Goal: Task Accomplishment & Management: Complete application form

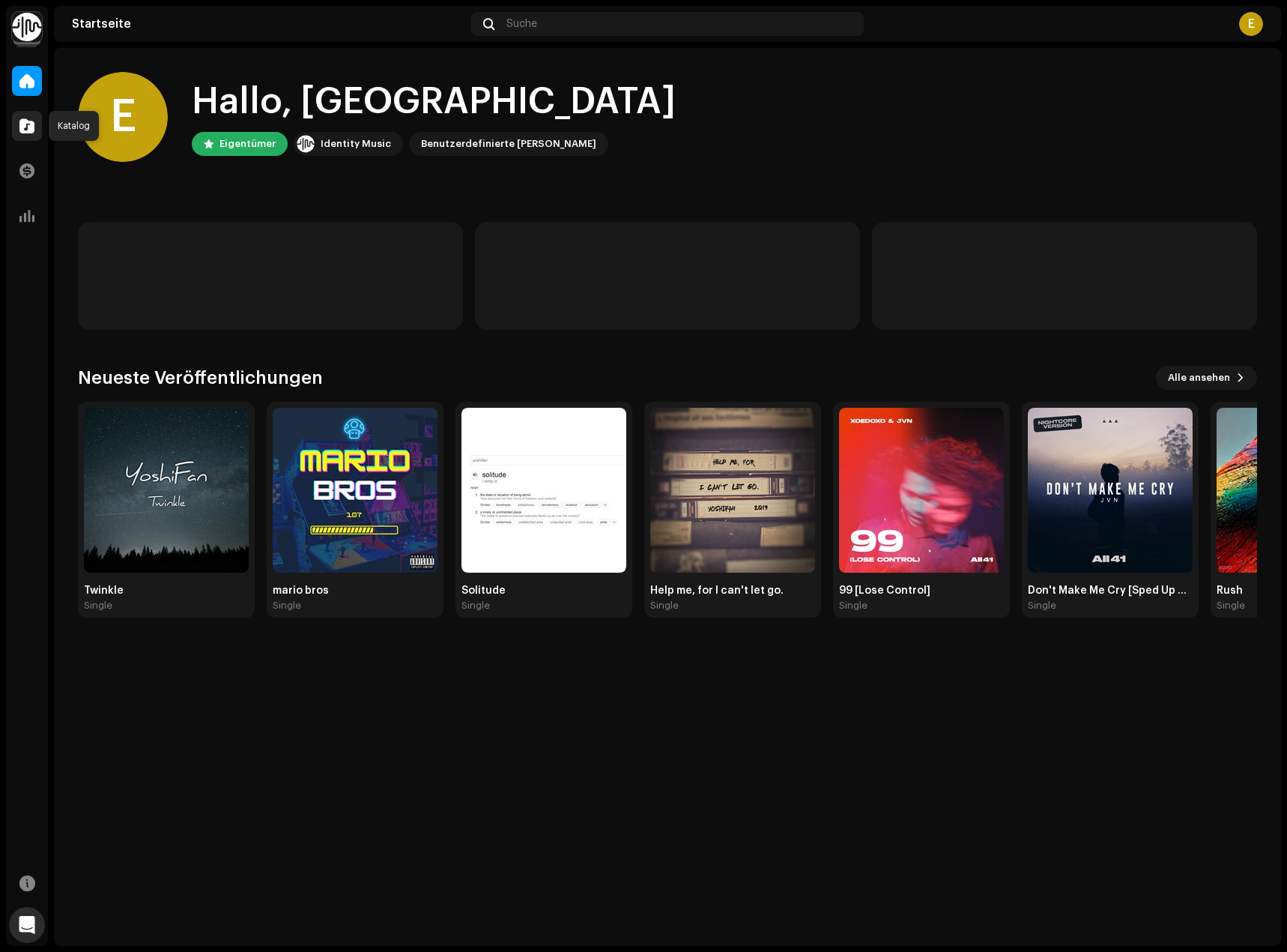
click at [21, 125] on span at bounding box center [27, 125] width 15 height 12
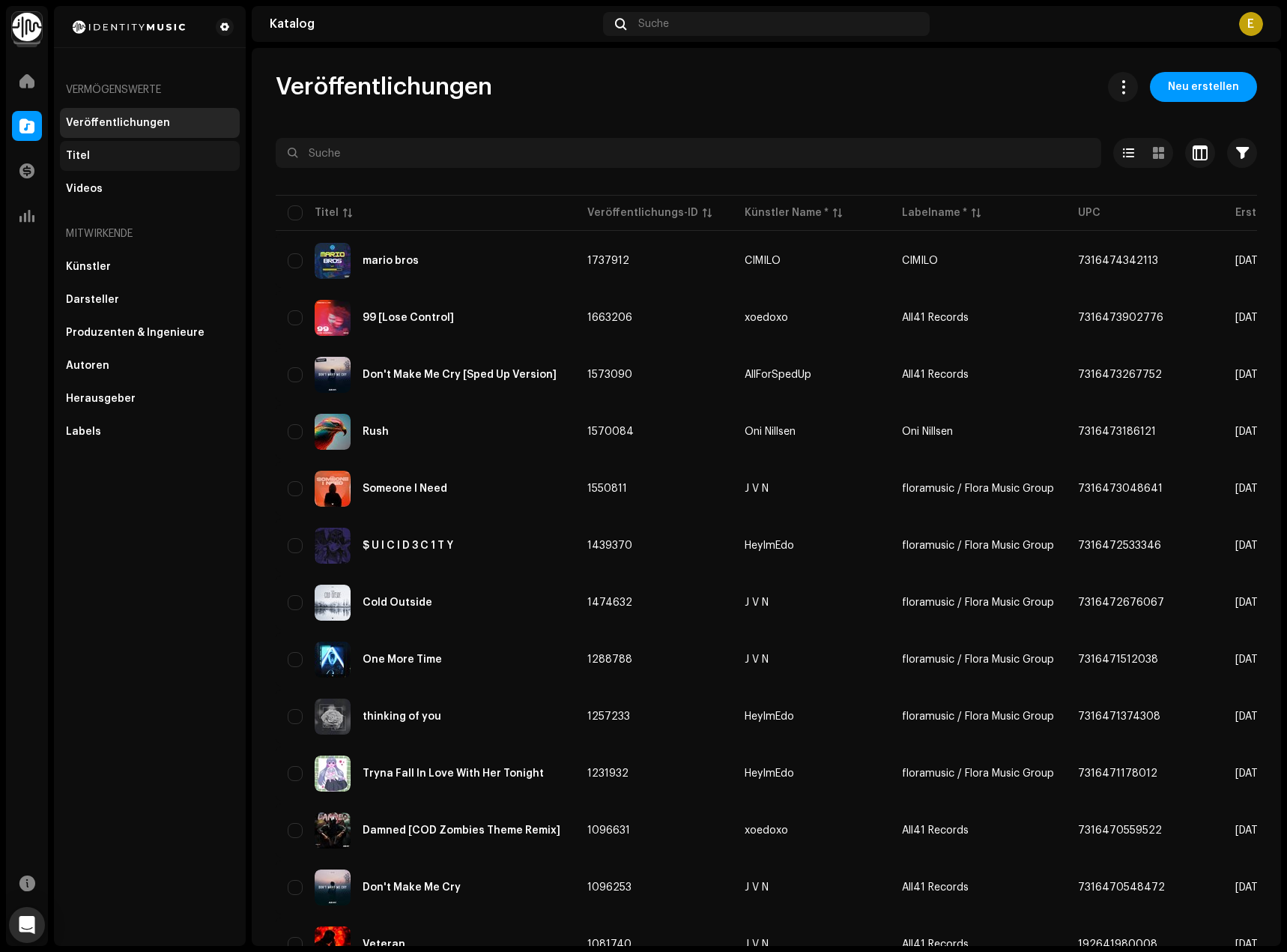
click at [173, 154] on div "Titel" at bounding box center [149, 155] width 168 height 12
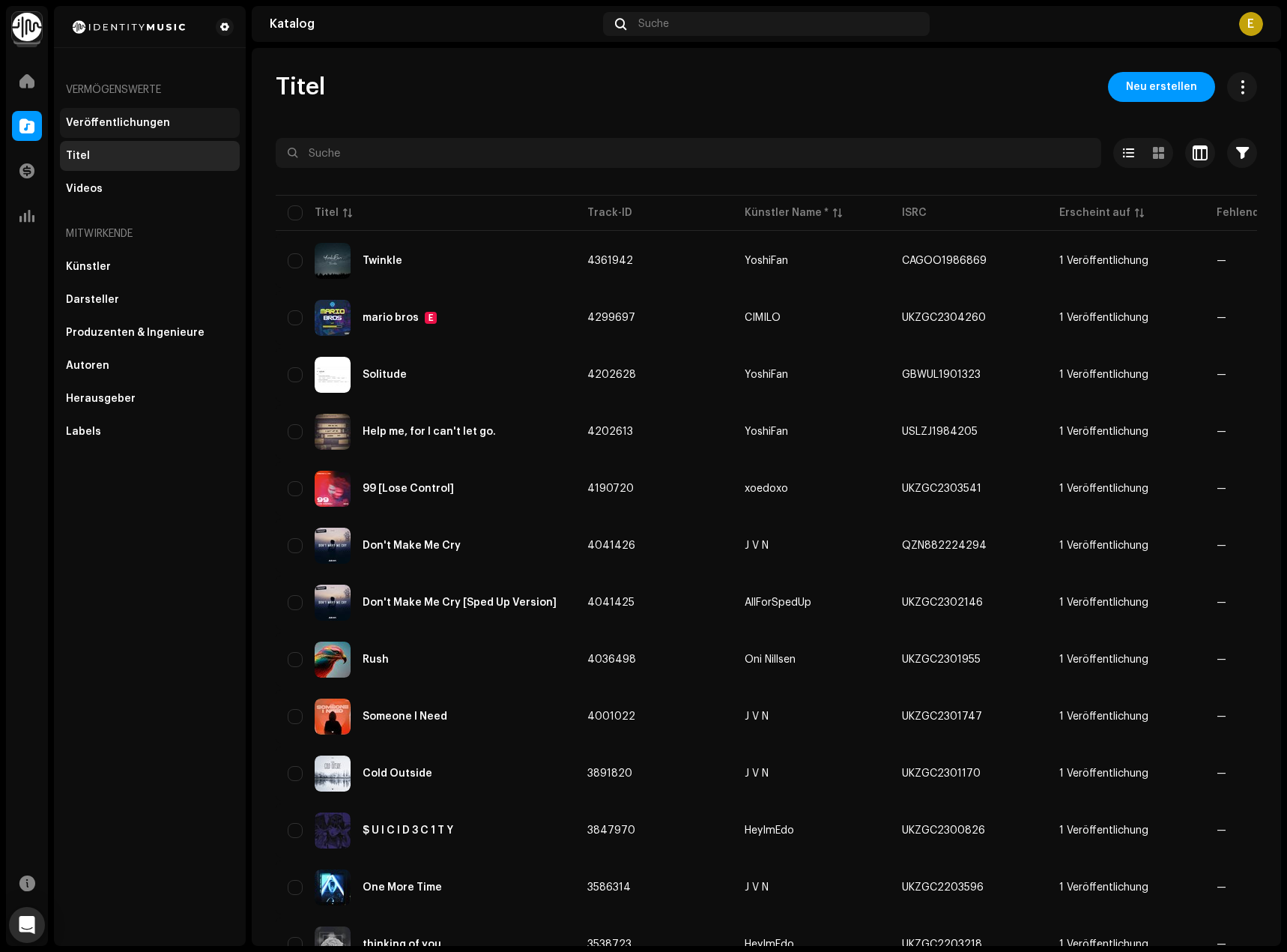
click at [161, 125] on div "Veröffentlichungen" at bounding box center [117, 123] width 104 height 12
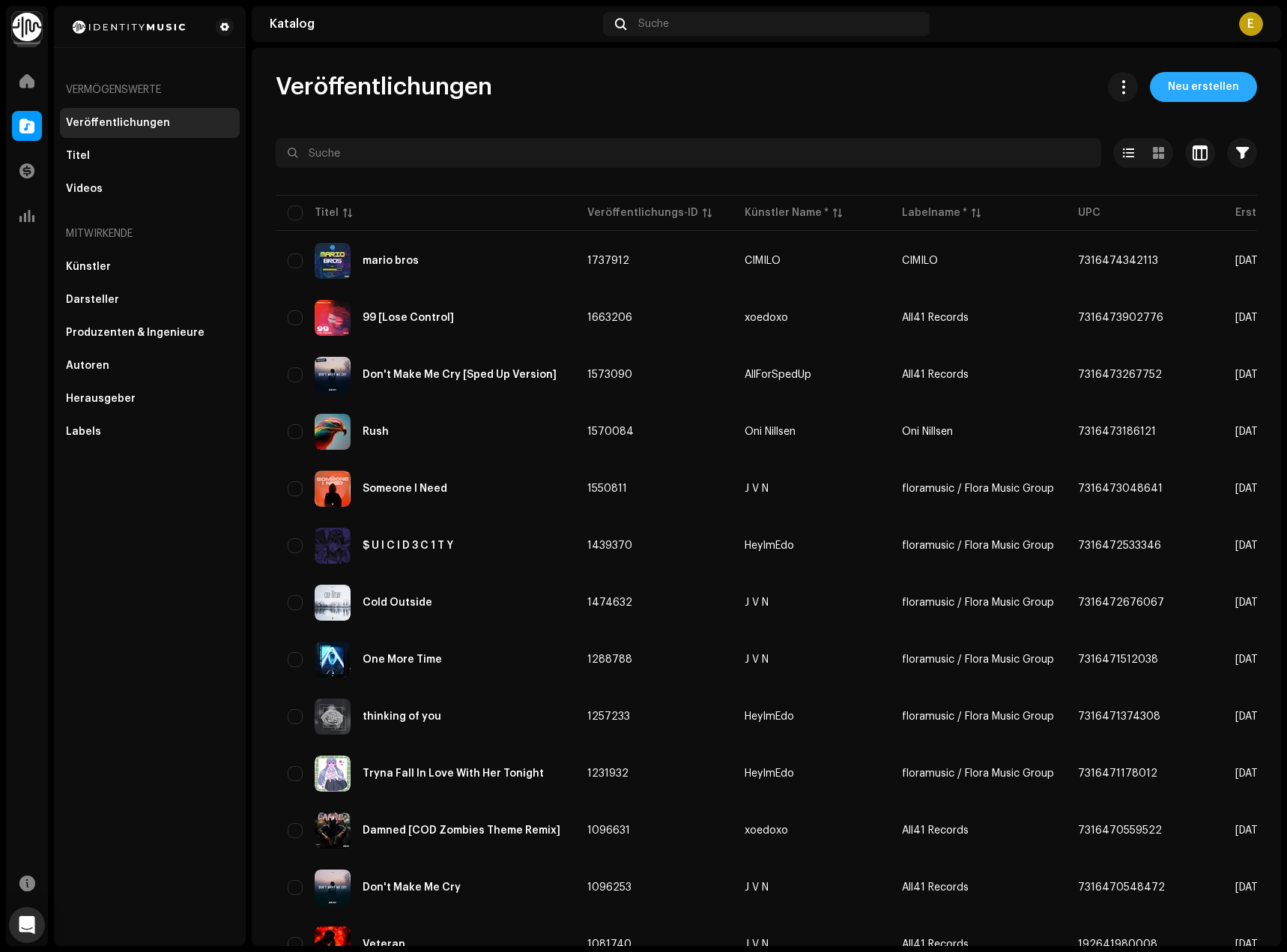
click at [1211, 97] on span "Neu erstellen" at bounding box center [1203, 87] width 71 height 30
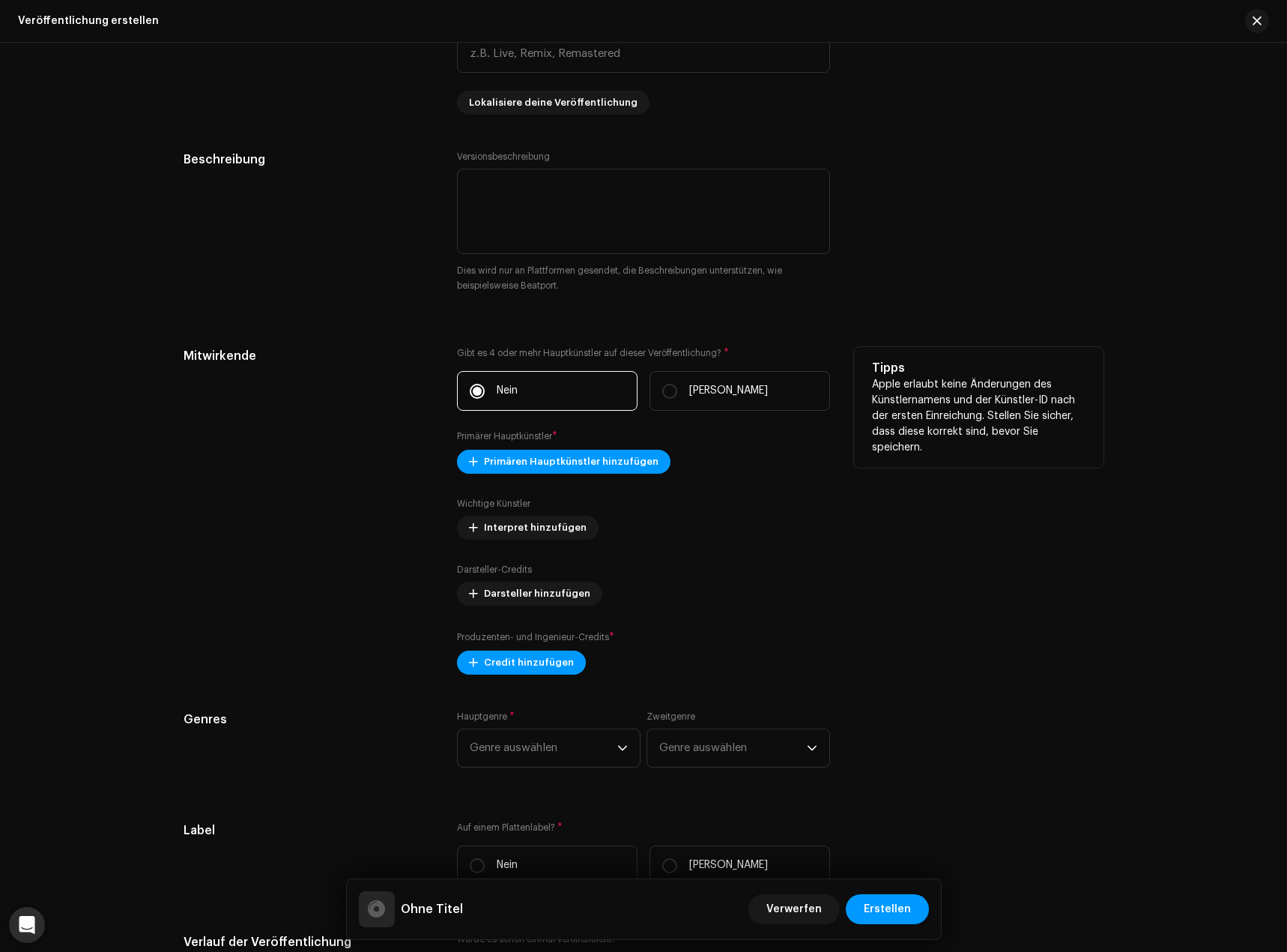
scroll to position [1874, 0]
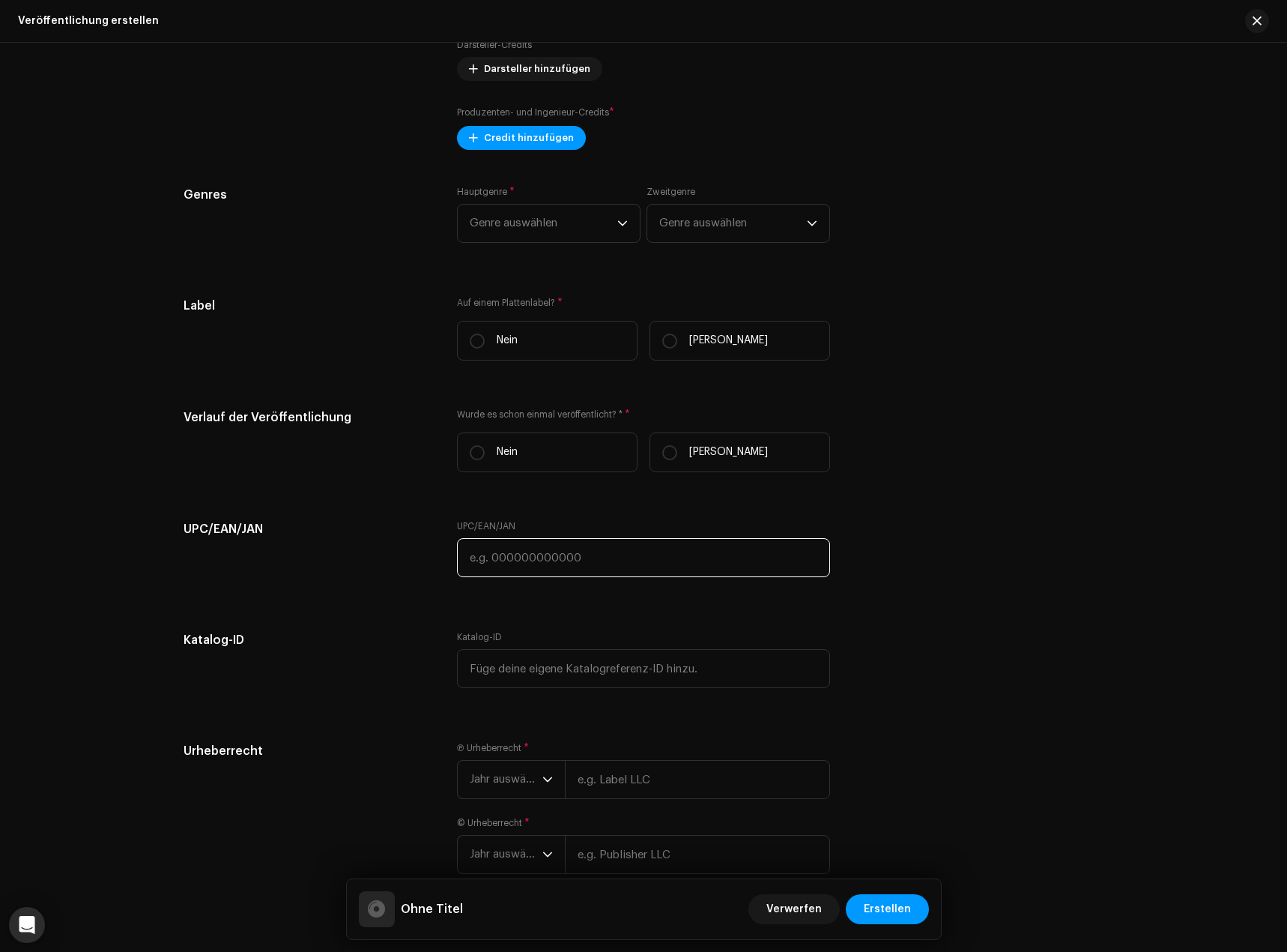
click at [530, 552] on input "text" at bounding box center [643, 557] width 373 height 39
paste input "198704758188"
type input "198704758188"
click at [903, 904] on span "Erstellen" at bounding box center [887, 909] width 47 height 30
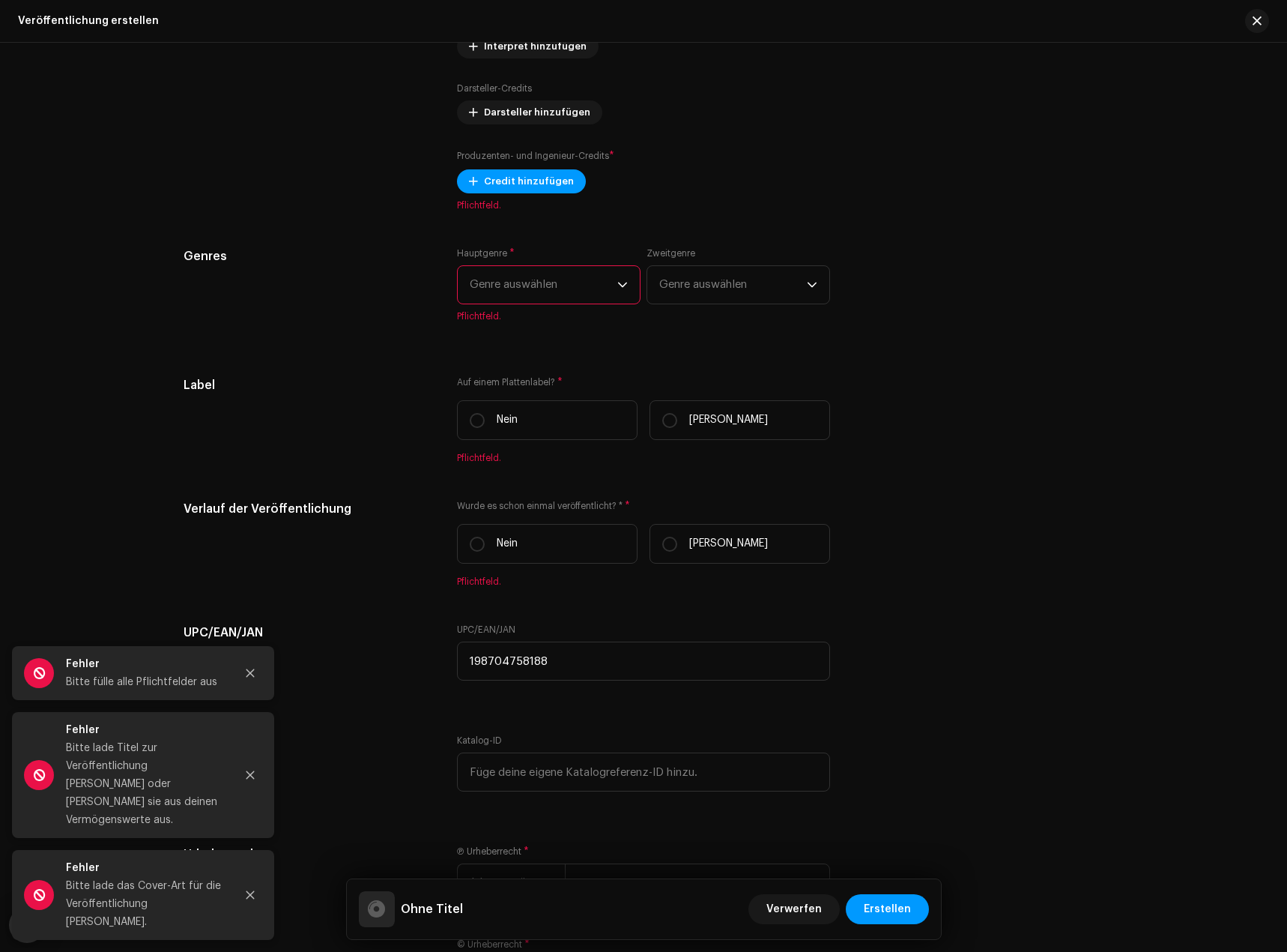
scroll to position [1666, 0]
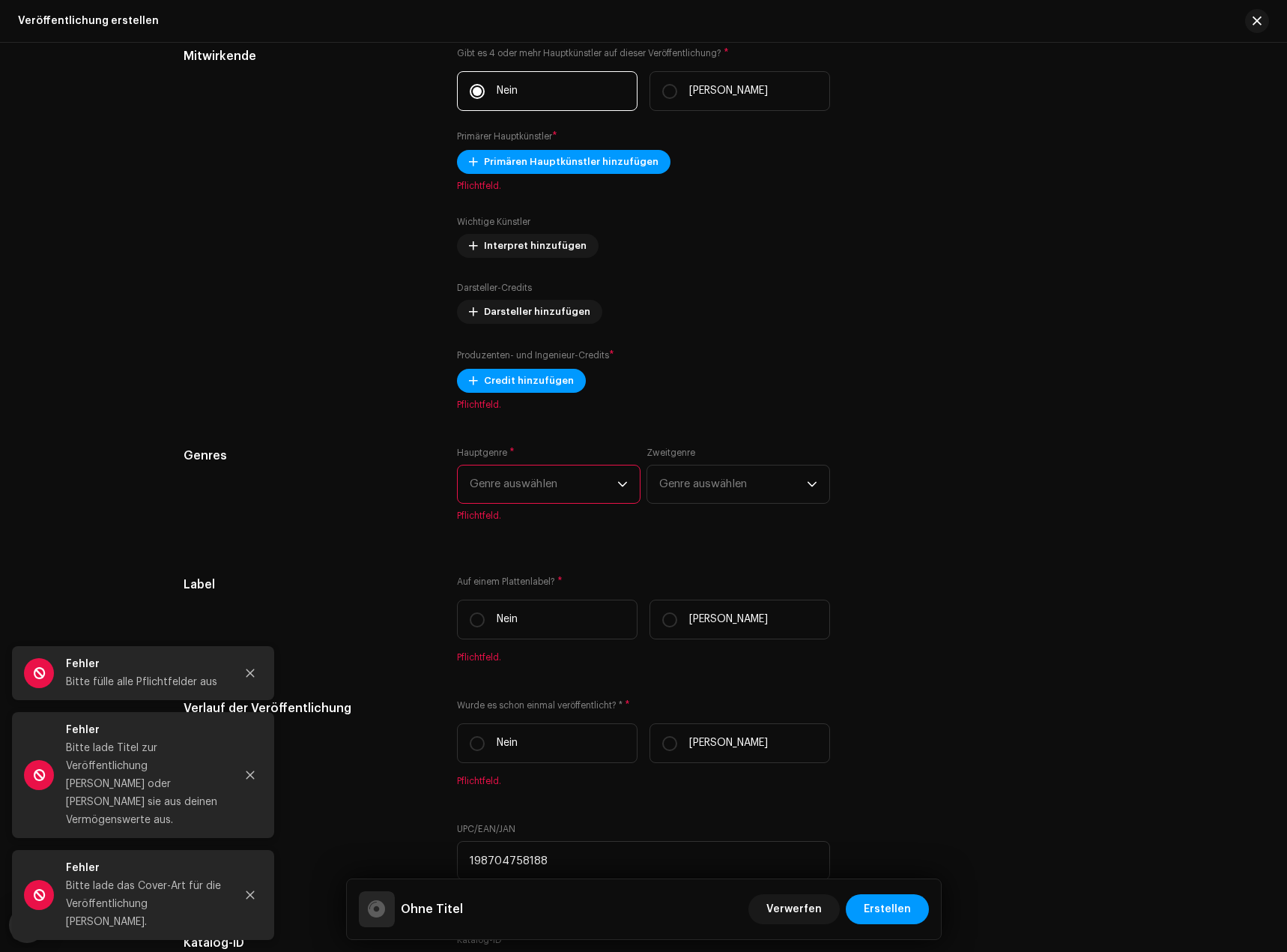
click at [537, 493] on span "Genre auswählen" at bounding box center [543, 483] width 148 height 38
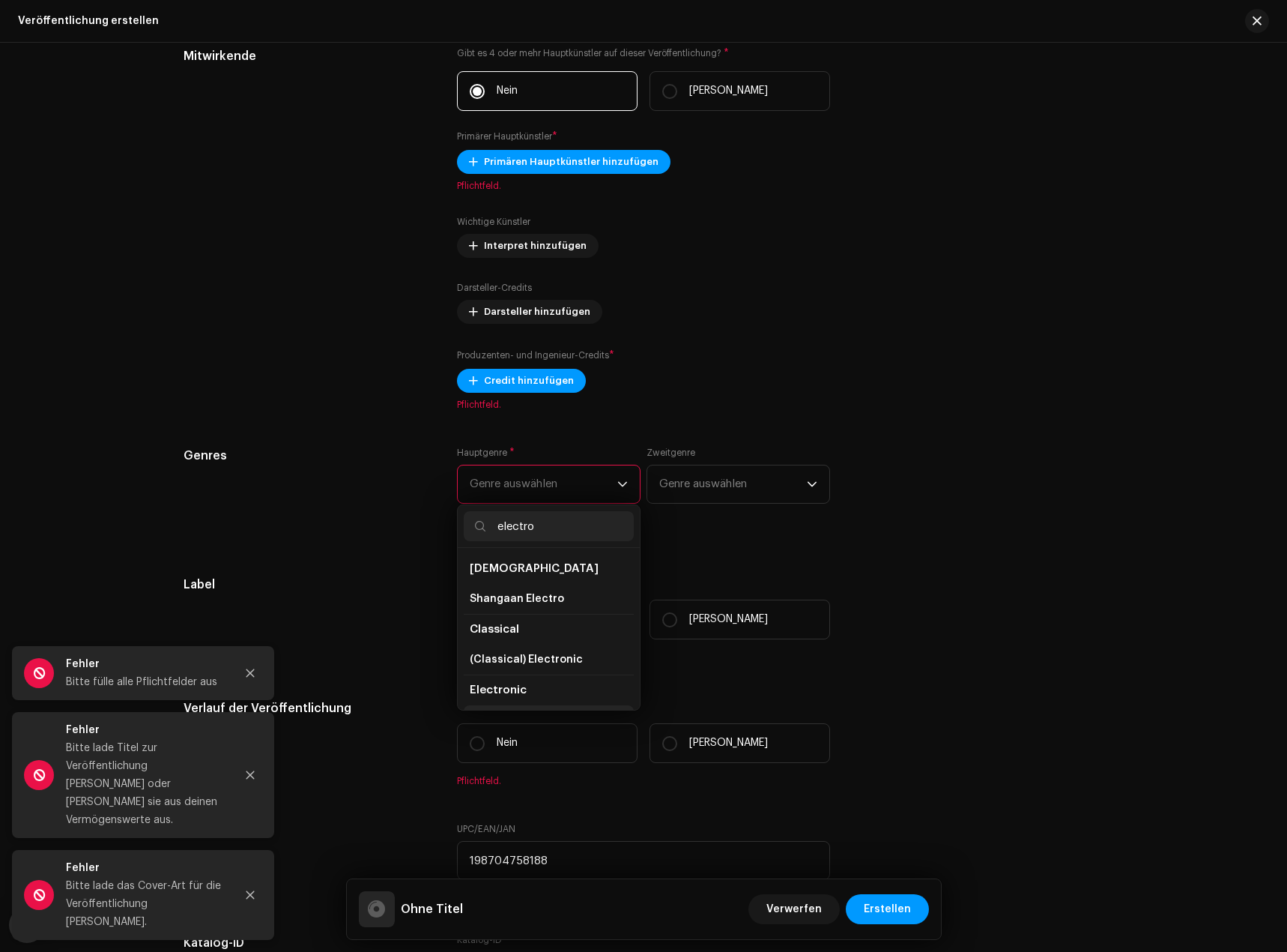
scroll to position [26, 0]
type input "electro"
click at [517, 693] on span "Electronic" at bounding box center [496, 695] width 54 height 15
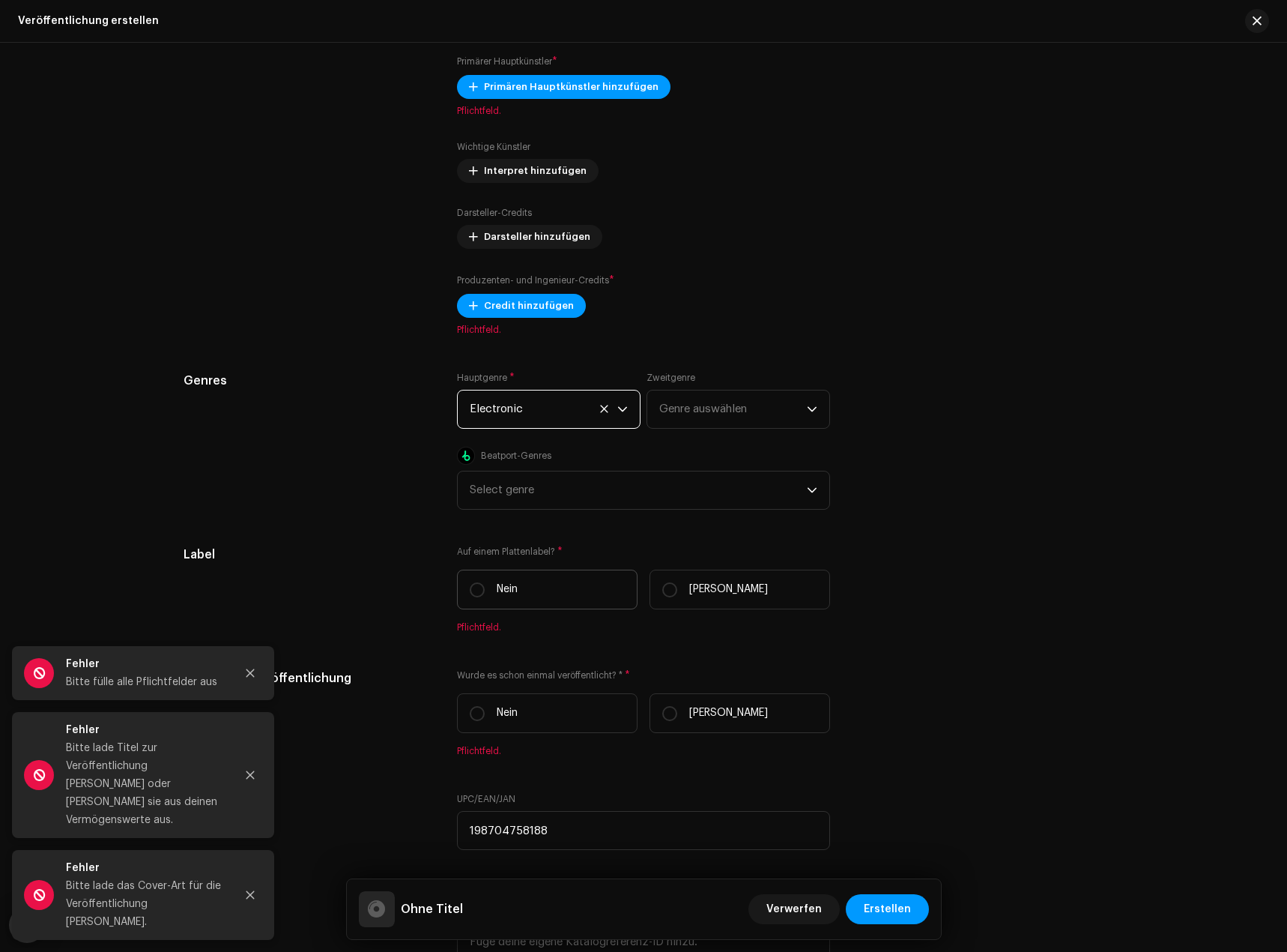
click at [526, 591] on label "Nein" at bounding box center [547, 589] width 181 height 40
click at [485, 591] on input "Nein" at bounding box center [477, 589] width 15 height 15
radio input "true"
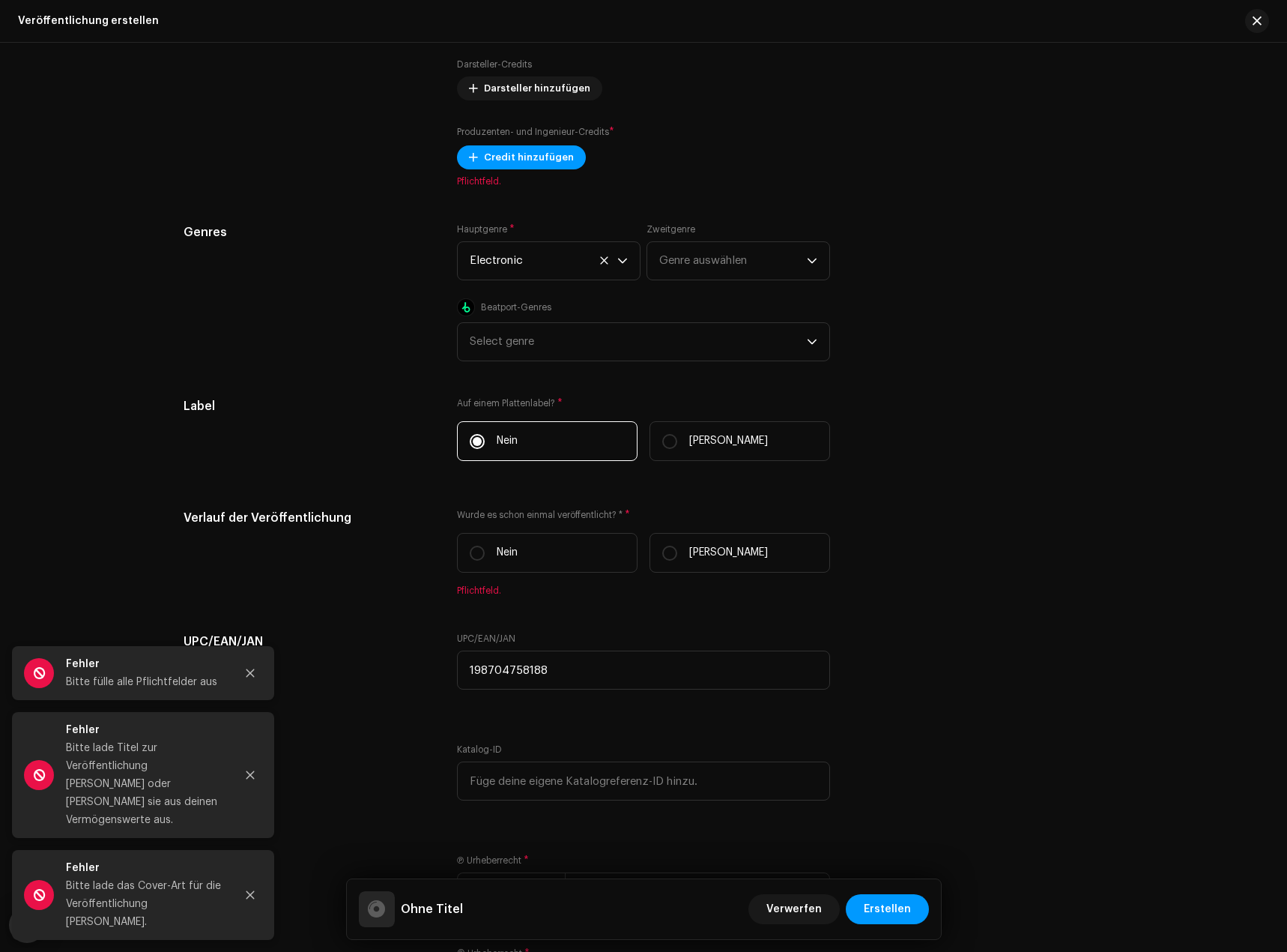
scroll to position [1891, 0]
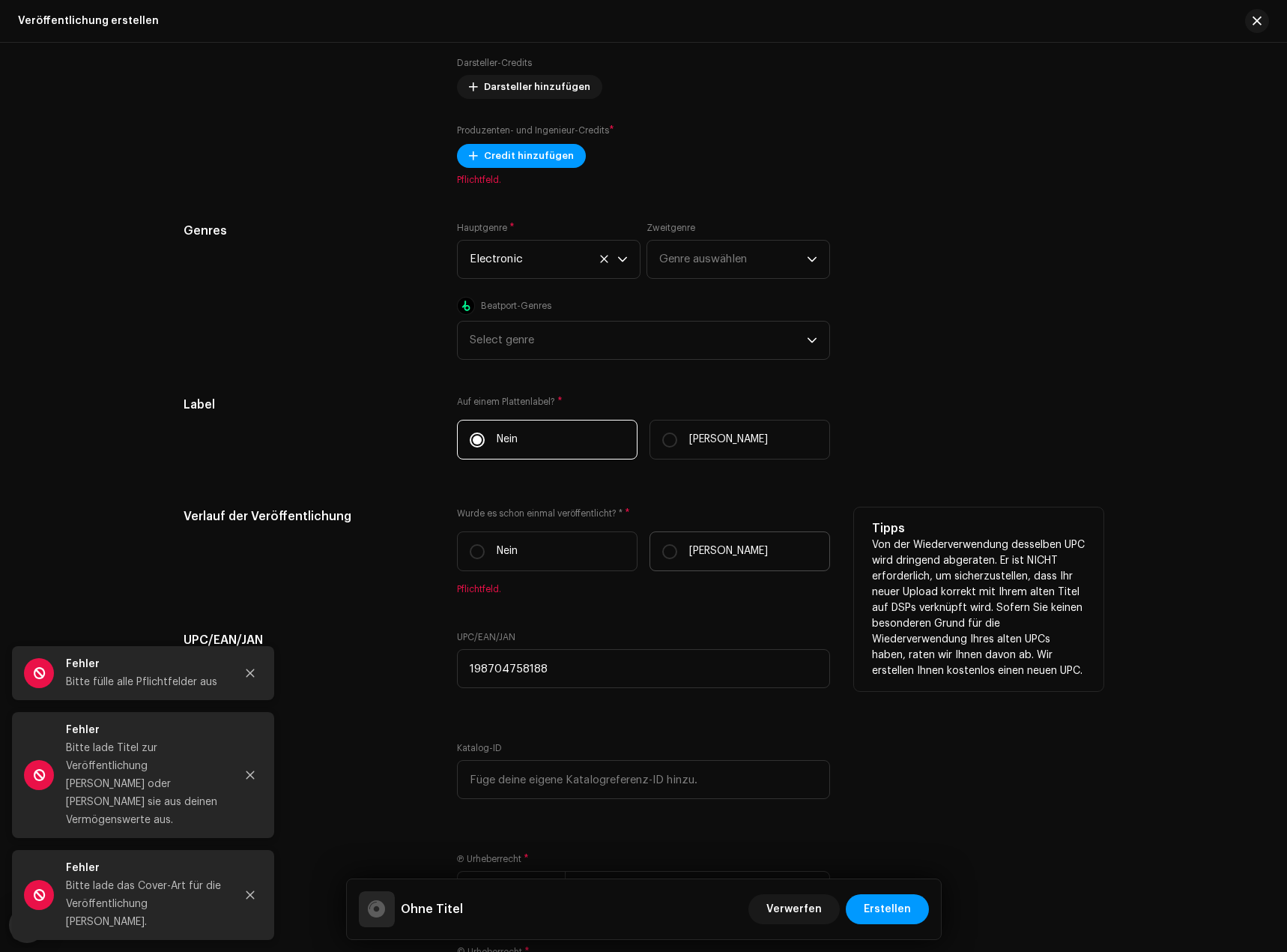
click at [683, 547] on label "[PERSON_NAME]" at bounding box center [740, 551] width 181 height 40
click at [677, 547] on input "[PERSON_NAME]" at bounding box center [670, 552] width 15 height 15
radio input "true"
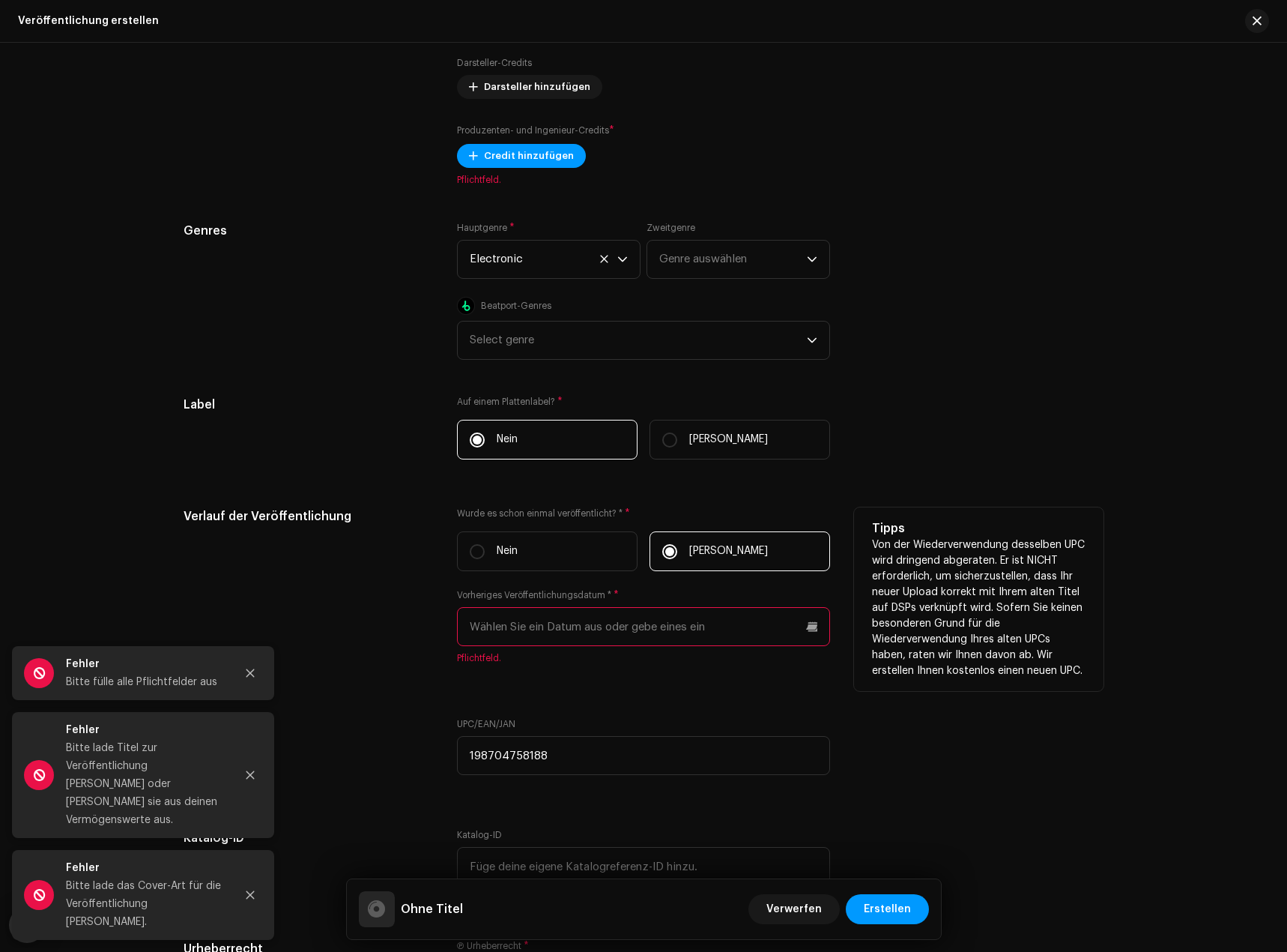
click at [580, 622] on input "text" at bounding box center [643, 626] width 373 height 39
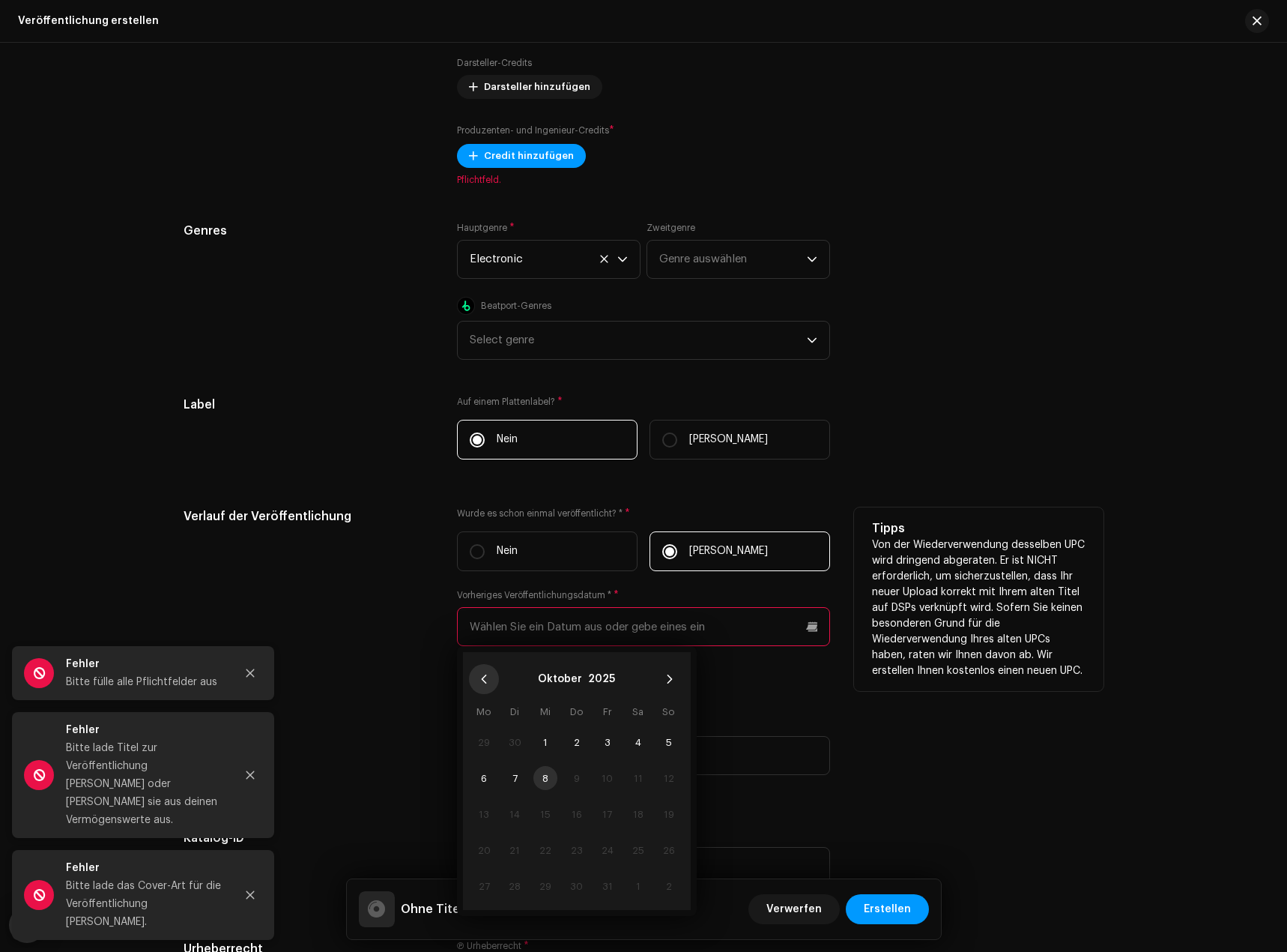
click at [484, 672] on button "Previous Month" at bounding box center [483, 679] width 30 height 30
click at [609, 853] on span "26" at bounding box center [608, 850] width 24 height 24
type input "[DATE]"
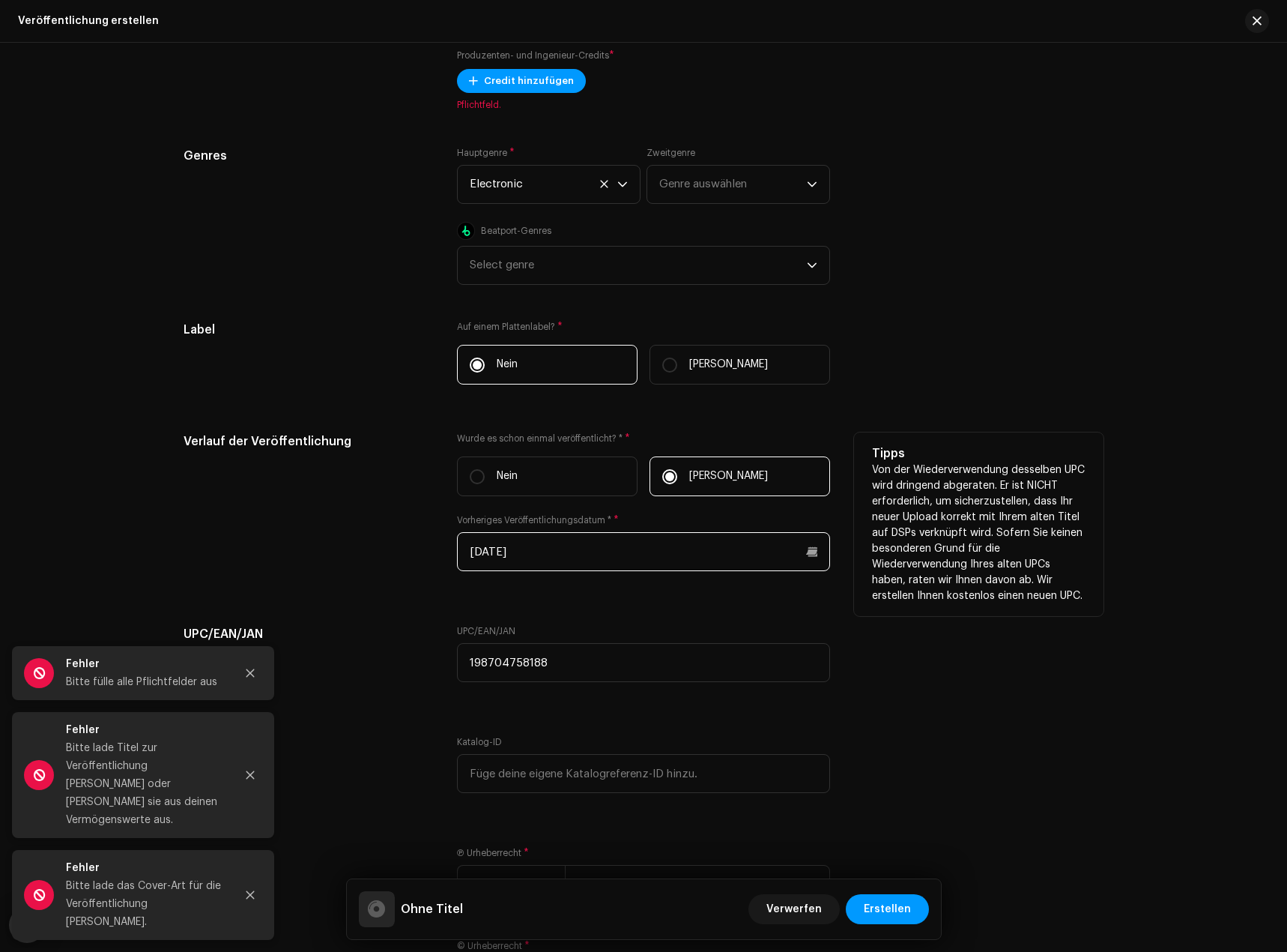
scroll to position [2191, 0]
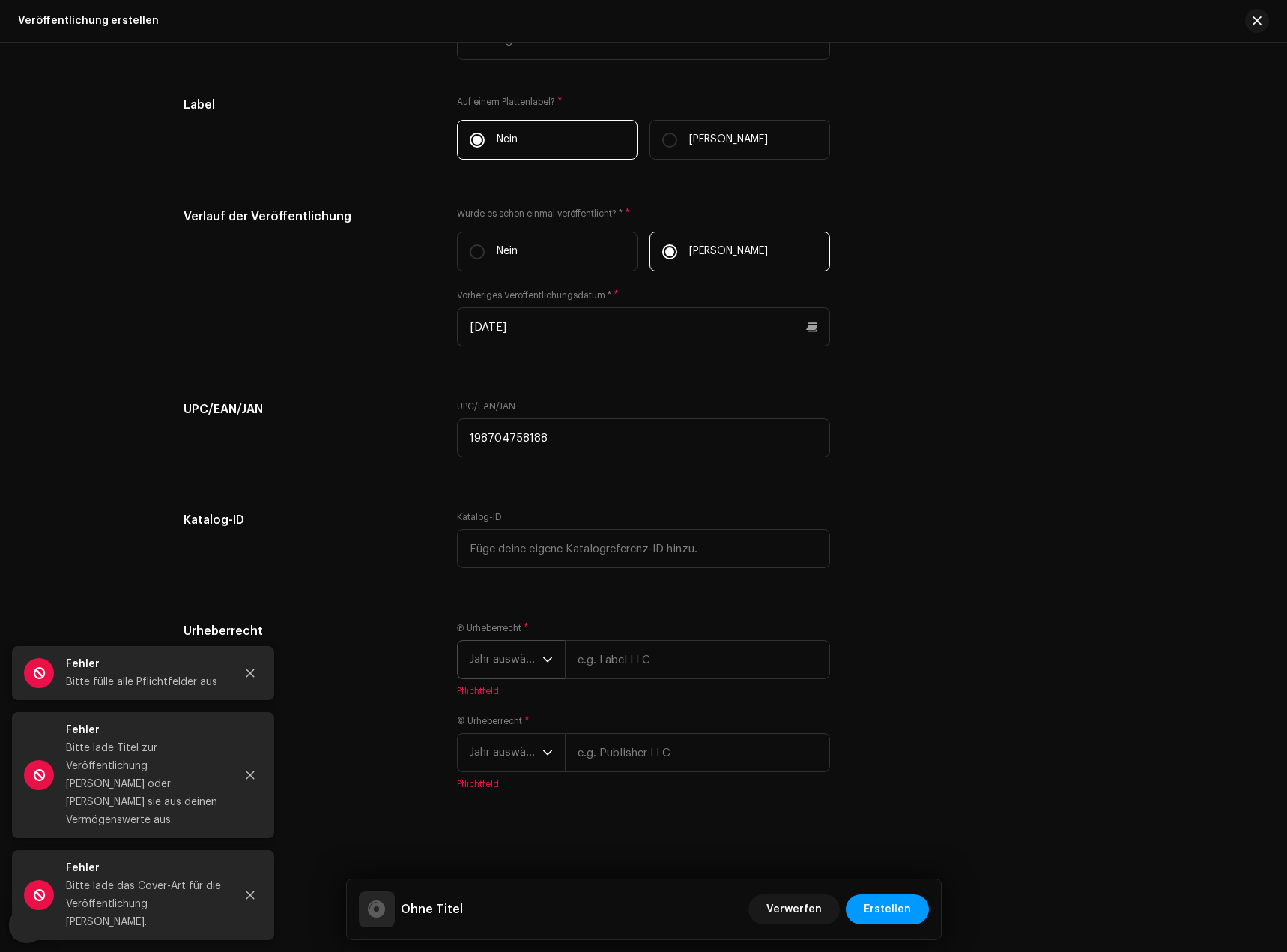
click at [497, 653] on span "Jahr auswählen" at bounding box center [506, 659] width 73 height 38
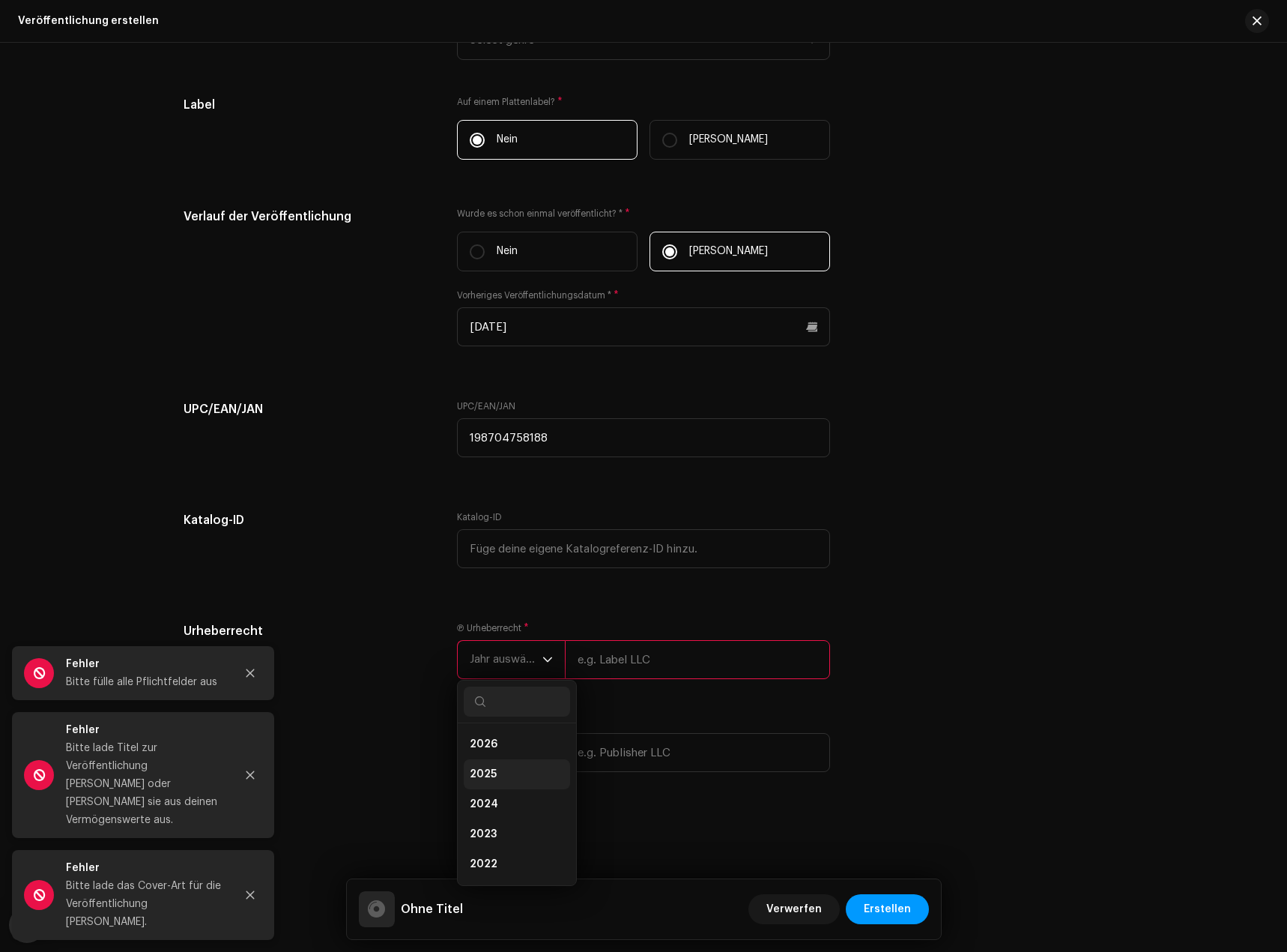
click at [501, 769] on li "2025" at bounding box center [517, 774] width 106 height 30
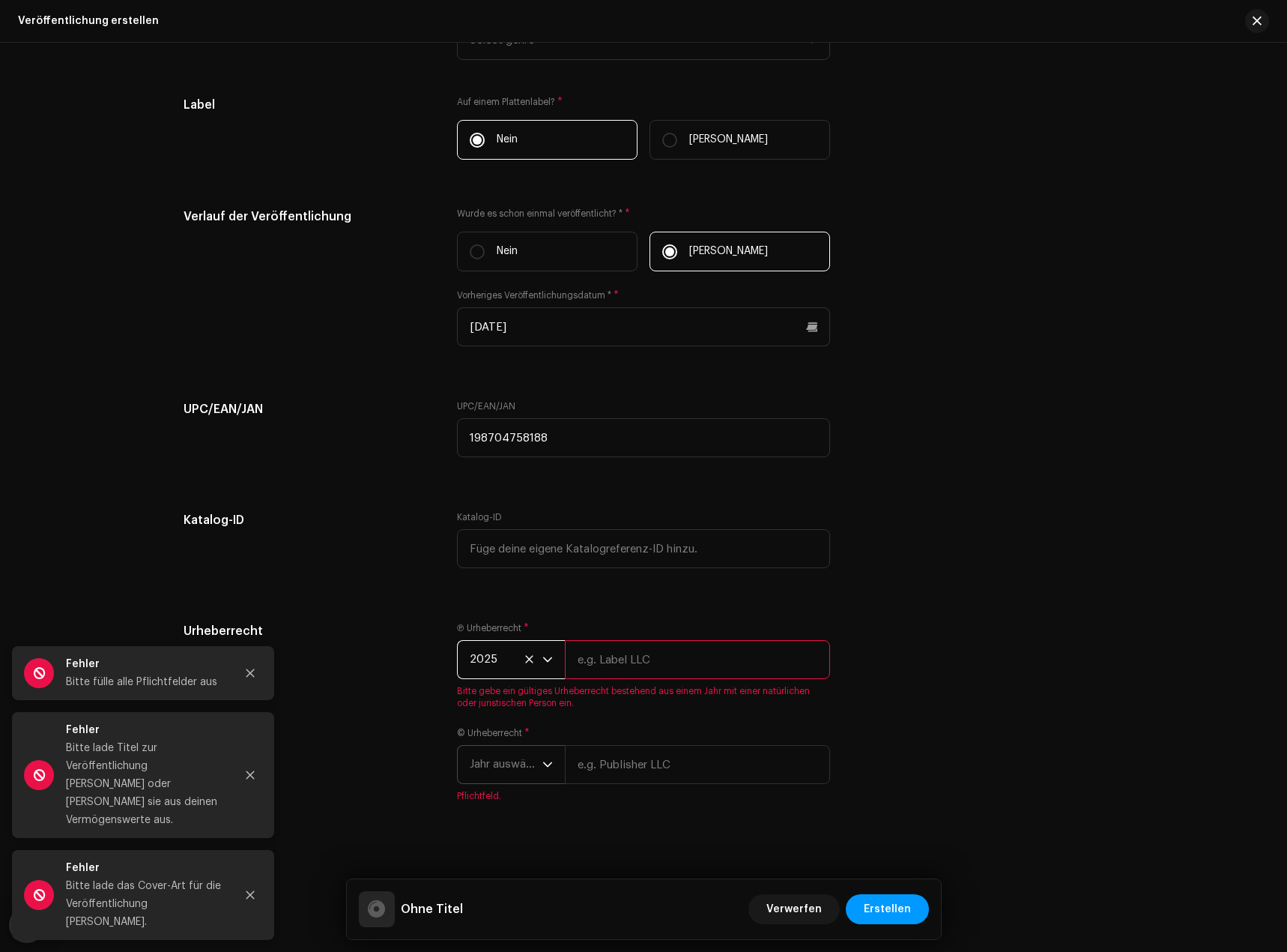
click at [508, 745] on span "Jahr auswählen" at bounding box center [506, 764] width 73 height 38
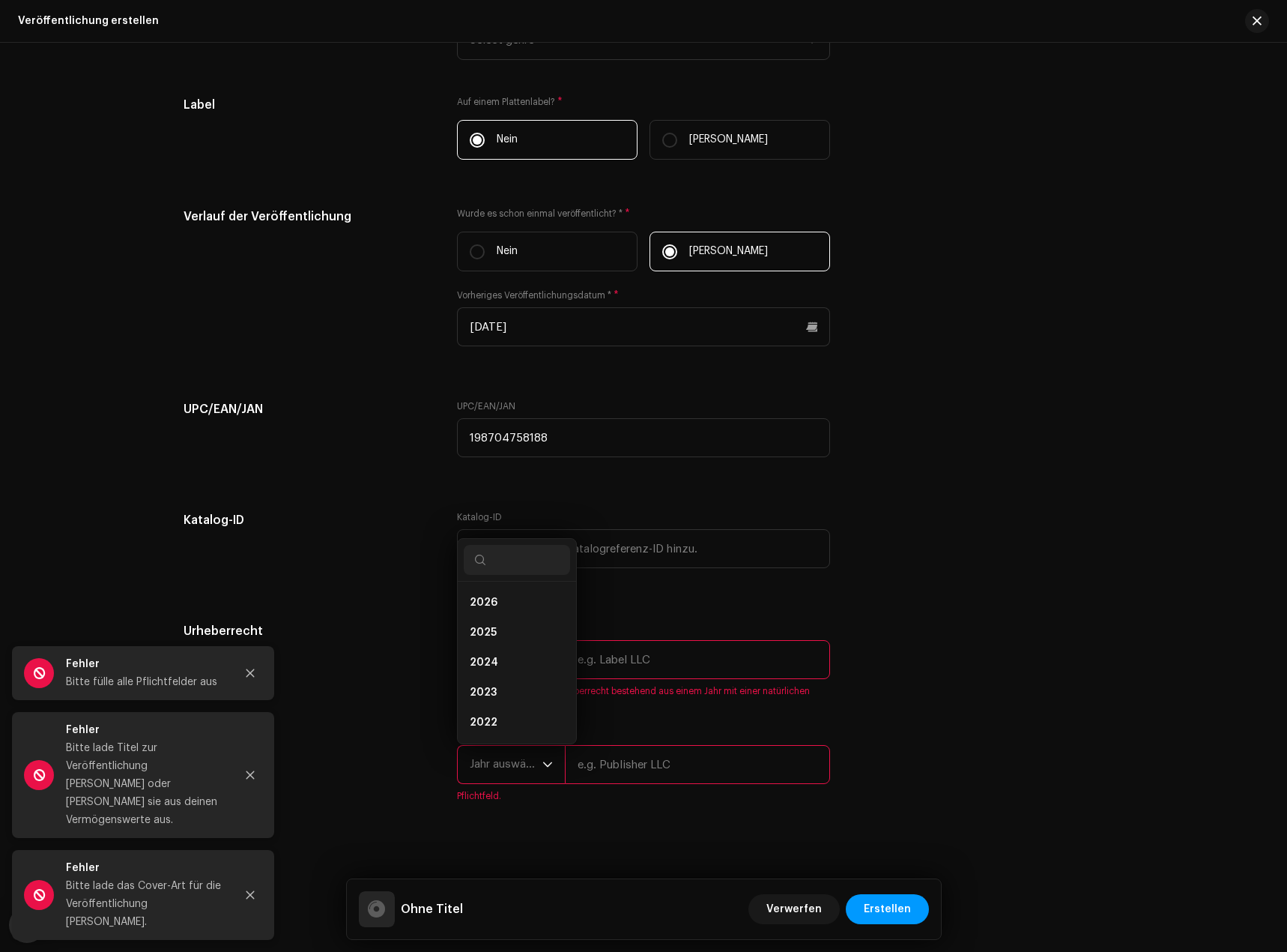
scroll to position [24, 0]
drag, startPoint x: 501, startPoint y: 637, endPoint x: 529, endPoint y: 609, distance: 39.6
click at [525, 613] on ul "2026 2025 2024 2023 2022 2021 2020 2019 2018 2017 2016 2015" at bounding box center [517, 743] width 118 height 372
click at [529, 609] on li "2025" at bounding box center [517, 608] width 106 height 30
drag, startPoint x: 633, startPoint y: 649, endPoint x: 634, endPoint y: 660, distance: 11.0
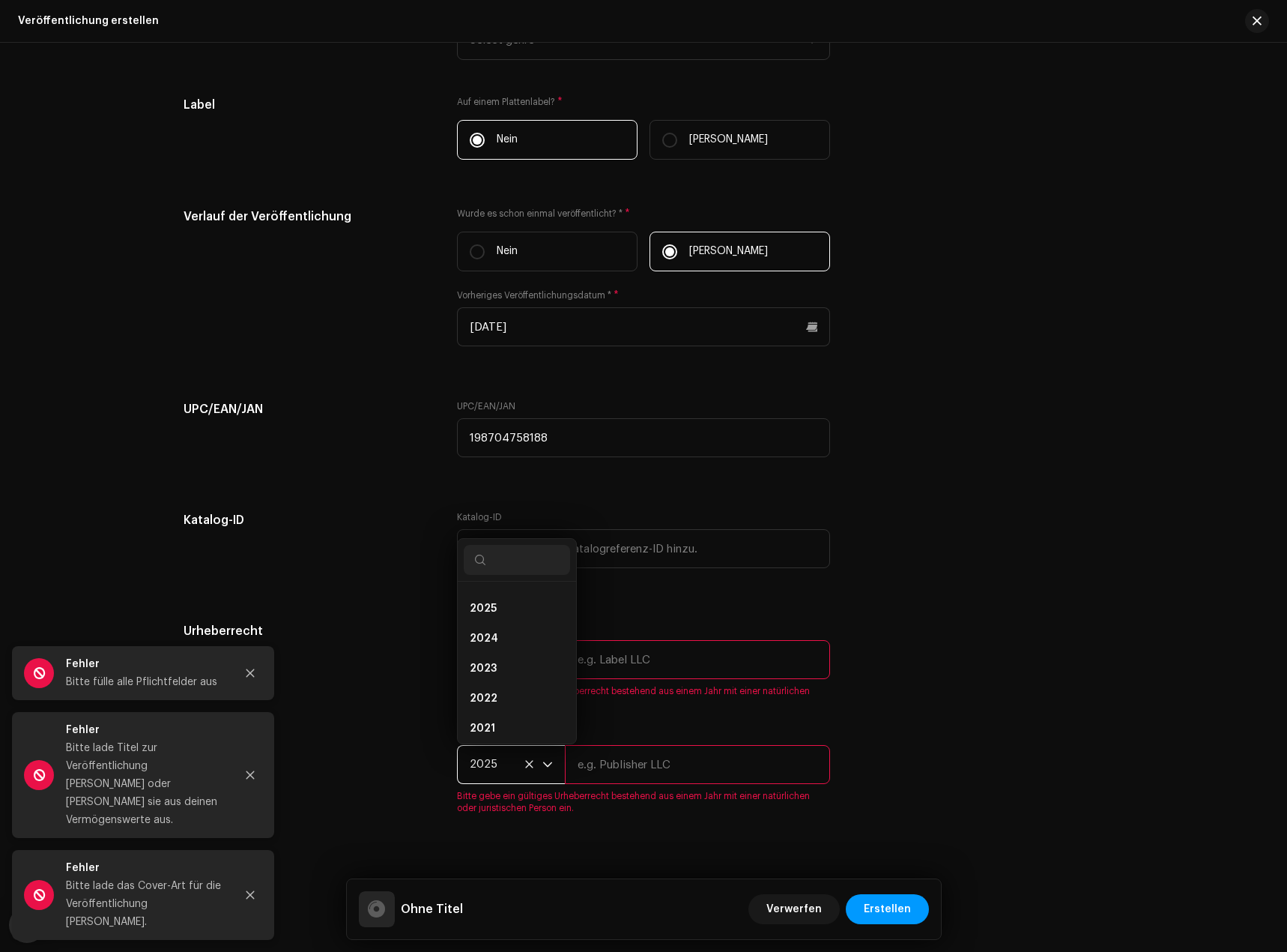
click at [633, 649] on input "text" at bounding box center [697, 660] width 266 height 39
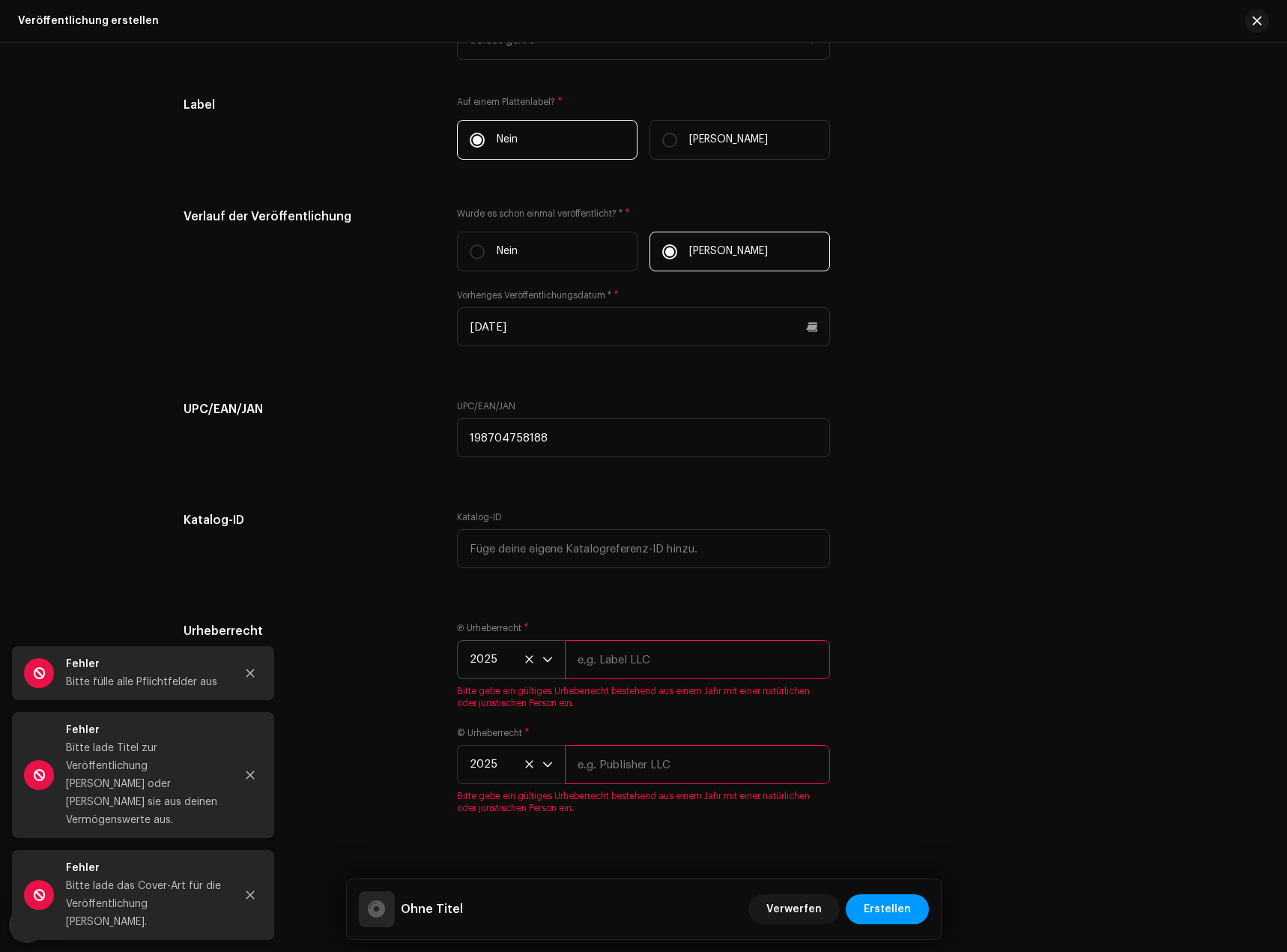
type input "GOATKEEPAH"
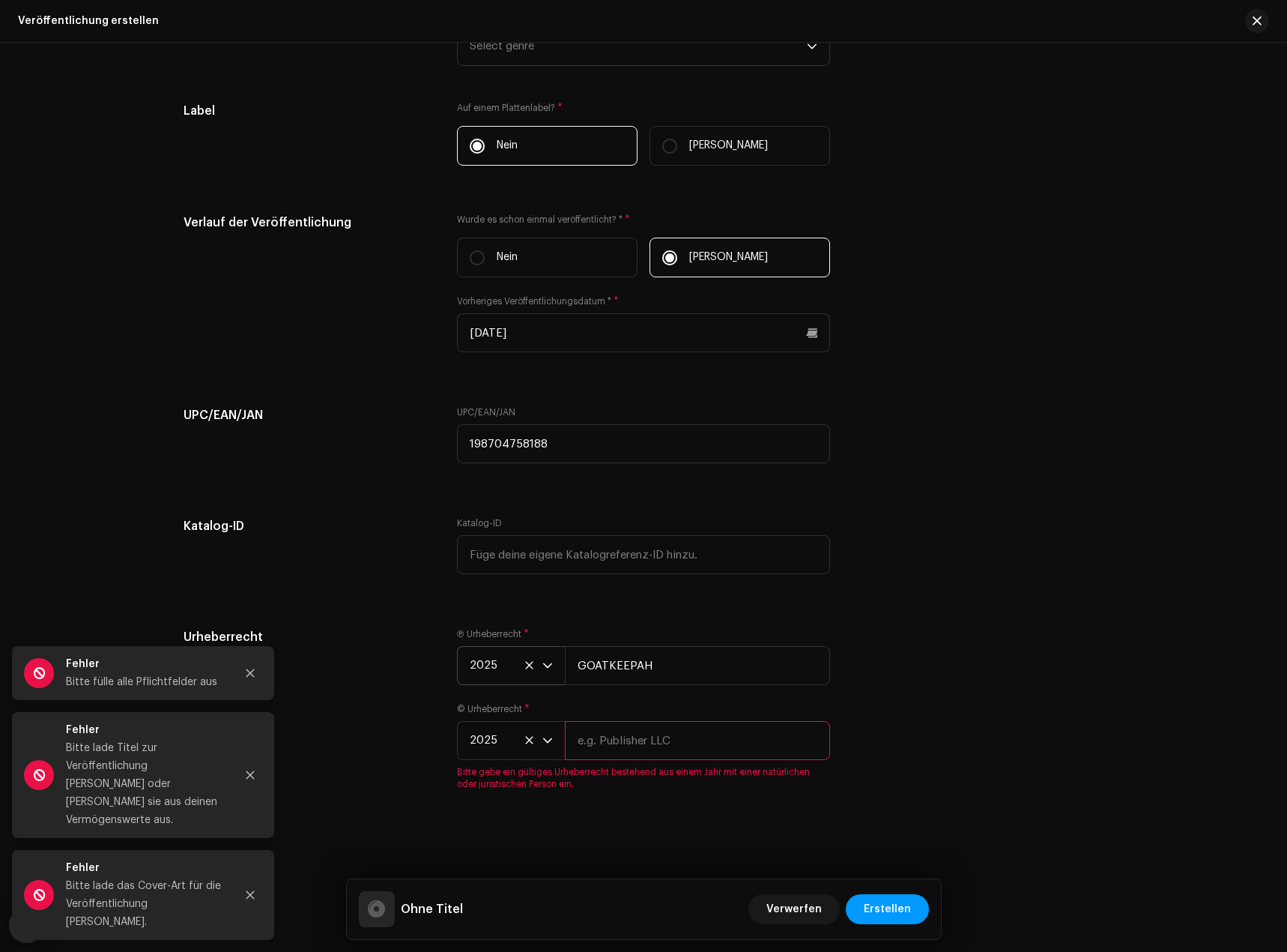
drag, startPoint x: 663, startPoint y: 757, endPoint x: 759, endPoint y: 792, distance: 102.2
click at [663, 757] on input "text" at bounding box center [697, 740] width 266 height 39
paste input "GOATKEEPAH"
type input "GOATKEEPAH"
click at [924, 800] on div "Urheberrecht Ⓟ Urheberrecht * 2025 GOATKEEPAH © Urheberrecht * 2025 GOATKEEPAH …" at bounding box center [643, 718] width 920 height 180
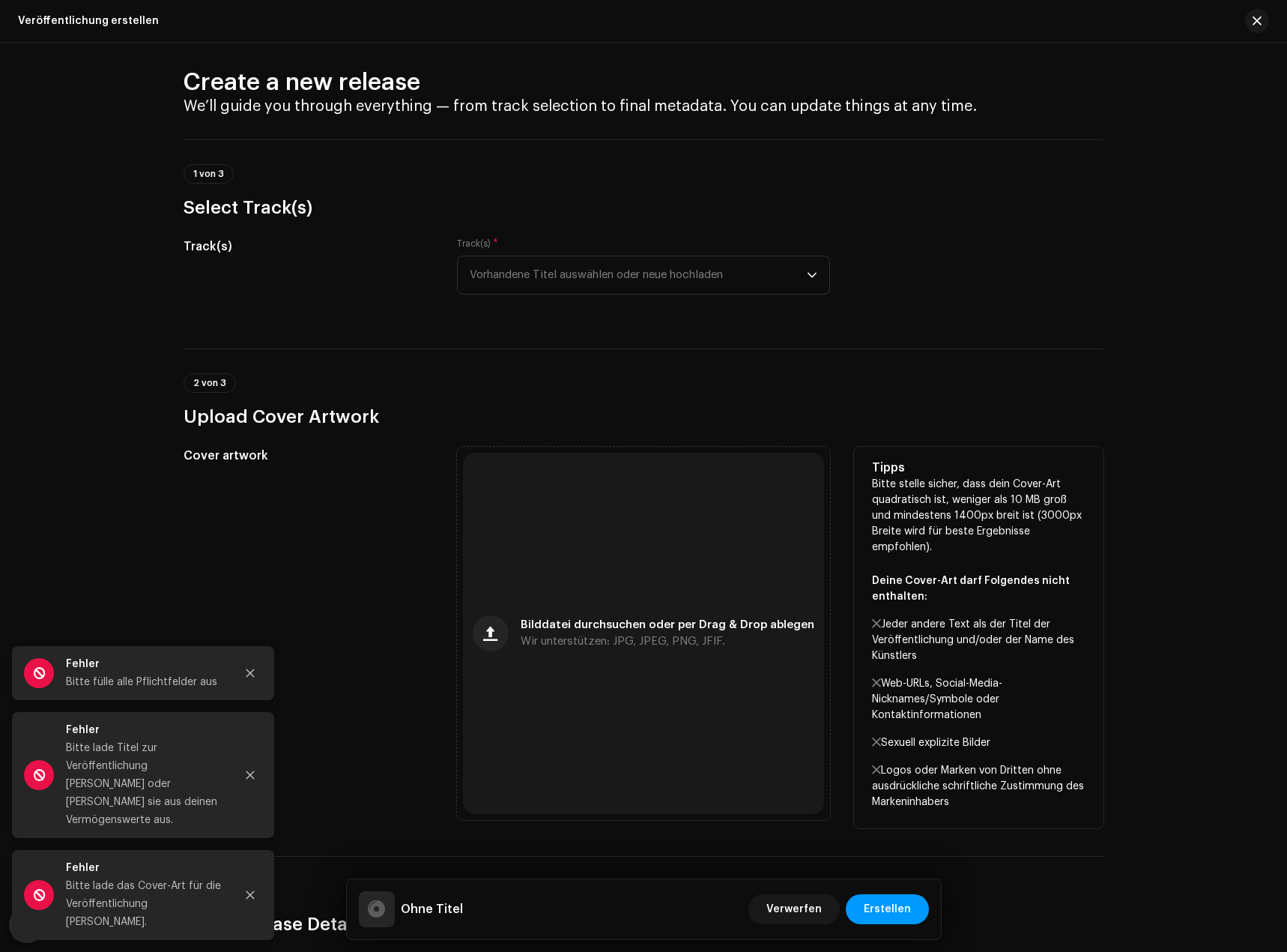
scroll to position [0, 0]
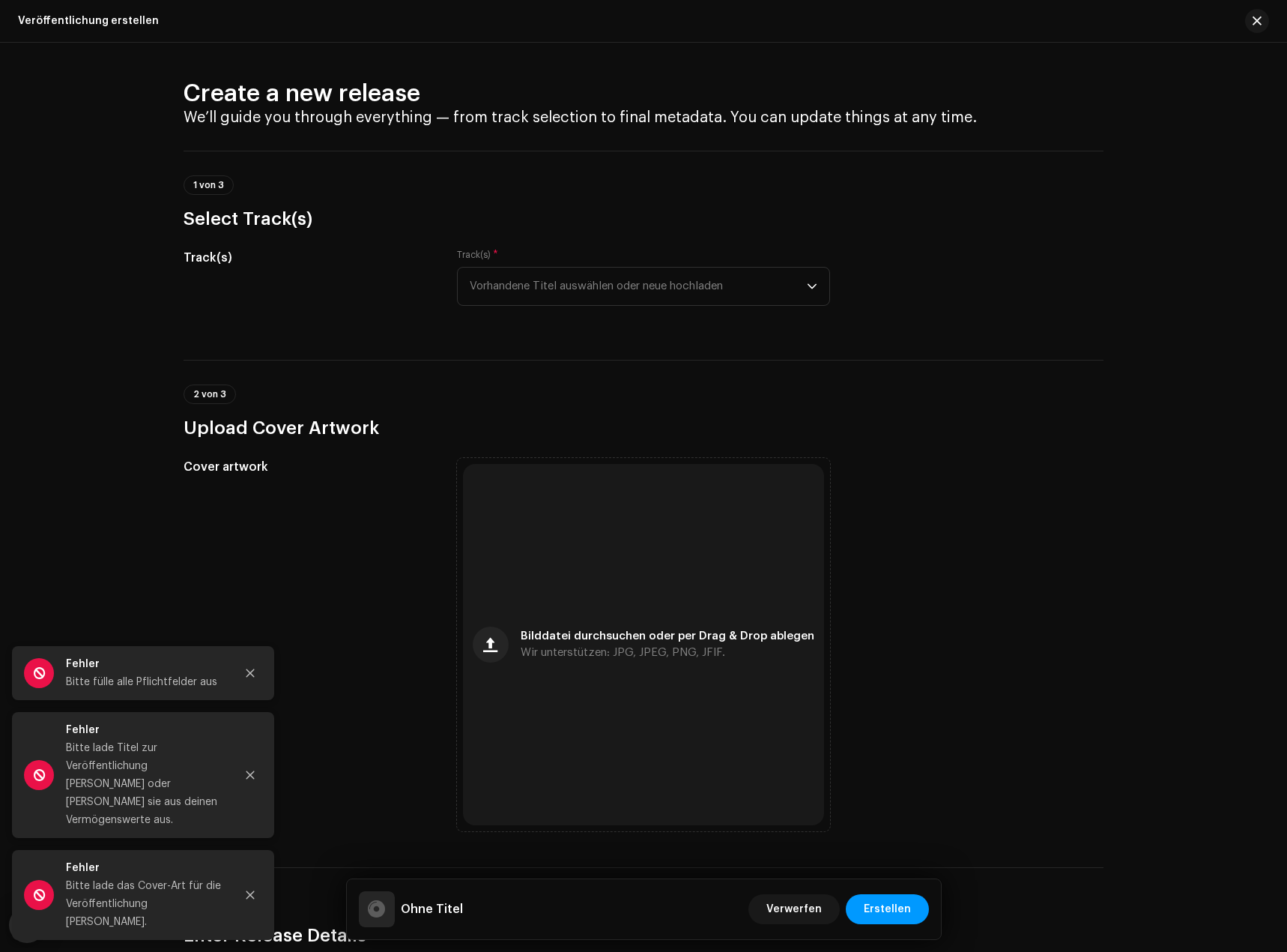
click at [555, 261] on div "Track(s) * Vorhandene Titel auswählen oder neue hochladen" at bounding box center [643, 278] width 373 height 57
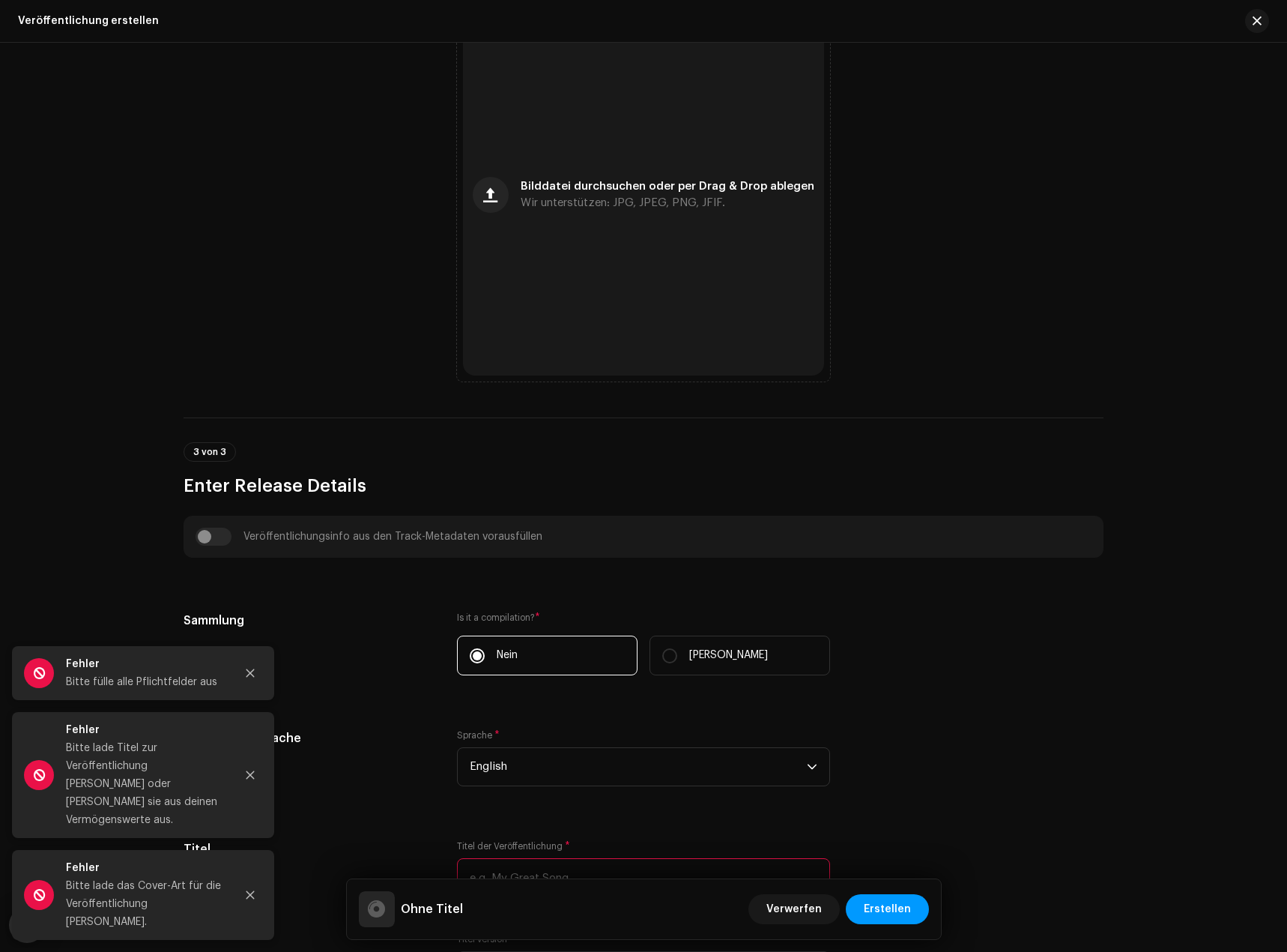
scroll to position [824, 0]
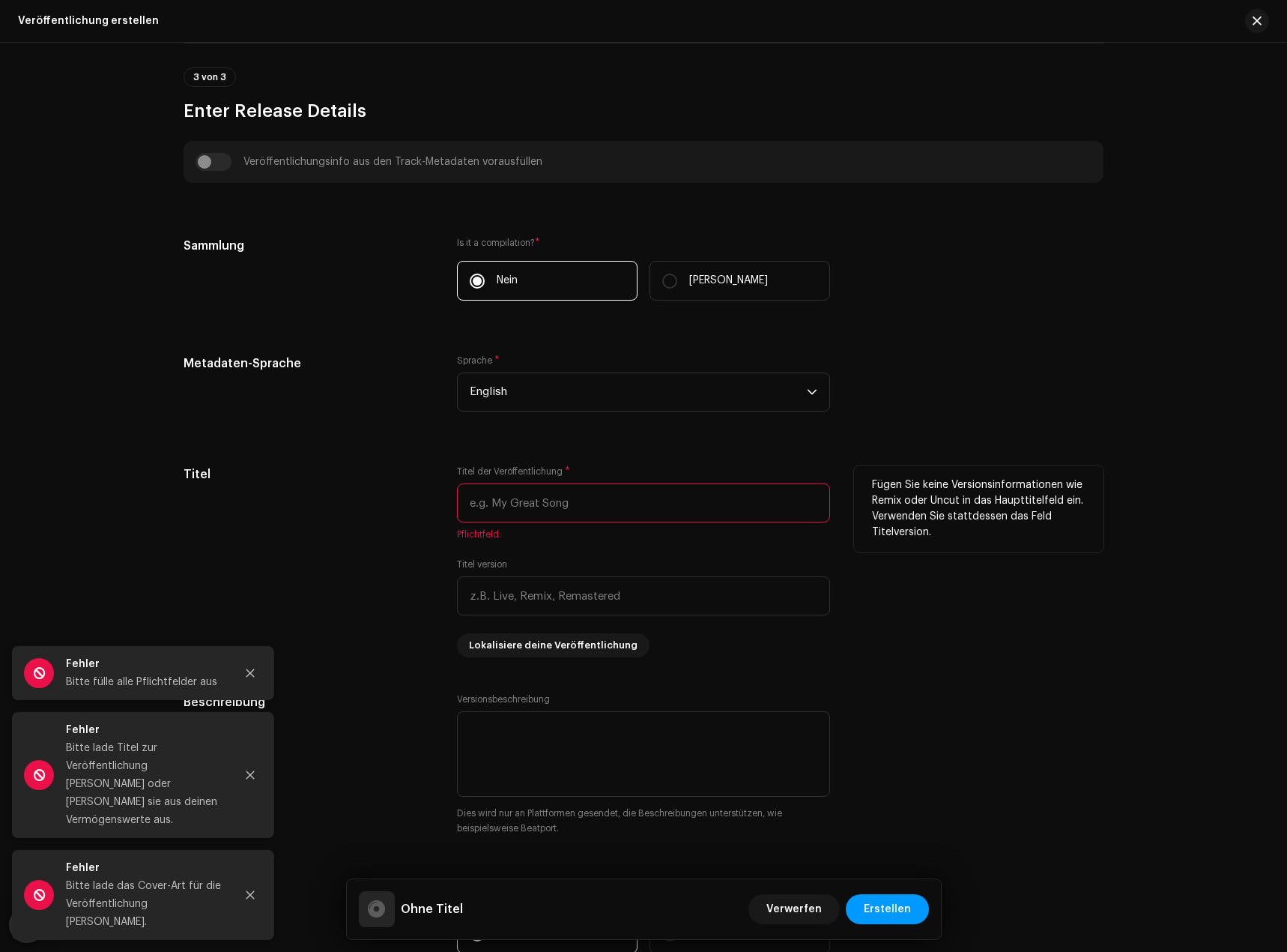
click at [539, 494] on input "text" at bounding box center [643, 503] width 373 height 39
paste input "nope your too late i already died funk"
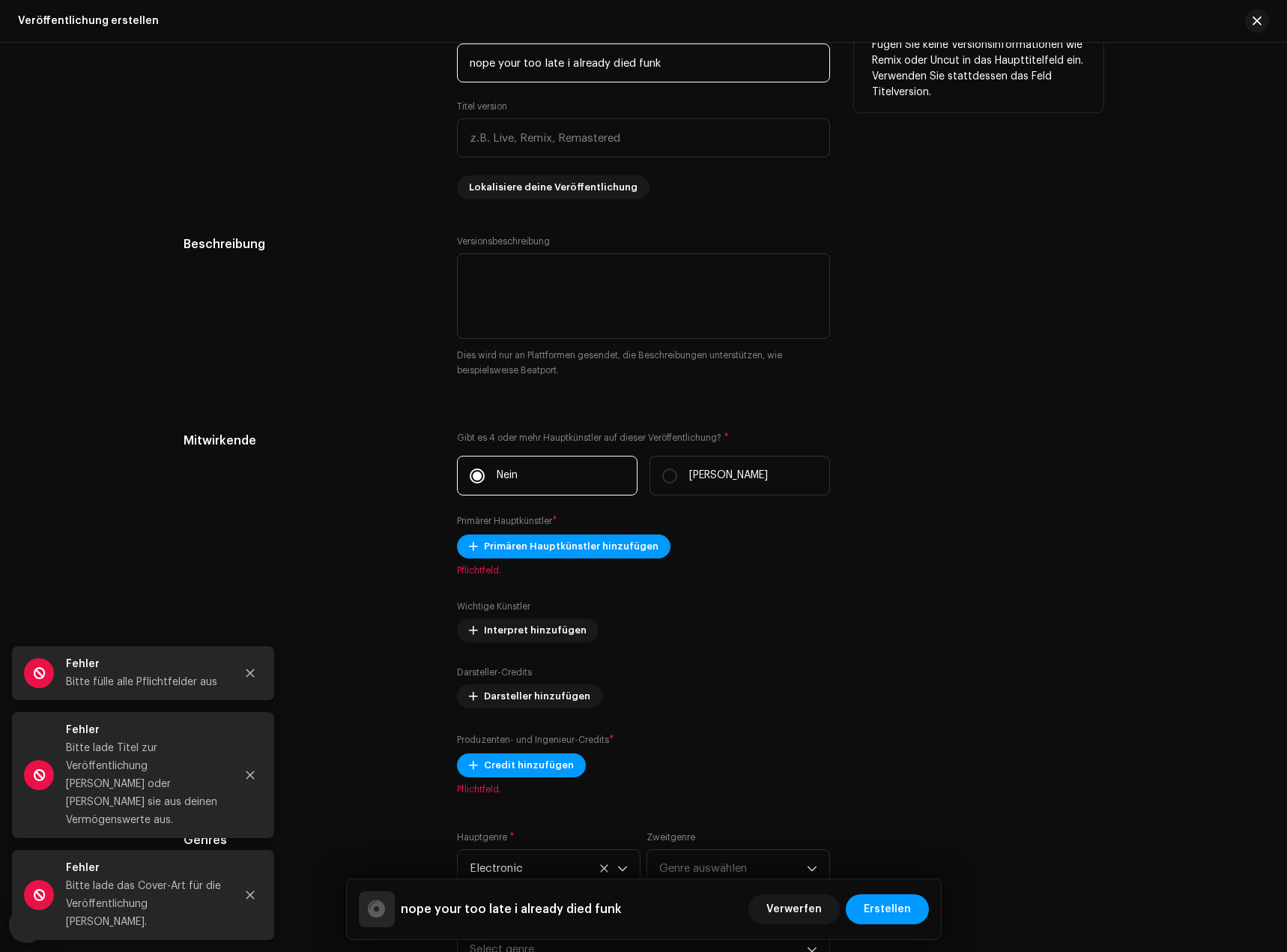
scroll to position [1274, 0]
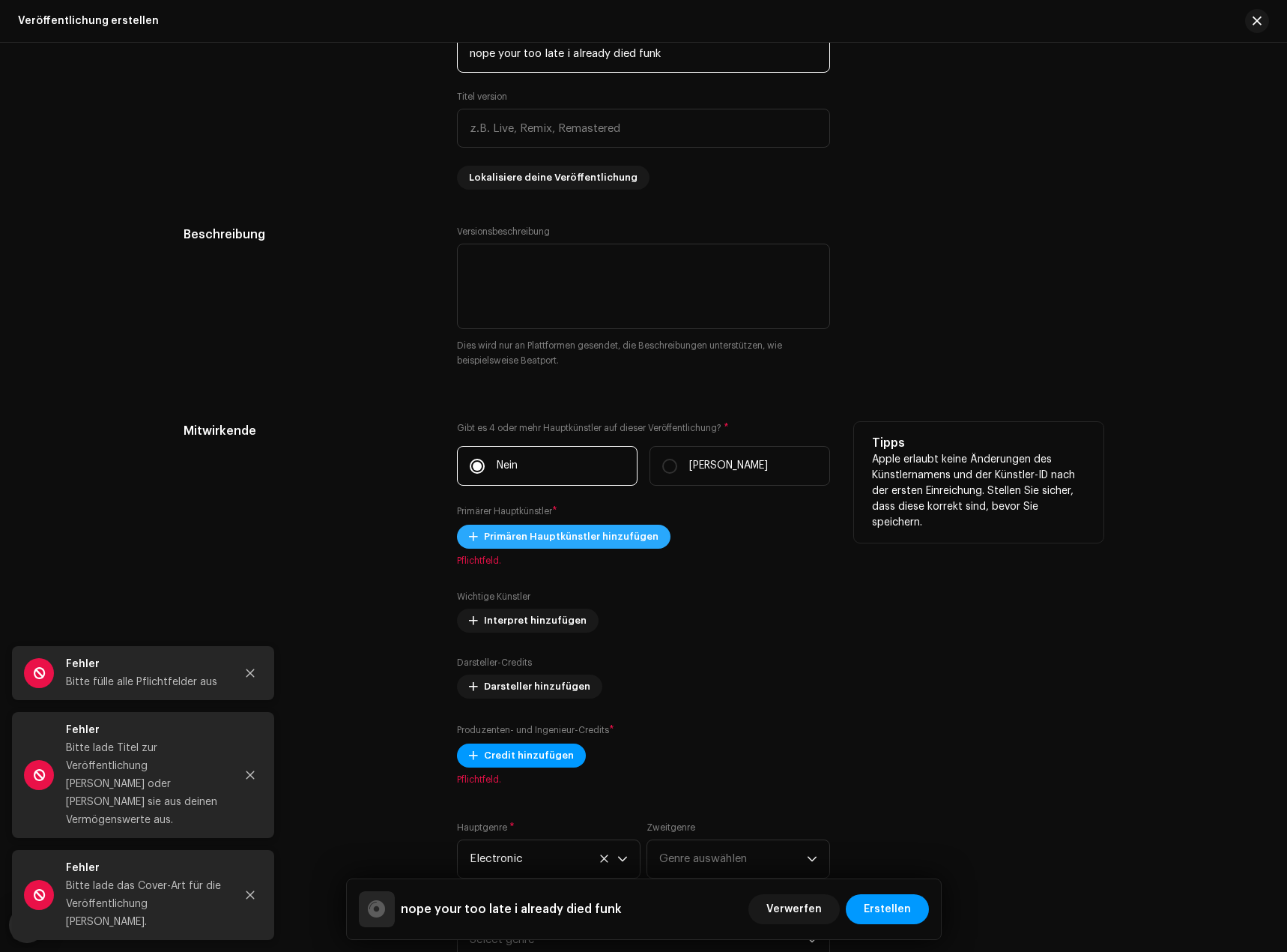
type input "nope your too late i already died funk"
click at [586, 538] on span "Primären Hauptkünstler hinzufügen" at bounding box center [571, 536] width 174 height 30
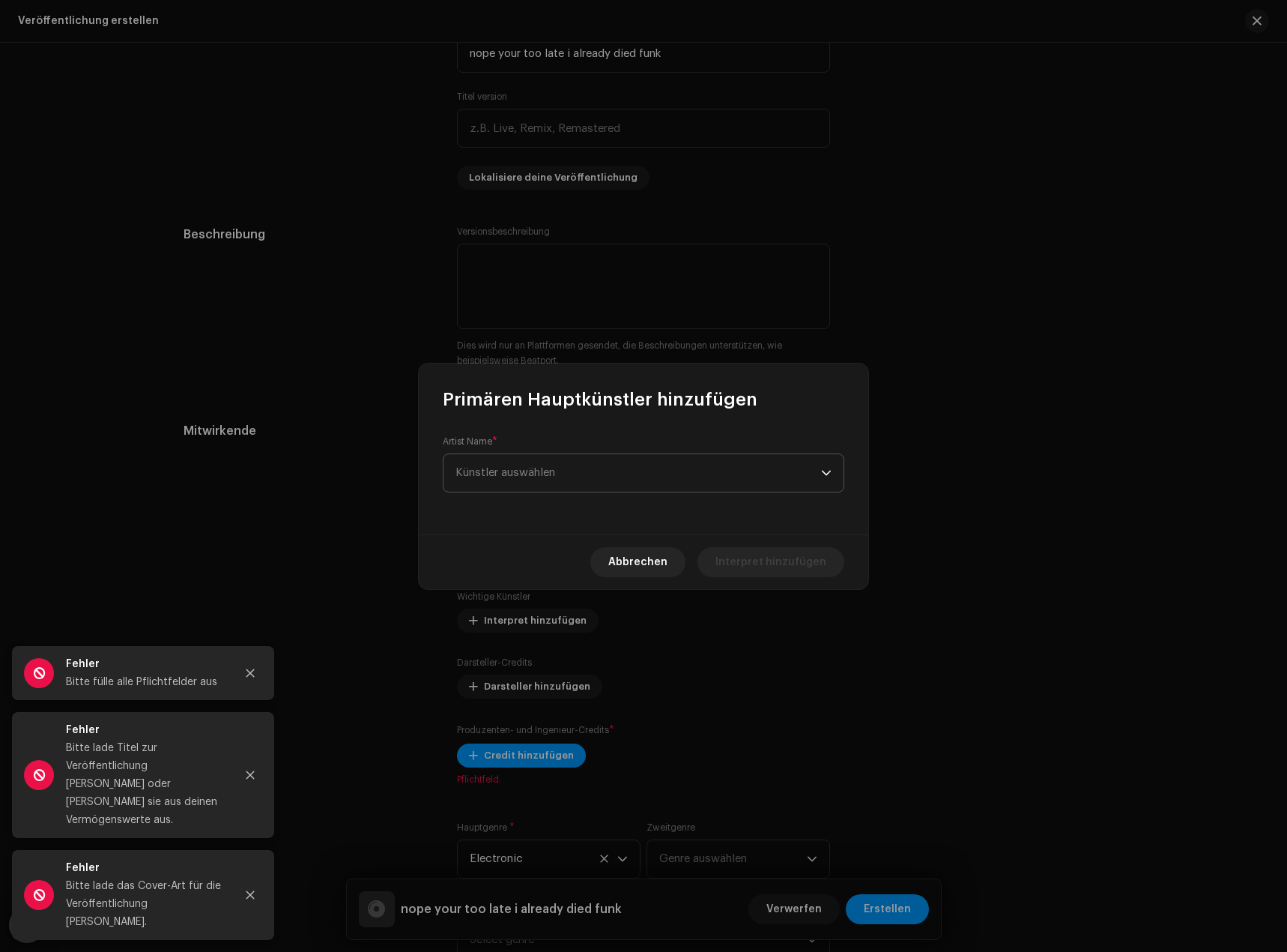
click at [568, 472] on span "Künstler auswählen" at bounding box center [638, 472] width 365 height 38
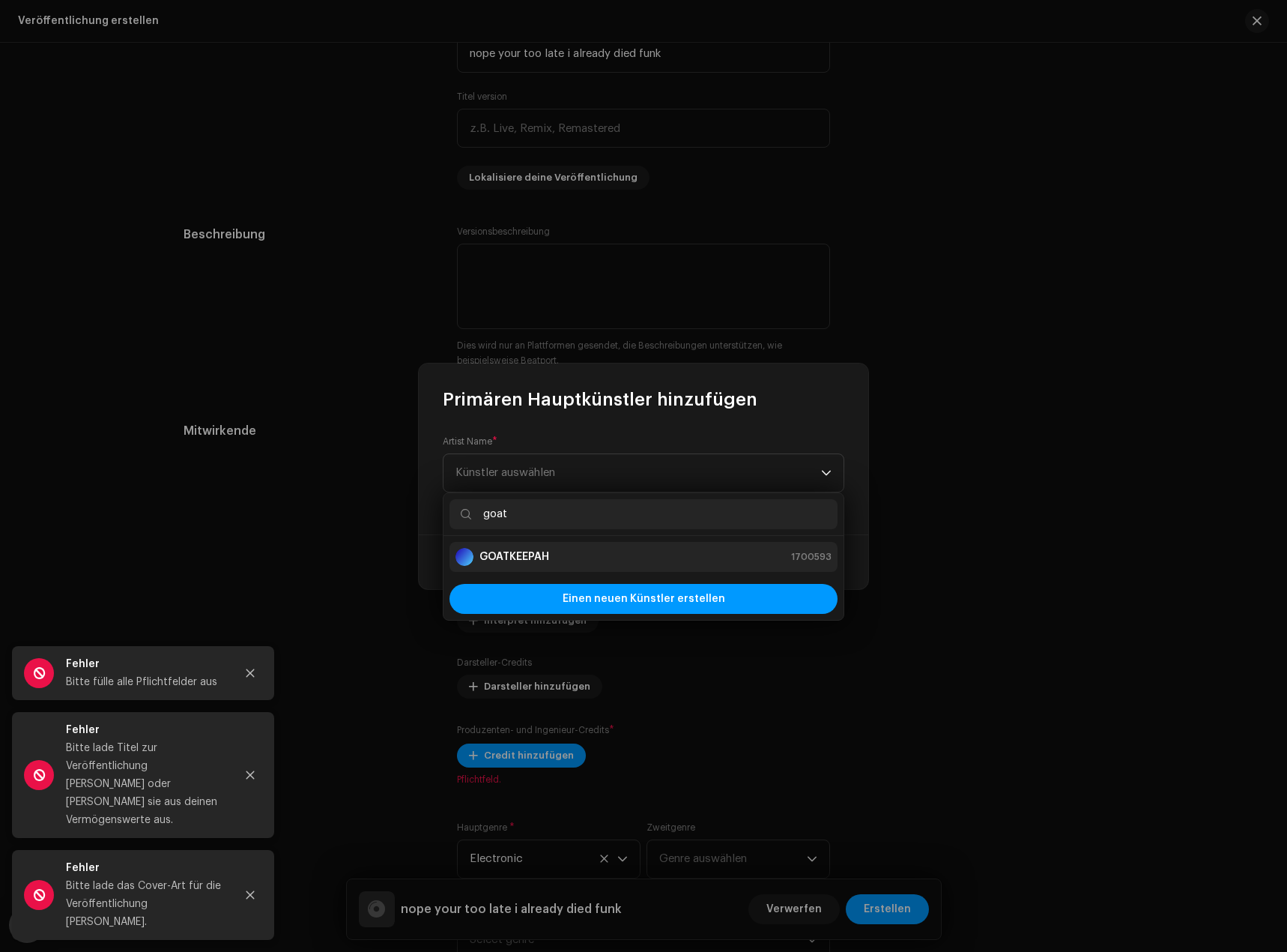
type input "goat"
click at [620, 561] on div "GOATKEEPAH 1700593" at bounding box center [644, 556] width 376 height 18
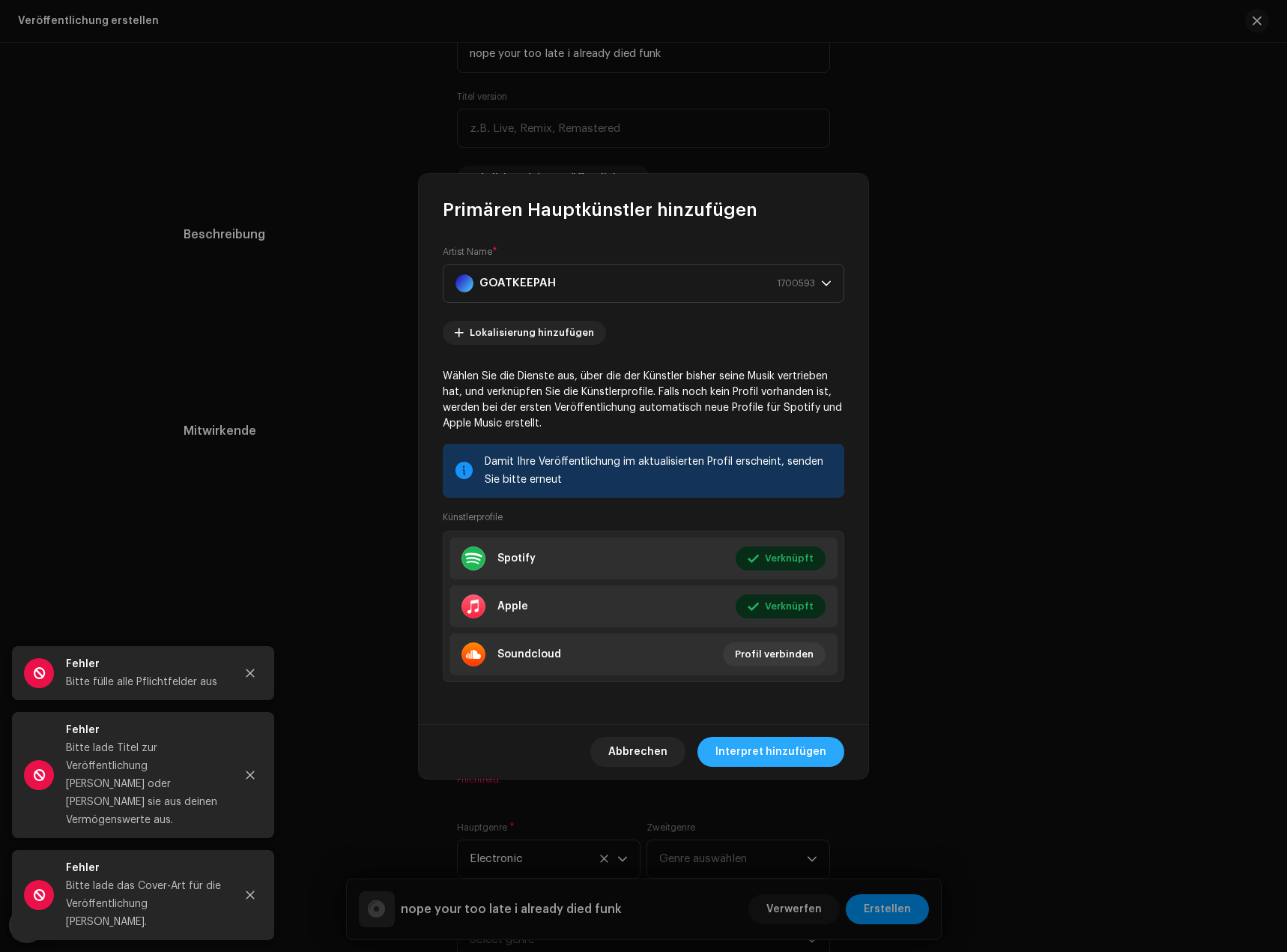
click at [749, 748] on span "Interpret hinzufügen" at bounding box center [771, 751] width 111 height 30
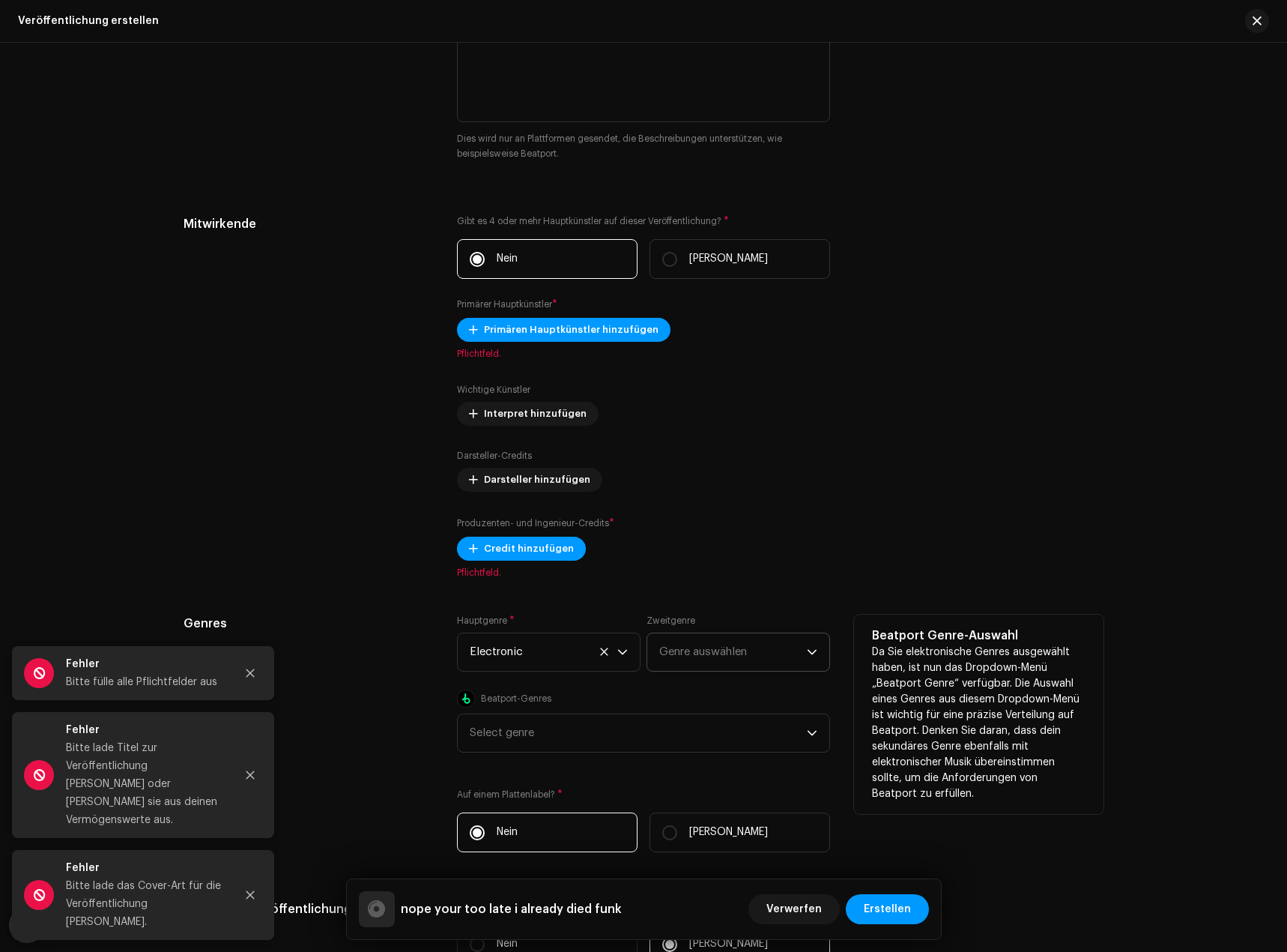
scroll to position [1498, 0]
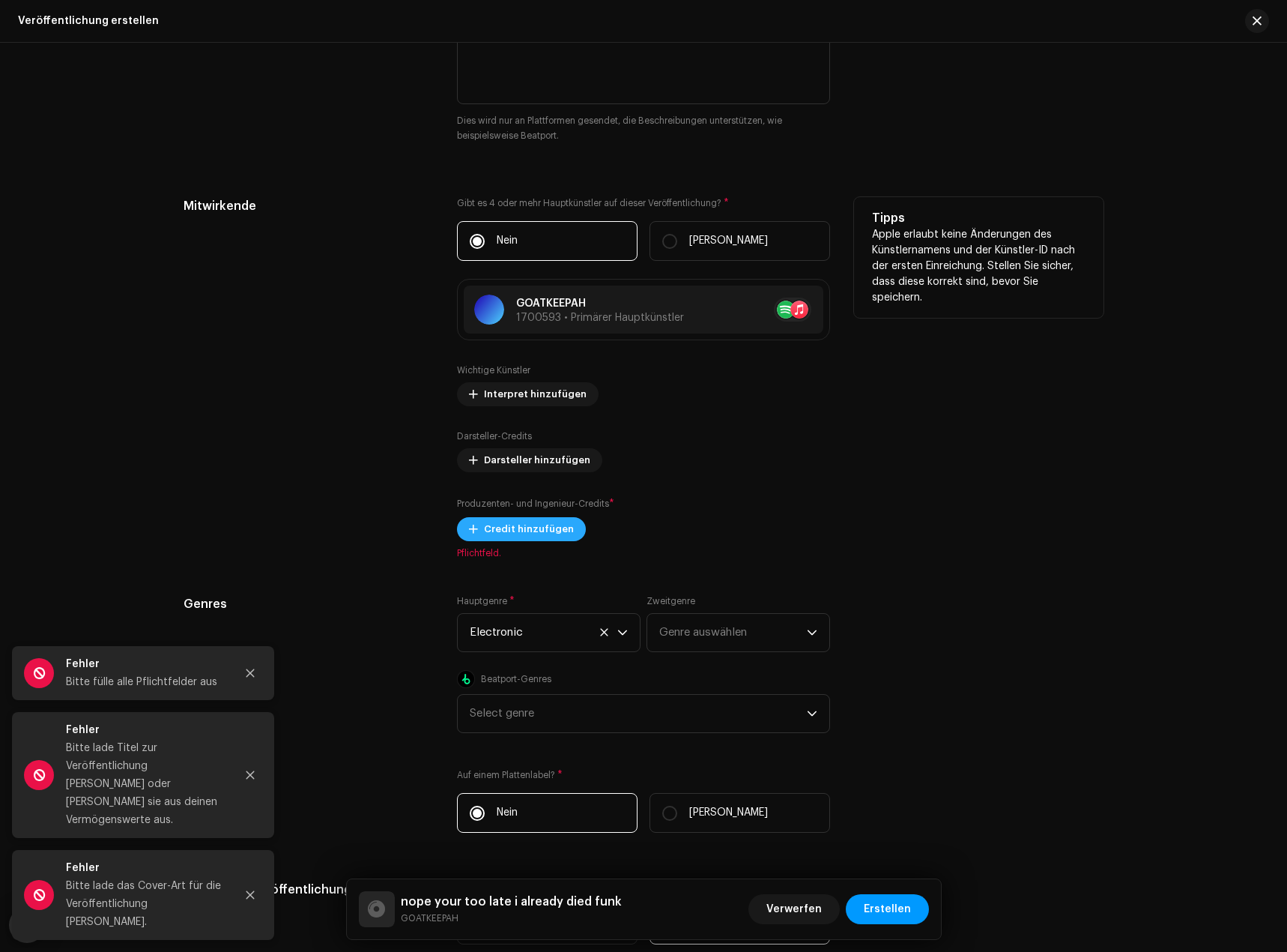
click at [534, 532] on span "Credit hinzufügen" at bounding box center [529, 529] width 89 height 30
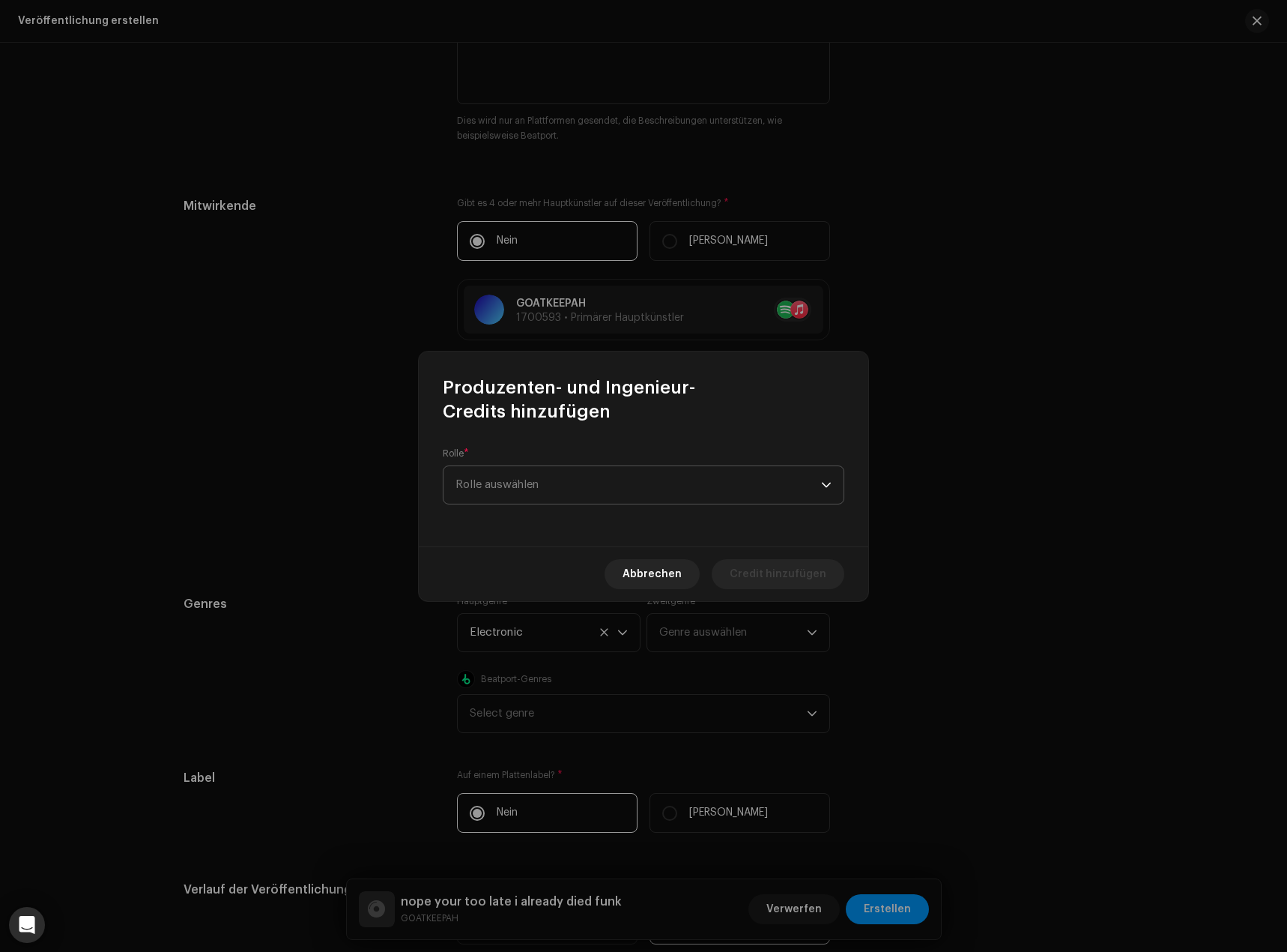
click at [536, 477] on span "Rolle auswählen" at bounding box center [638, 484] width 365 height 38
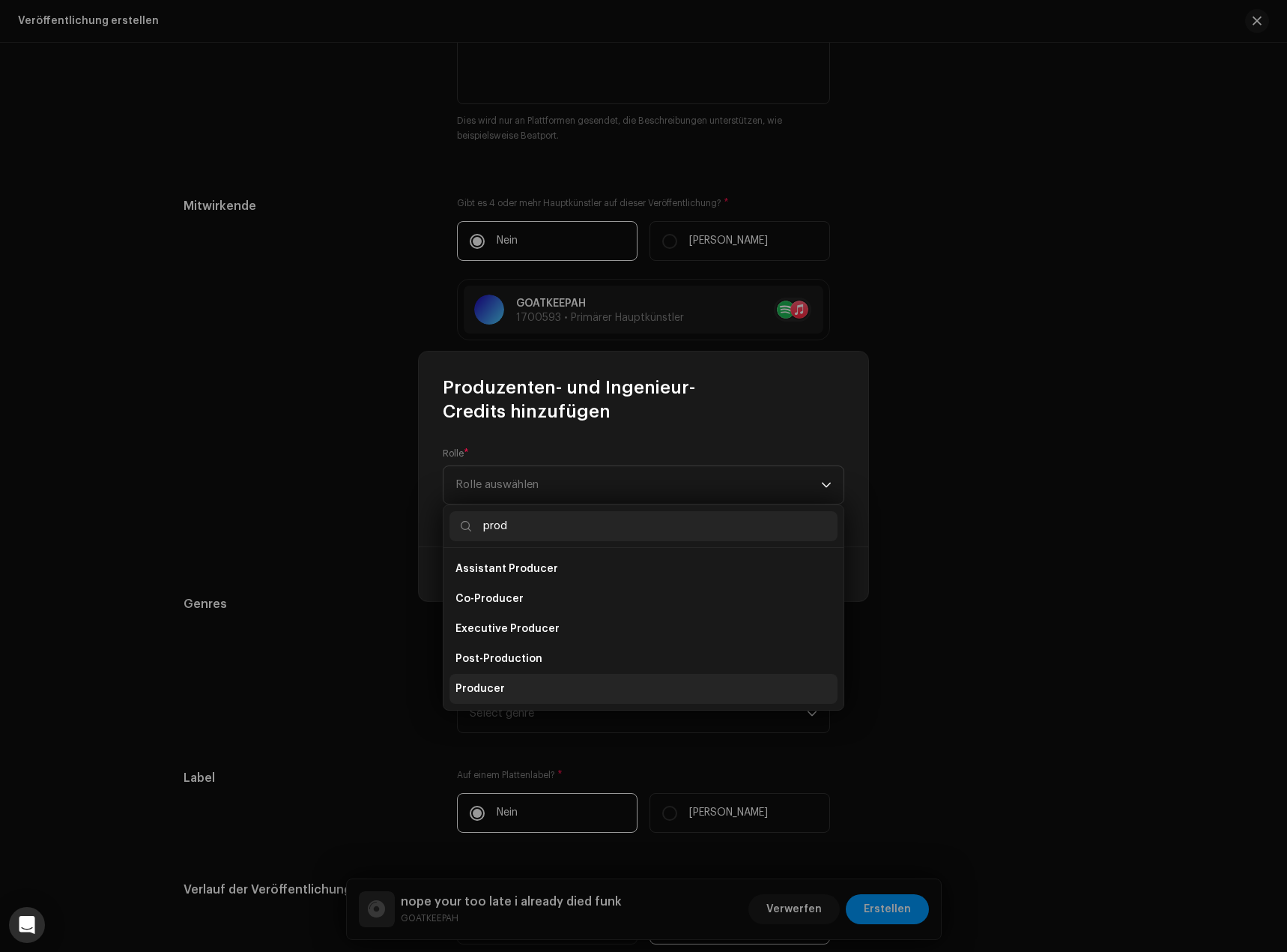
type input "prod"
click at [503, 687] on li "Producer" at bounding box center [643, 688] width 388 height 30
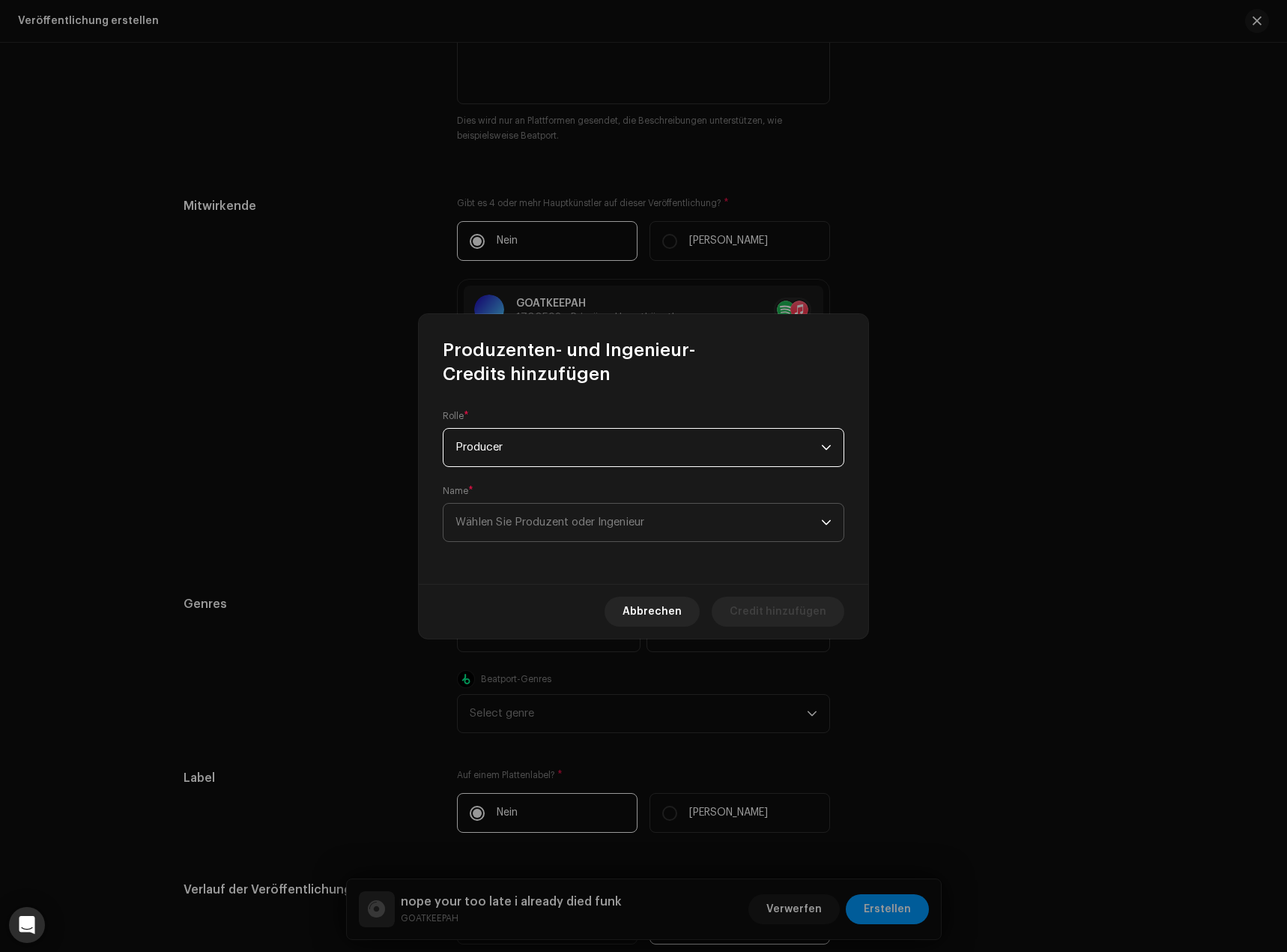
click at [609, 520] on span "Wählen Sie Produzent oder Ingenieur" at bounding box center [550, 522] width 189 height 11
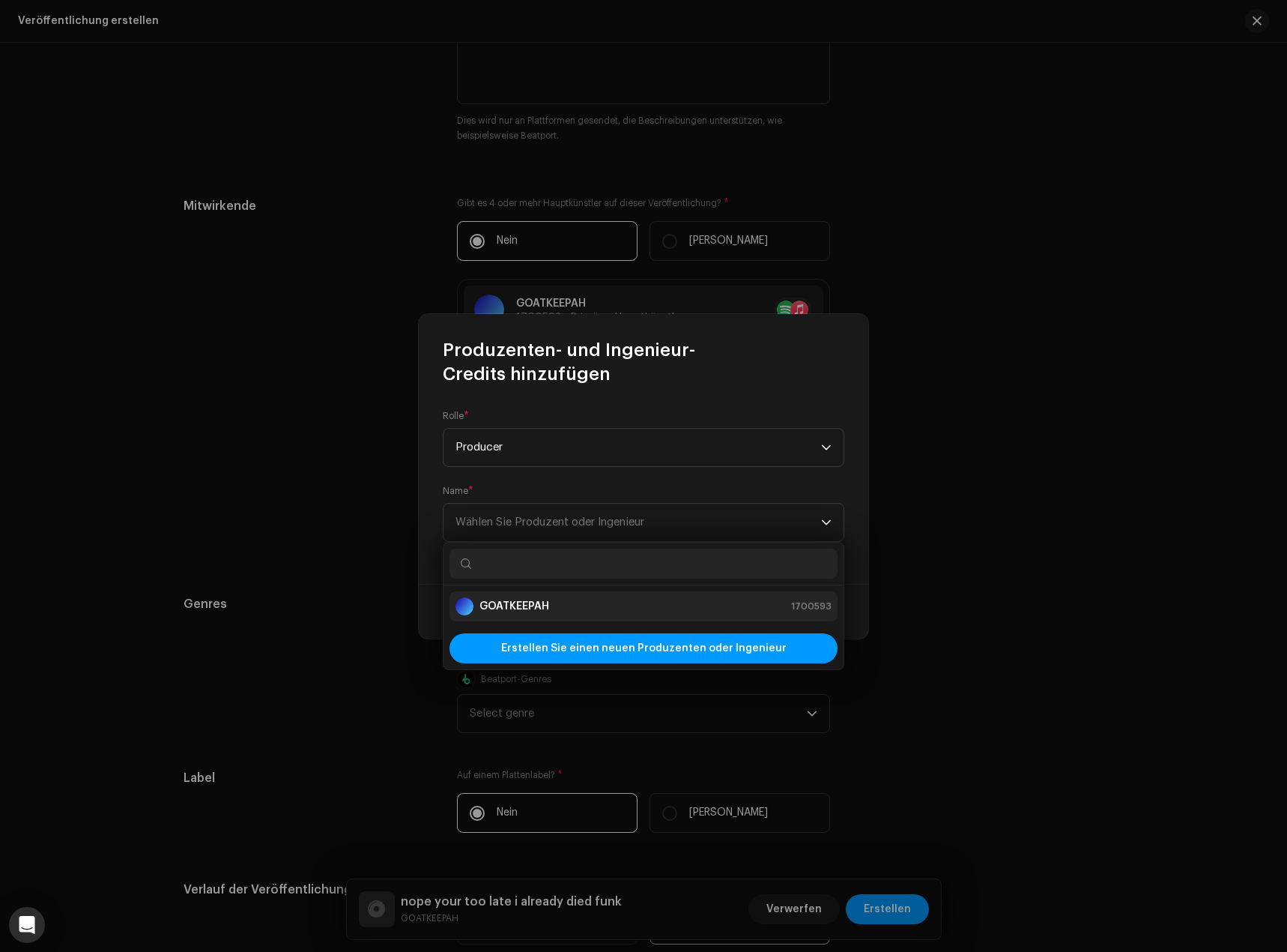
click at [522, 605] on strong "GOATKEEPAH" at bounding box center [515, 606] width 70 height 15
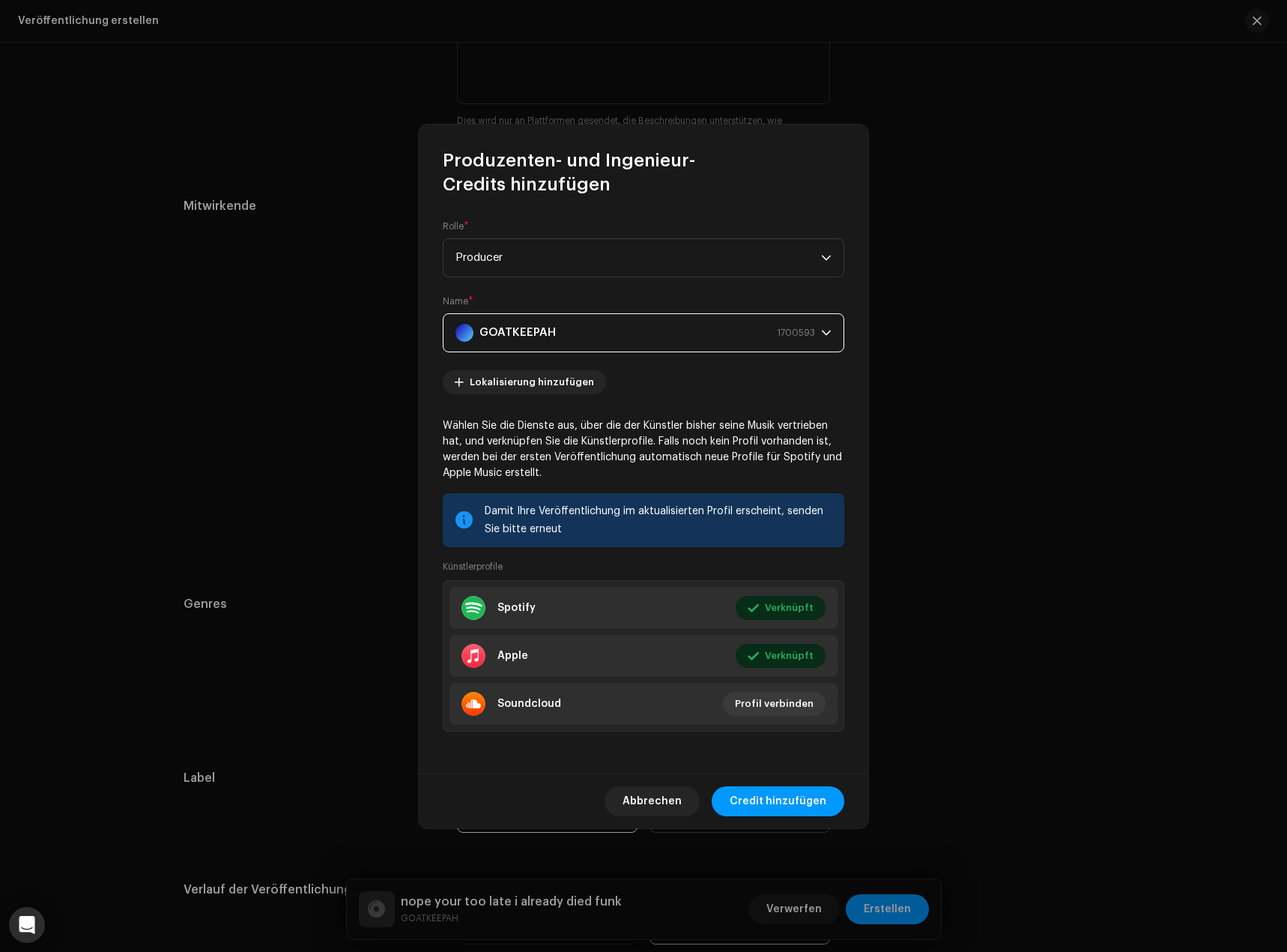
click at [792, 802] on span "Credit hinzufügen" at bounding box center [778, 801] width 97 height 30
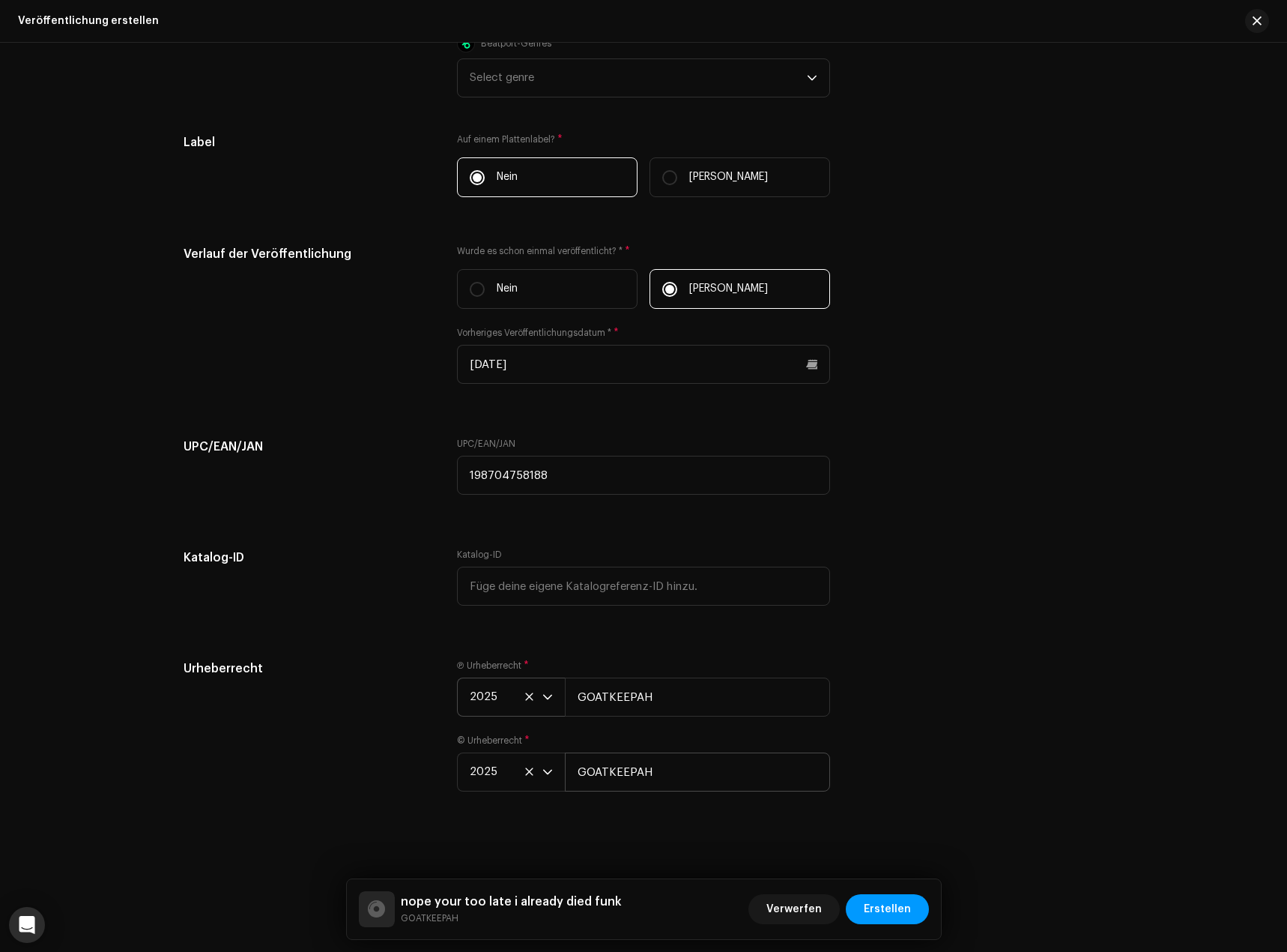
scroll to position [2181, 0]
click at [882, 923] on span "Erstellen" at bounding box center [887, 909] width 47 height 30
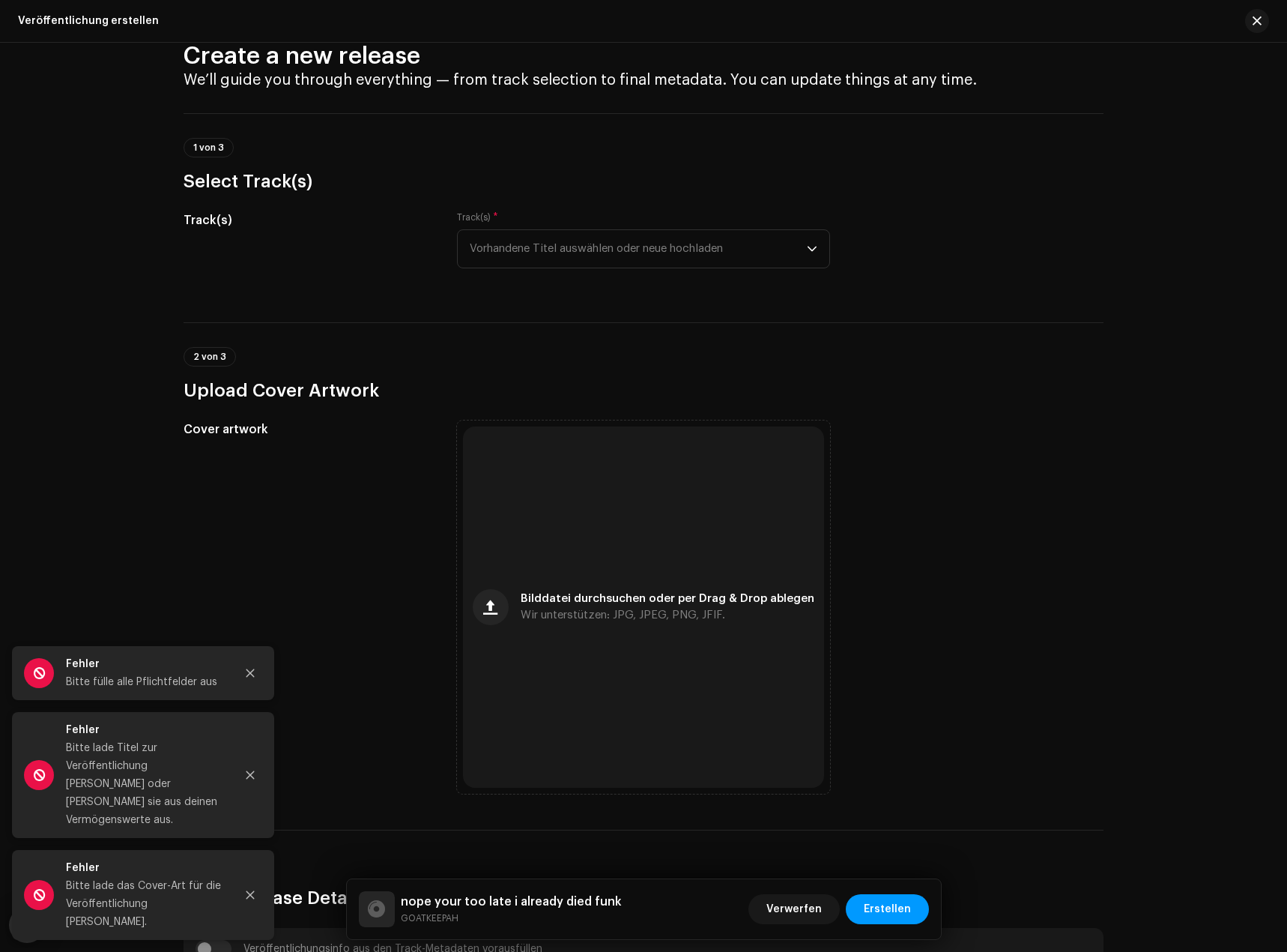
scroll to position [0, 0]
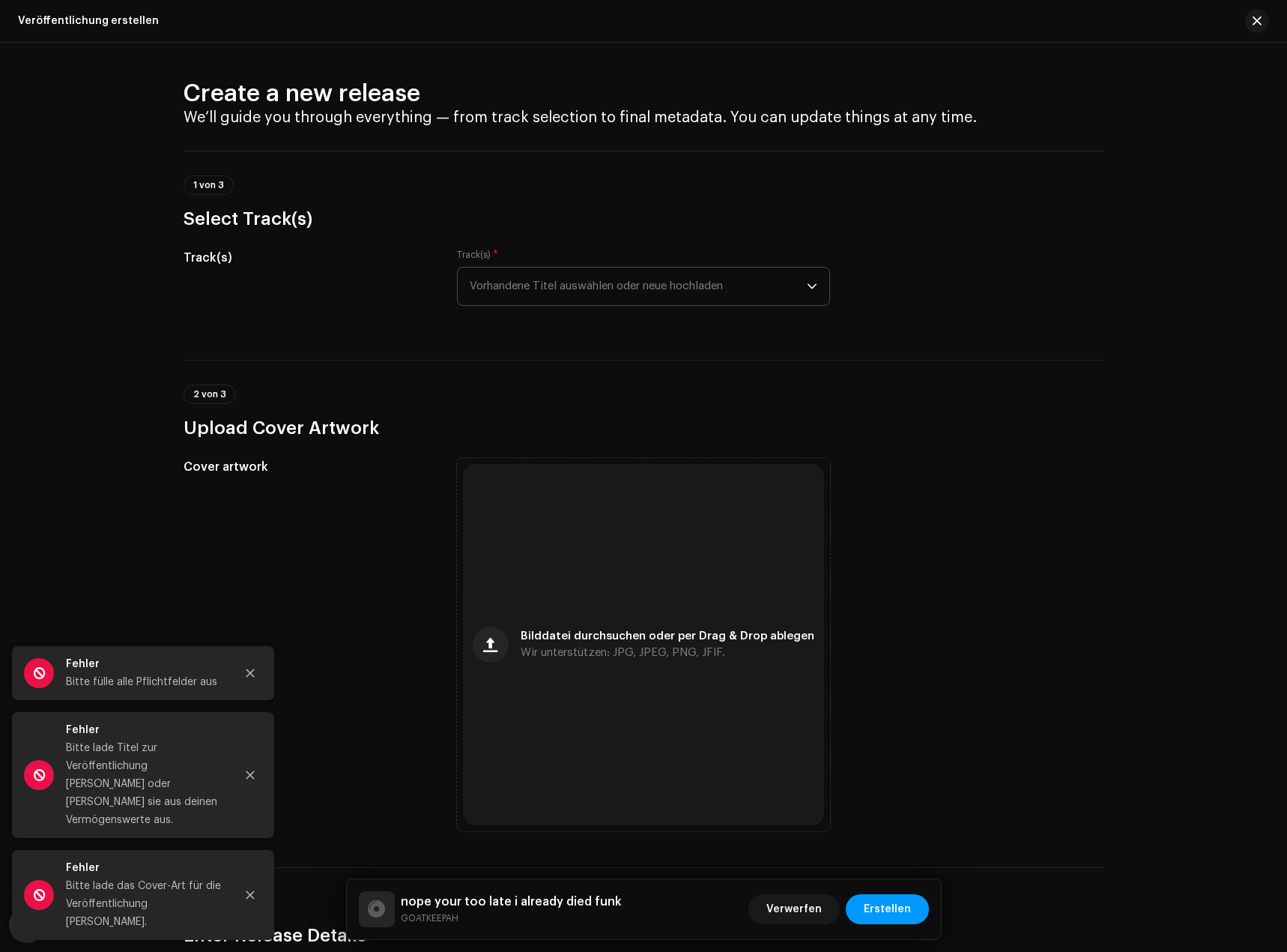
click at [557, 292] on span "Vorhandene Titel auswählen oder neue hochladen" at bounding box center [638, 286] width 337 height 38
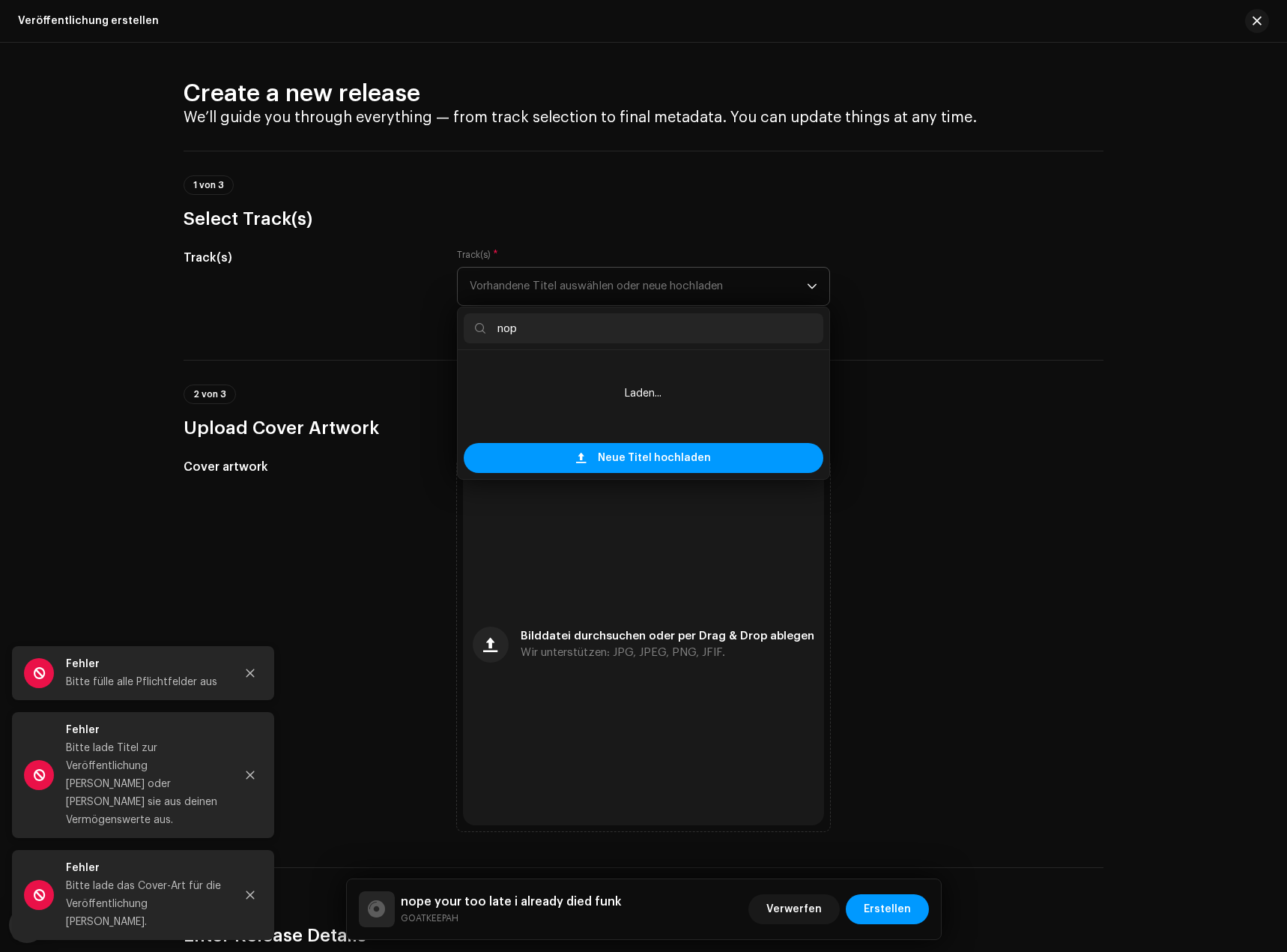
type input "nope"
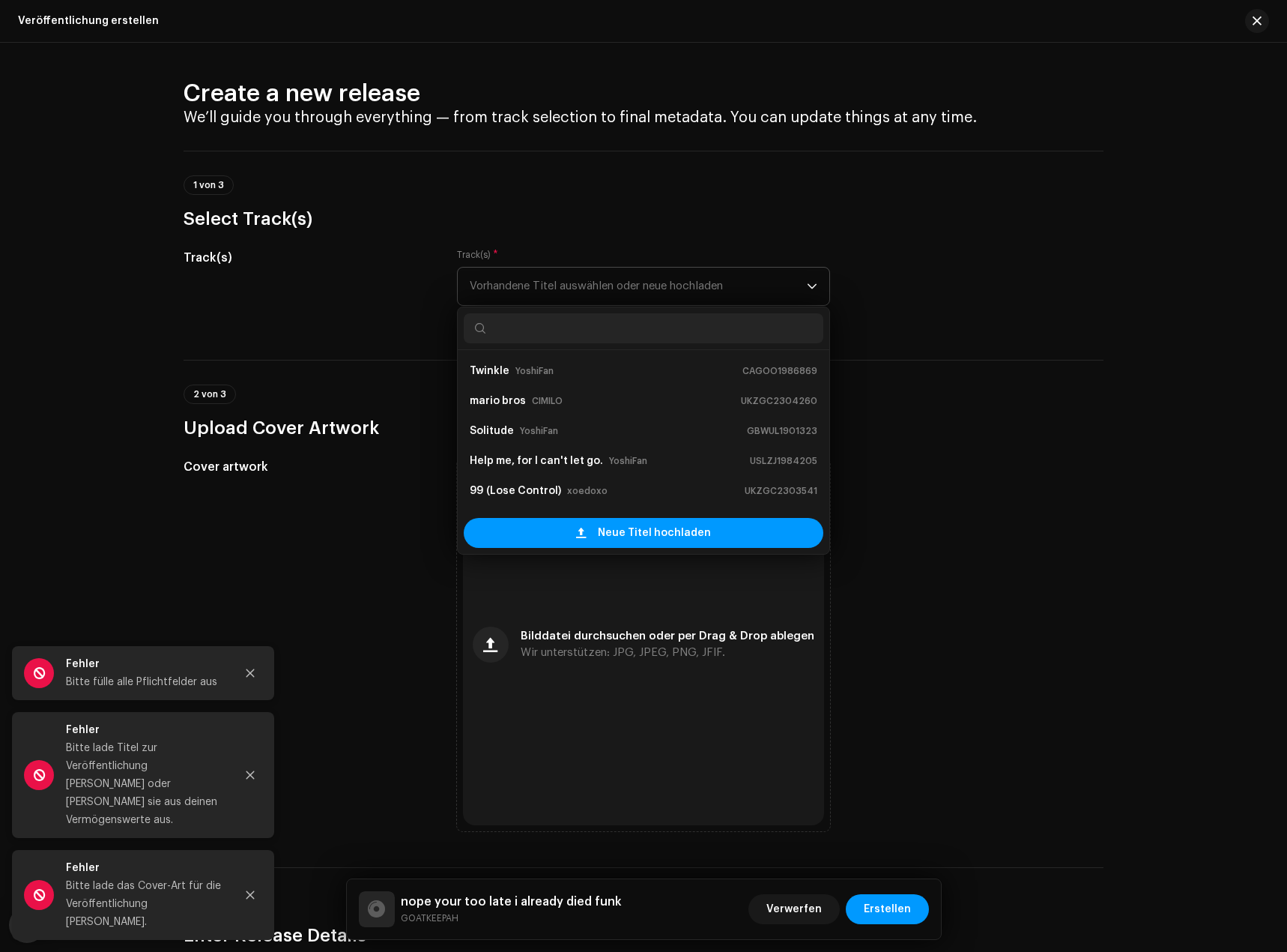
paste input "nope your too late i already died funk"
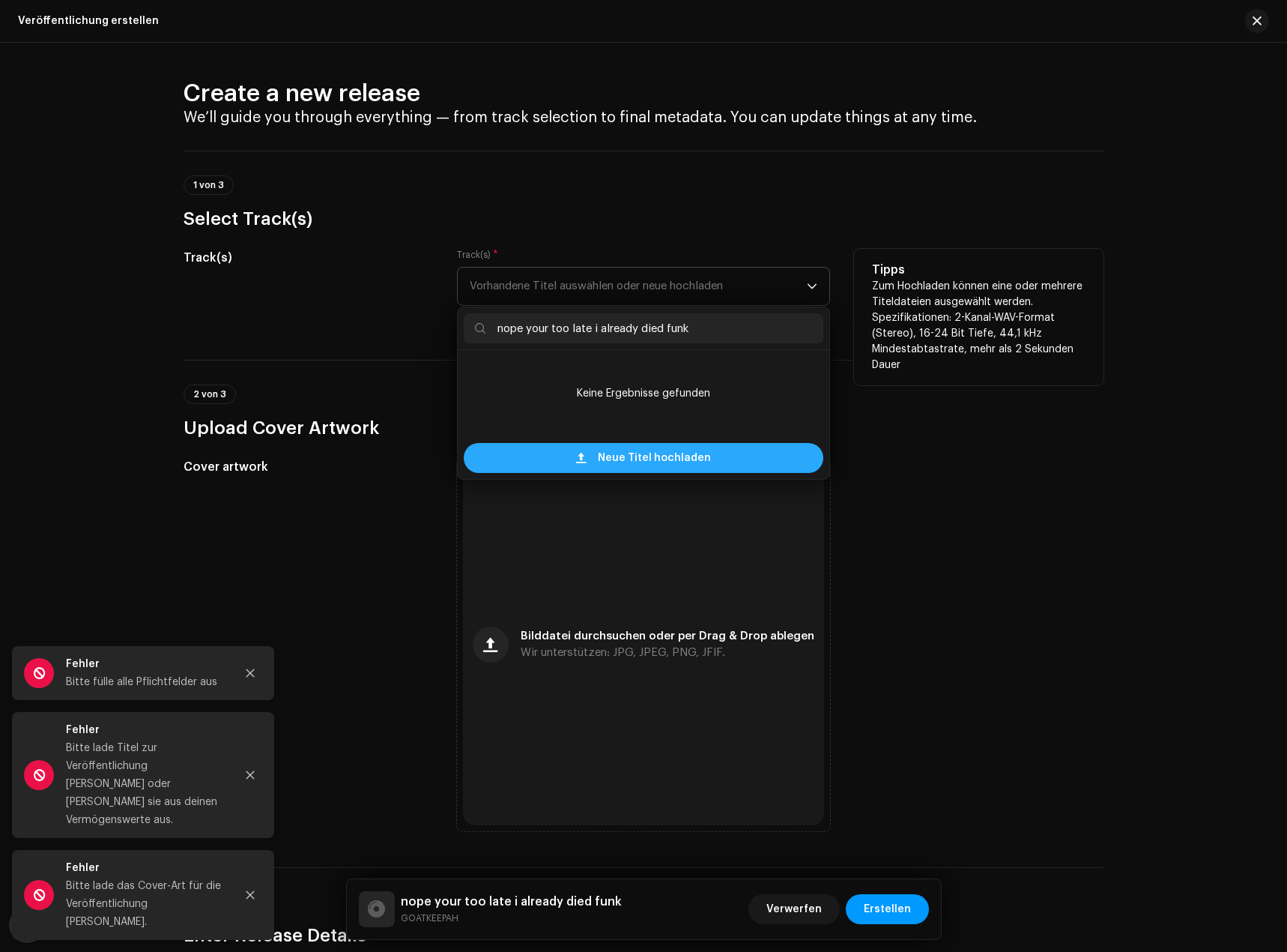
type input "nope your too late i already died funk"
click at [639, 457] on span "Neue Titel hochladen" at bounding box center [654, 458] width 113 height 30
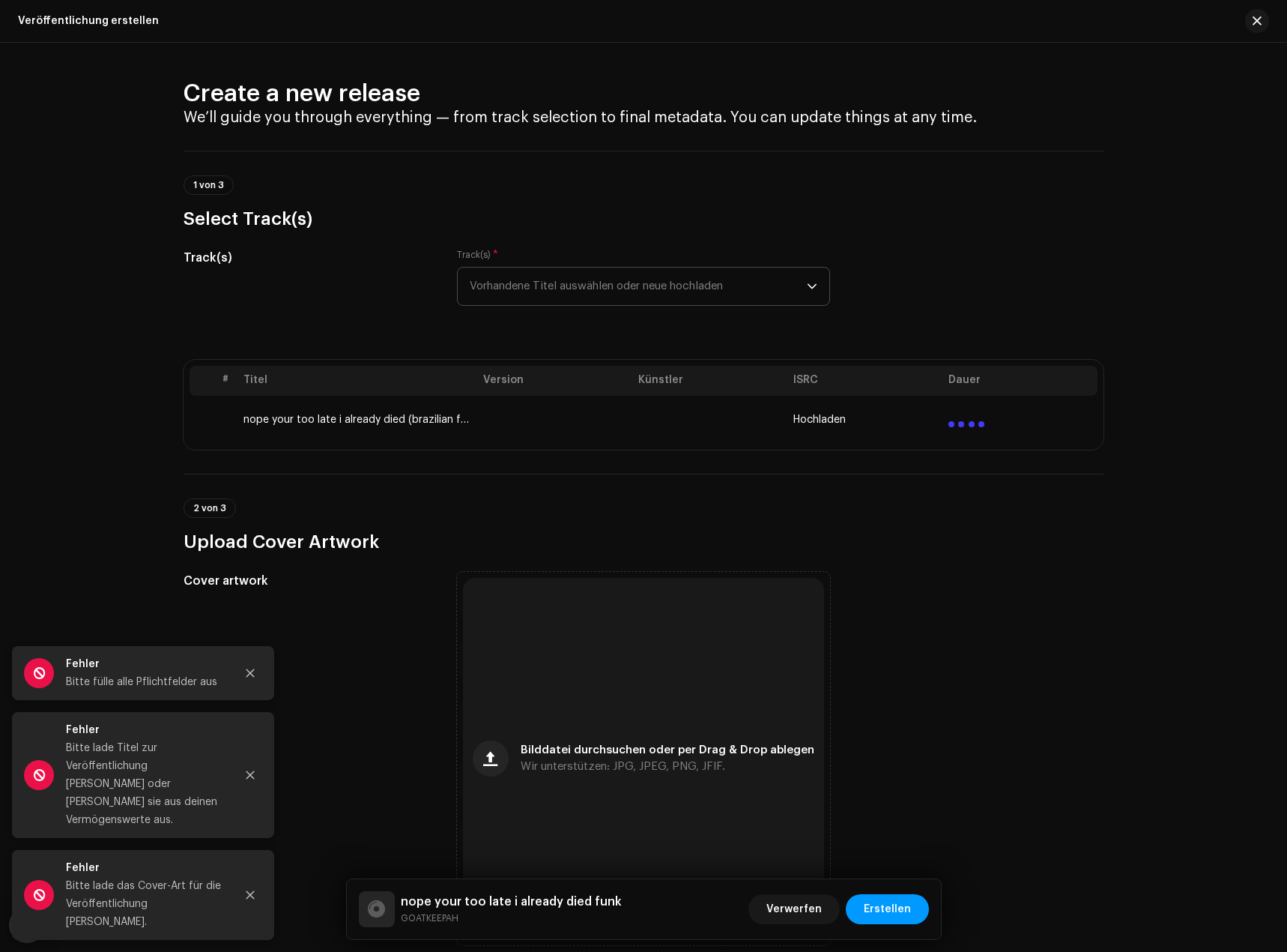
drag, startPoint x: 901, startPoint y: 902, endPoint x: 1175, endPoint y: 756, distance: 310.5
click at [1175, 756] on div "Veröffentlichung erstellen Create a new release We’ll guide you through everyth…" at bounding box center [643, 476] width 1287 height 952
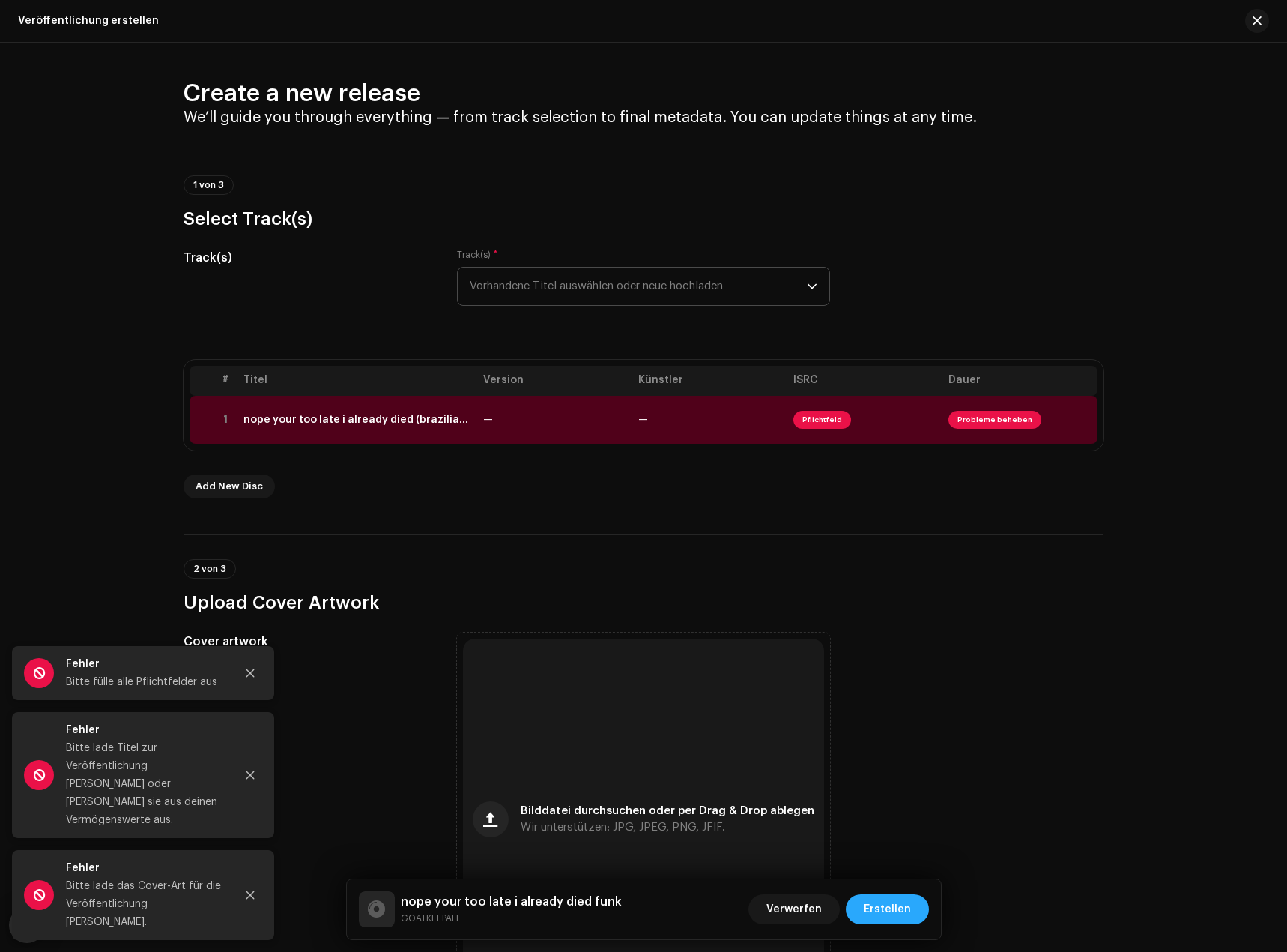
click at [909, 898] on span "Erstellen" at bounding box center [887, 909] width 47 height 30
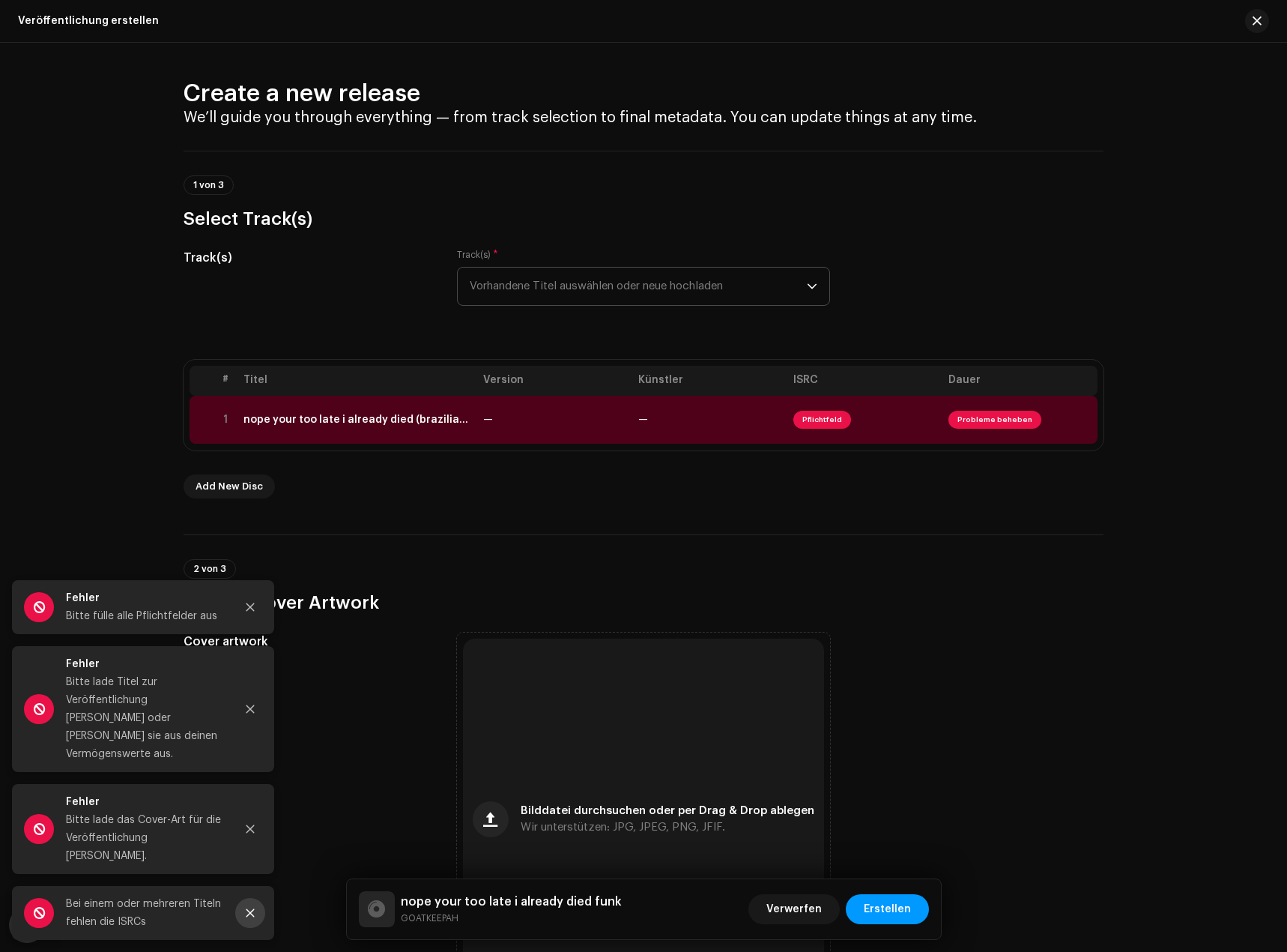
click at [246, 918] on button "Close" at bounding box center [250, 912] width 30 height 30
click at [245, 844] on button "Close" at bounding box center [250, 828] width 30 height 30
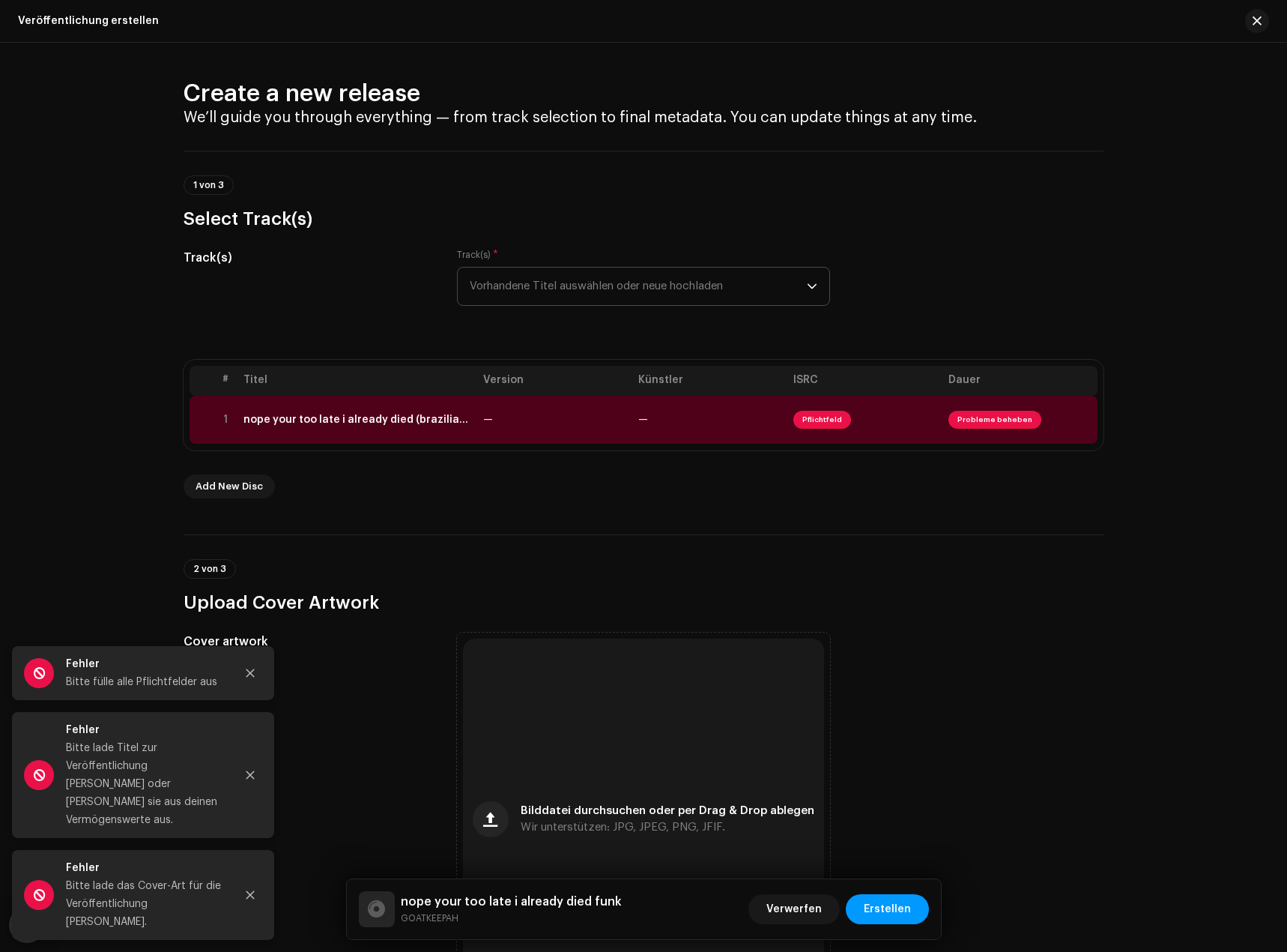
click at [246, 838] on div "Fehler Bitte lade Titel zur Veröffentlichung [PERSON_NAME] oder [PERSON_NAME] s…" at bounding box center [143, 775] width 262 height 125
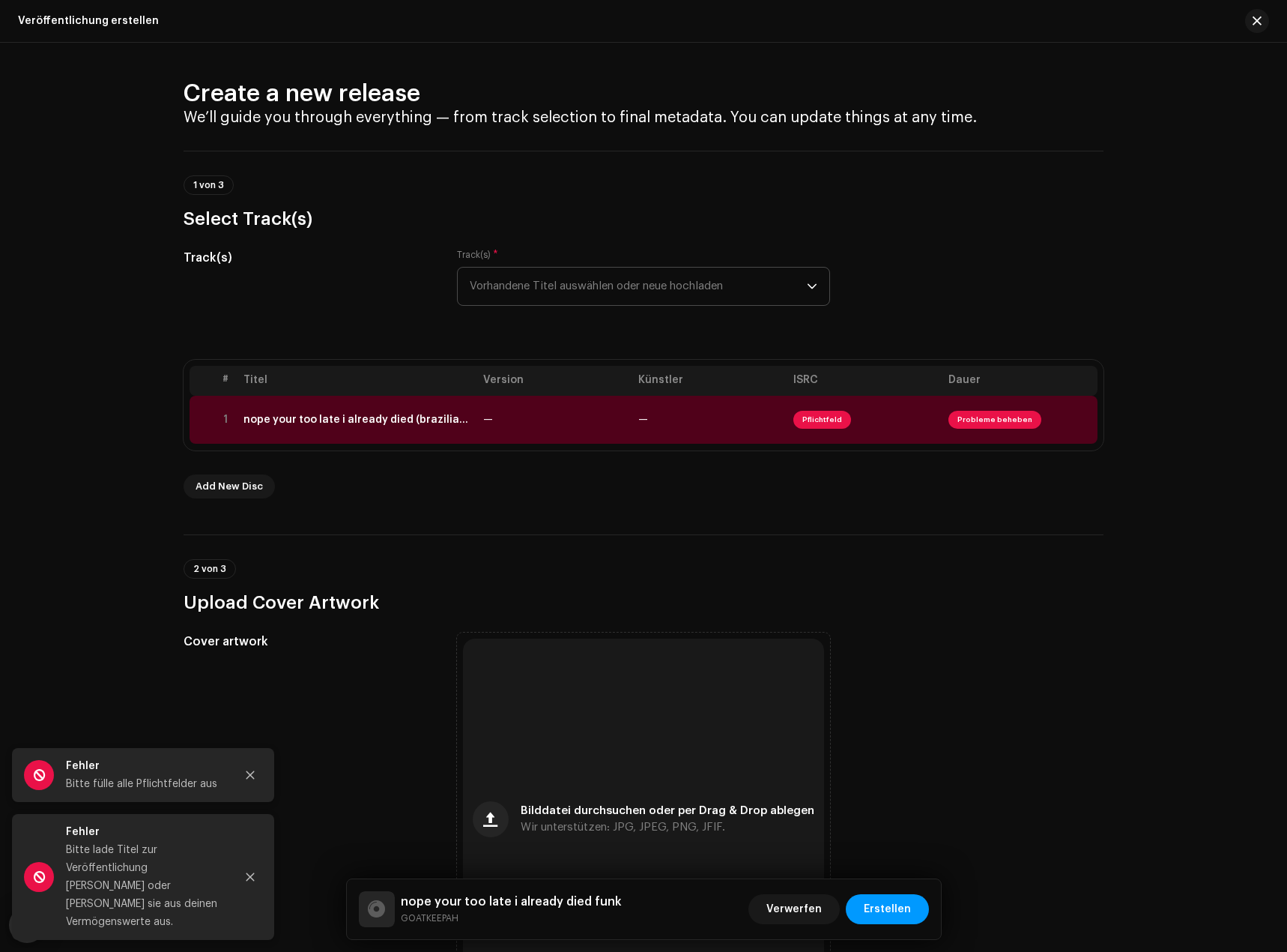
click at [246, 892] on button "Close" at bounding box center [250, 876] width 30 height 30
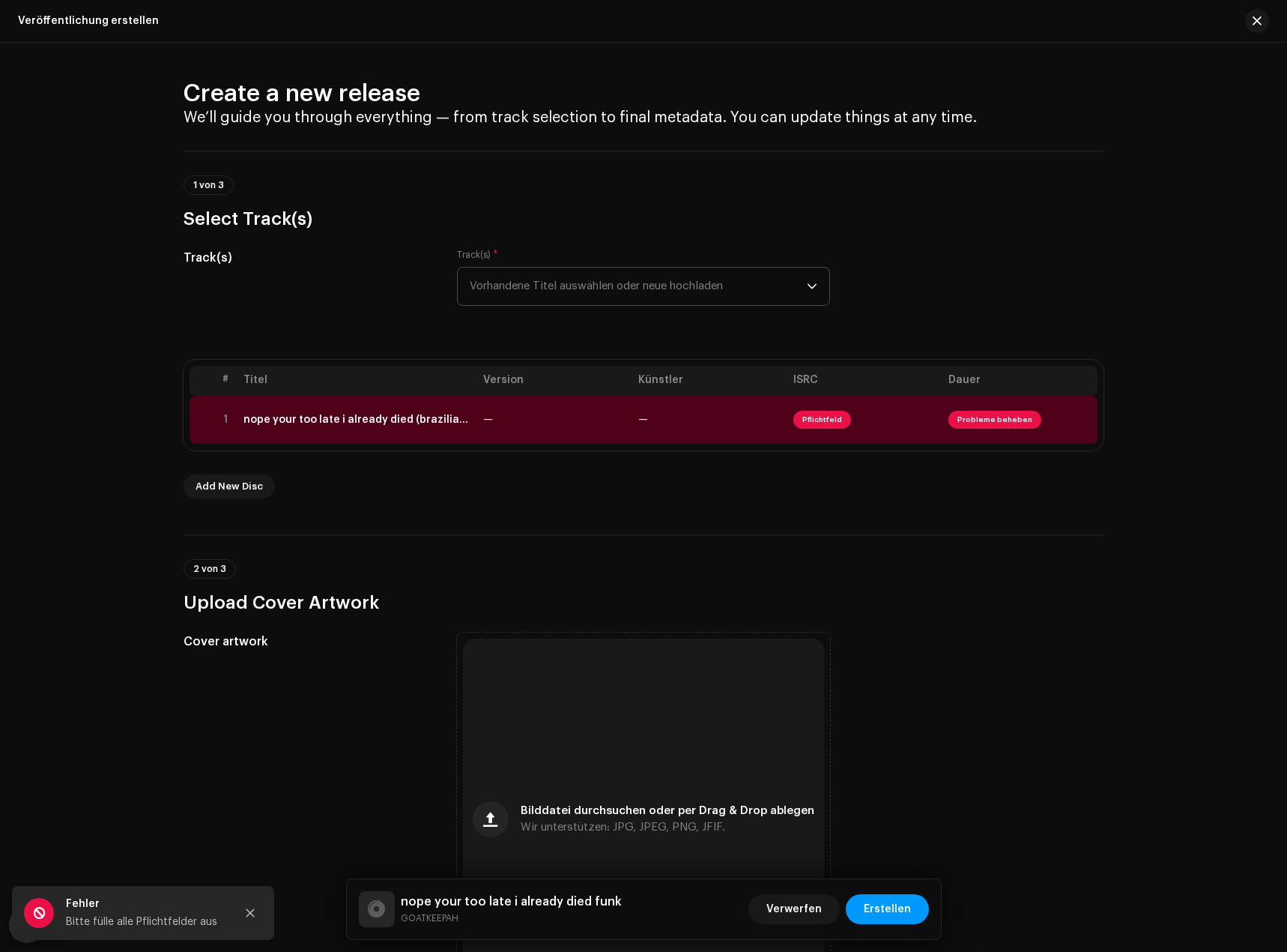
click at [250, 891] on div "Fehler Bitte fülle alle Pflichtfelder aus" at bounding box center [143, 912] width 262 height 54
click at [264, 908] on button "Close" at bounding box center [250, 912] width 30 height 30
click at [790, 428] on td "Pflichtfeld" at bounding box center [865, 420] width 155 height 48
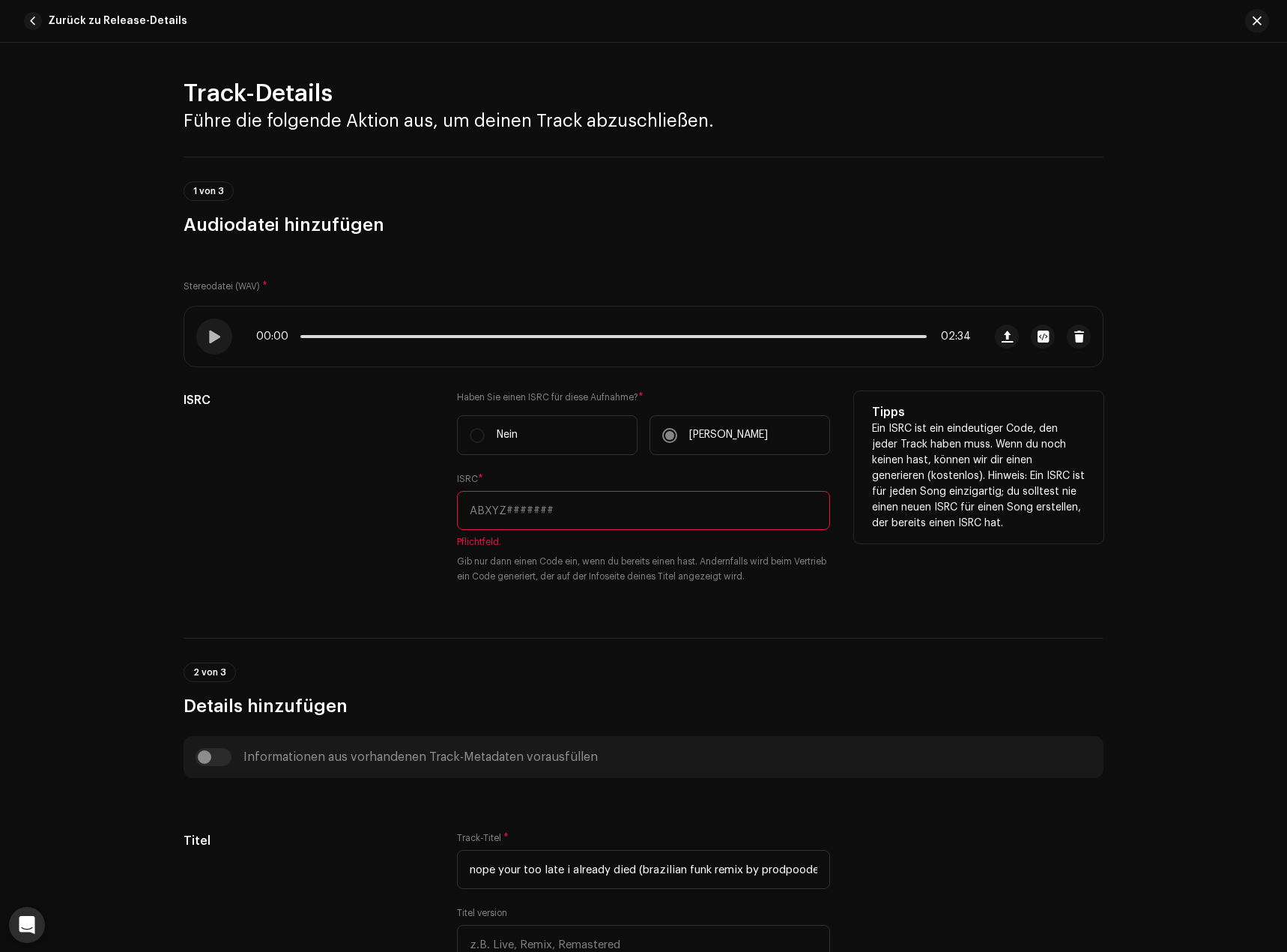
click at [577, 516] on input "text" at bounding box center [643, 510] width 373 height 39
paste input "nope your too late i already died funk"
type input "nope your too late i already died funk"
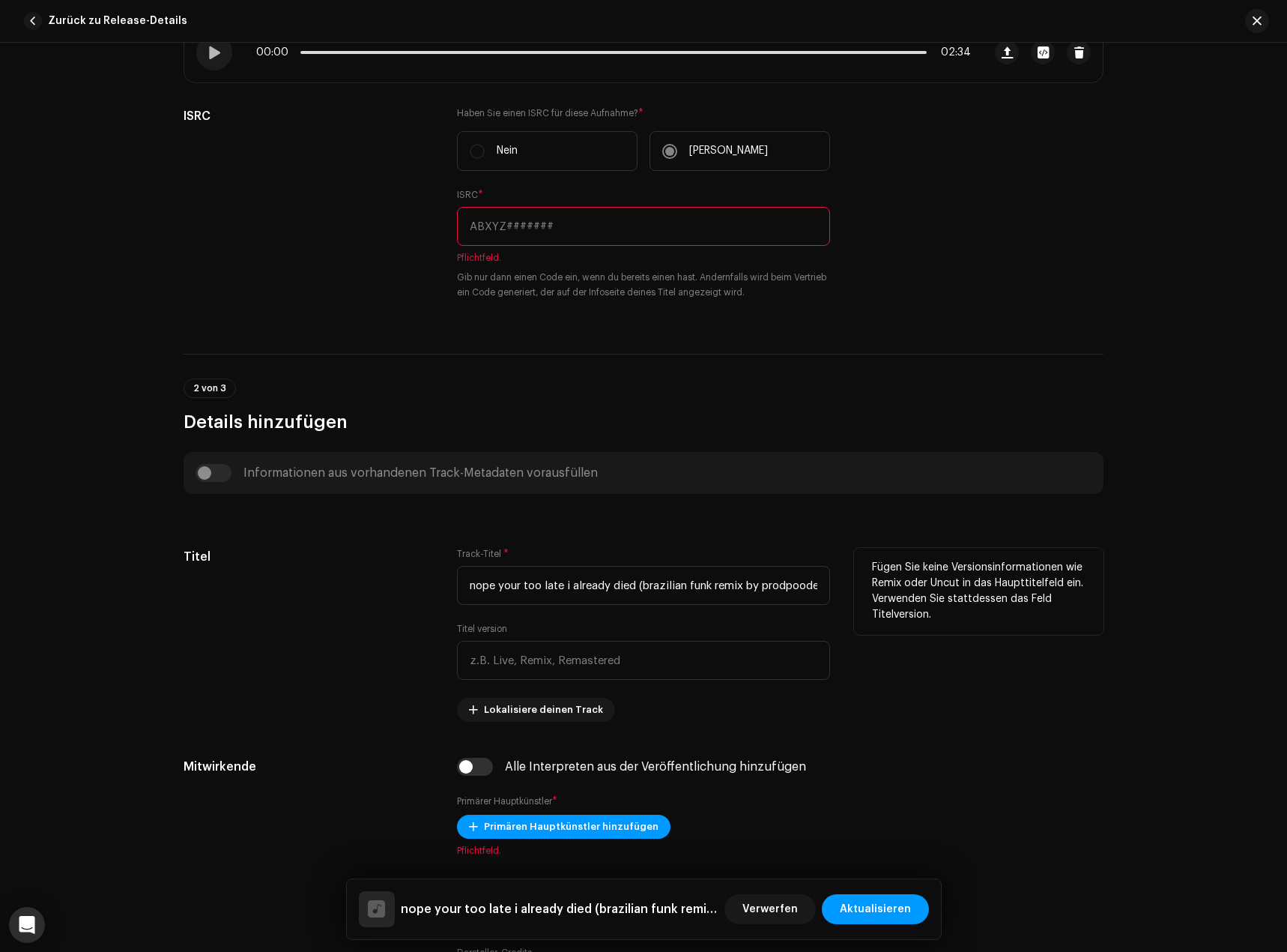
scroll to position [300, 0]
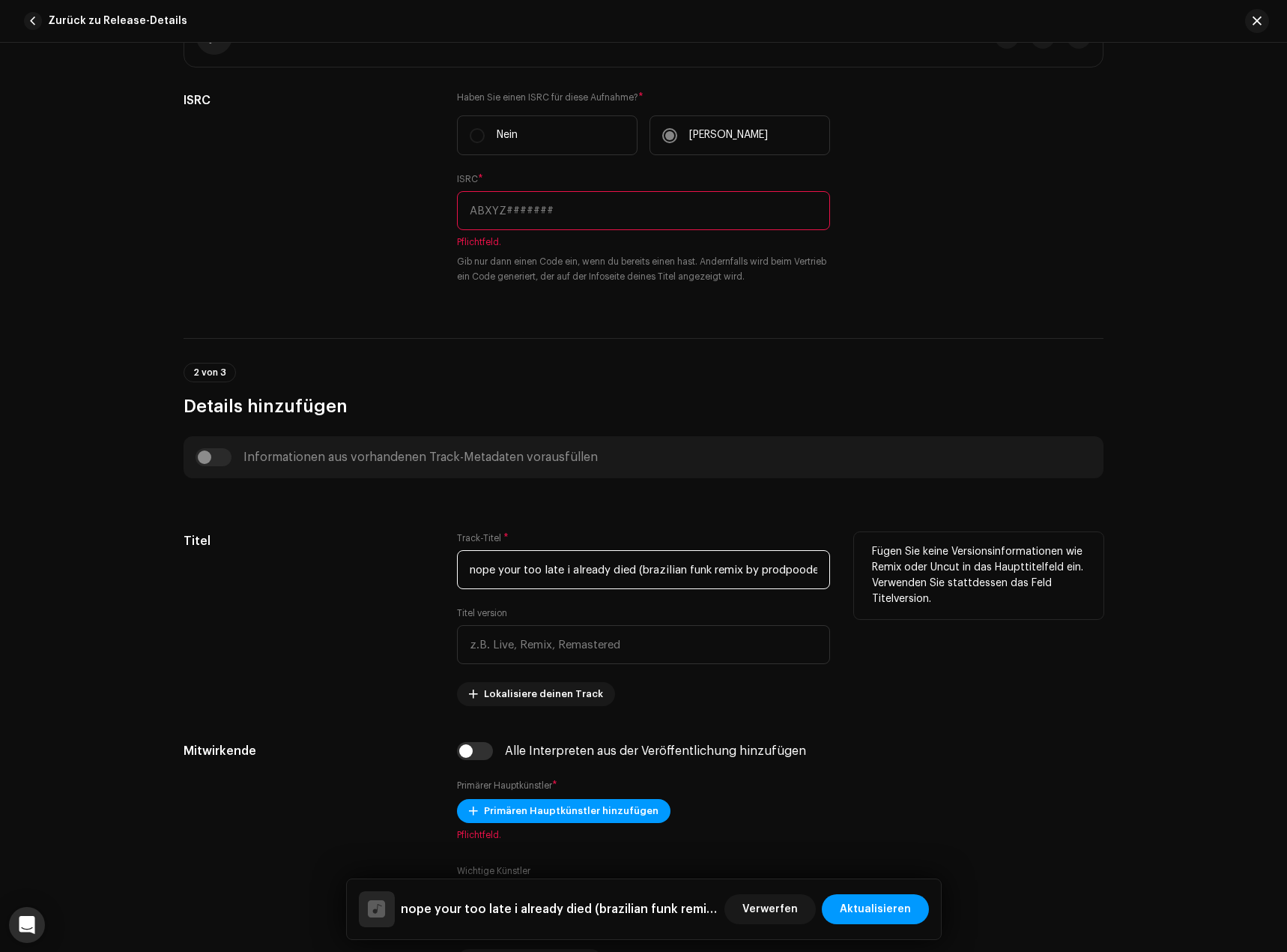
click at [632, 572] on input "nope your too late i already died (brazilian funk remix by prodpoodee).wav" at bounding box center [643, 569] width 373 height 39
paste input "funk"
type input "nope your too late i already died funk"
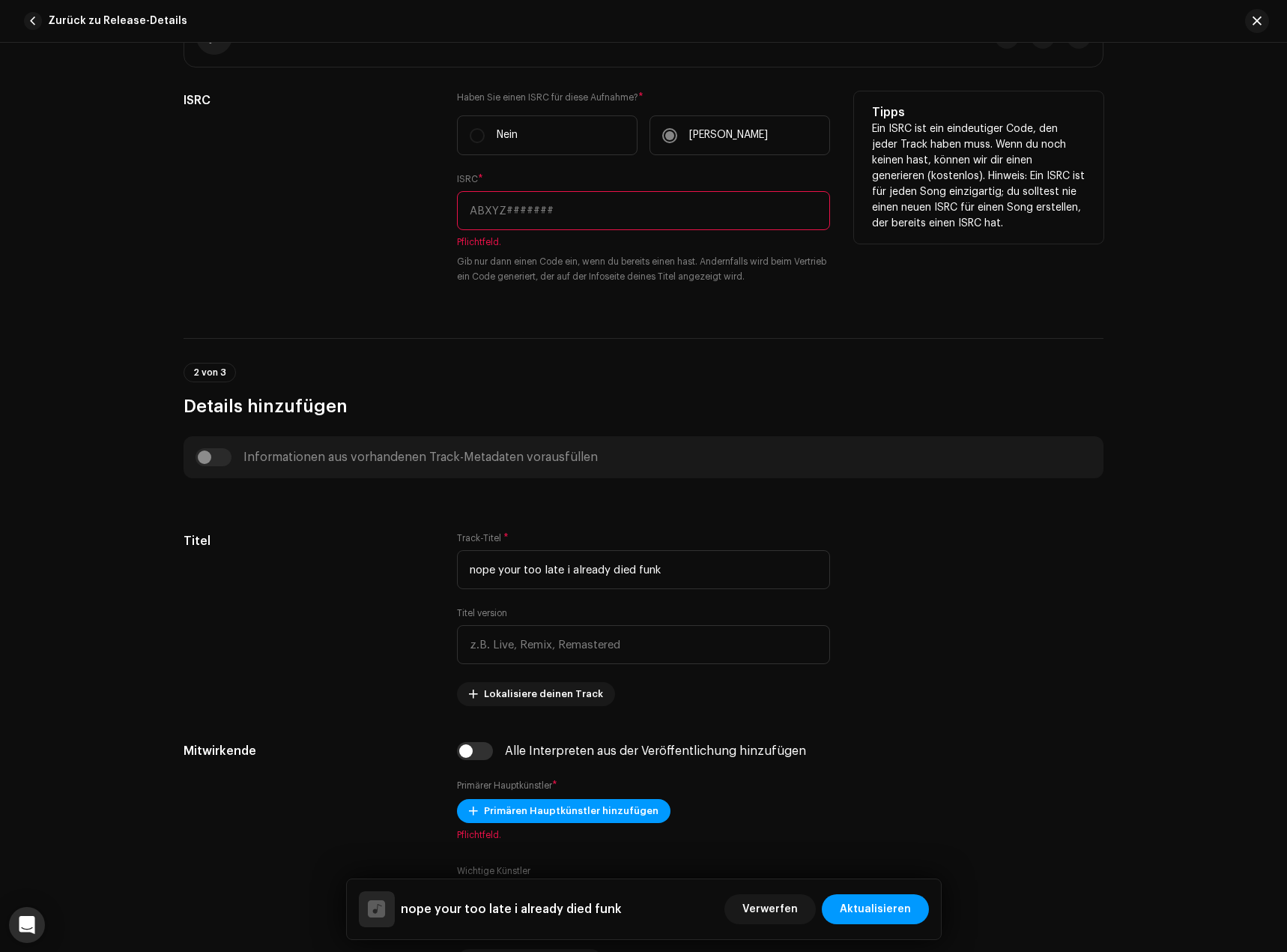
click at [548, 205] on input "text" at bounding box center [643, 210] width 373 height 39
paste input "USA2P2550610"
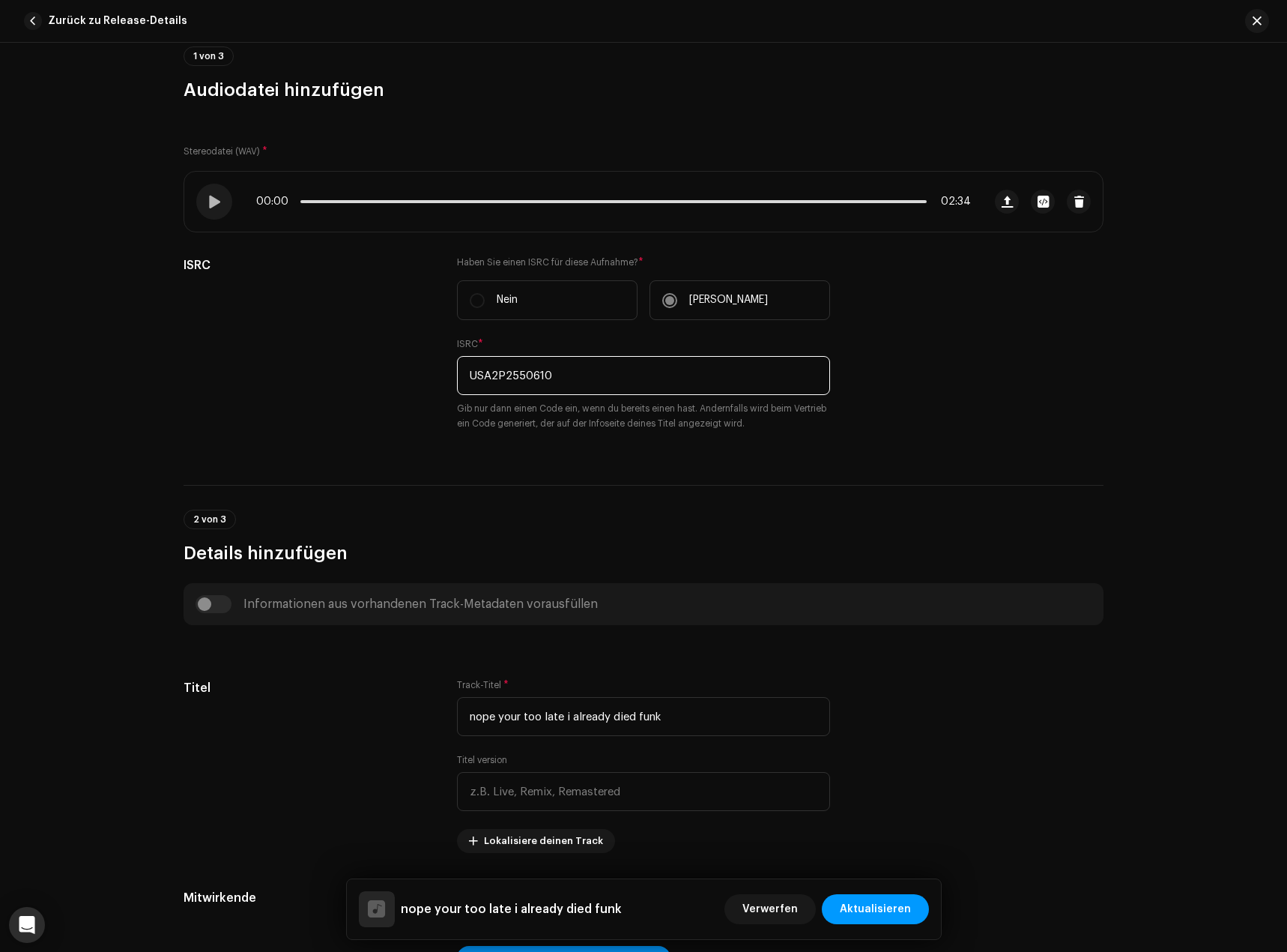
scroll to position [600, 0]
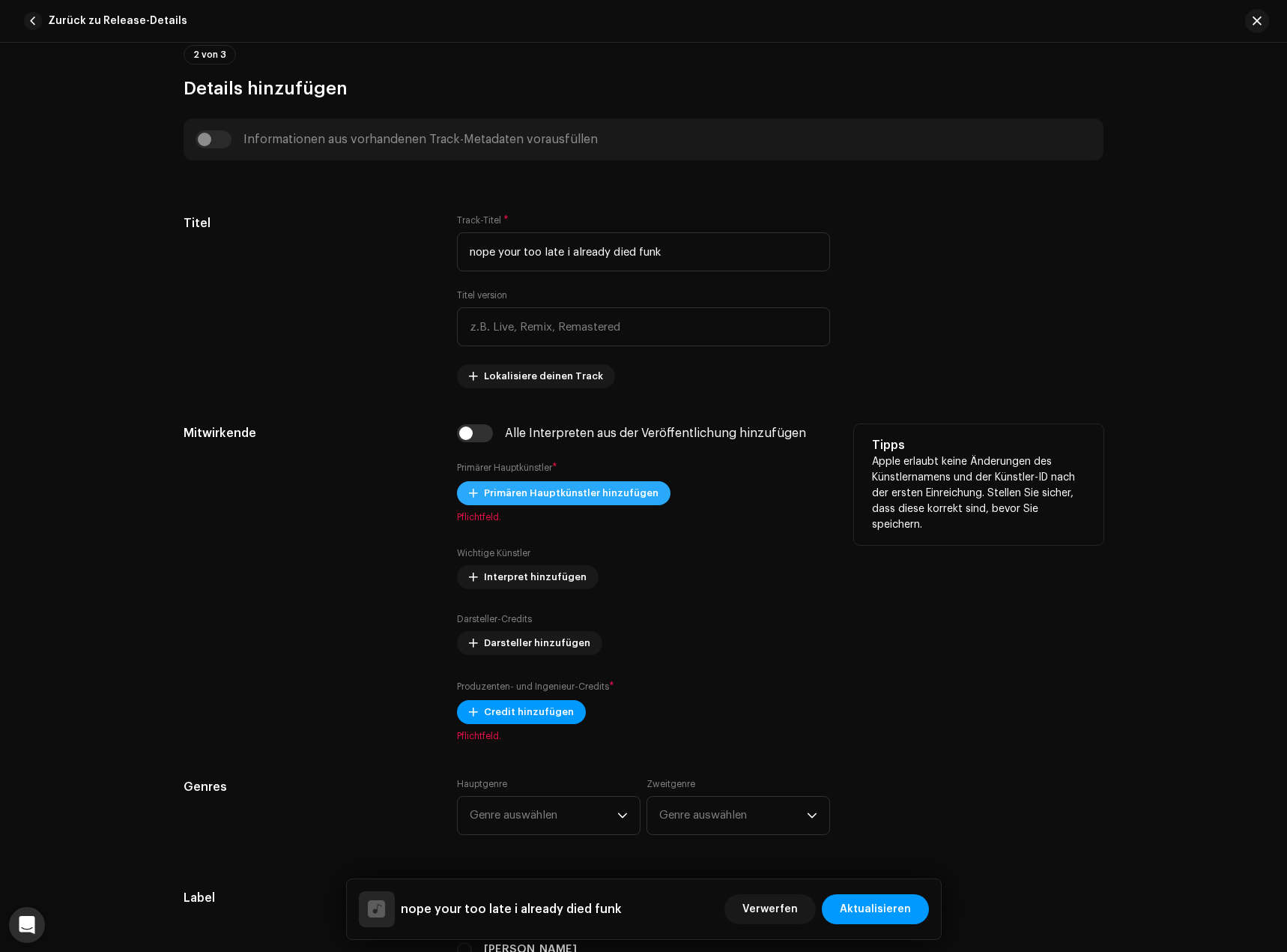
type input "USA2P2550610"
click at [516, 500] on span "Primären Hauptkünstler hinzufügen" at bounding box center [571, 493] width 174 height 30
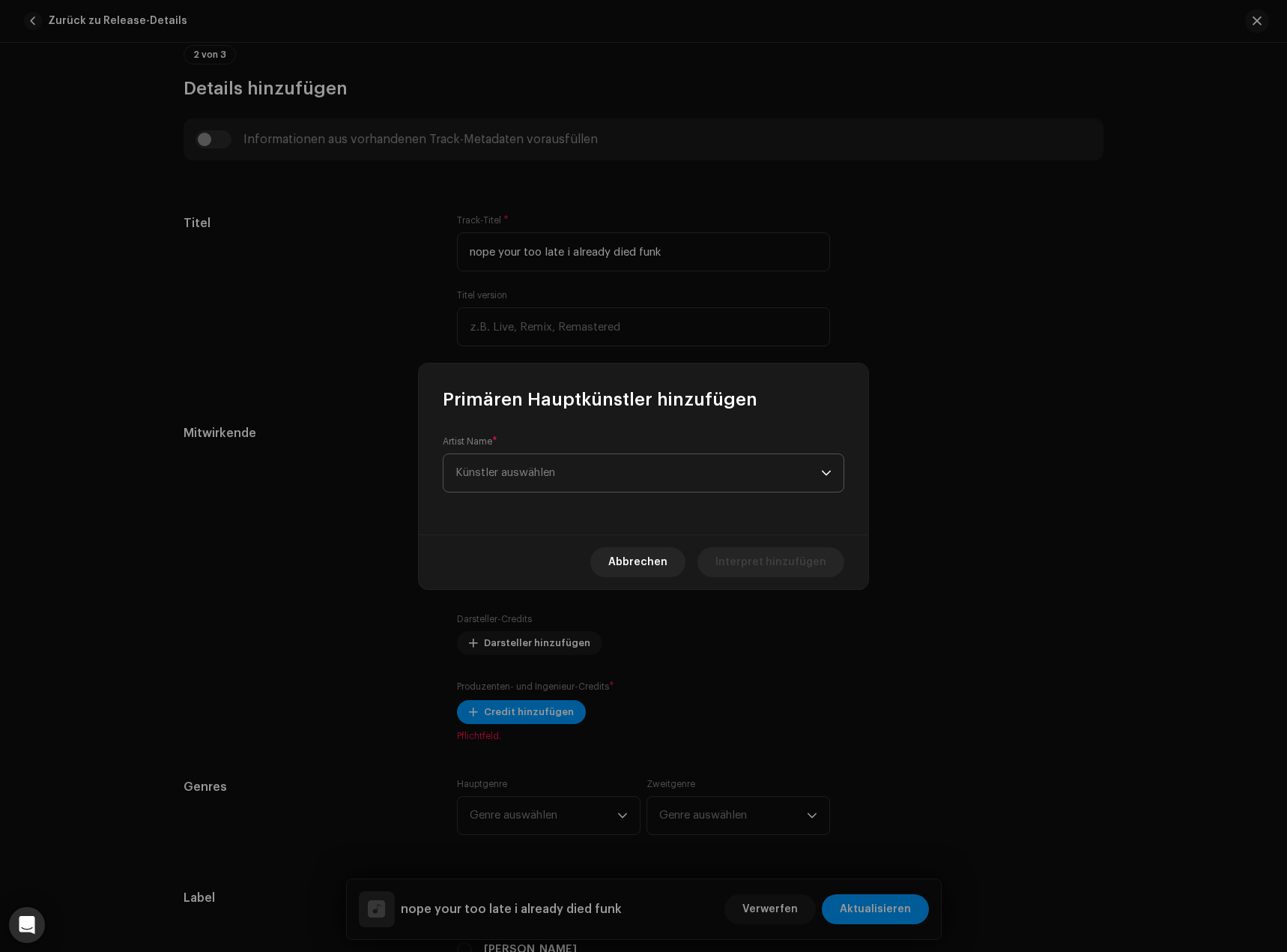
click at [549, 470] on span "Künstler auswählen" at bounding box center [506, 472] width 100 height 11
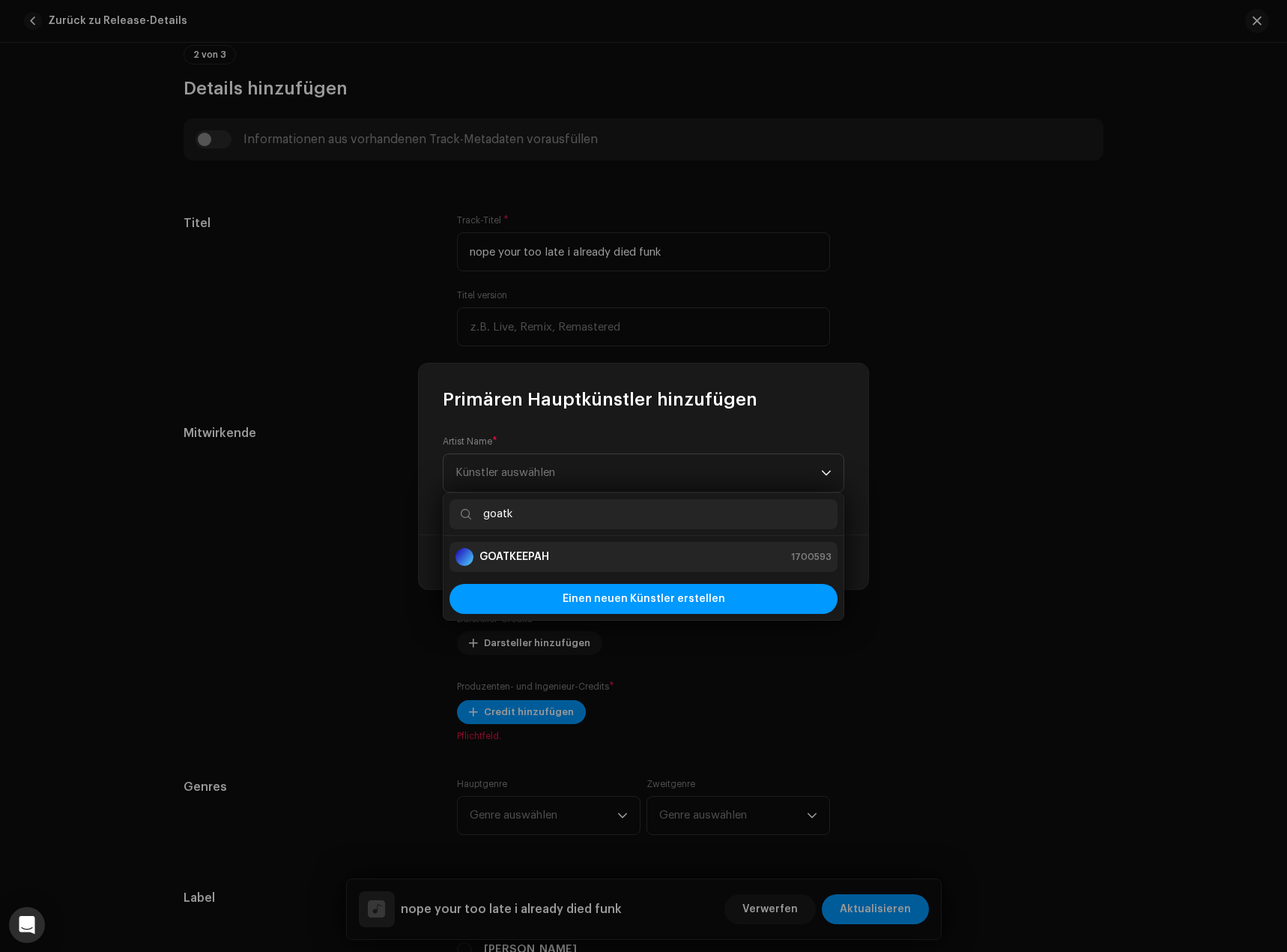
type input "goatk"
click at [572, 564] on div "GOATKEEPAH 1700593" at bounding box center [644, 556] width 376 height 18
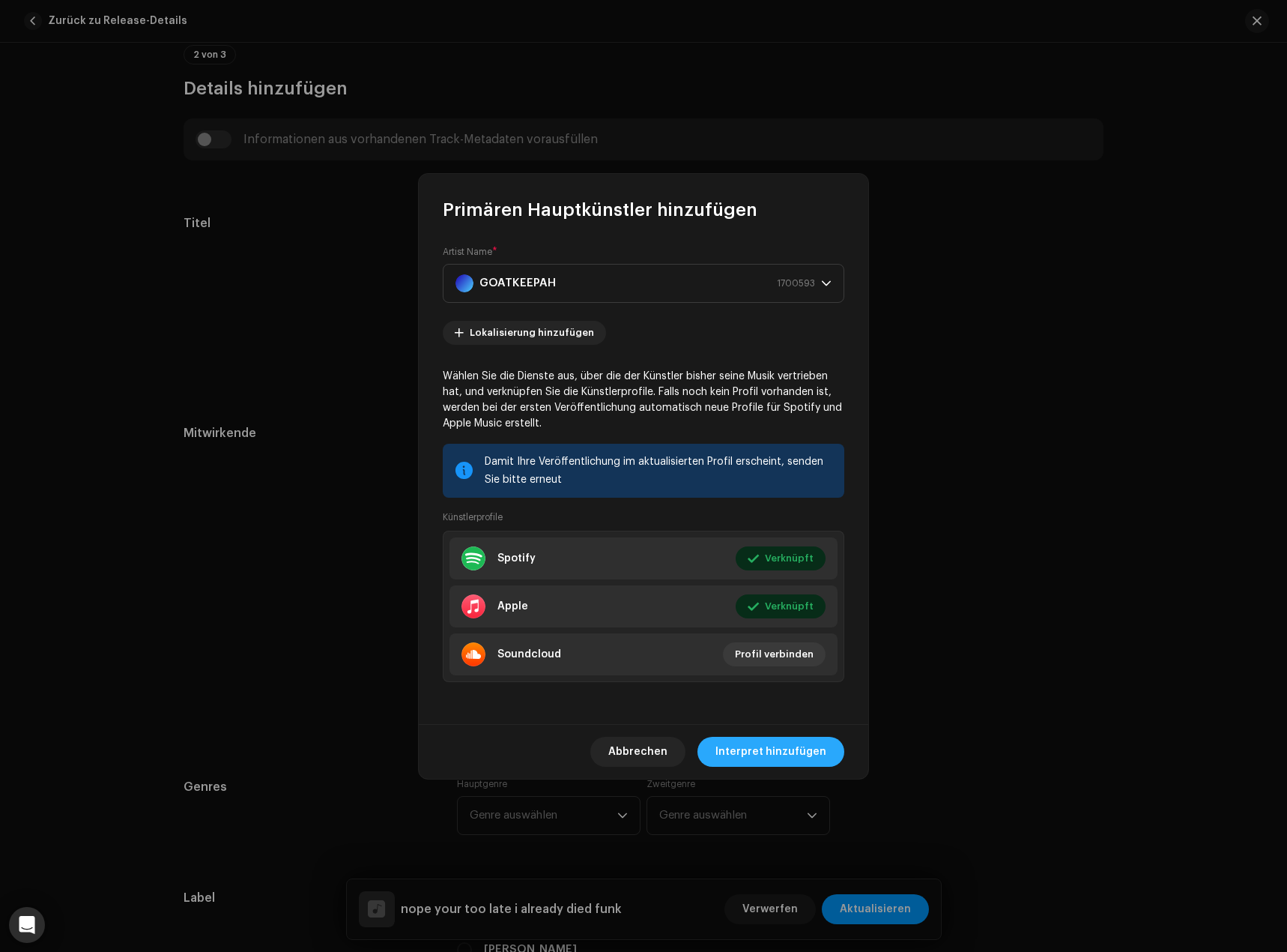
click at [775, 745] on span "Interpret hinzufügen" at bounding box center [771, 751] width 111 height 30
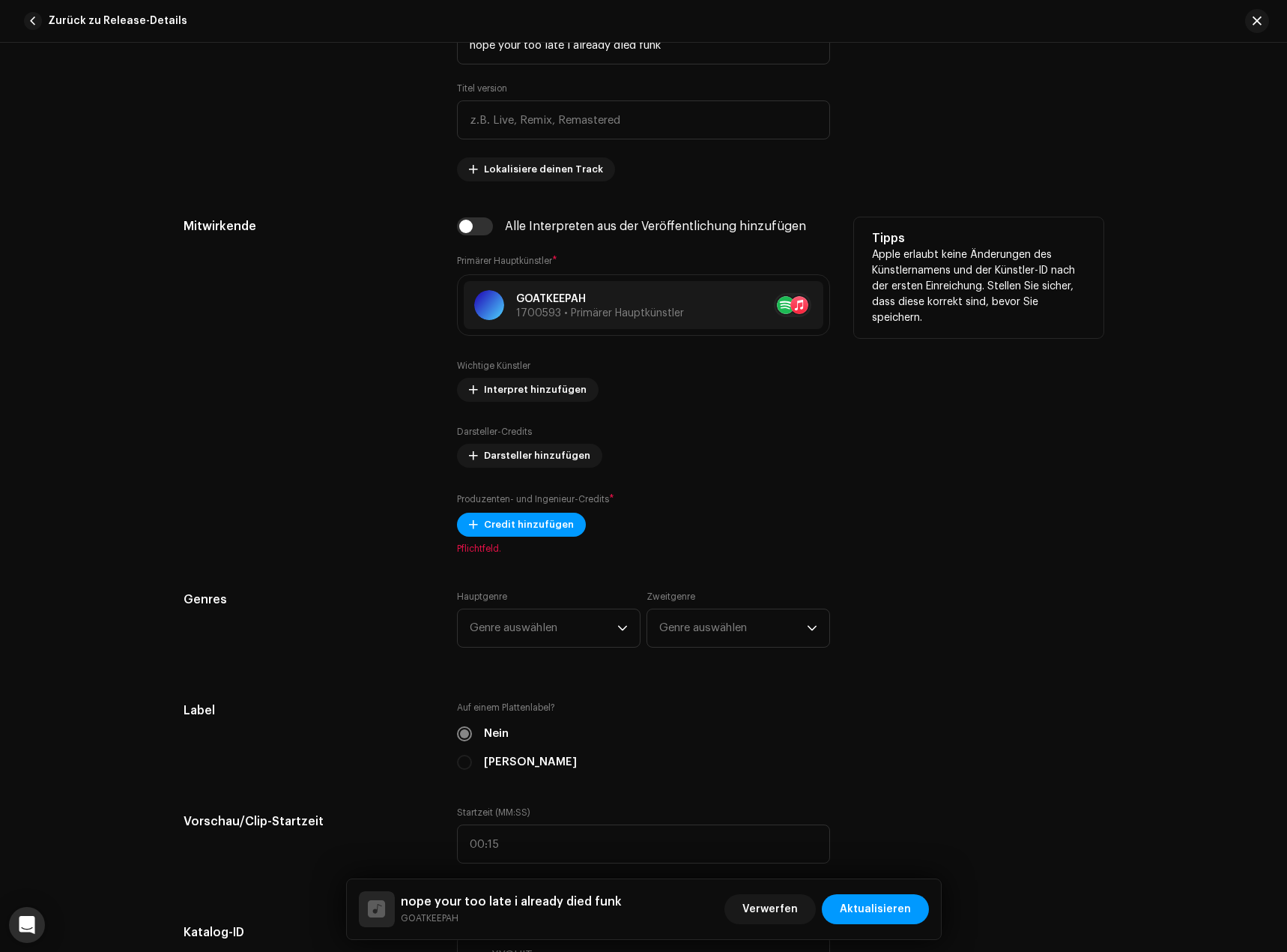
scroll to position [824, 0]
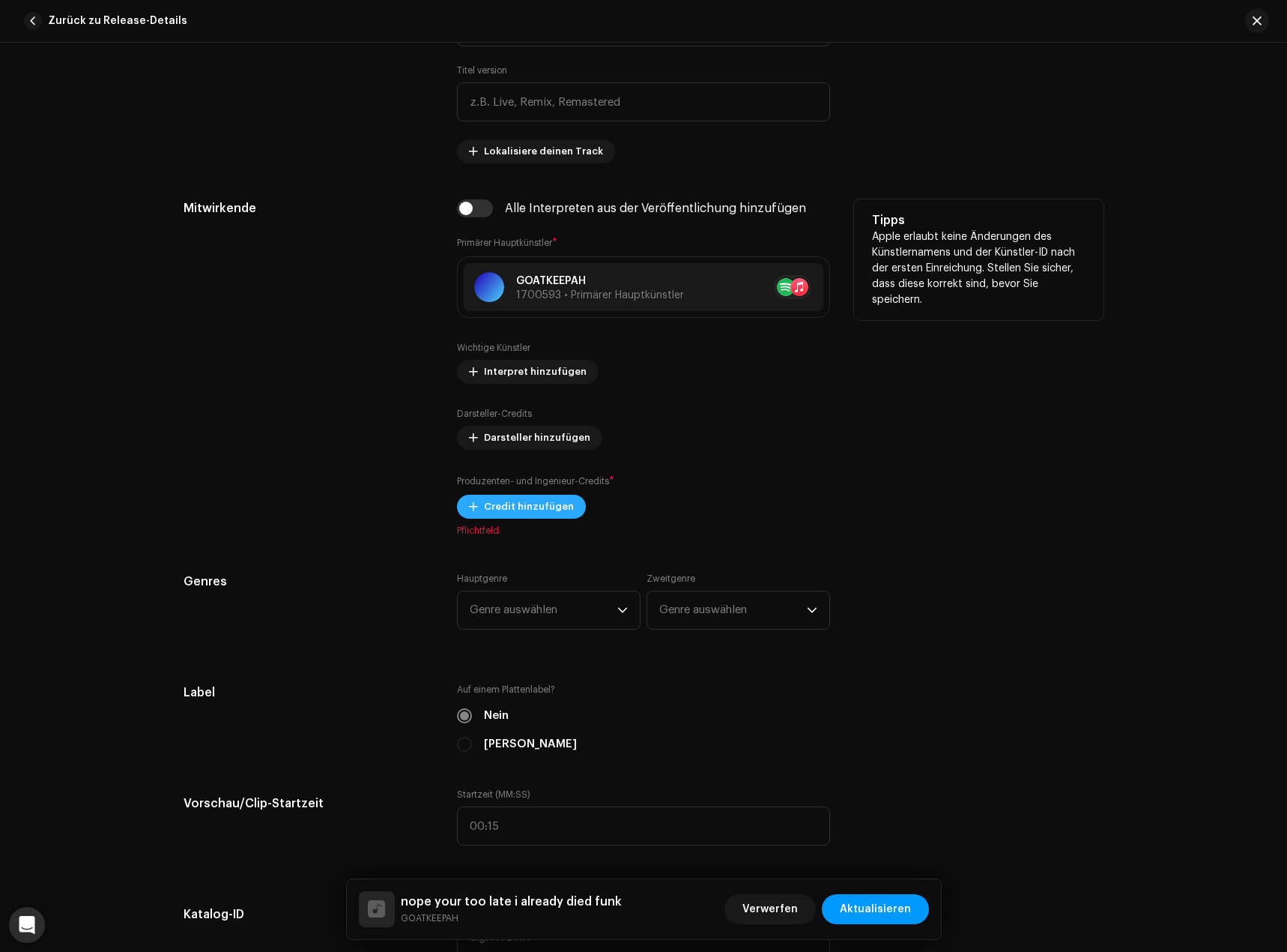
click at [514, 512] on span "Credit hinzufügen" at bounding box center [529, 506] width 89 height 30
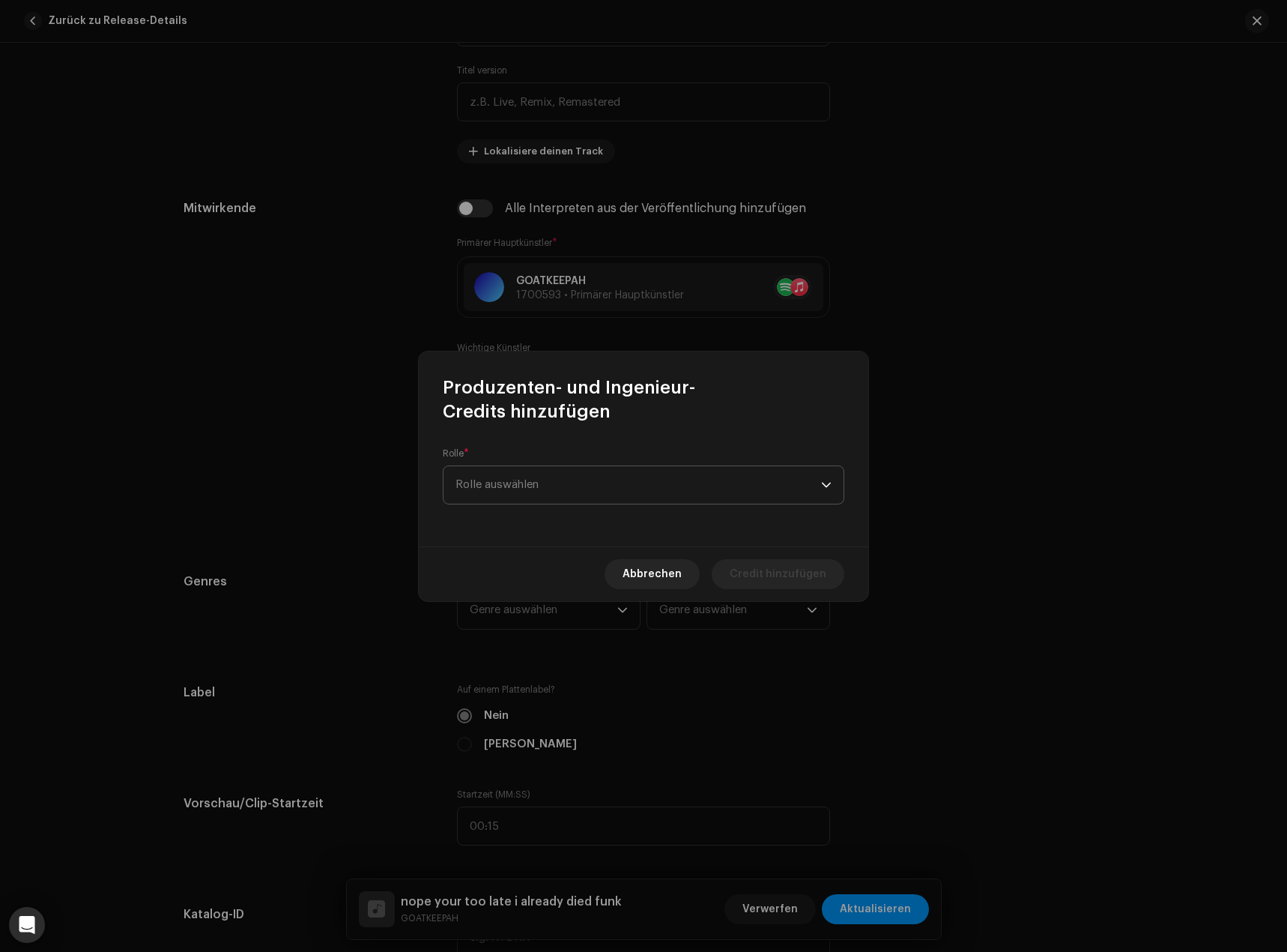
click at [544, 468] on span "Rolle auswählen" at bounding box center [638, 484] width 365 height 38
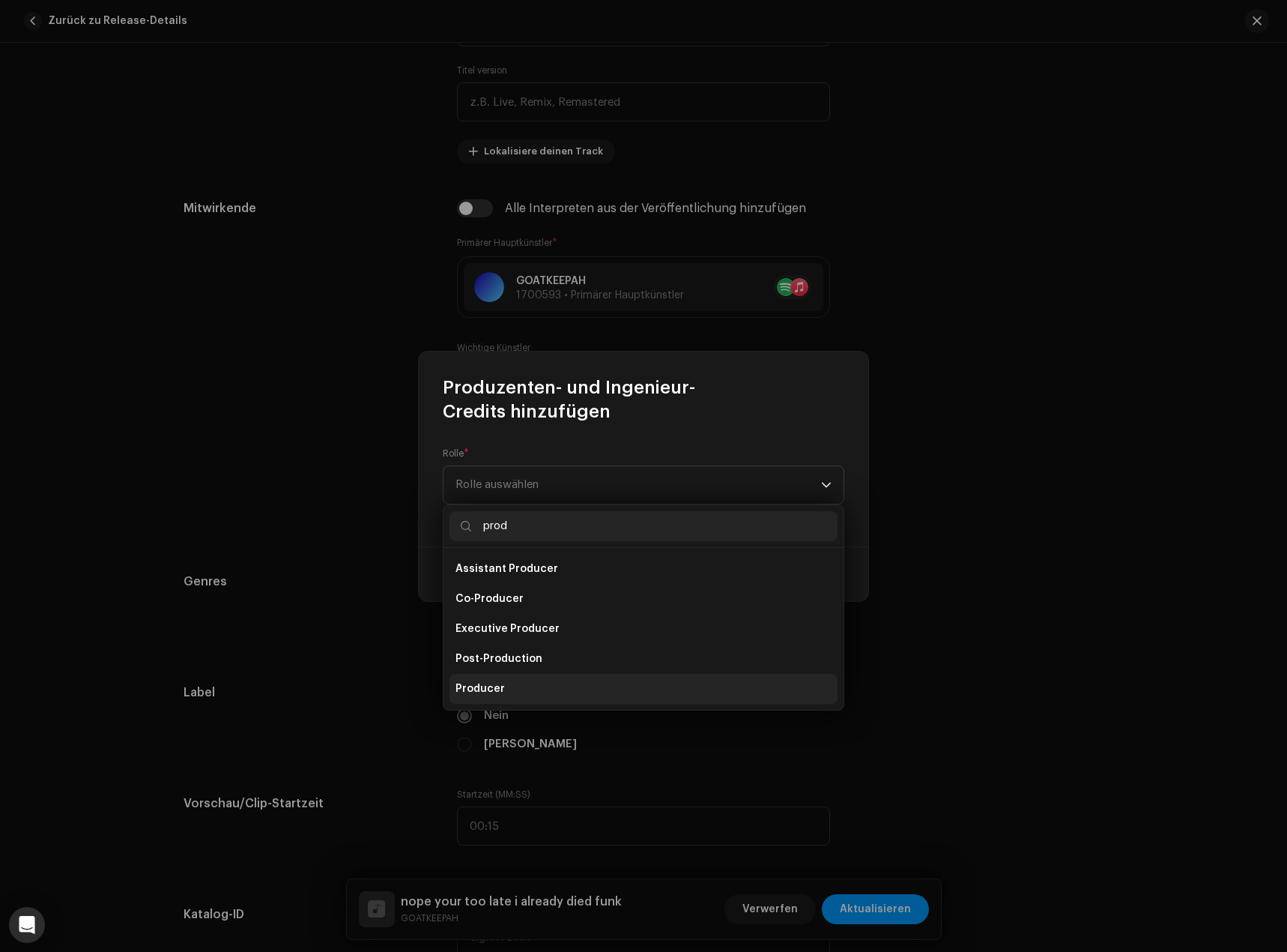
type input "prod"
click at [524, 686] on li "Producer" at bounding box center [643, 688] width 388 height 30
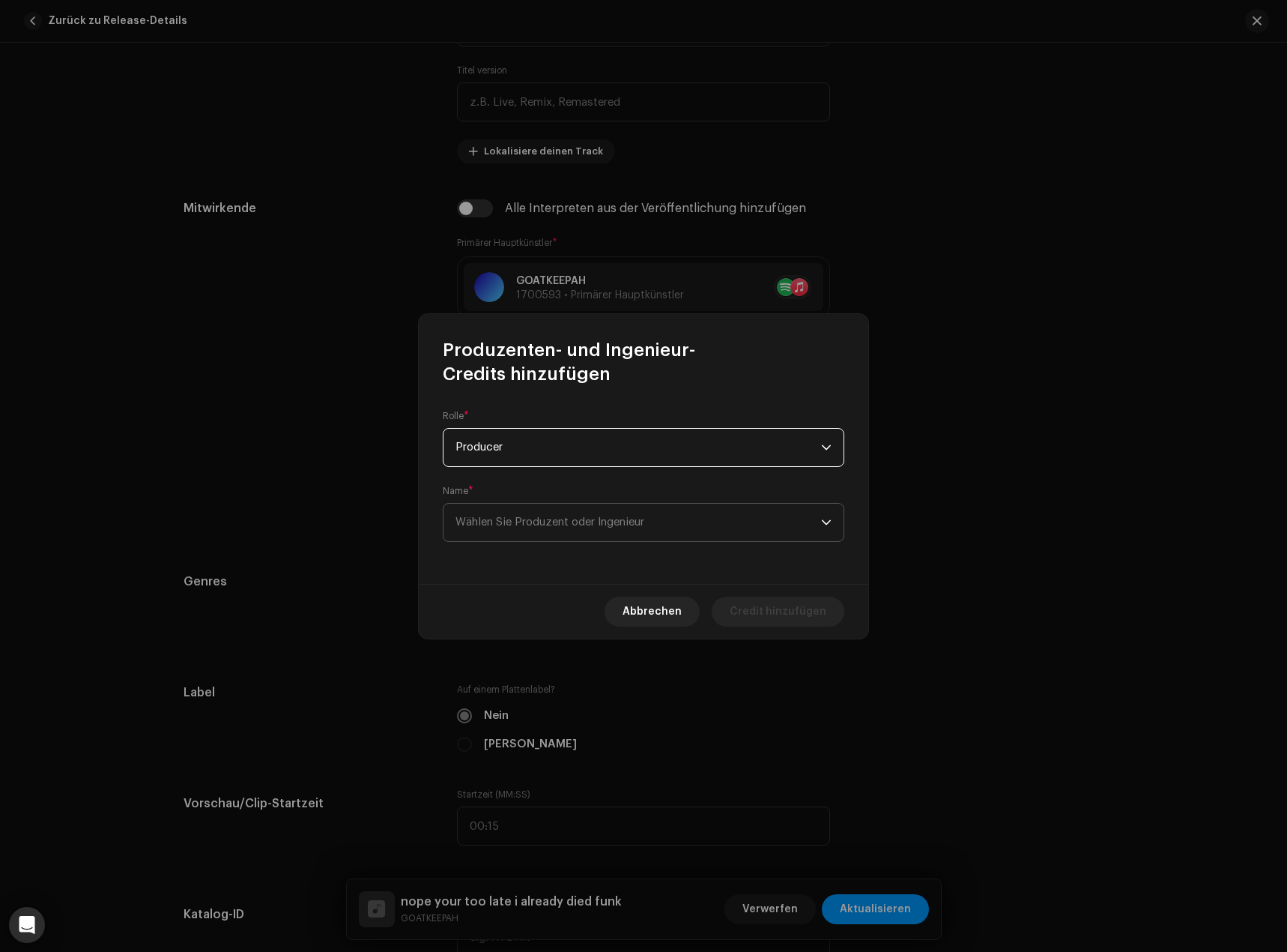
click at [644, 541] on div "[PERSON_NAME] * Producer Name * Wählen Sie Produzent oder Ingenieur" at bounding box center [643, 484] width 449 height 197
click at [645, 534] on span "Wählen Sie Produzent oder Ingenieur" at bounding box center [638, 522] width 365 height 38
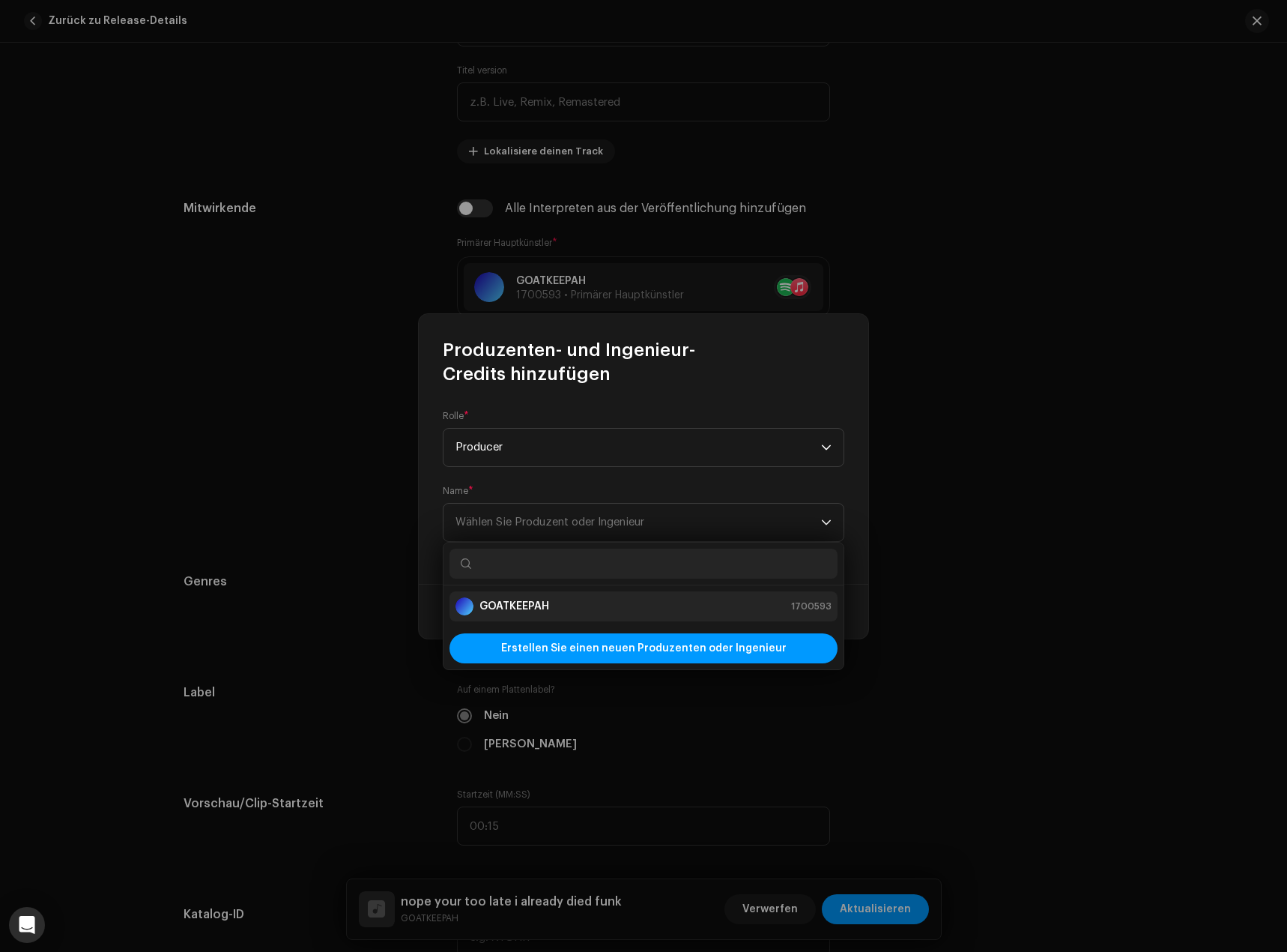
click at [532, 603] on strong "GOATKEEPAH" at bounding box center [515, 606] width 70 height 15
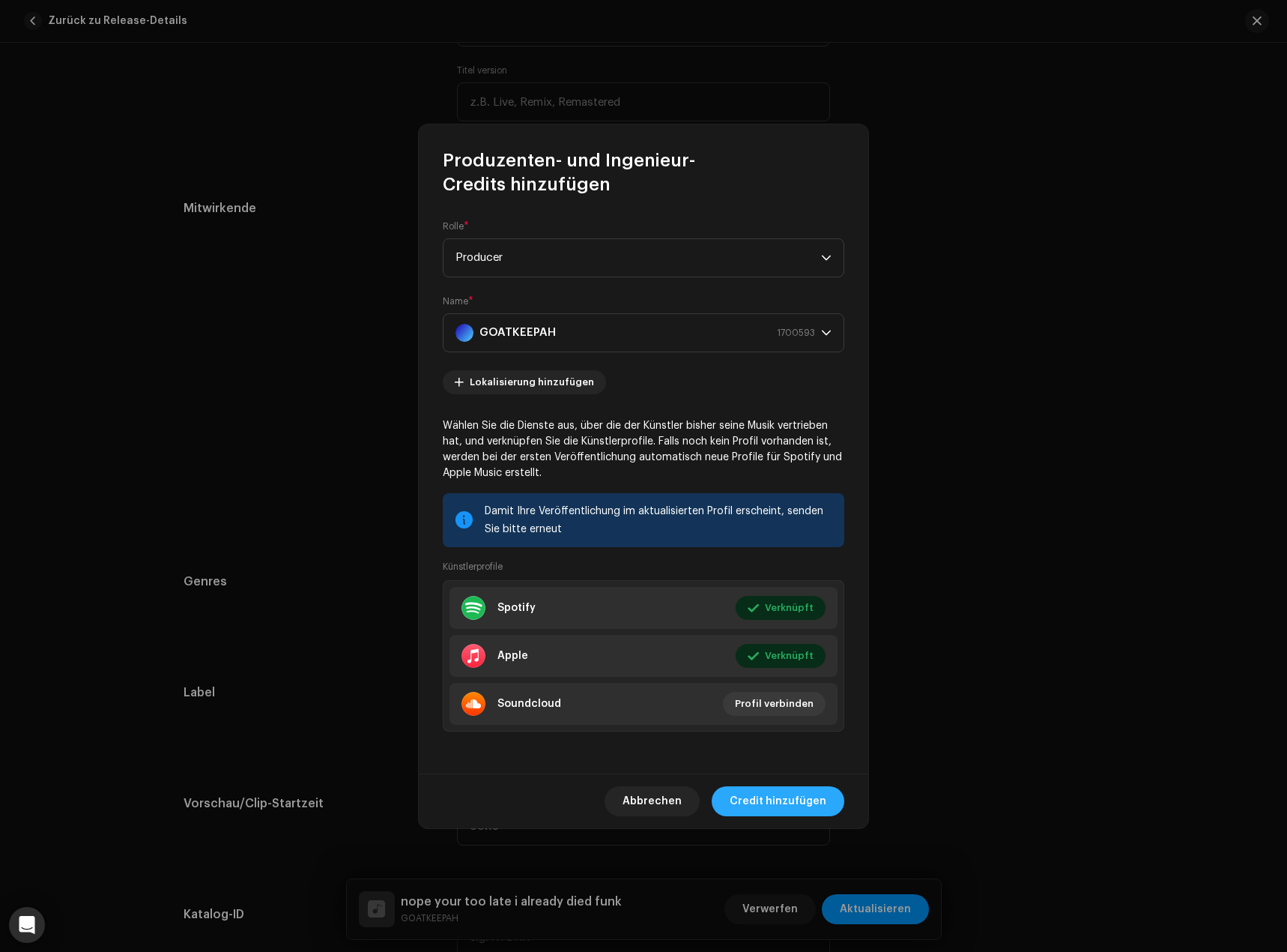
click at [784, 807] on span "Credit hinzufügen" at bounding box center [778, 801] width 97 height 30
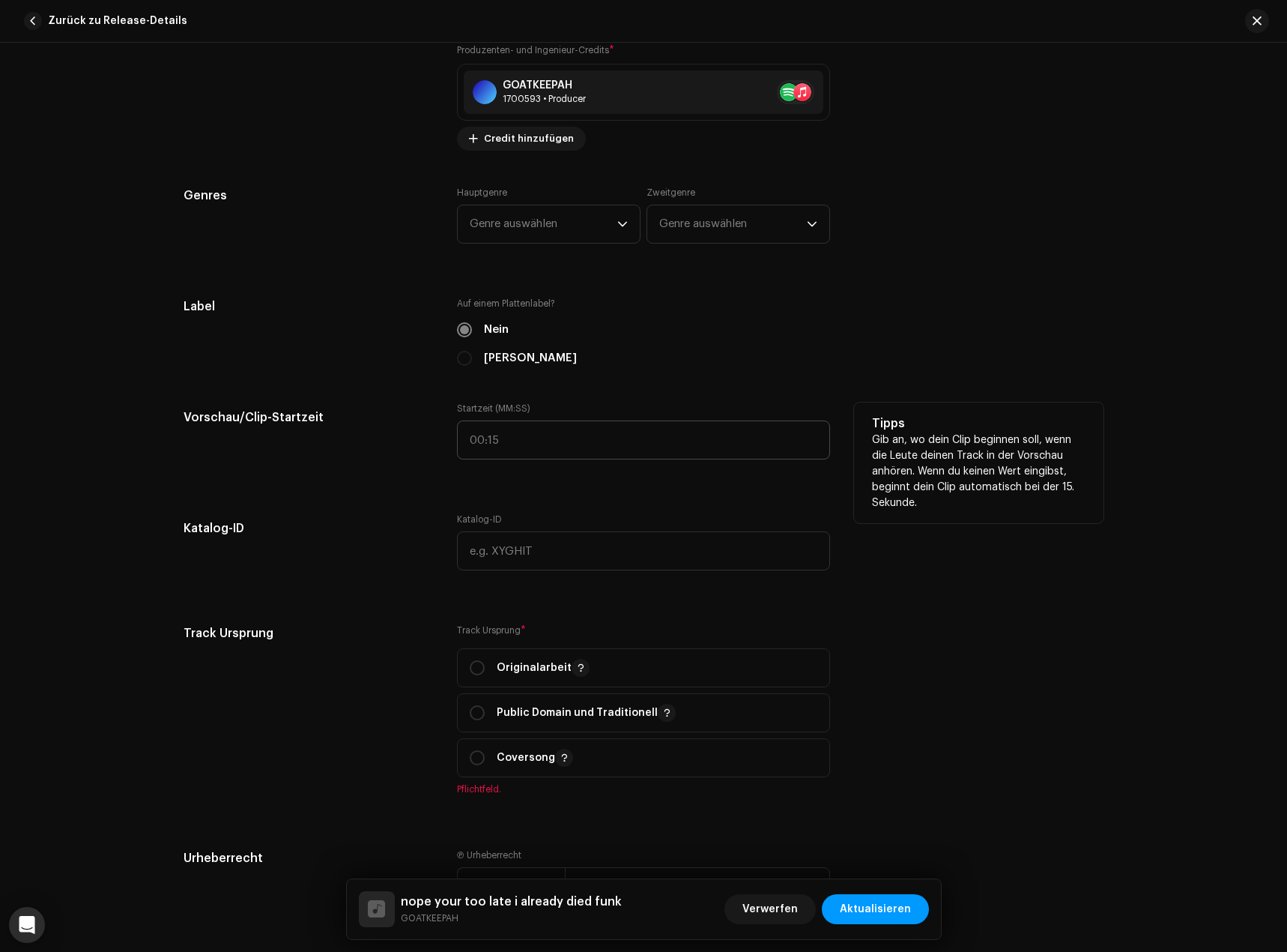
scroll to position [1498, 0]
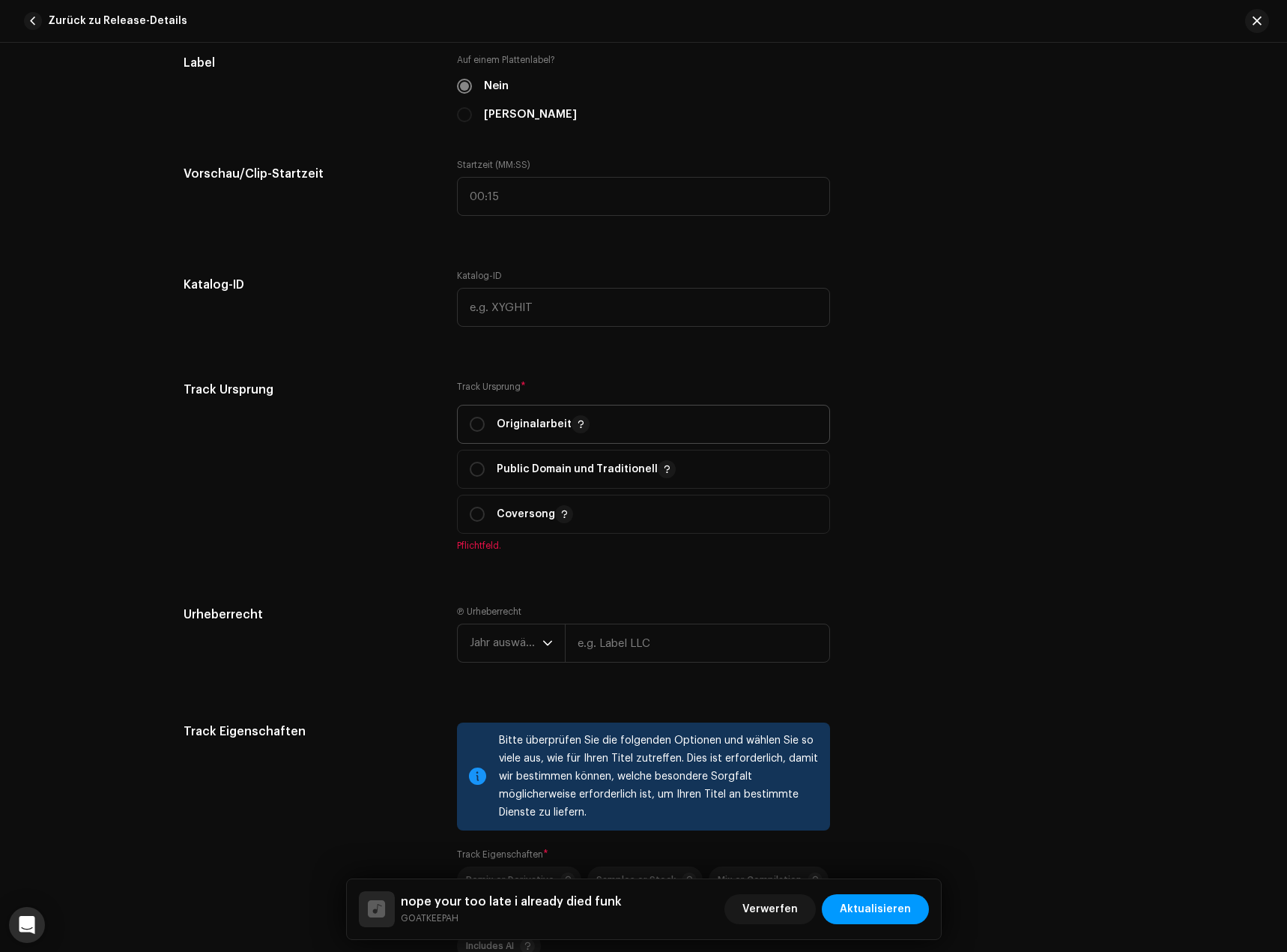
click at [550, 429] on p "Originalarbeit" at bounding box center [542, 423] width 93 height 18
radio input "true"
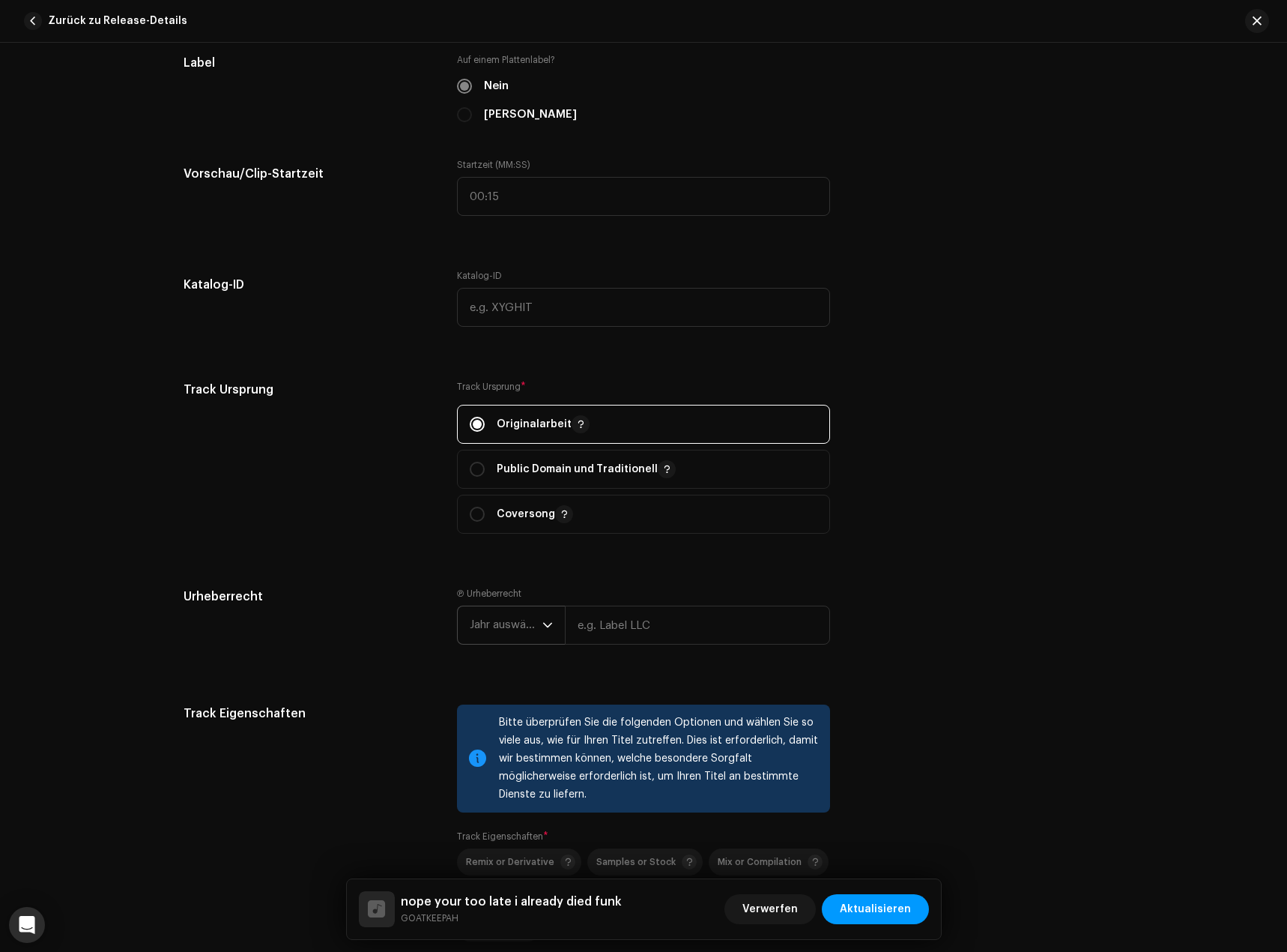
click at [517, 610] on span "Jahr auswählen" at bounding box center [506, 625] width 73 height 38
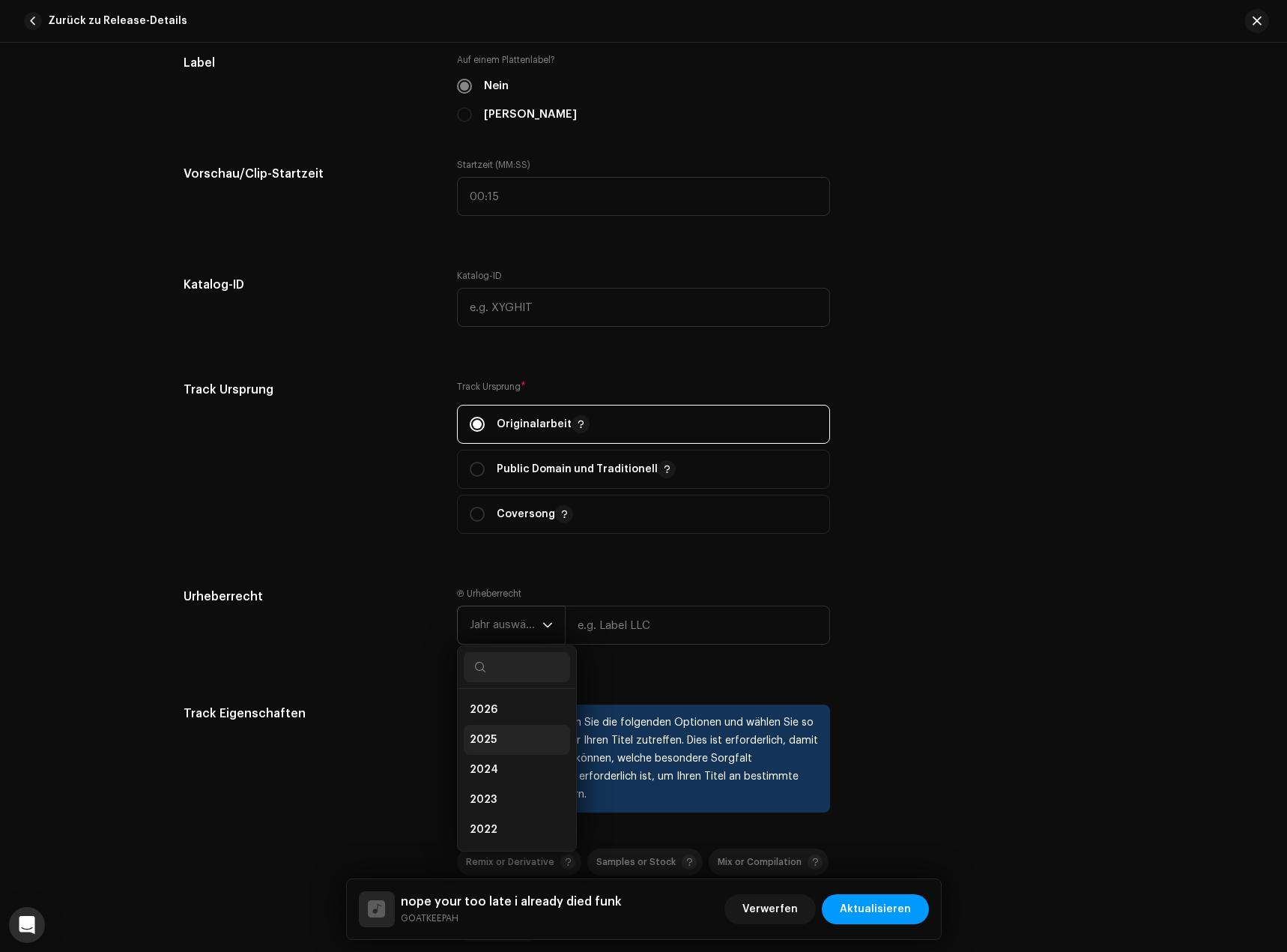
click at [495, 732] on li "2025" at bounding box center [517, 739] width 106 height 30
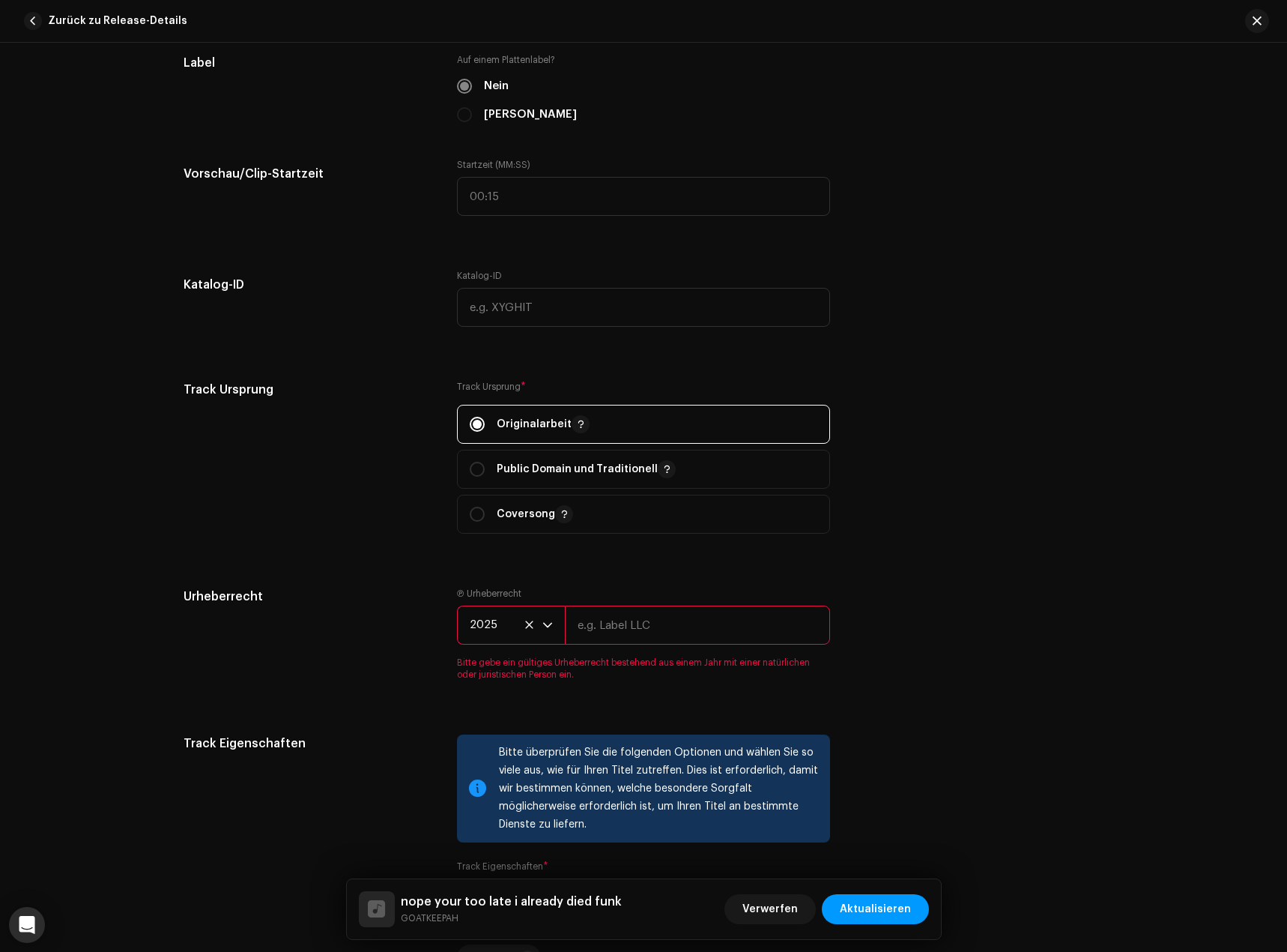
drag, startPoint x: 632, startPoint y: 619, endPoint x: 633, endPoint y: 626, distance: 7.1
click at [632, 619] on input "text" at bounding box center [697, 625] width 266 height 39
type input "GOATKEEPAH"
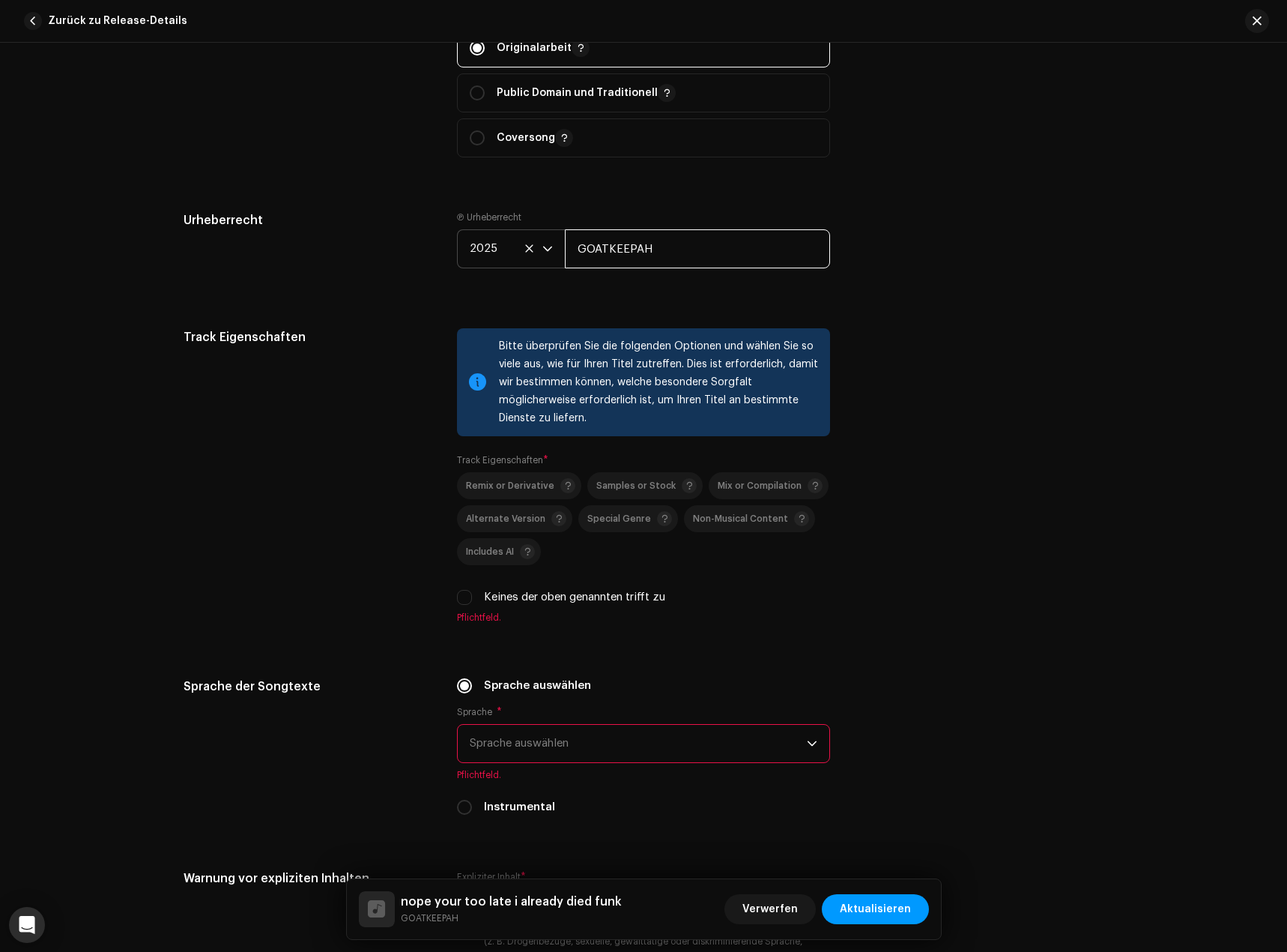
scroll to position [1948, 0]
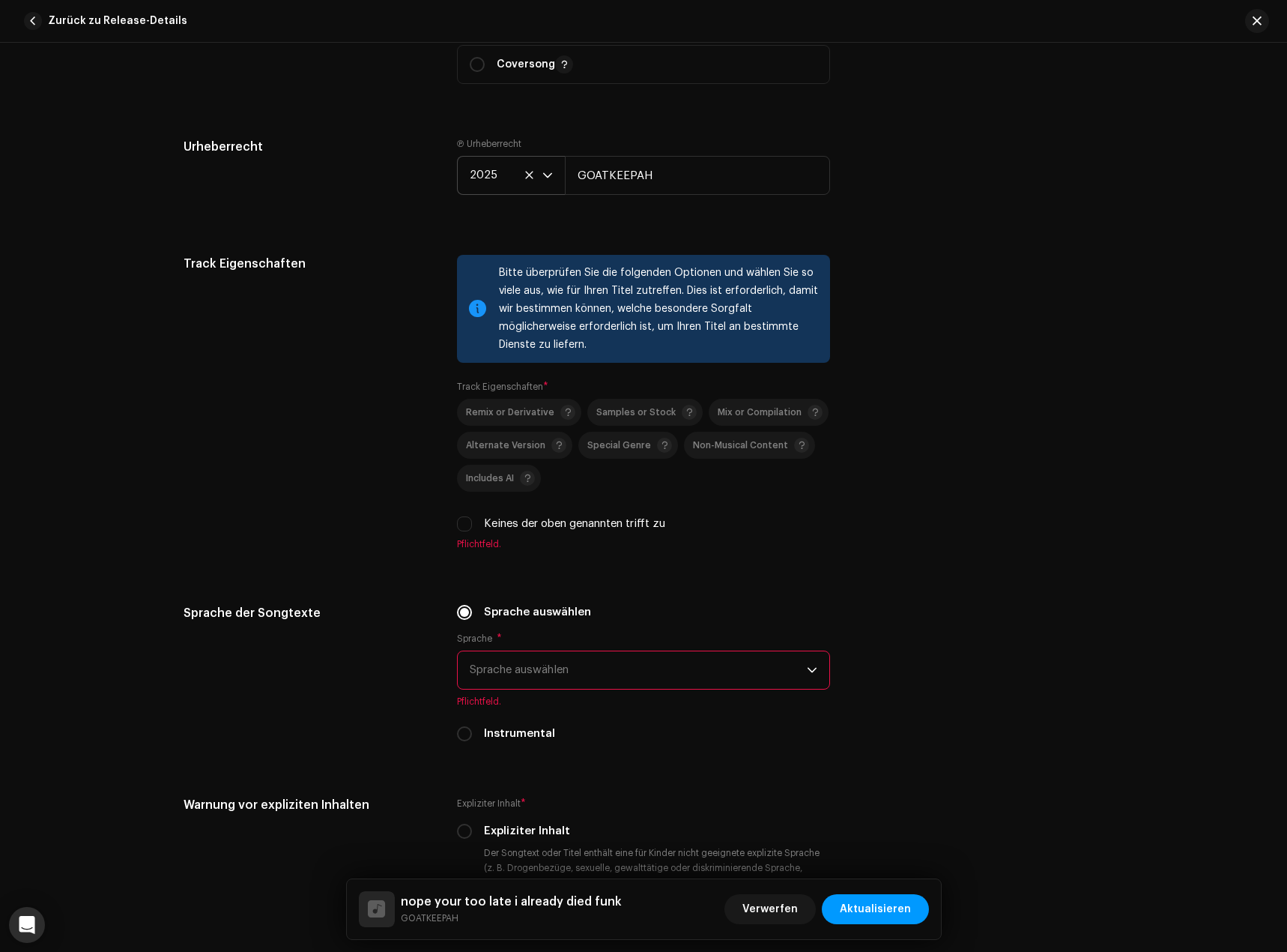
click at [527, 680] on span "Sprache auswählen" at bounding box center [638, 670] width 337 height 38
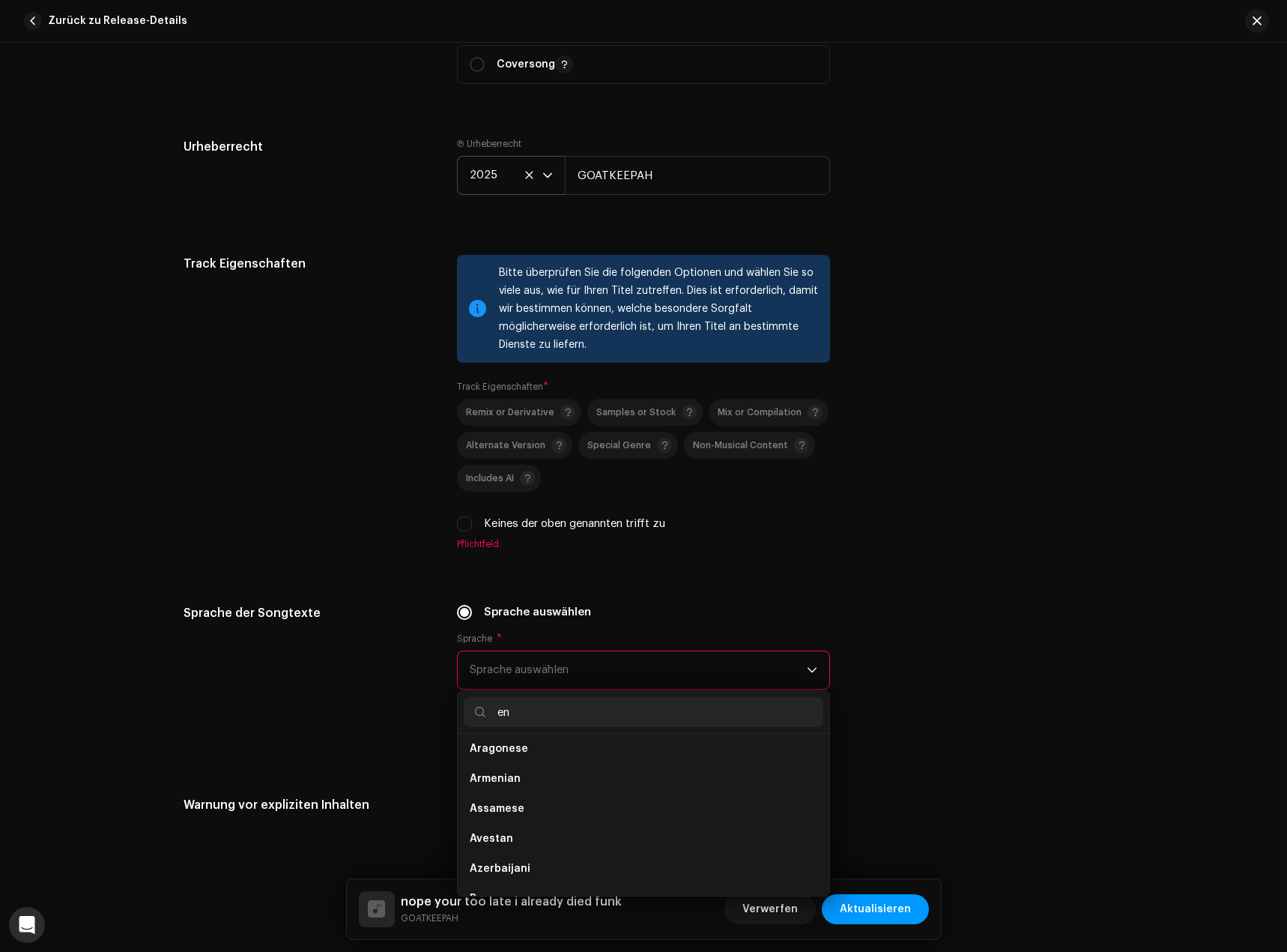
scroll to position [0, 0]
type input "eng"
click at [508, 779] on li "English" at bounding box center [644, 784] width 360 height 30
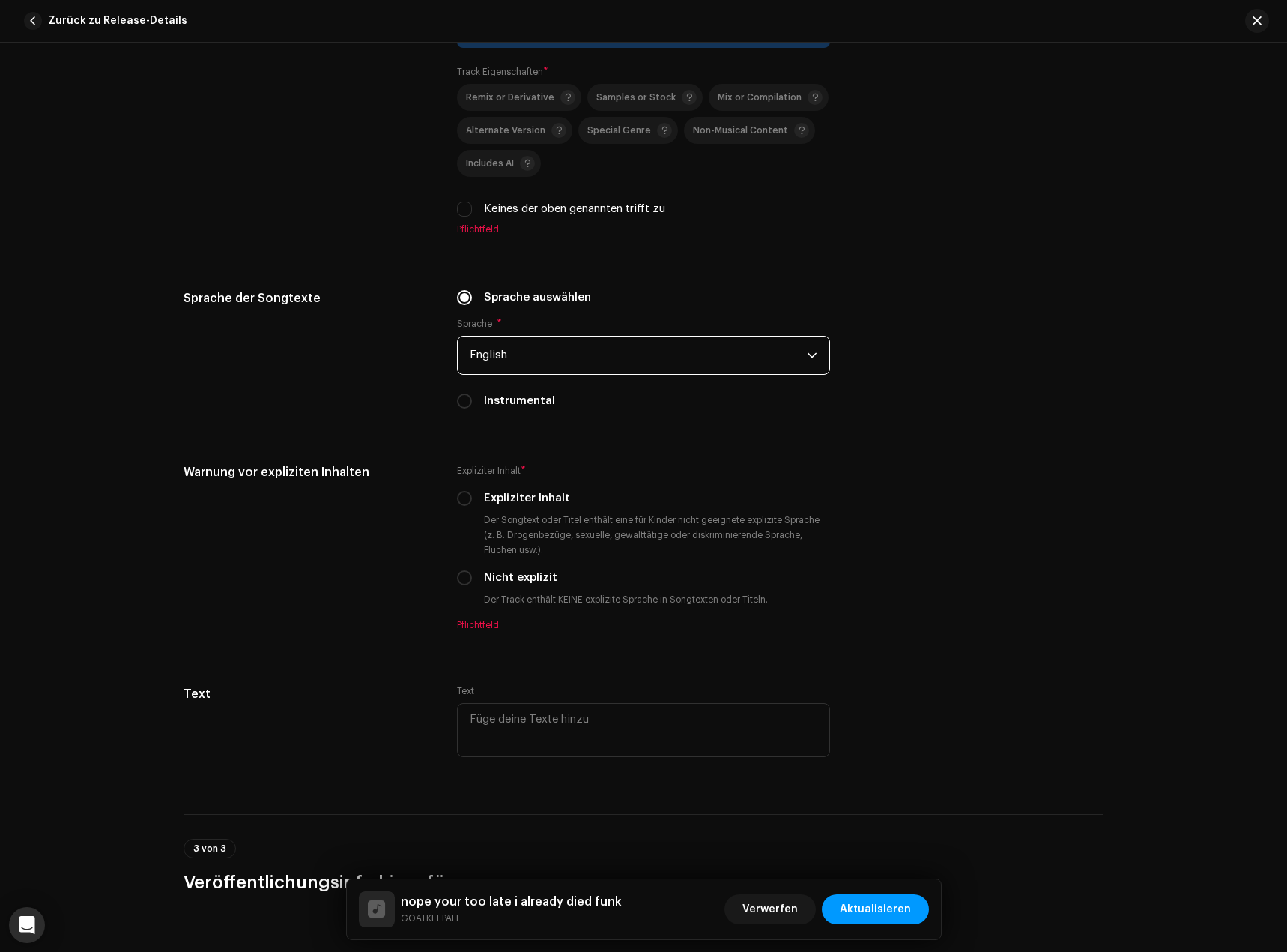
scroll to position [2323, 0]
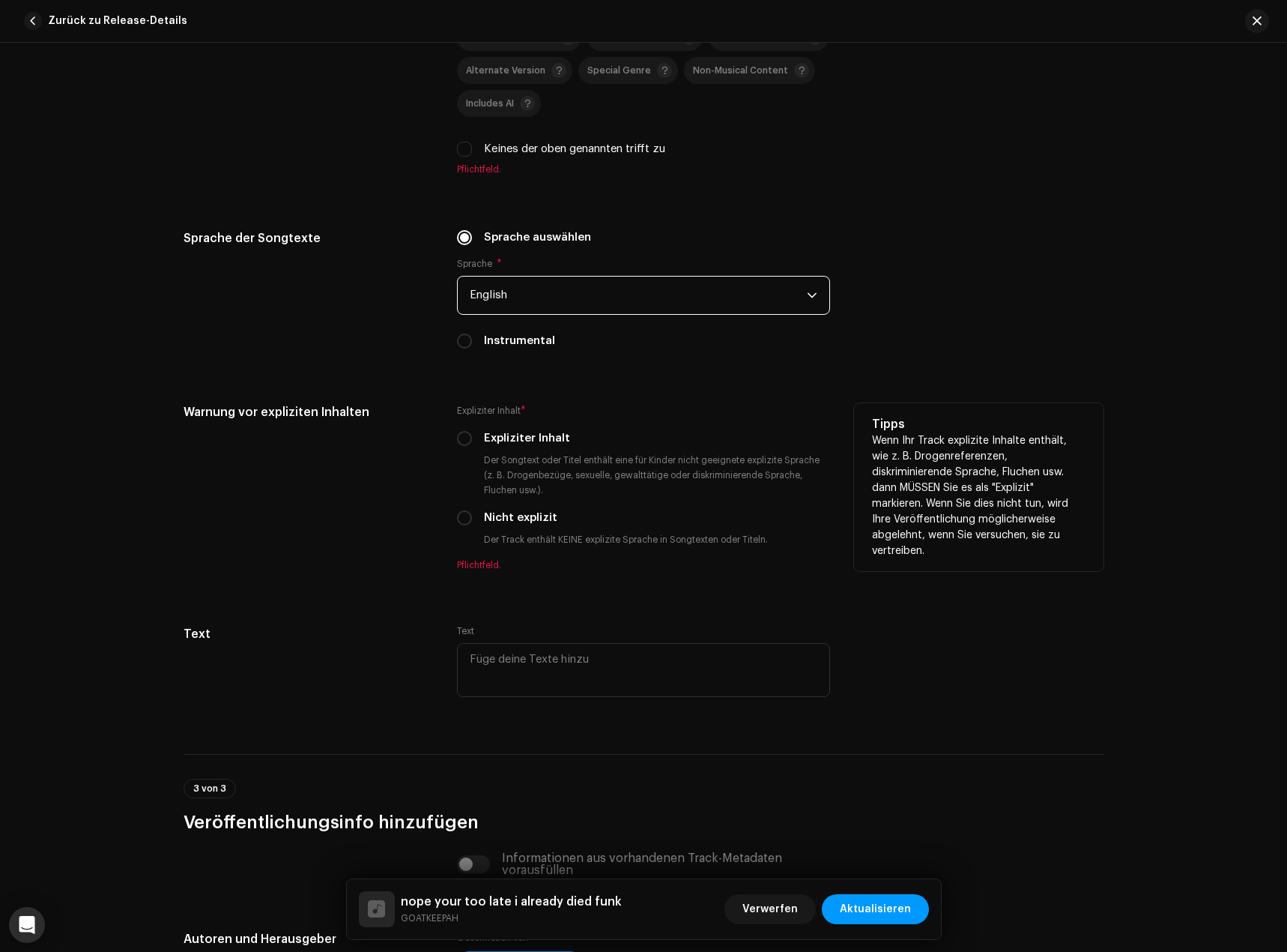
click at [491, 521] on label "Nicht explizit" at bounding box center [521, 518] width 74 height 17
click at [472, 521] on input "Nicht explizit" at bounding box center [464, 518] width 15 height 15
radio input "true"
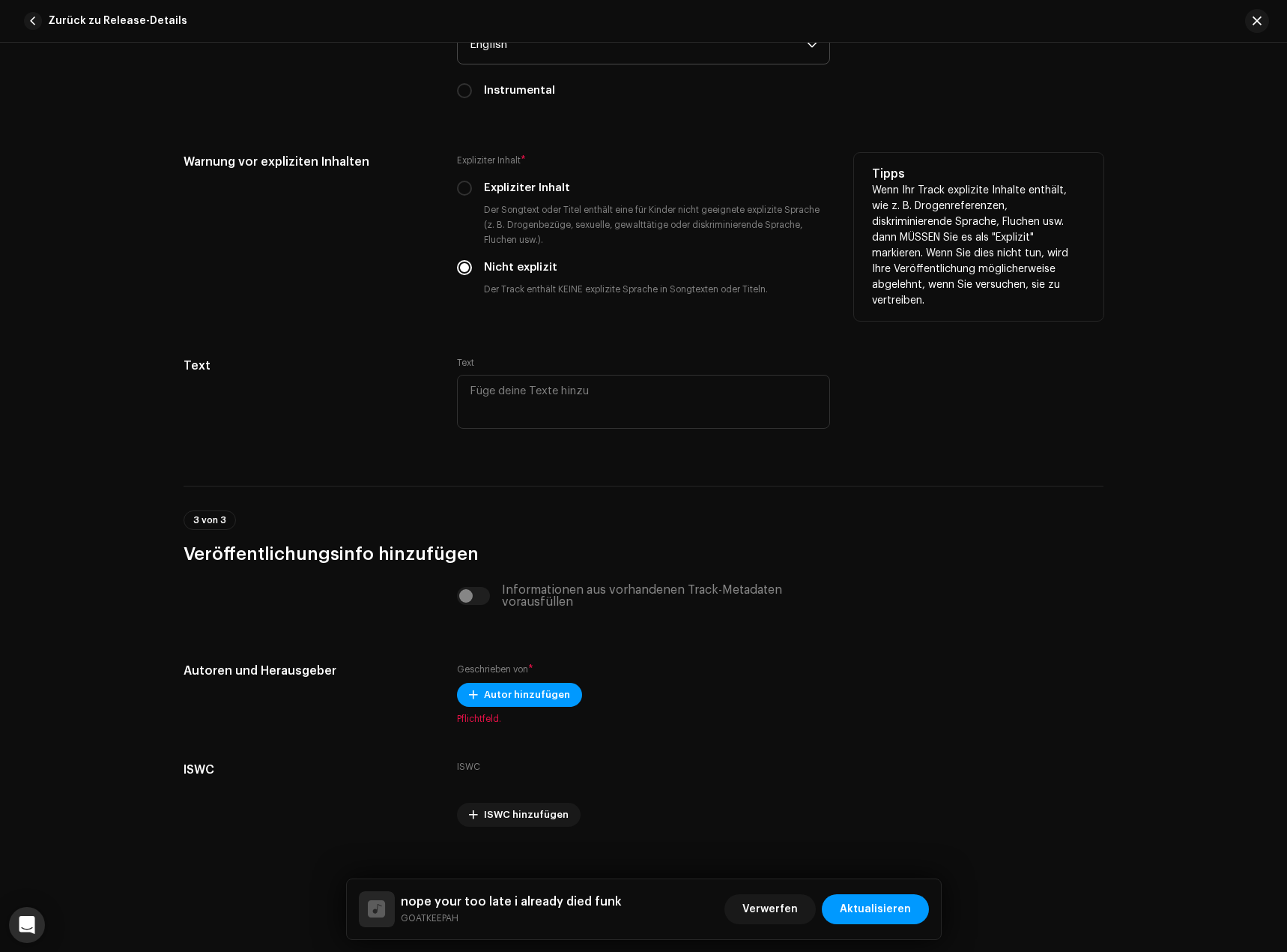
scroll to position [2591, 0]
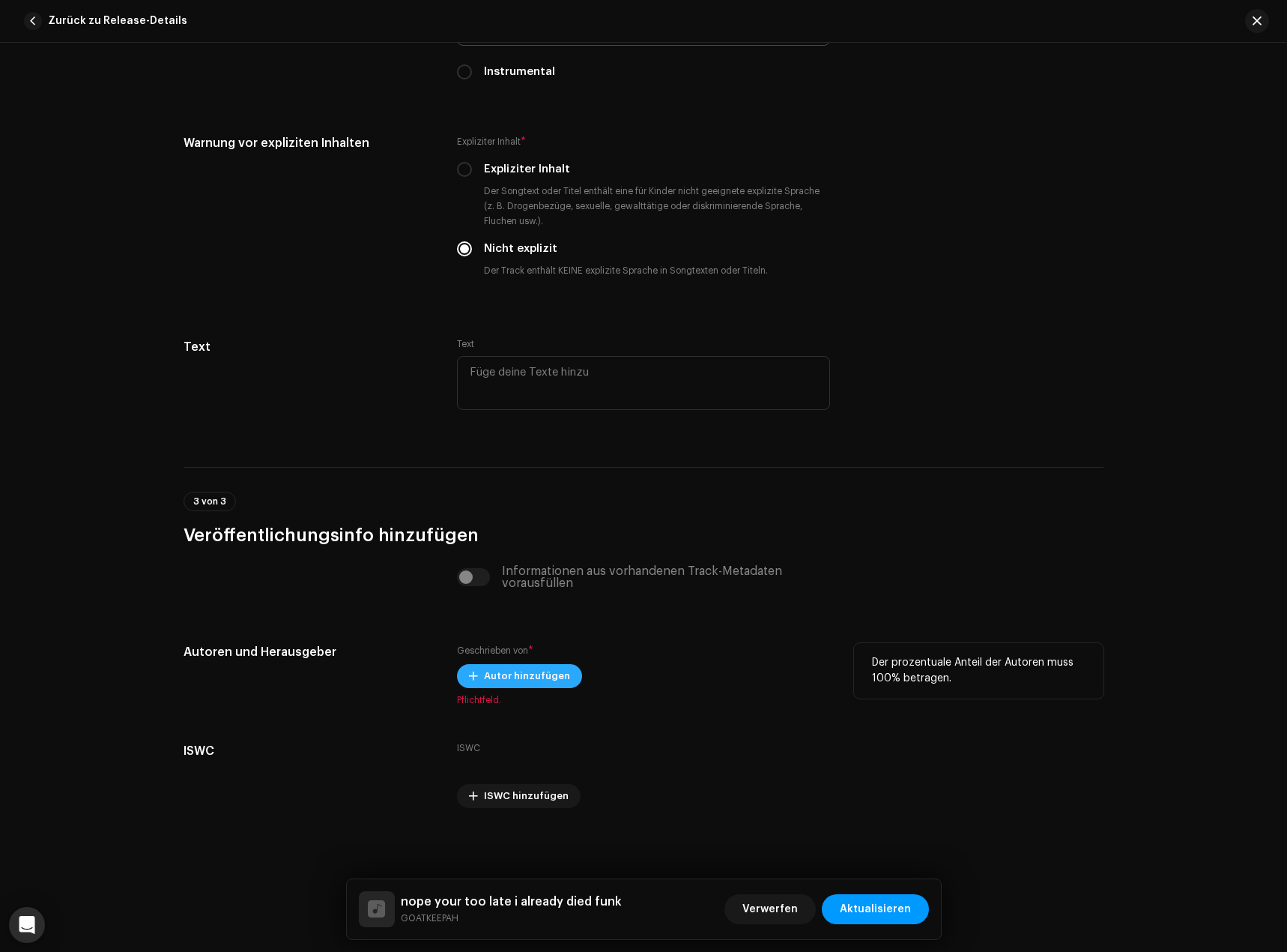
click at [529, 676] on span "Autor hinzufügen" at bounding box center [527, 675] width 86 height 30
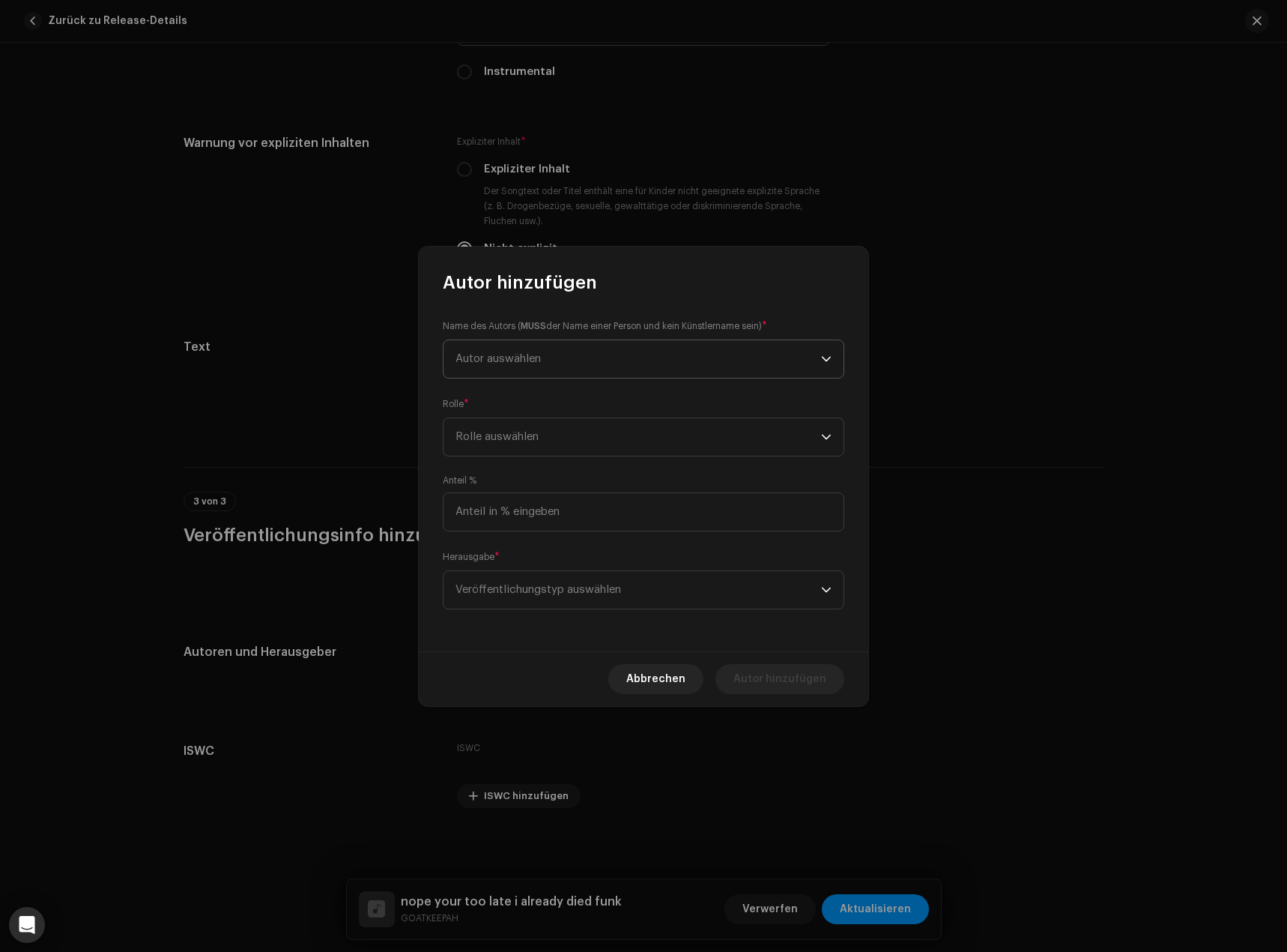
click at [551, 360] on span "Autor auswählen" at bounding box center [638, 359] width 365 height 38
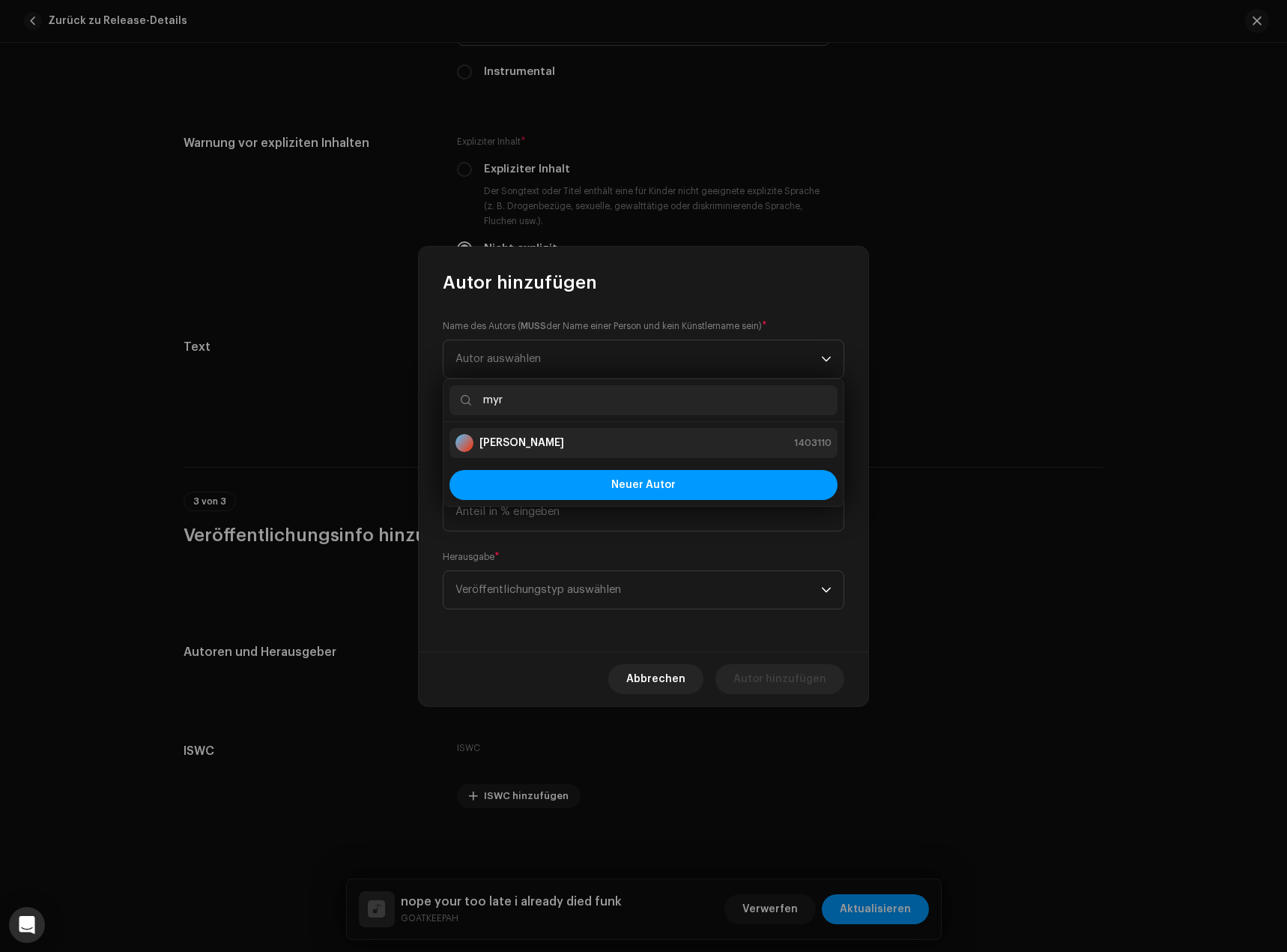
type input "myr"
click at [568, 434] on div "[PERSON_NAME] 1403110" at bounding box center [644, 442] width 376 height 18
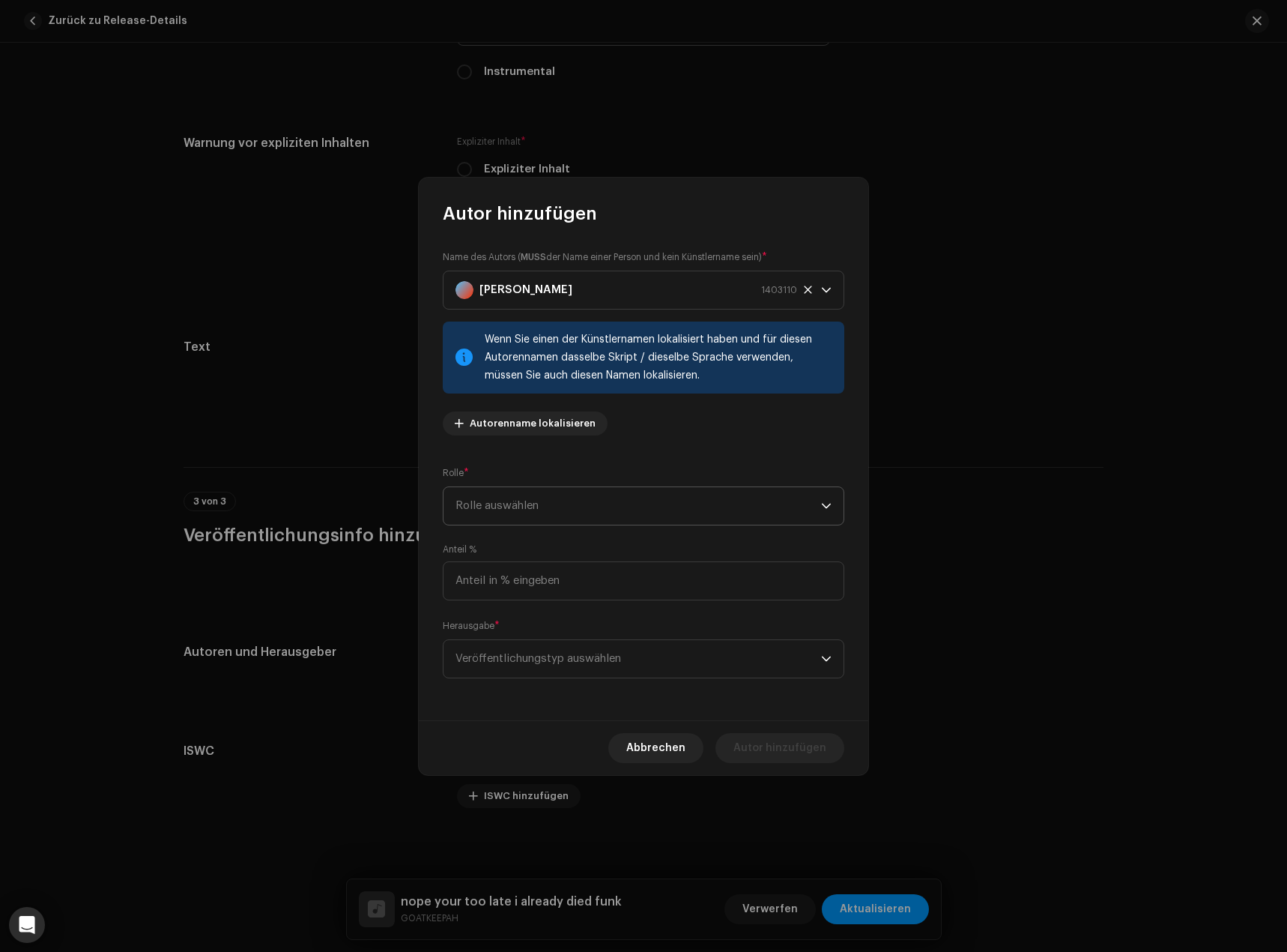
click at [524, 510] on span "Rolle auswählen" at bounding box center [638, 506] width 365 height 38
click at [520, 631] on span "Composer & Lyricist" at bounding box center [508, 637] width 106 height 15
click at [514, 556] on div "Anteil %" at bounding box center [643, 572] width 401 height 57
click at [513, 568] on input at bounding box center [643, 580] width 401 height 39
type input "1,00"
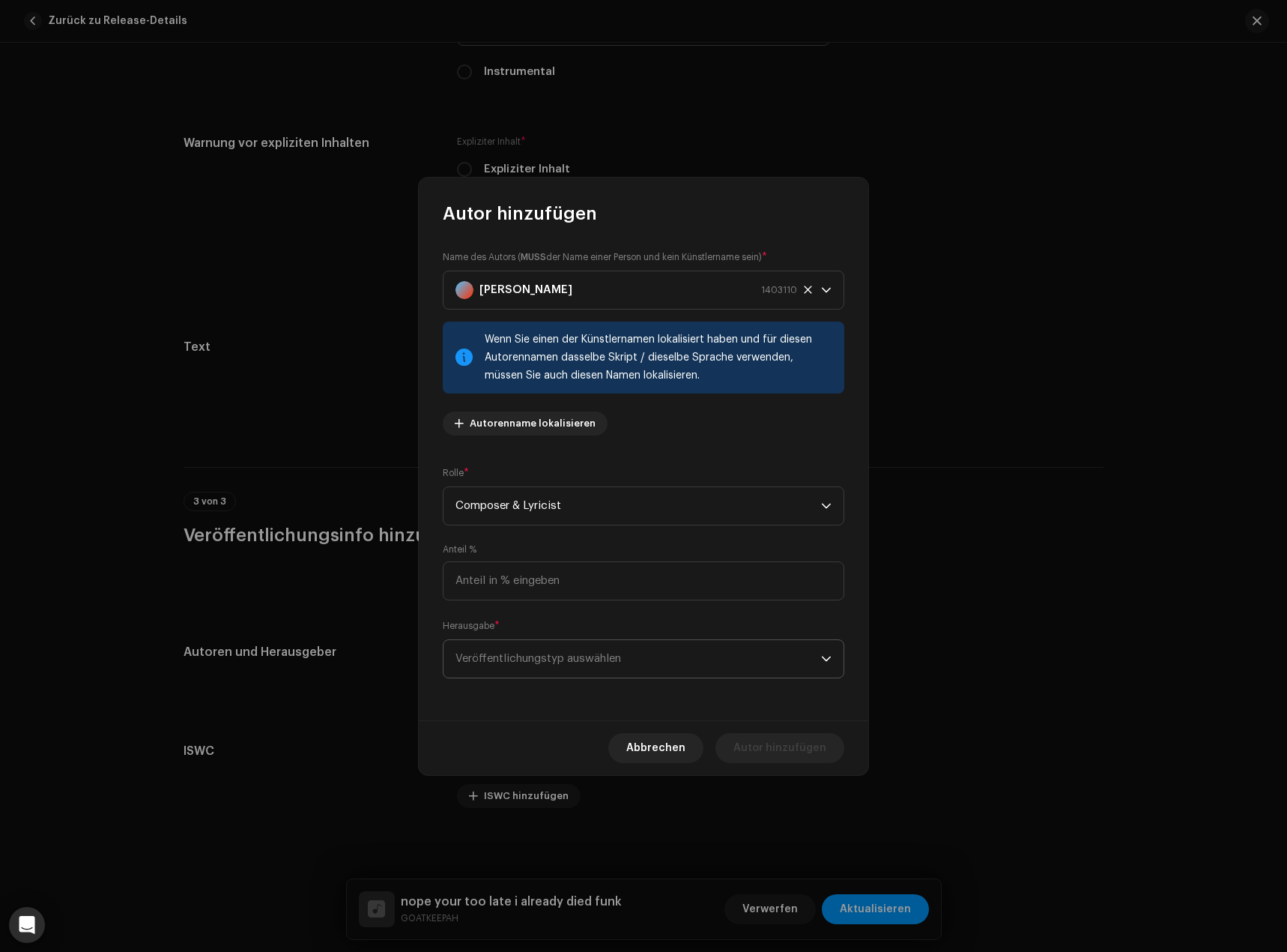
click at [576, 652] on span "Veröffentlichungstyp auswählen" at bounding box center [638, 659] width 365 height 38
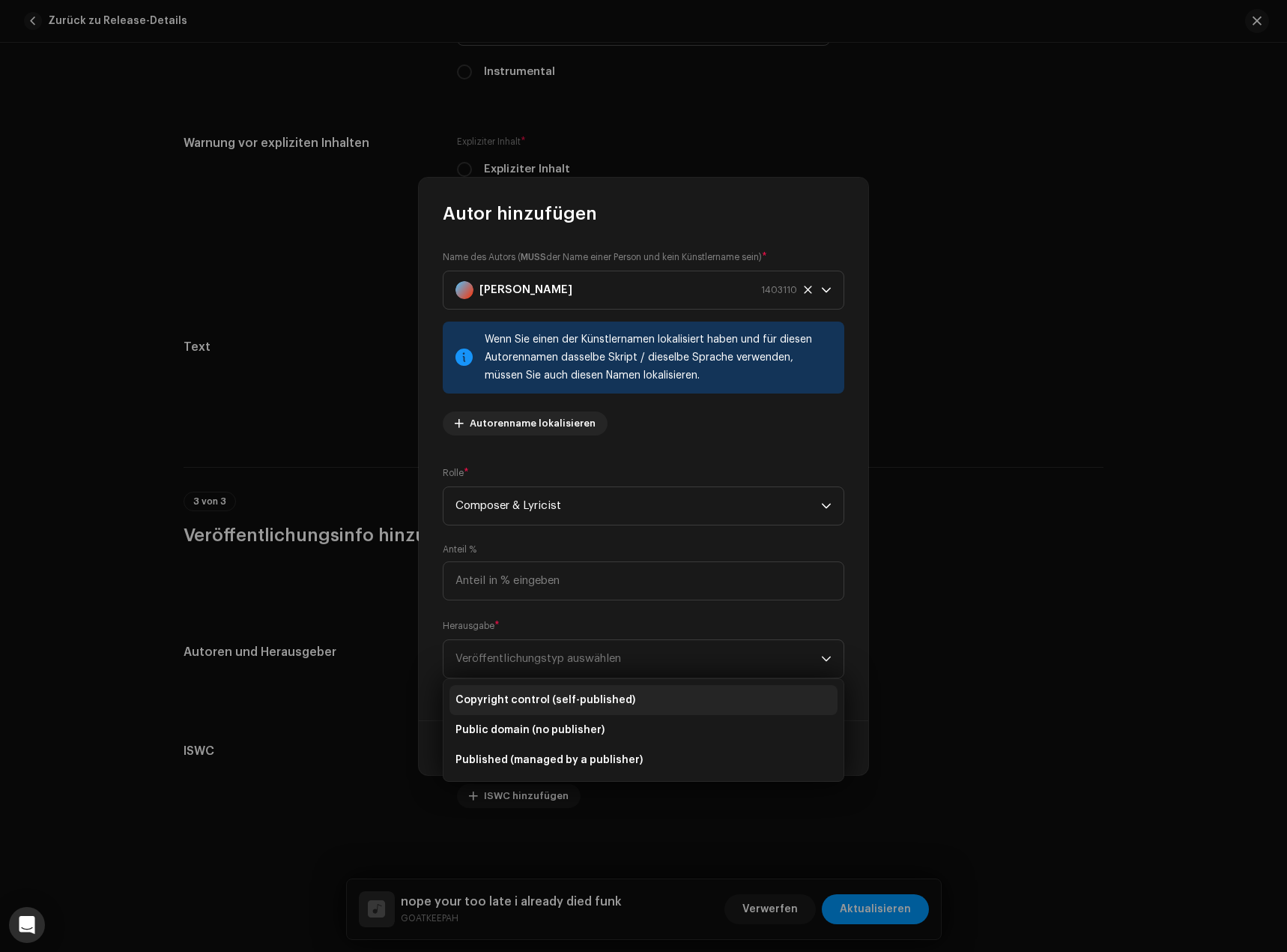
click at [535, 687] on li "Copyright control (self-published)" at bounding box center [643, 699] width 388 height 30
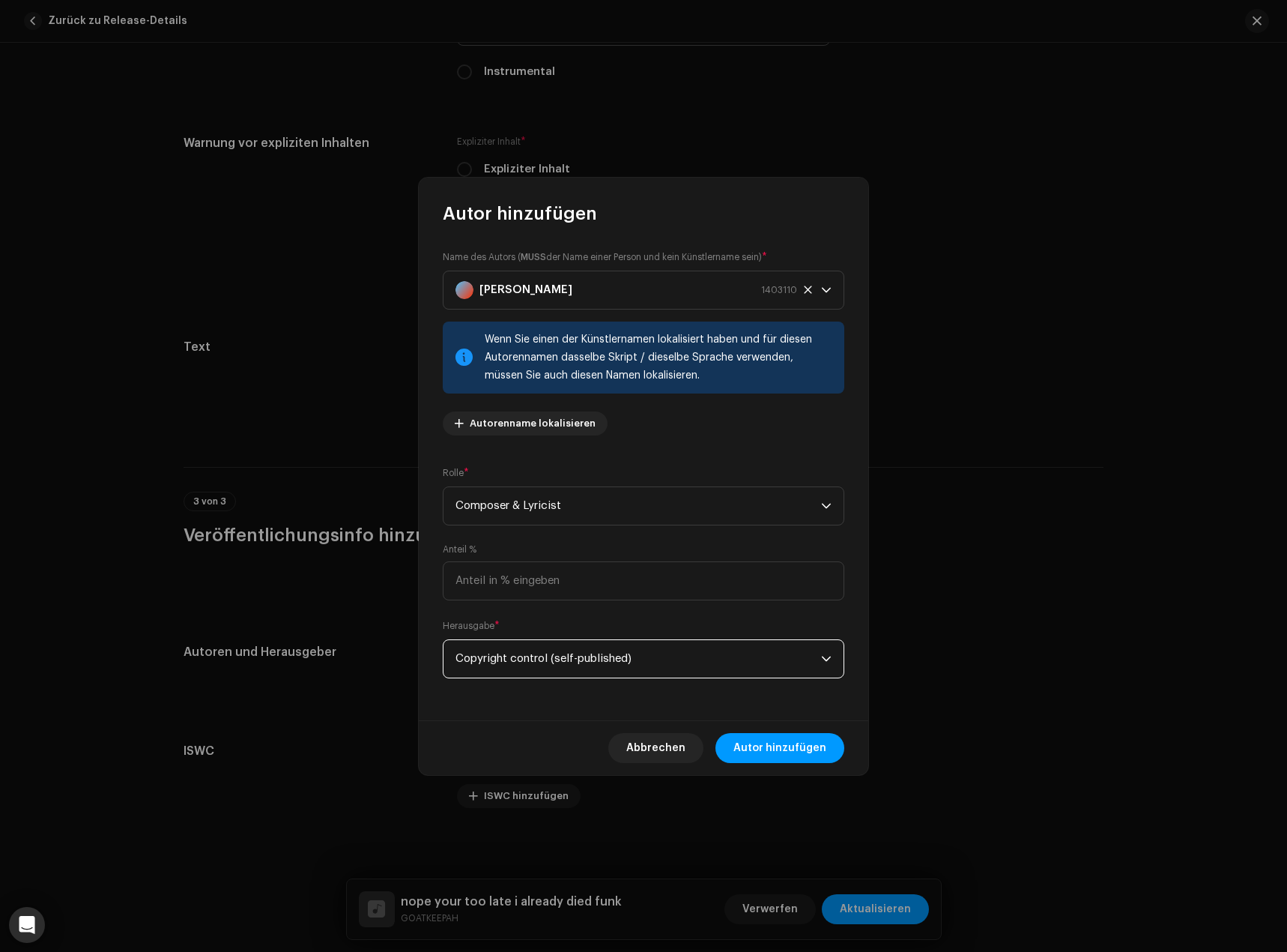
click at [792, 728] on div "Abbrechen Autor hinzufügen" at bounding box center [643, 747] width 449 height 54
click at [784, 745] on span "Autor hinzufügen" at bounding box center [780, 747] width 93 height 30
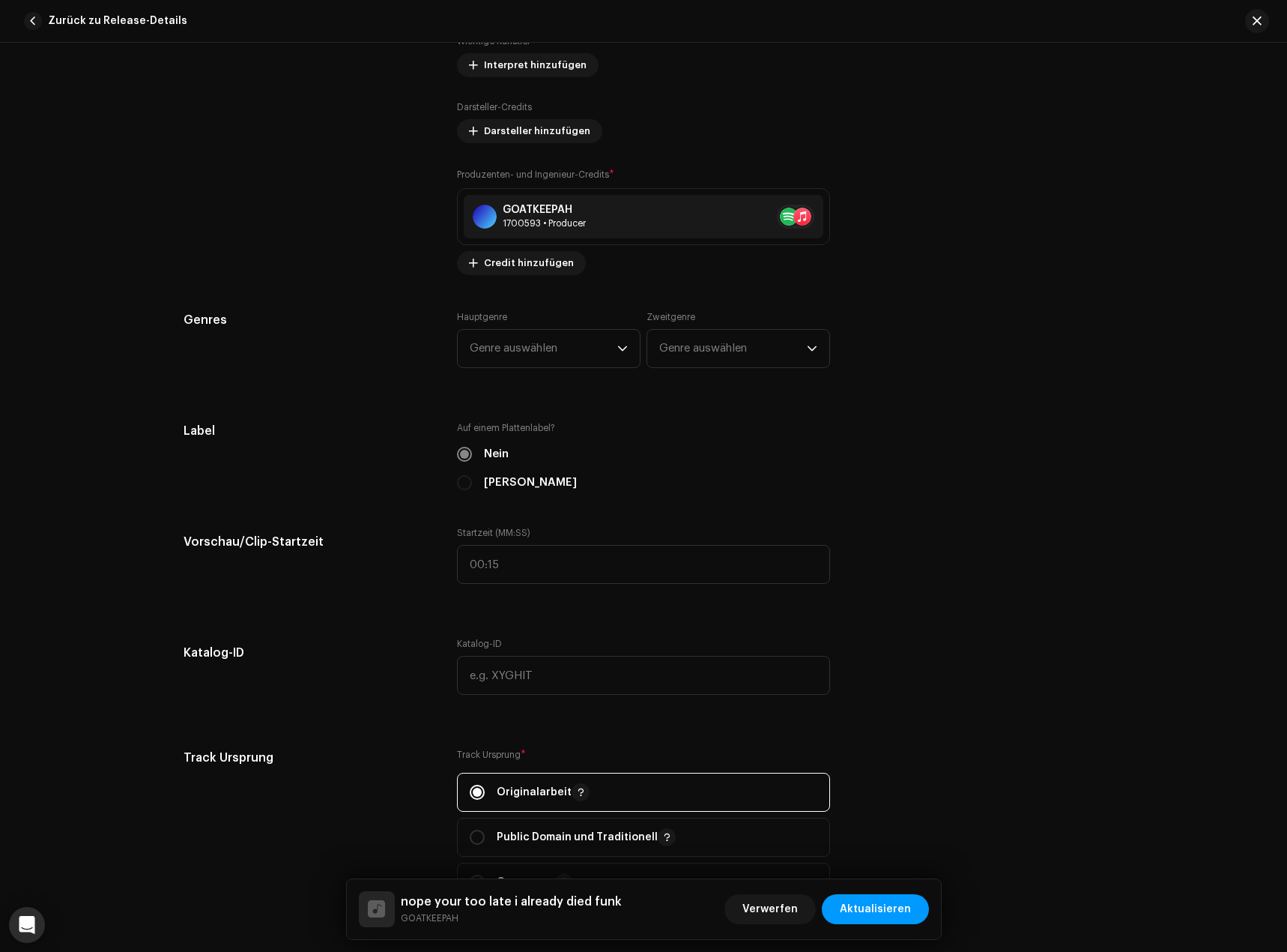
scroll to position [0, 0]
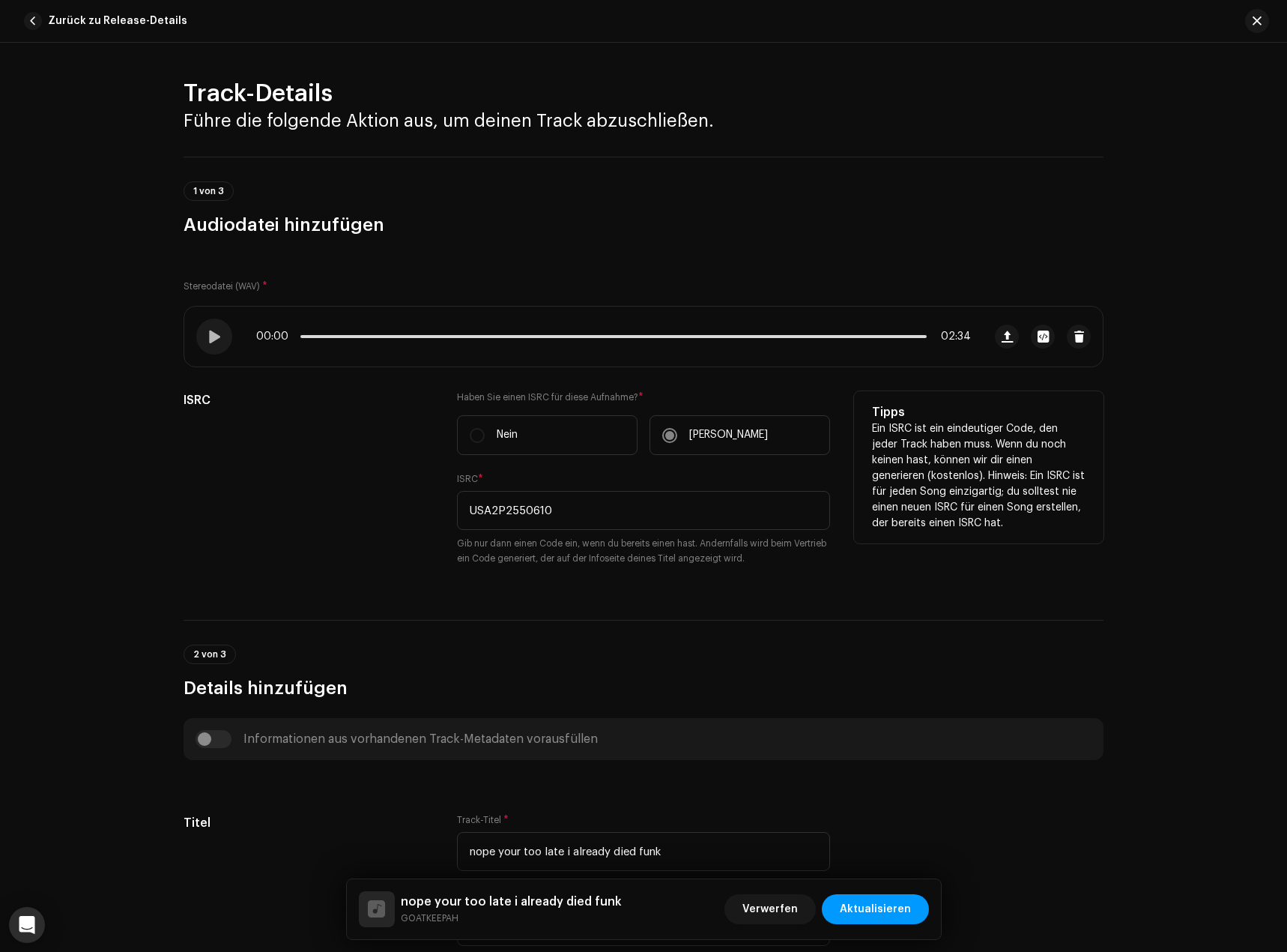
drag, startPoint x: 920, startPoint y: 734, endPoint x: 918, endPoint y: 434, distance: 300.0
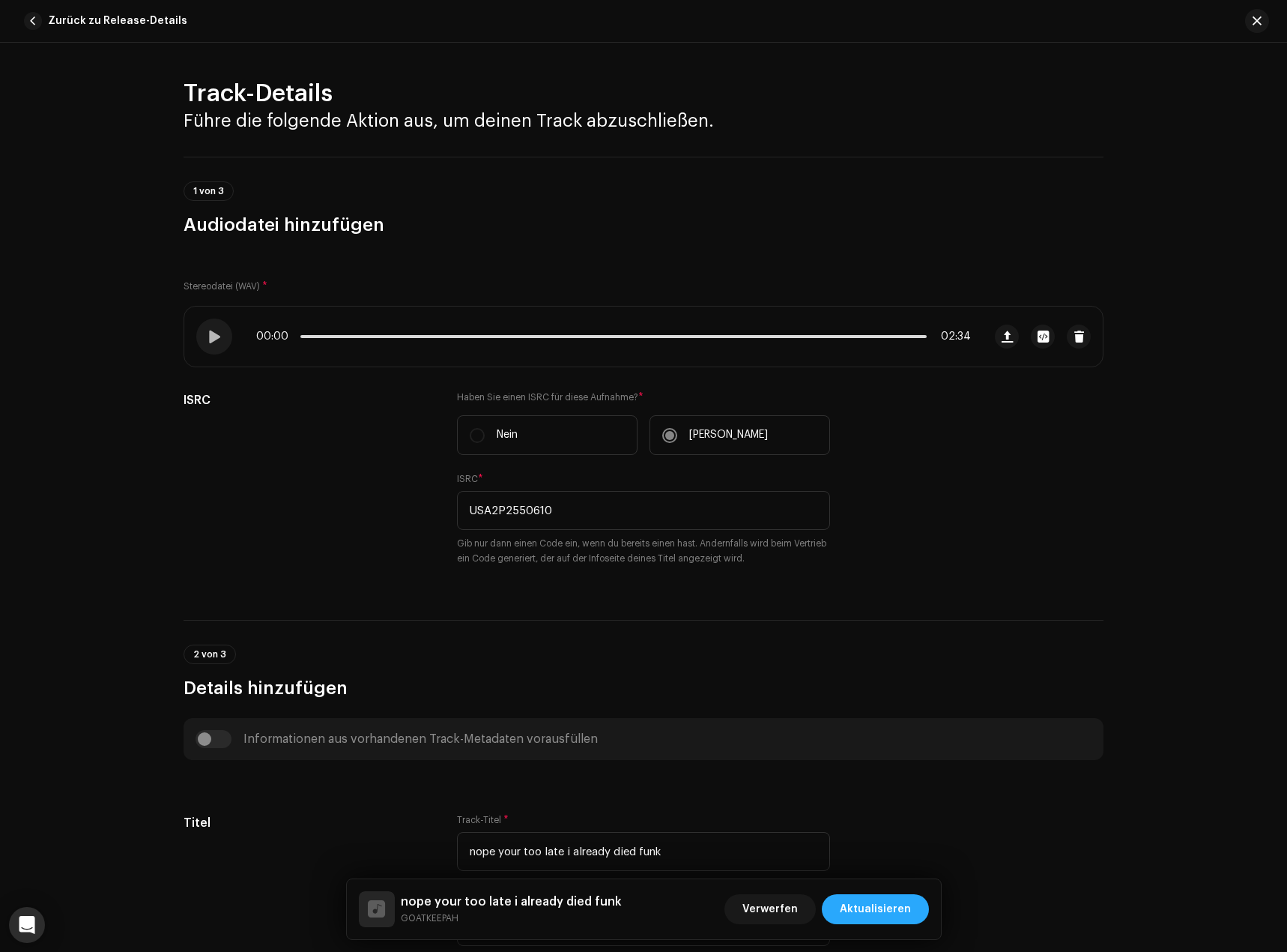
click at [896, 919] on span "Aktualisieren" at bounding box center [875, 909] width 71 height 30
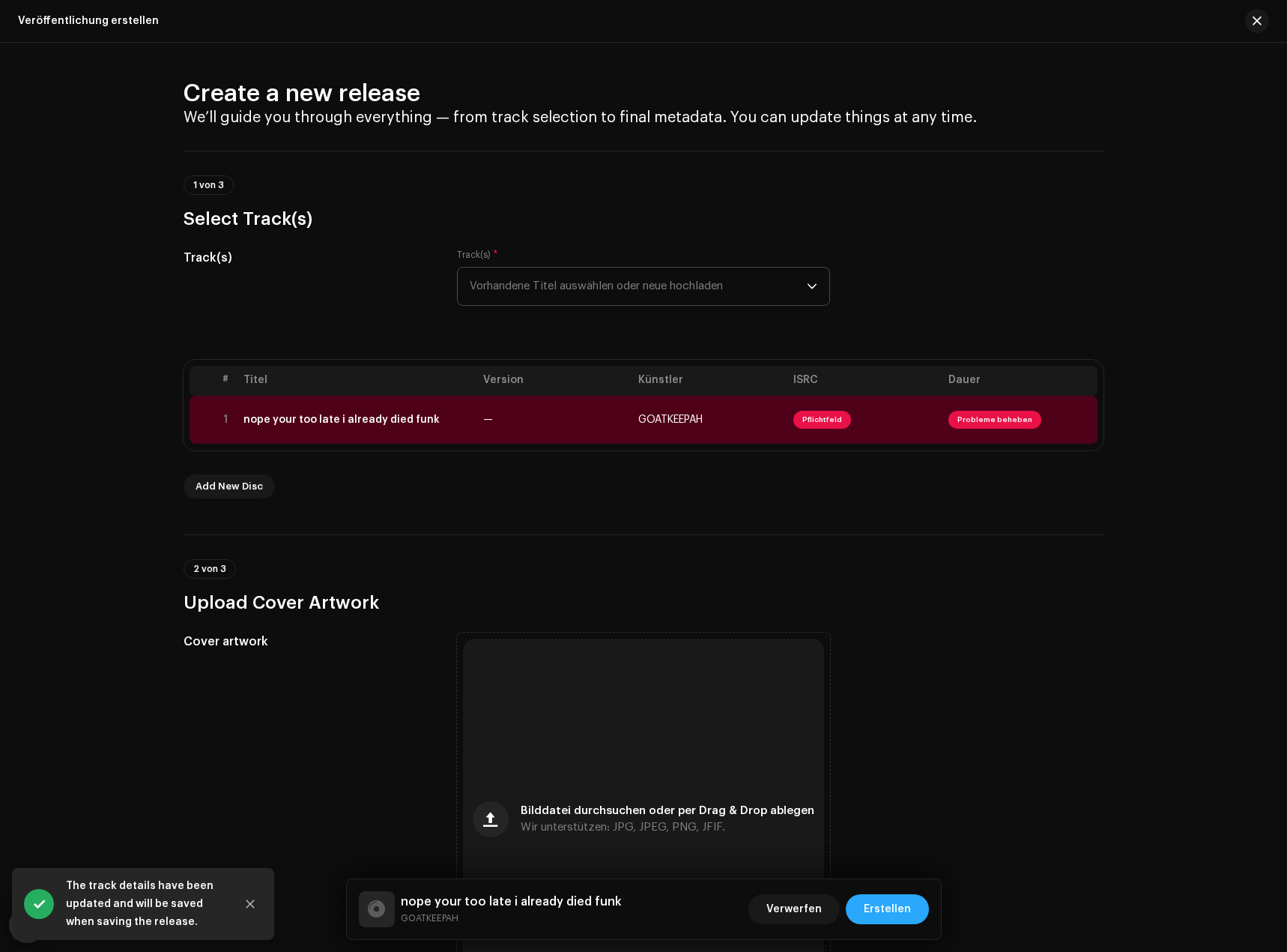
click at [893, 895] on span "Erstellen" at bounding box center [887, 909] width 47 height 30
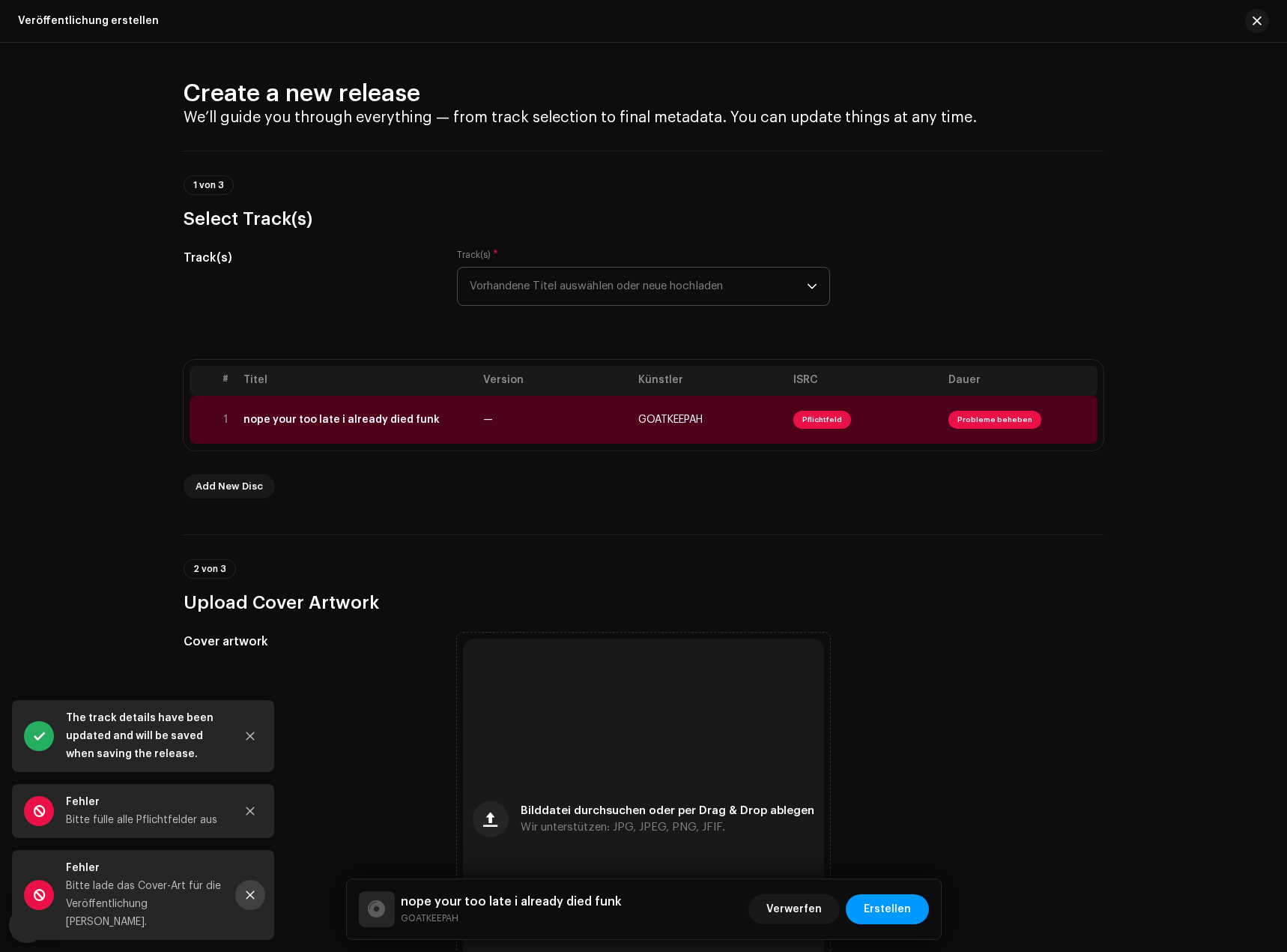
click at [245, 897] on button "Close" at bounding box center [250, 895] width 30 height 30
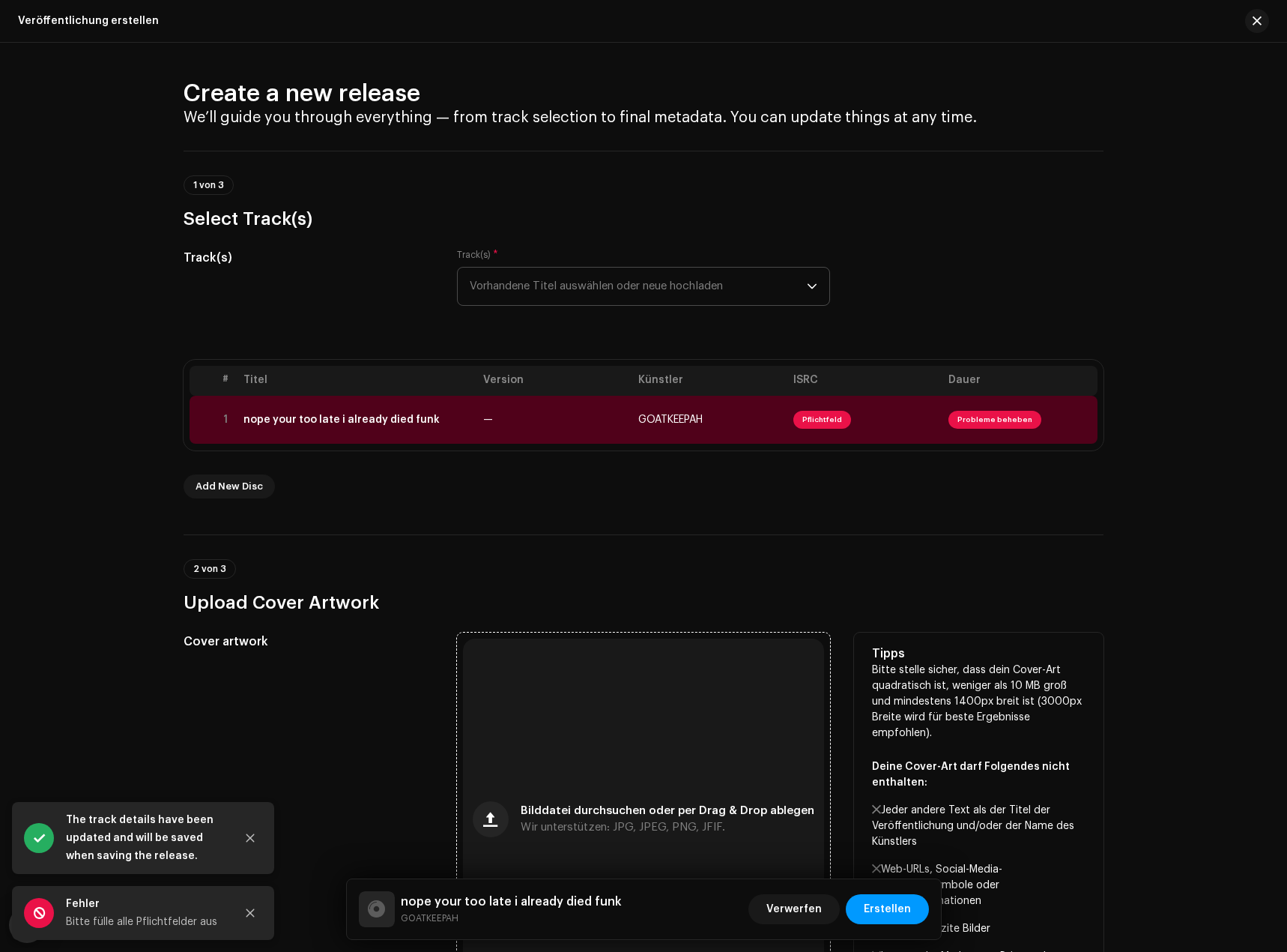
click at [539, 768] on div "Bilddatei durchsuchen oder per Drag & Drop ablegen Wir unterstützen: JPG, JPEG,…" at bounding box center [643, 818] width 361 height 361
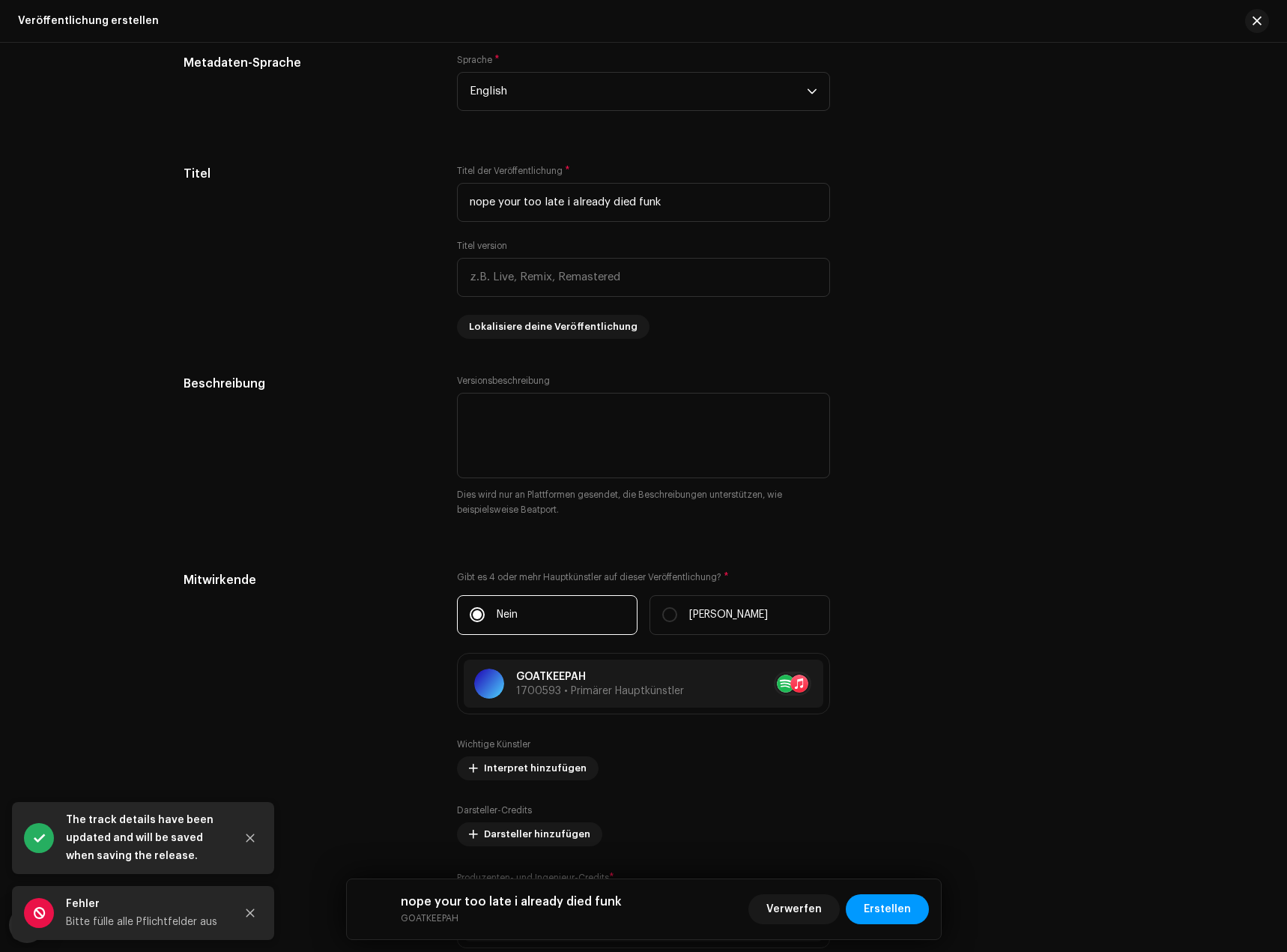
scroll to position [1648, 0]
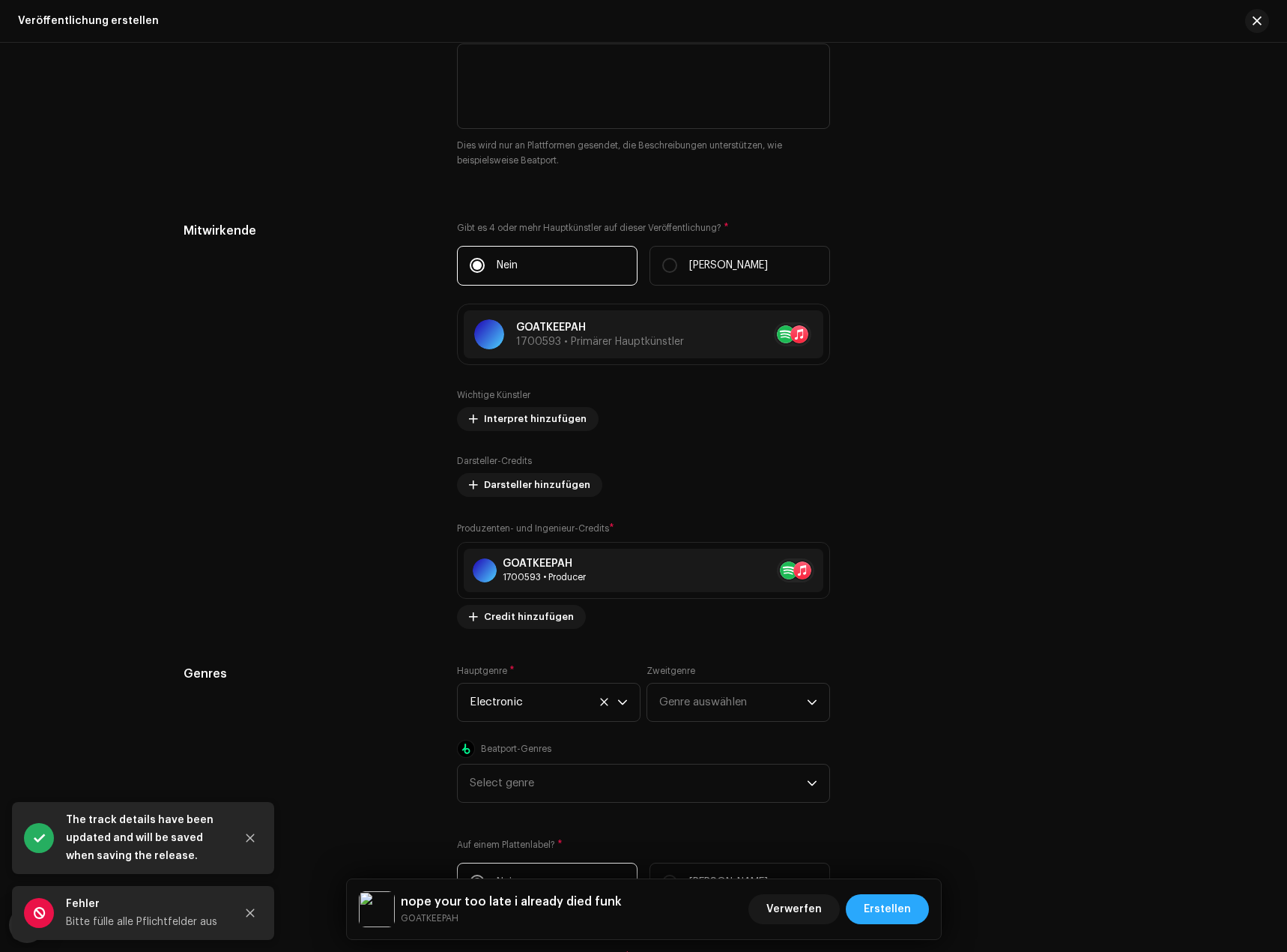
click at [910, 916] on span "Erstellen" at bounding box center [887, 909] width 47 height 30
click at [249, 917] on icon "Close" at bounding box center [250, 912] width 10 height 10
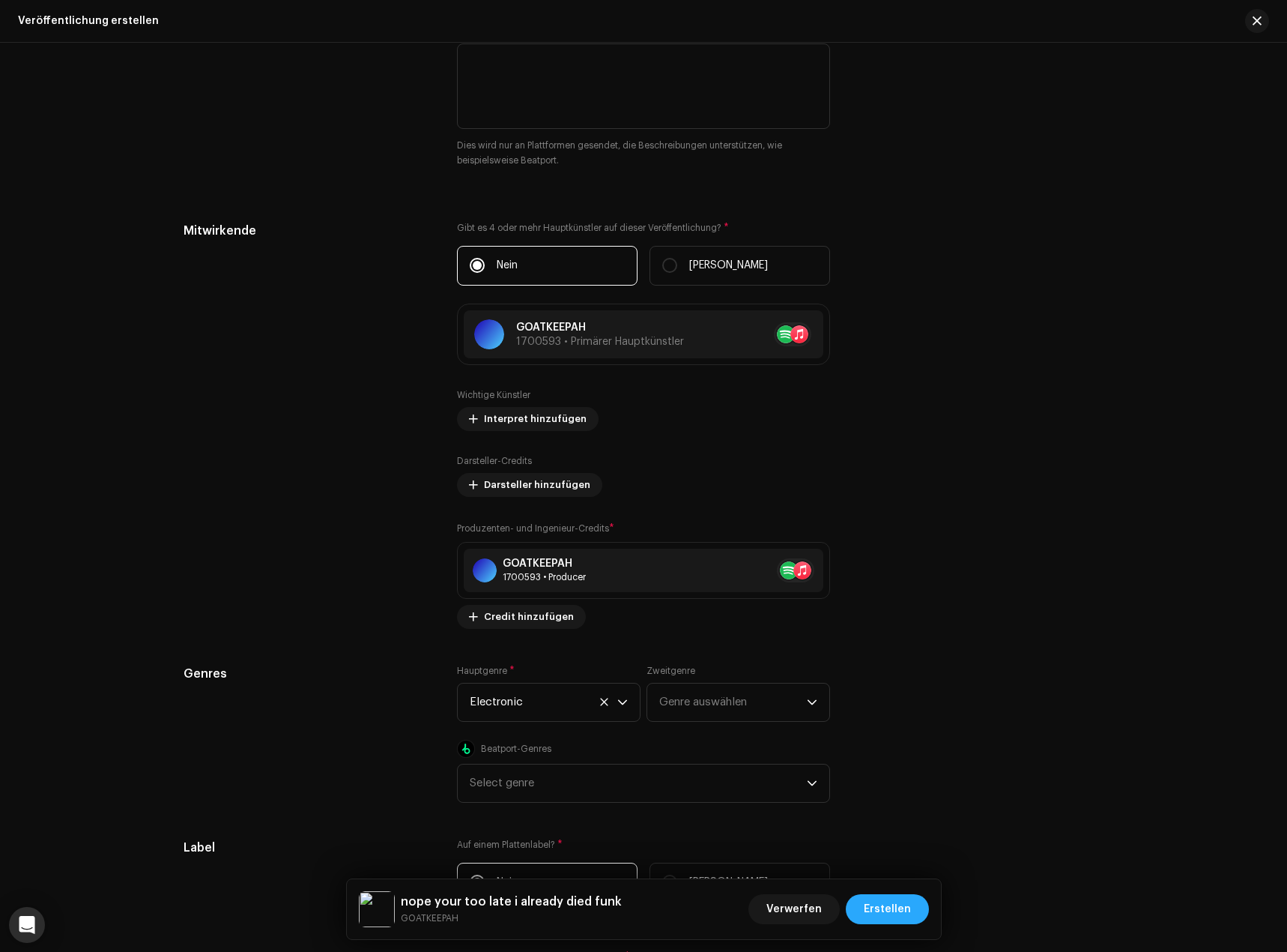
click at [914, 914] on button "Erstellen" at bounding box center [888, 909] width 83 height 30
click at [244, 914] on button "Close" at bounding box center [250, 912] width 30 height 30
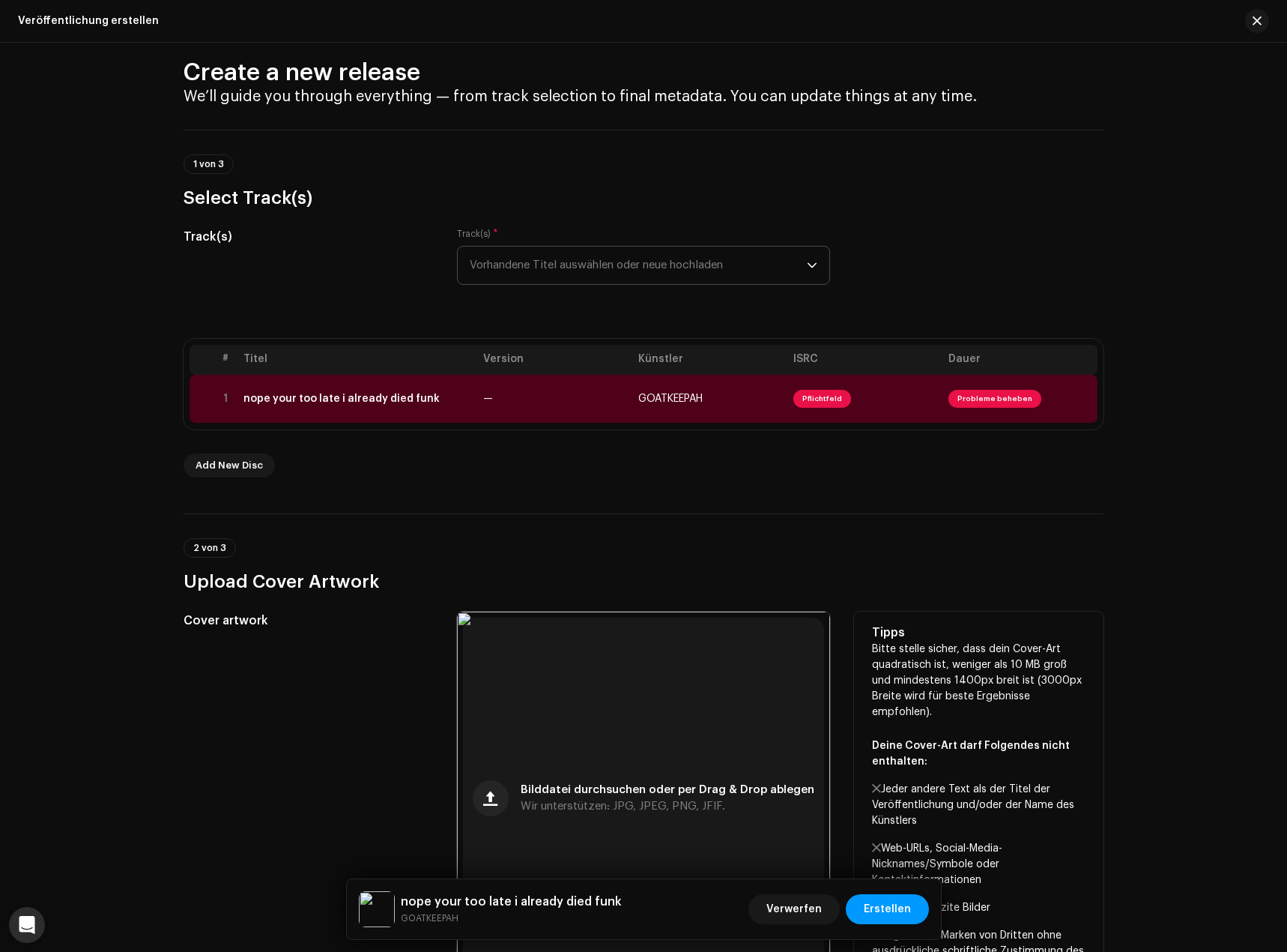
scroll to position [0, 0]
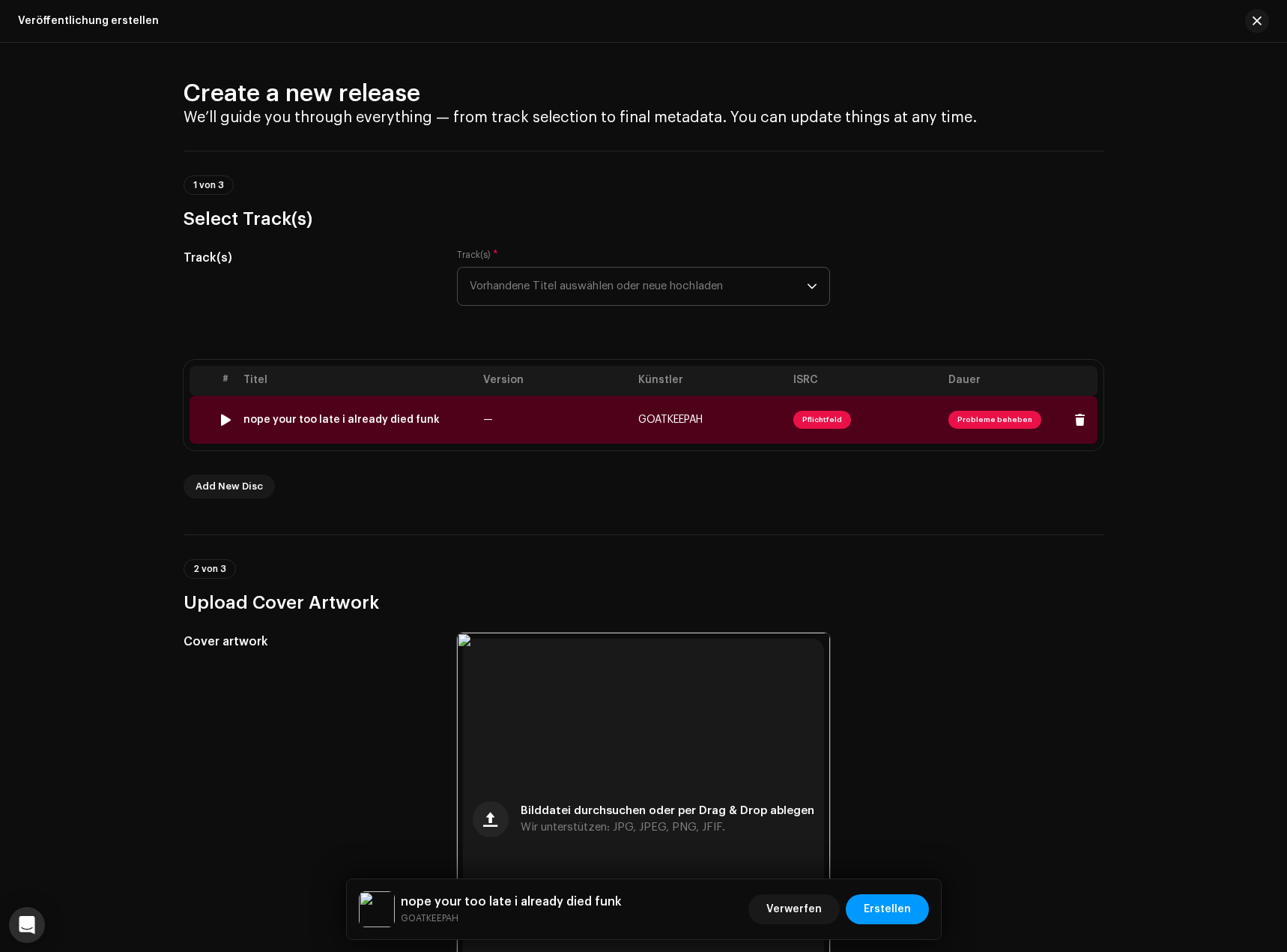
click at [374, 421] on div "nope your too late i already died funk" at bounding box center [341, 419] width 197 height 12
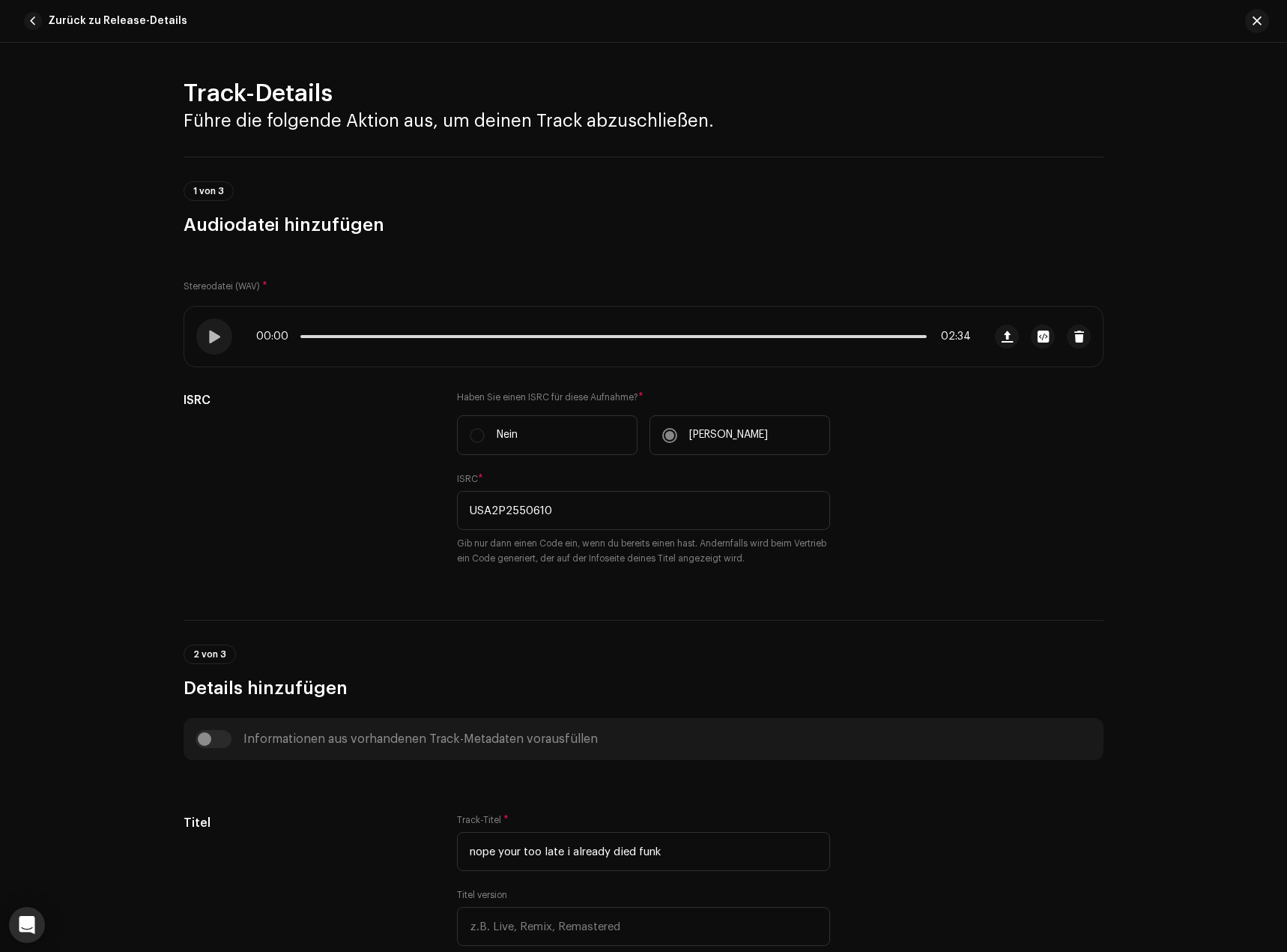
drag, startPoint x: 837, startPoint y: 538, endPoint x: 792, endPoint y: 261, distance: 280.6
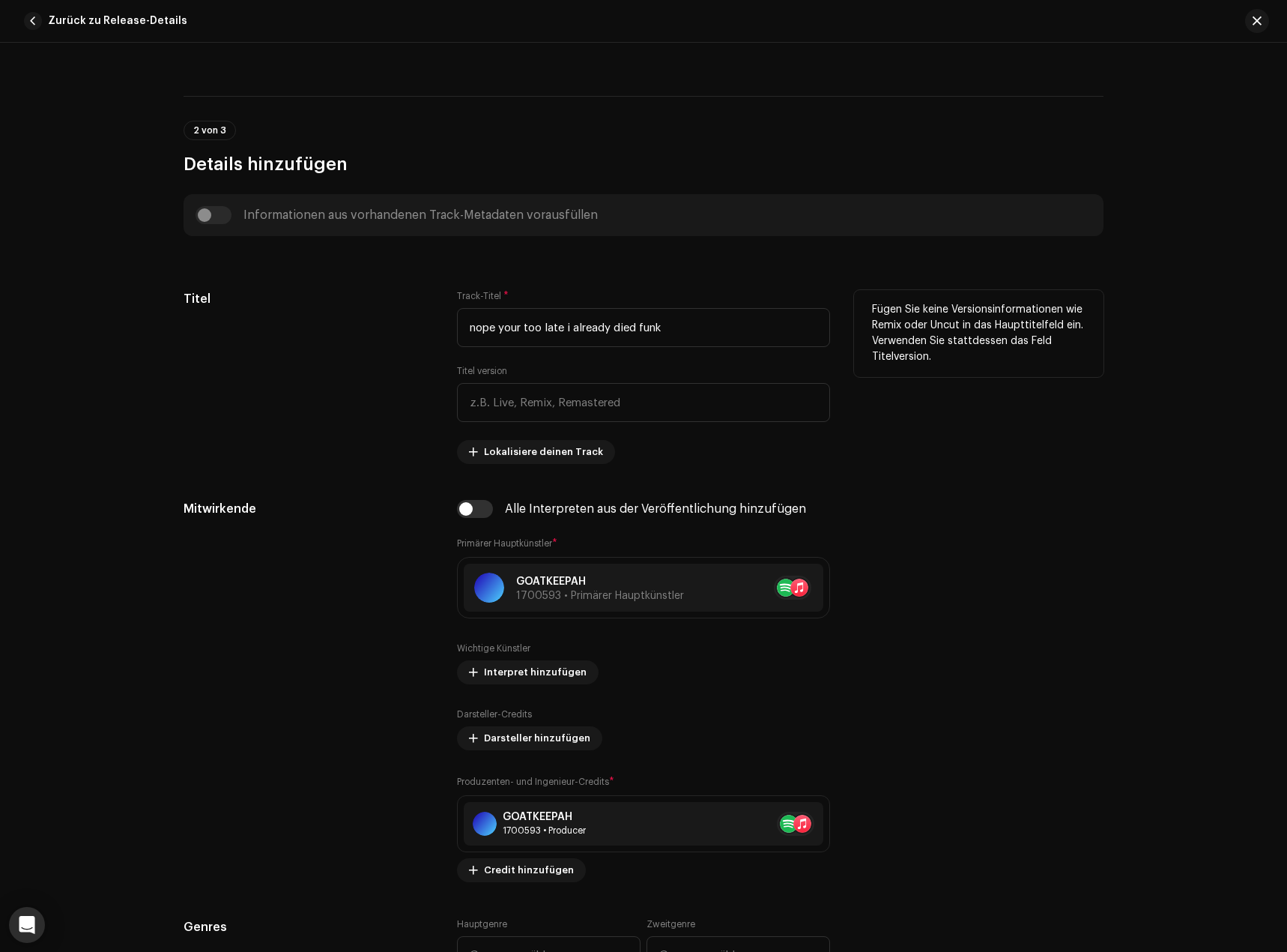
scroll to position [525, 0]
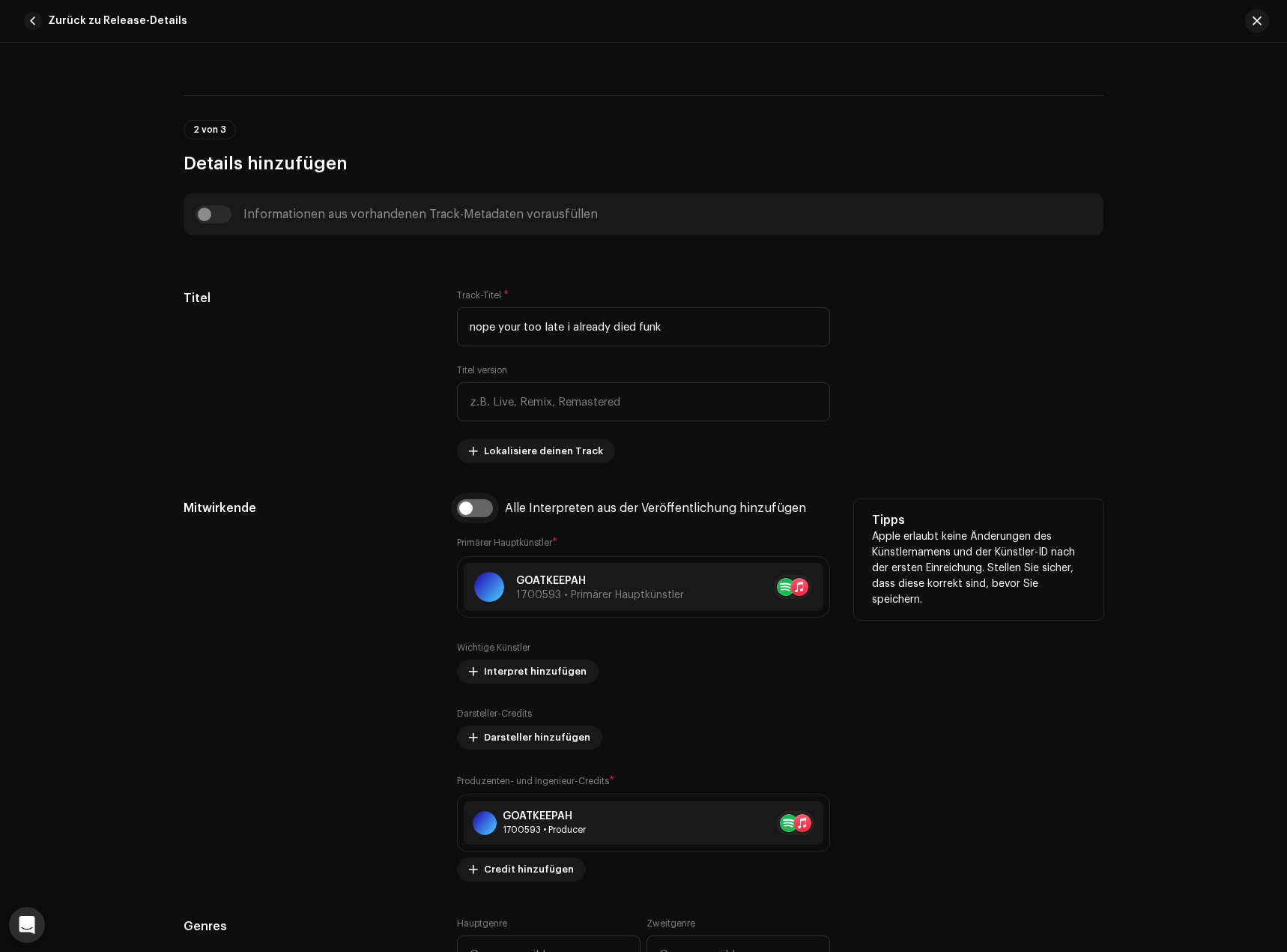
click at [475, 506] on input "checkbox" at bounding box center [474, 507] width 36 height 18
checkbox input "true"
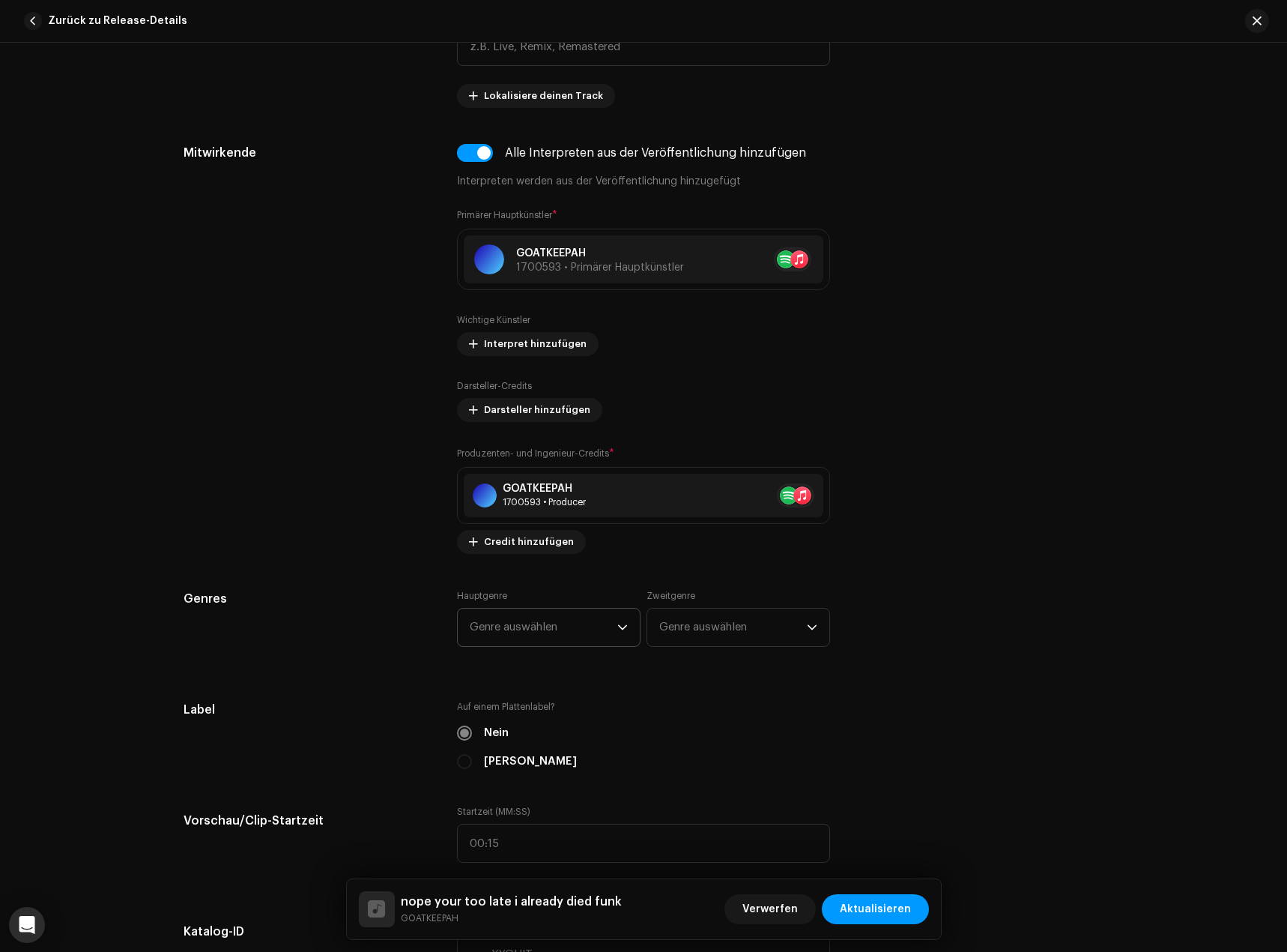
scroll to position [899, 0]
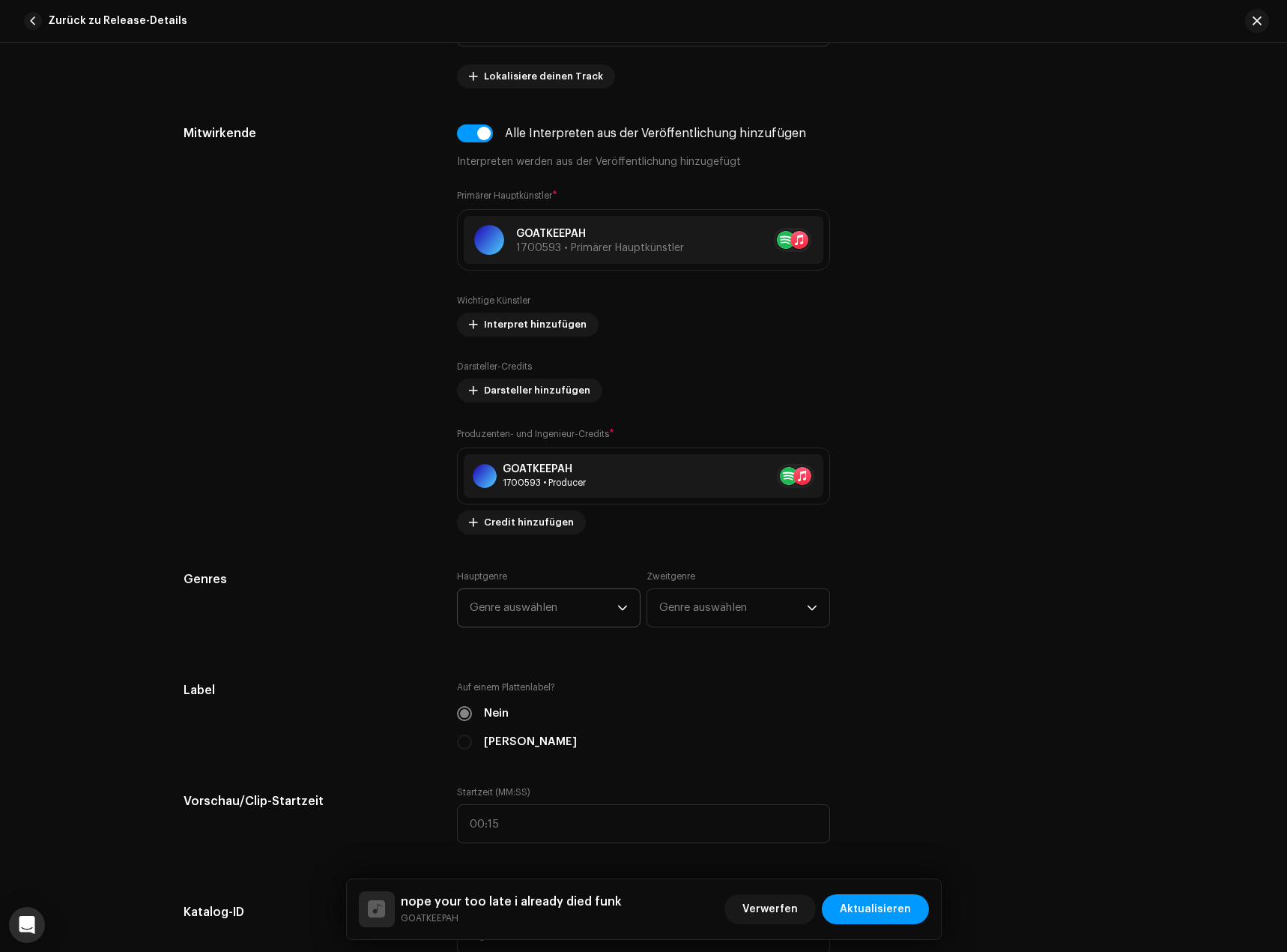
click at [511, 611] on span "Genre auswählen" at bounding box center [543, 607] width 148 height 38
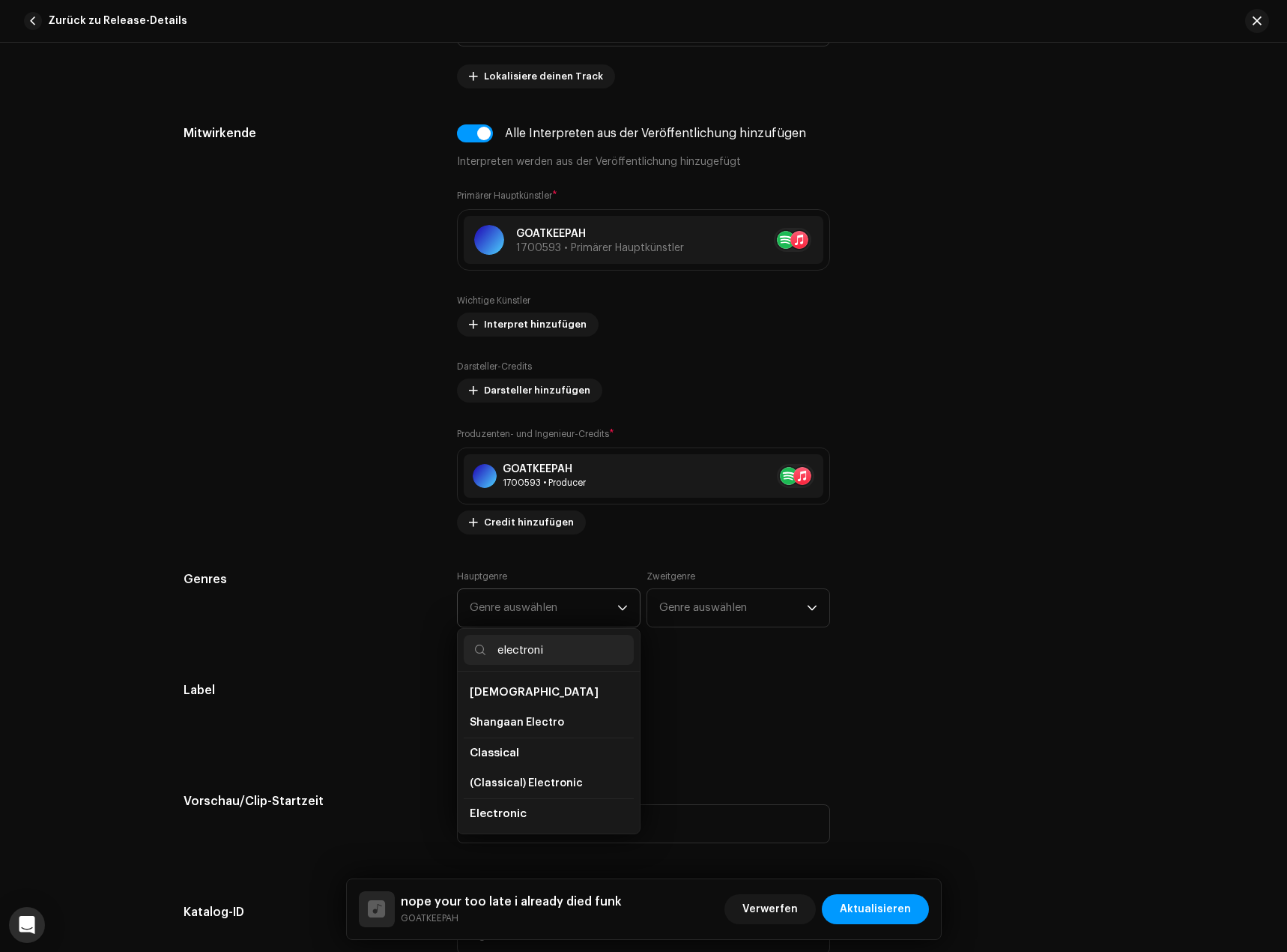
type input "electronic"
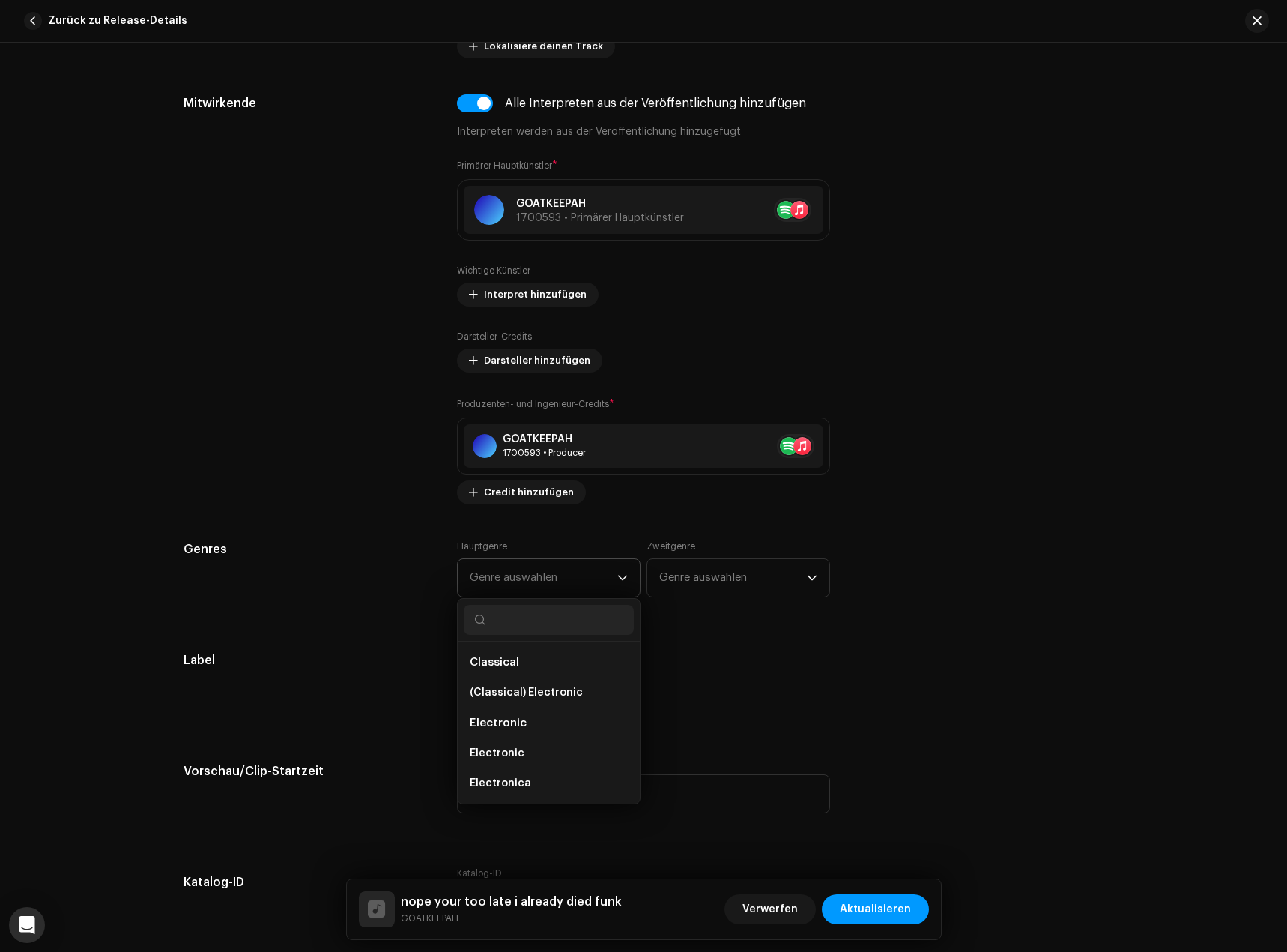
scroll to position [974, 0]
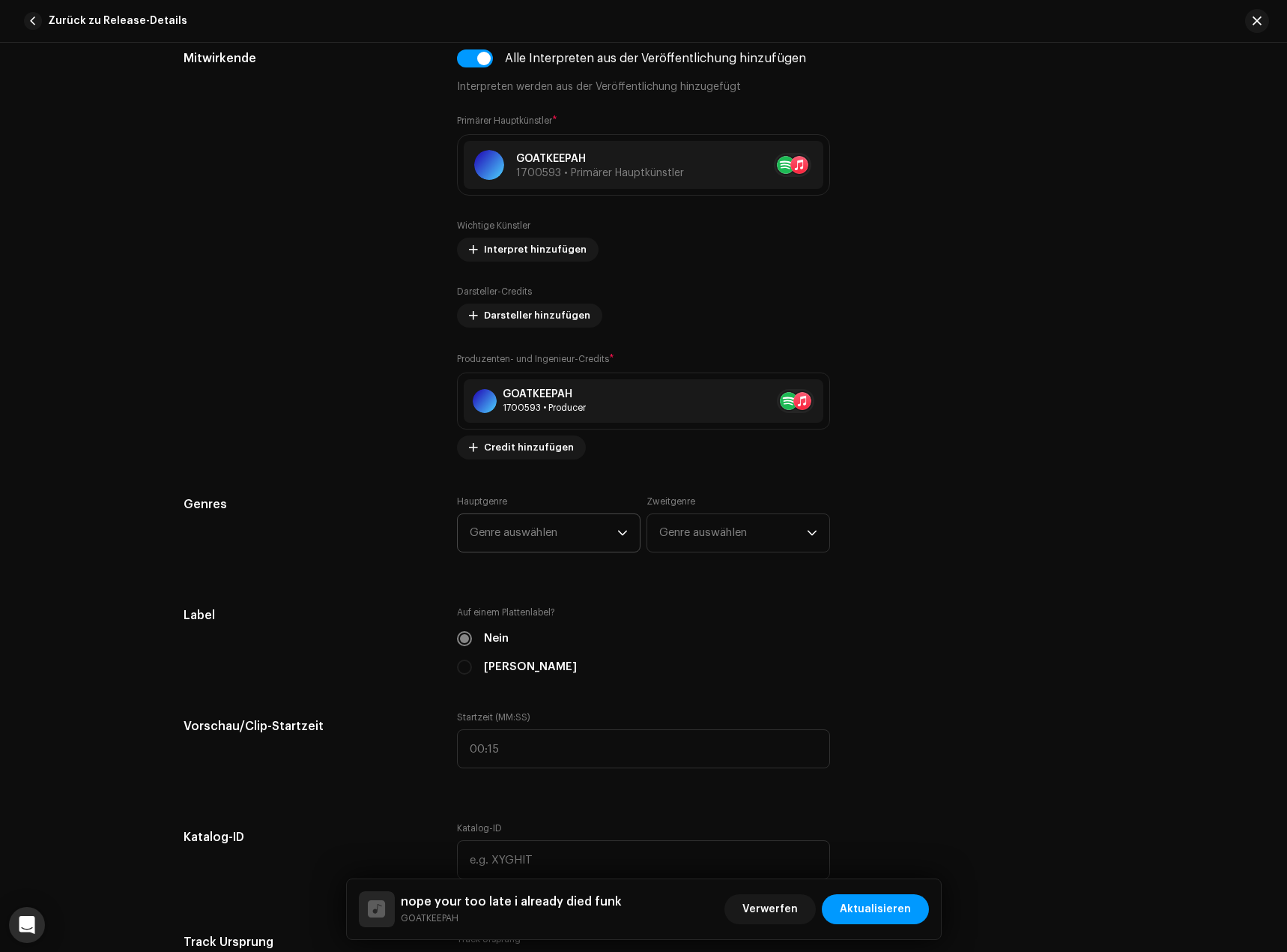
click at [541, 541] on span "Genre auswählen" at bounding box center [543, 532] width 148 height 38
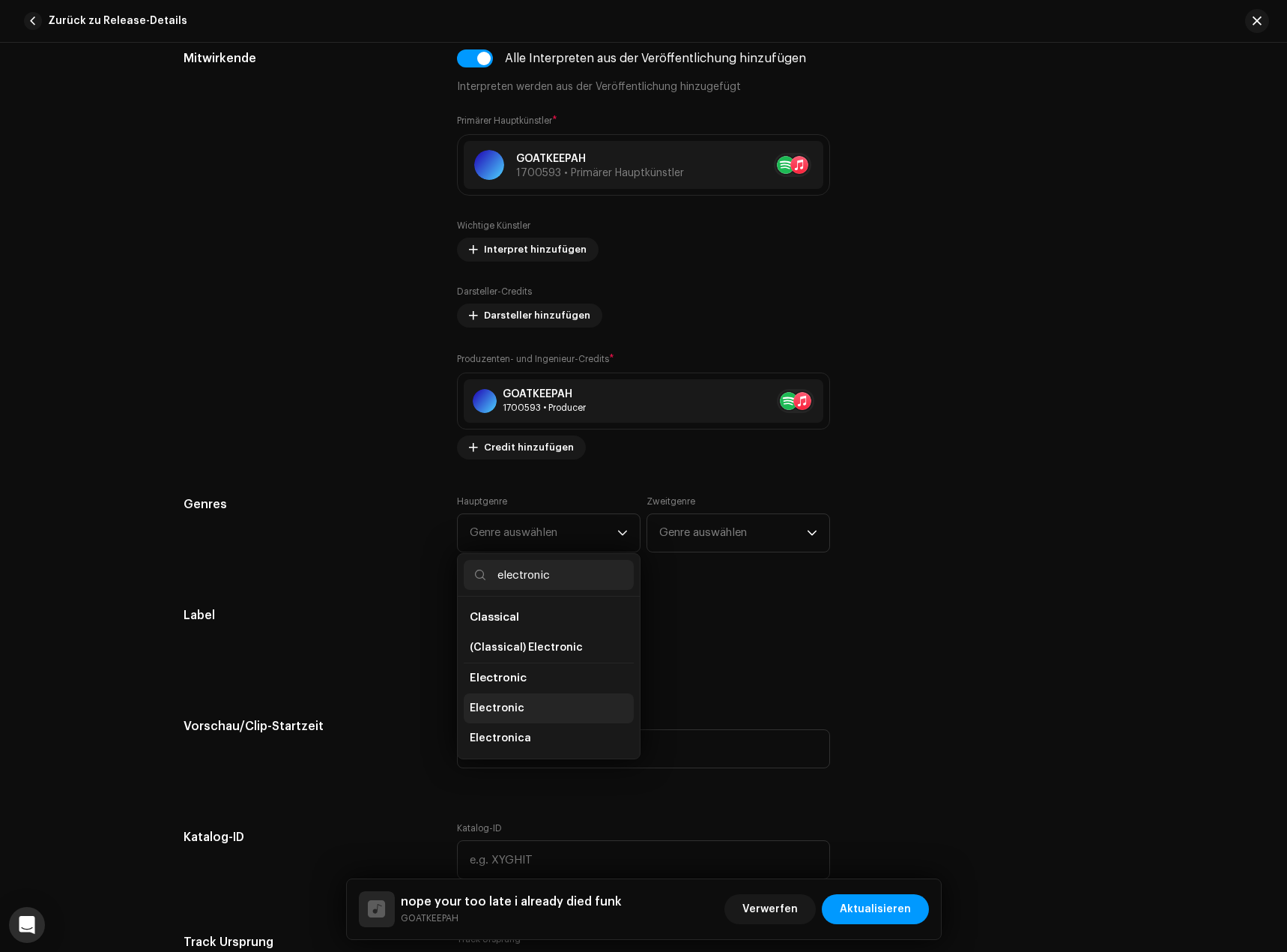
type input "electronic"
click at [540, 716] on li "Electronic" at bounding box center [549, 708] width 170 height 30
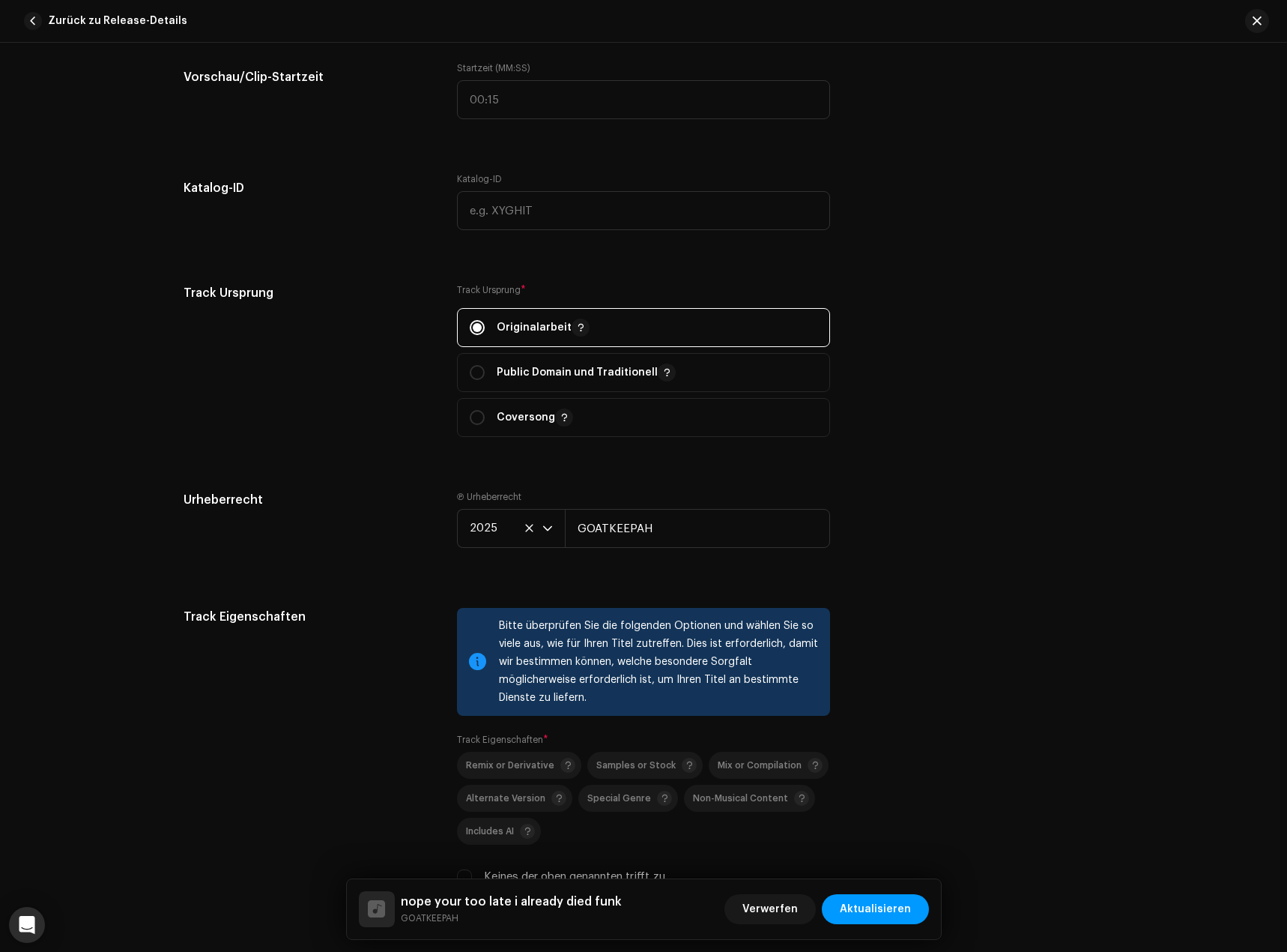
scroll to position [1648, 0]
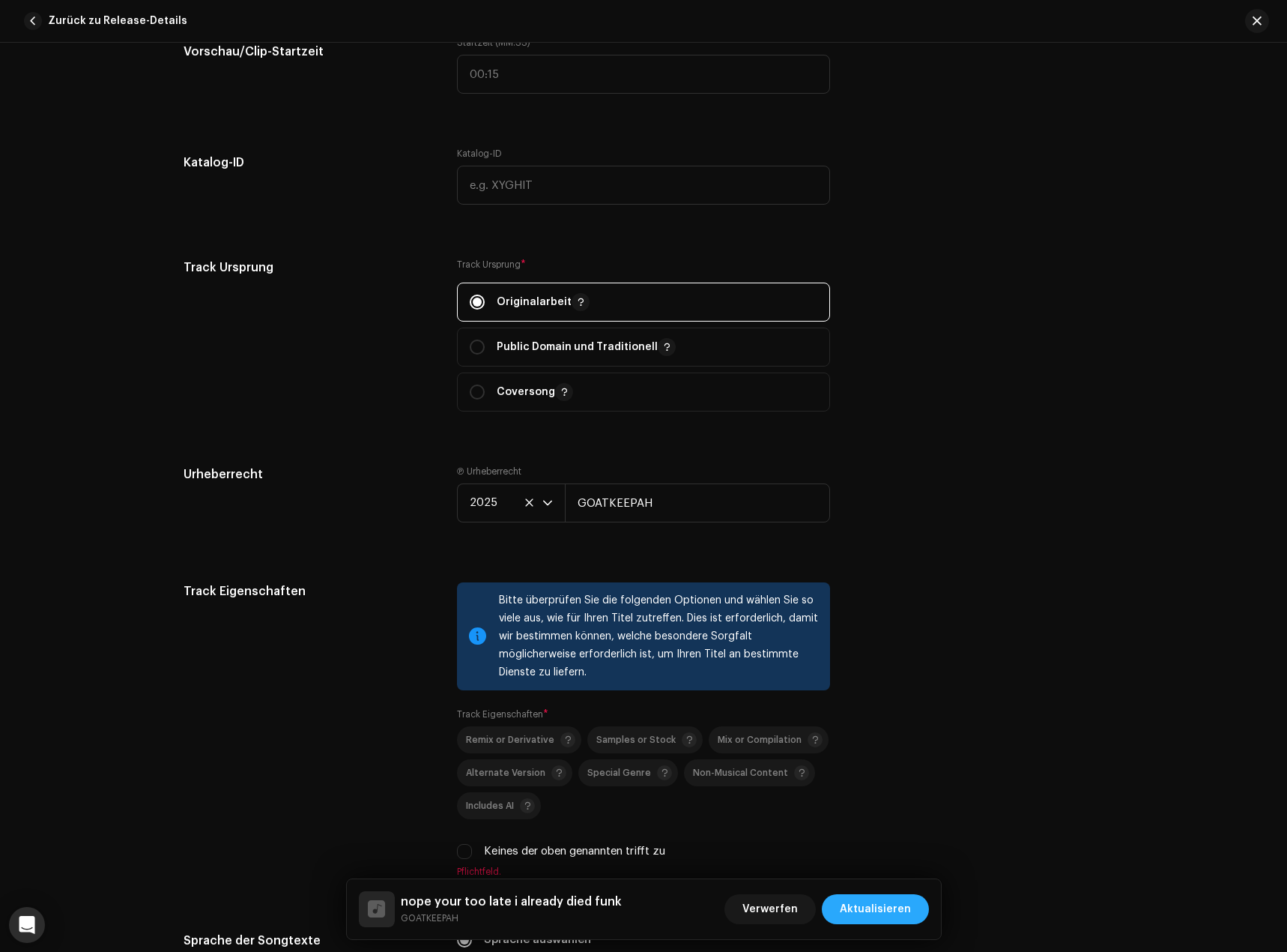
click at [859, 910] on span "Aktualisieren" at bounding box center [875, 909] width 71 height 30
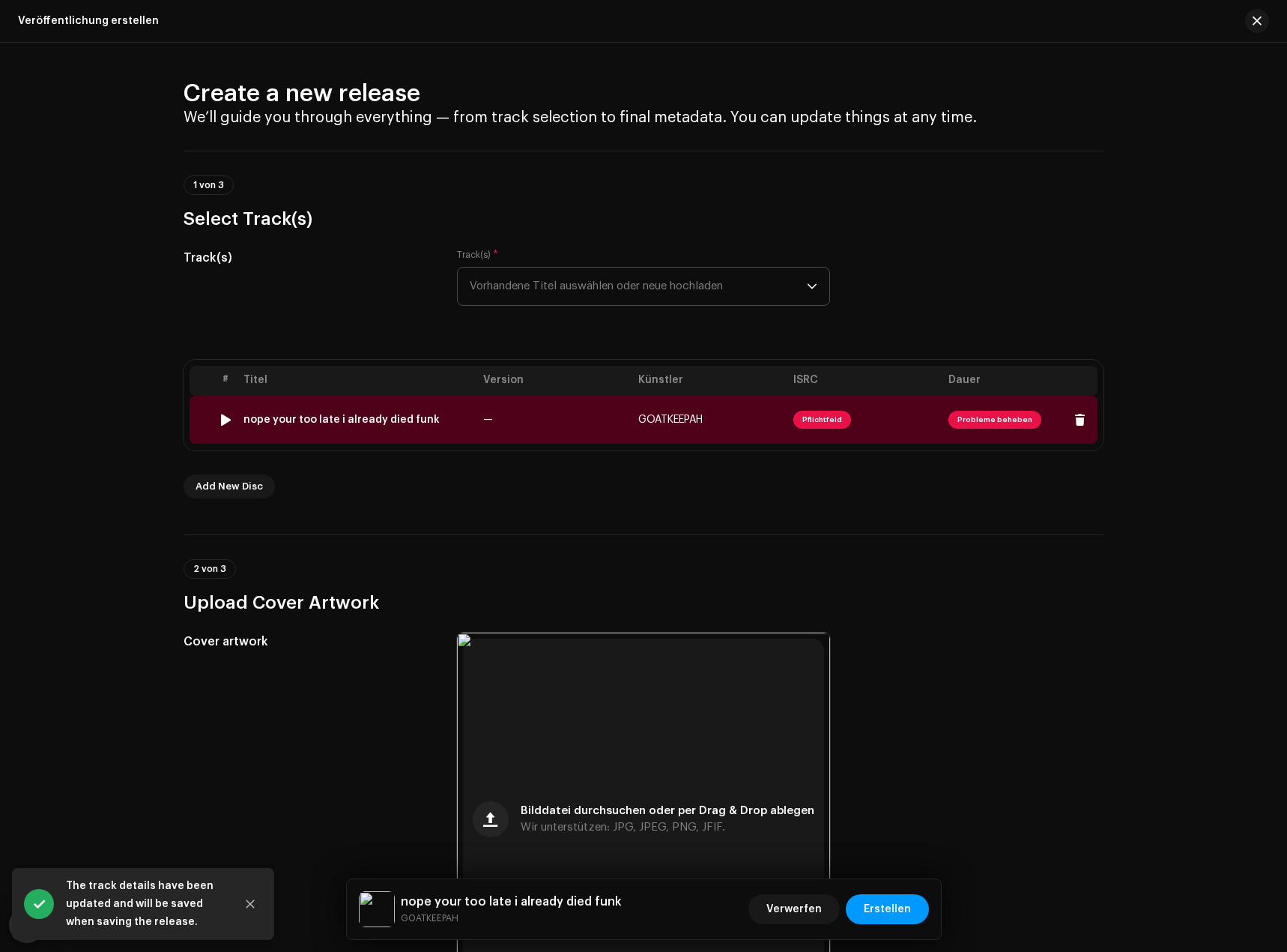
click at [980, 417] on span "Probleme beheben" at bounding box center [995, 419] width 93 height 18
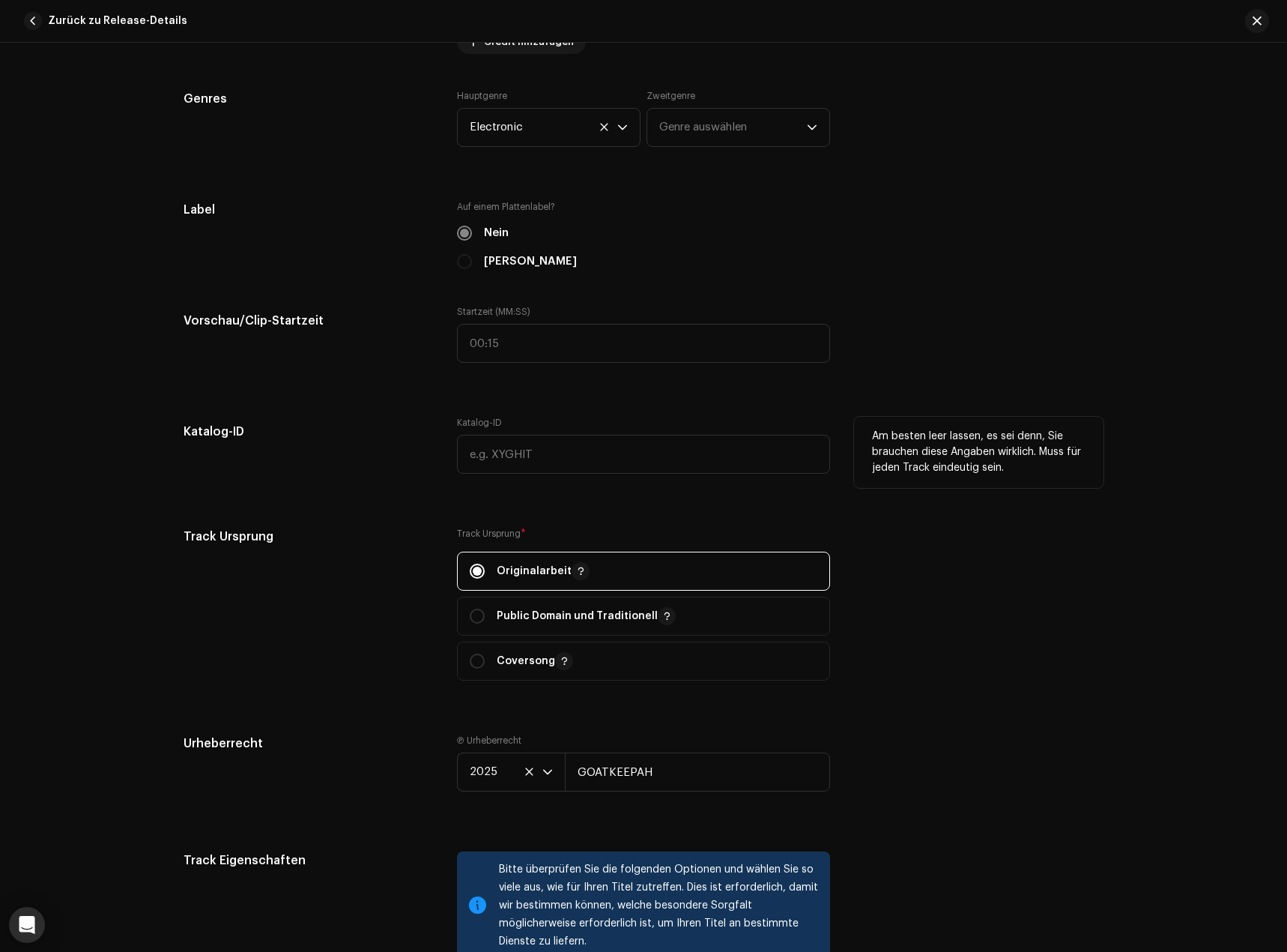
scroll to position [1349, 0]
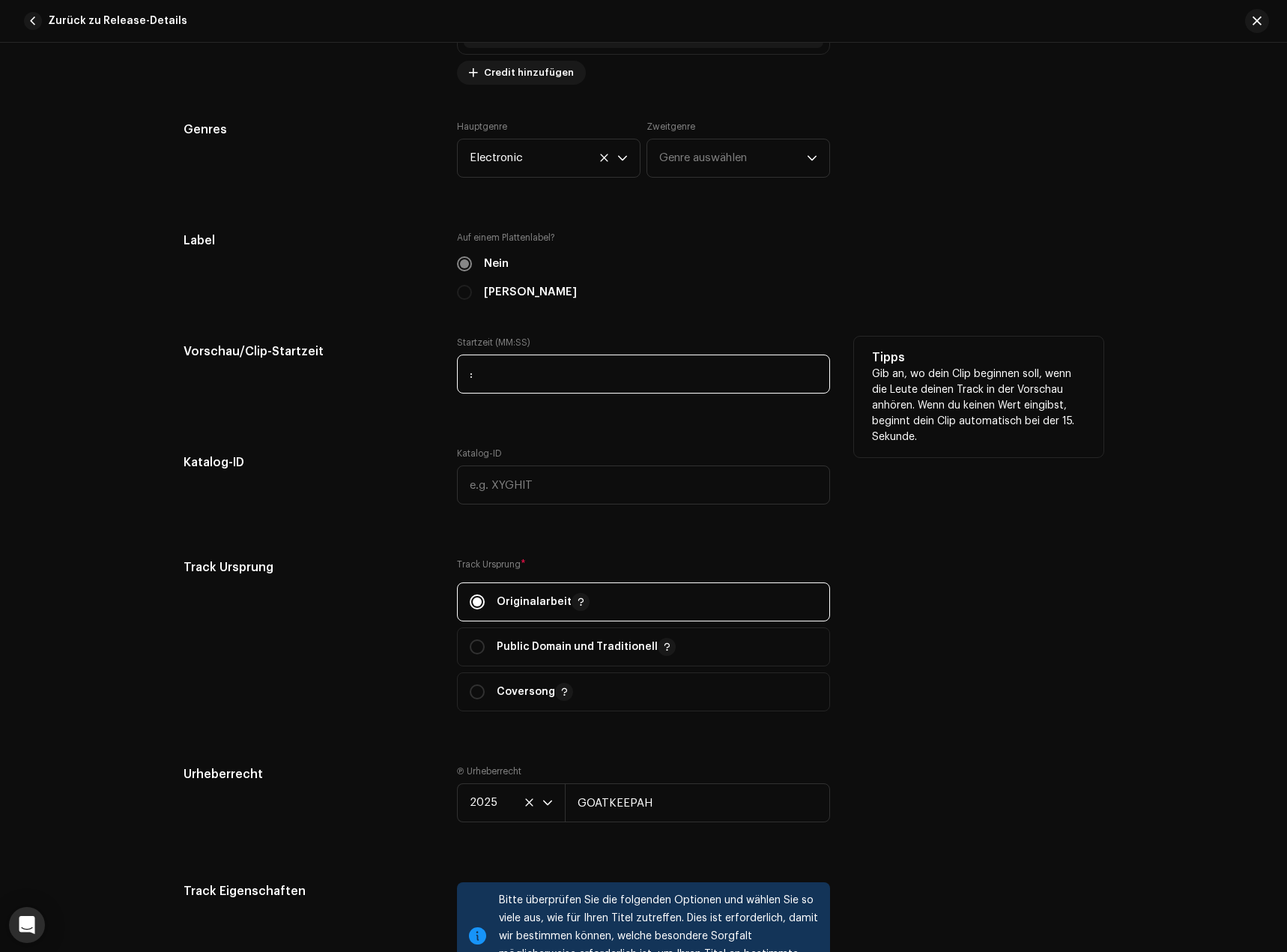
click at [606, 382] on input ":" at bounding box center [643, 374] width 373 height 39
type input "00:00"
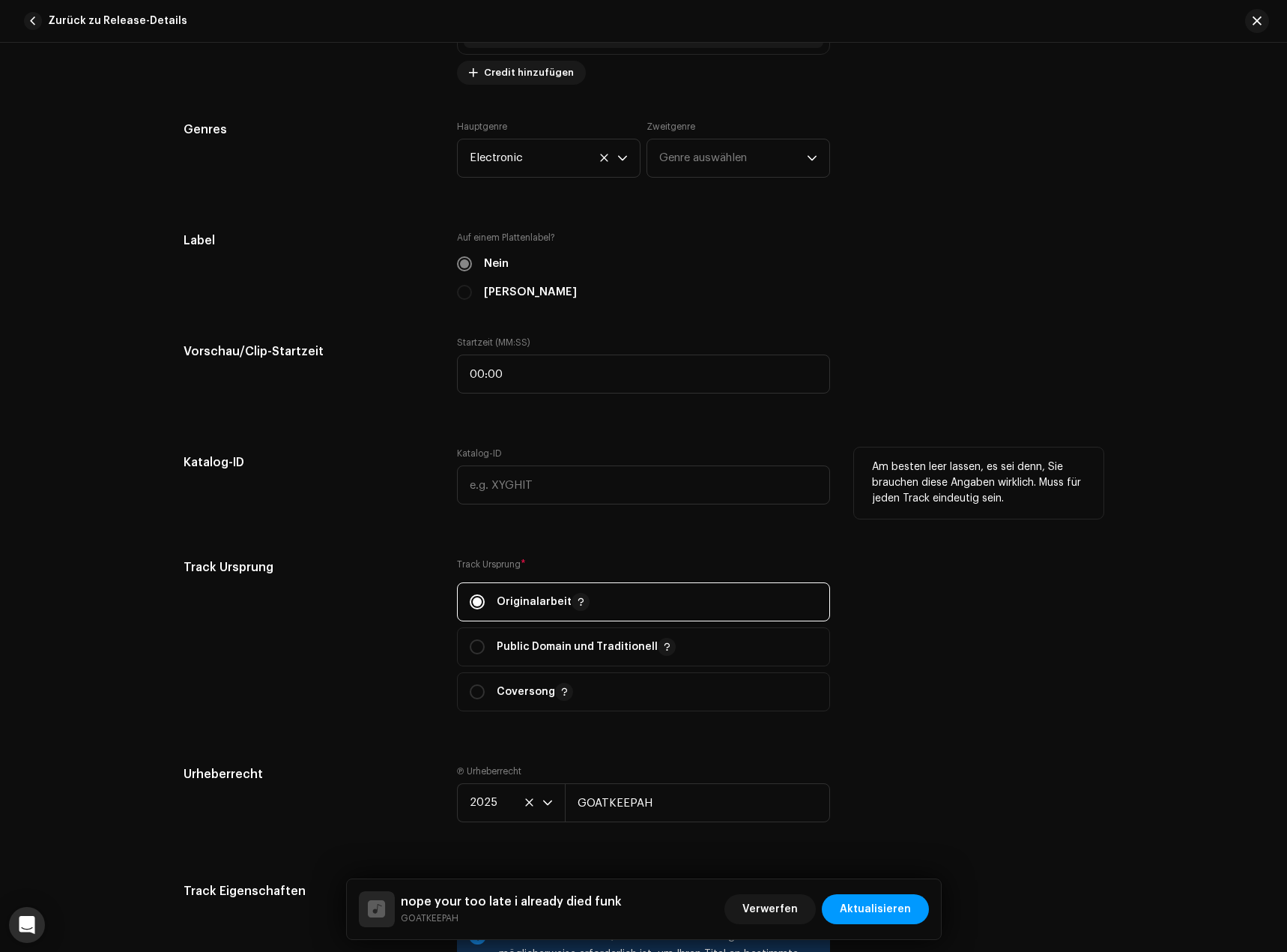
click at [330, 517] on div "Katalog-ID" at bounding box center [308, 484] width 249 height 75
click at [506, 485] on input "text" at bounding box center [643, 484] width 373 height 39
click at [896, 543] on div "Track-Details Führe die folgende Aktion aus, um deinen Track abzuschließen. 1 v…" at bounding box center [643, 426] width 968 height 3394
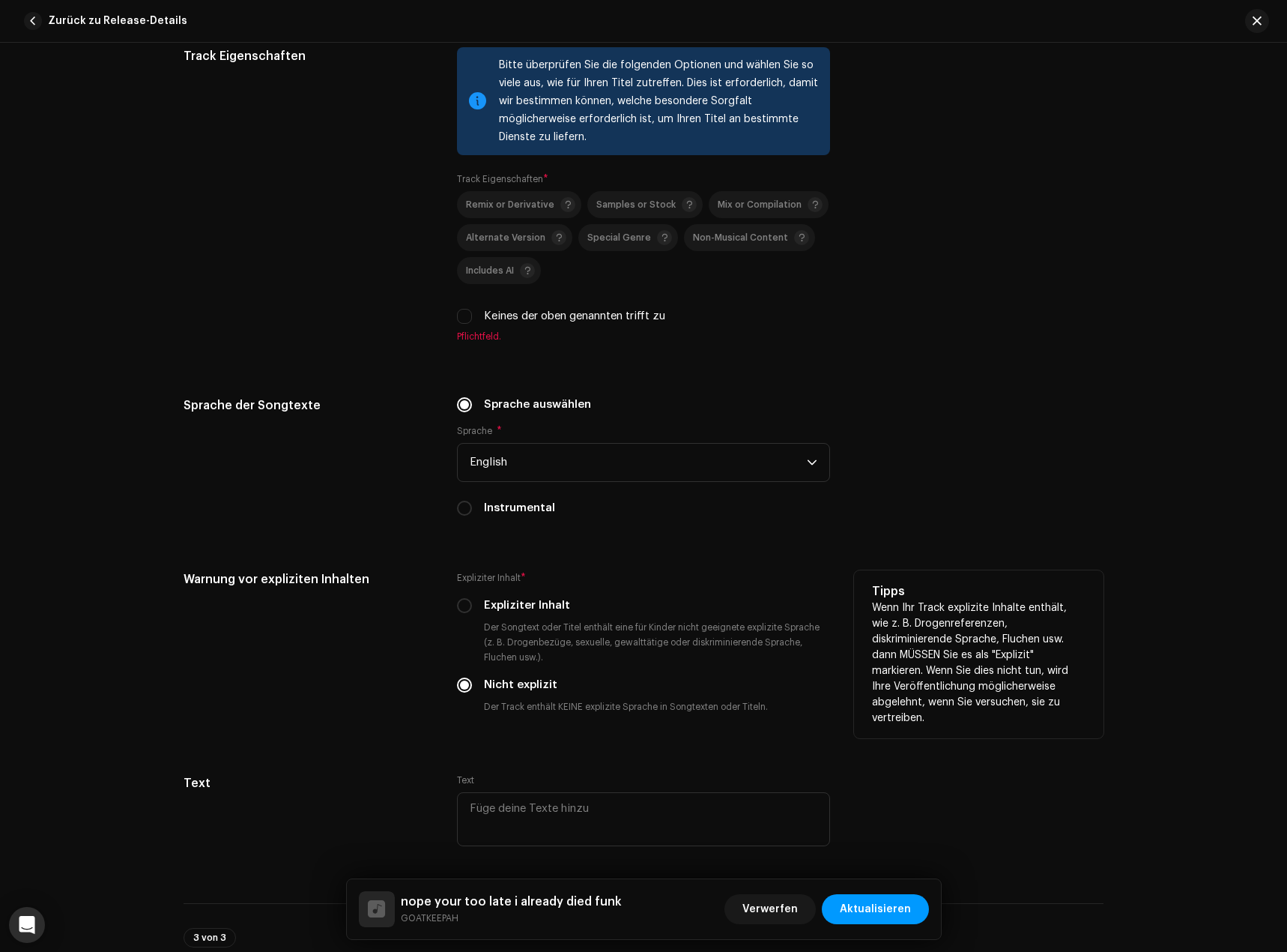
scroll to position [2248, 0]
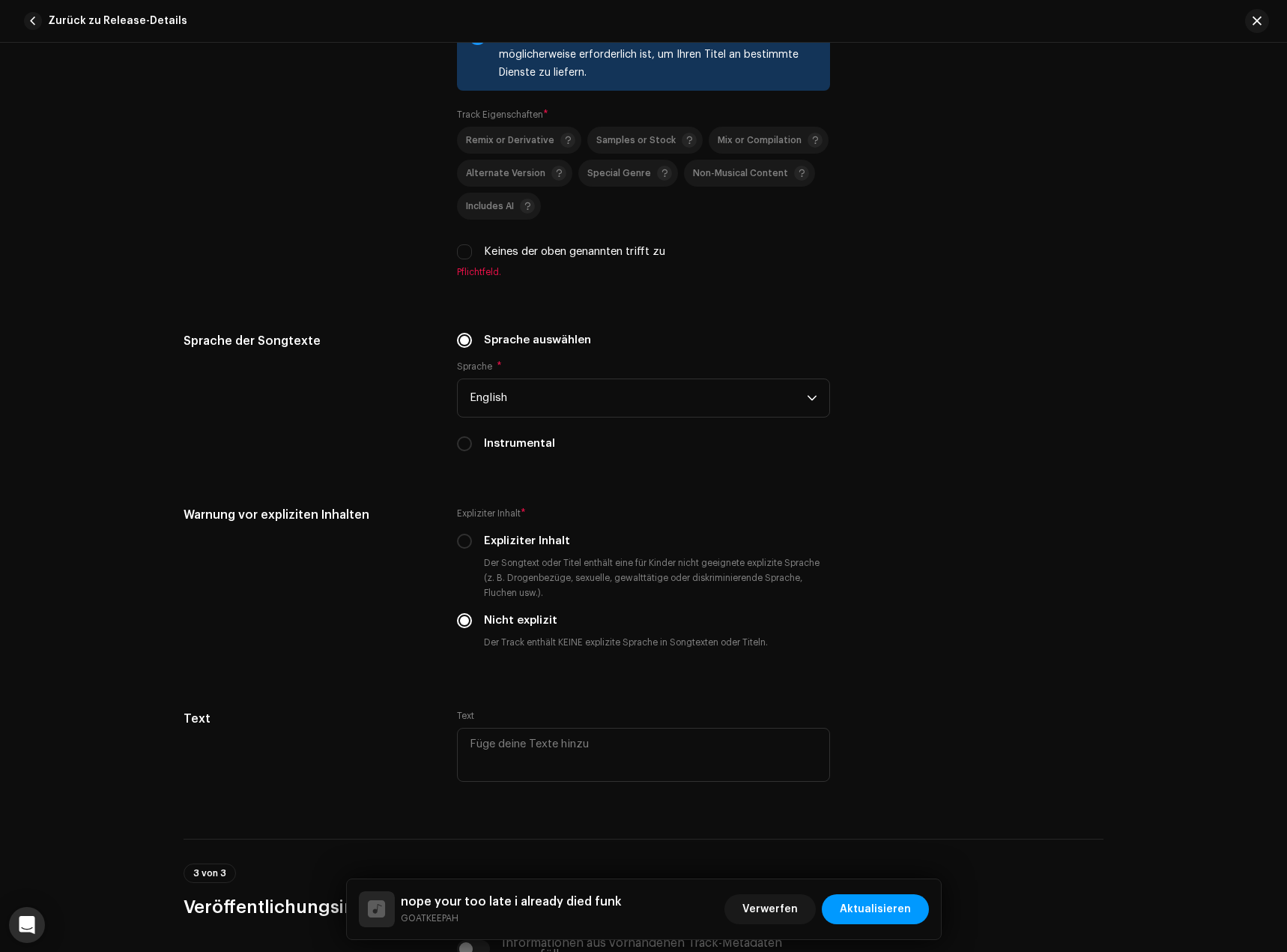
click at [621, 251] on label "Keines der oben genannten trifft zu" at bounding box center [575, 252] width 182 height 17
click at [472, 251] on input "Keines der oben genannten trifft zu" at bounding box center [464, 252] width 15 height 15
checkbox input "true"
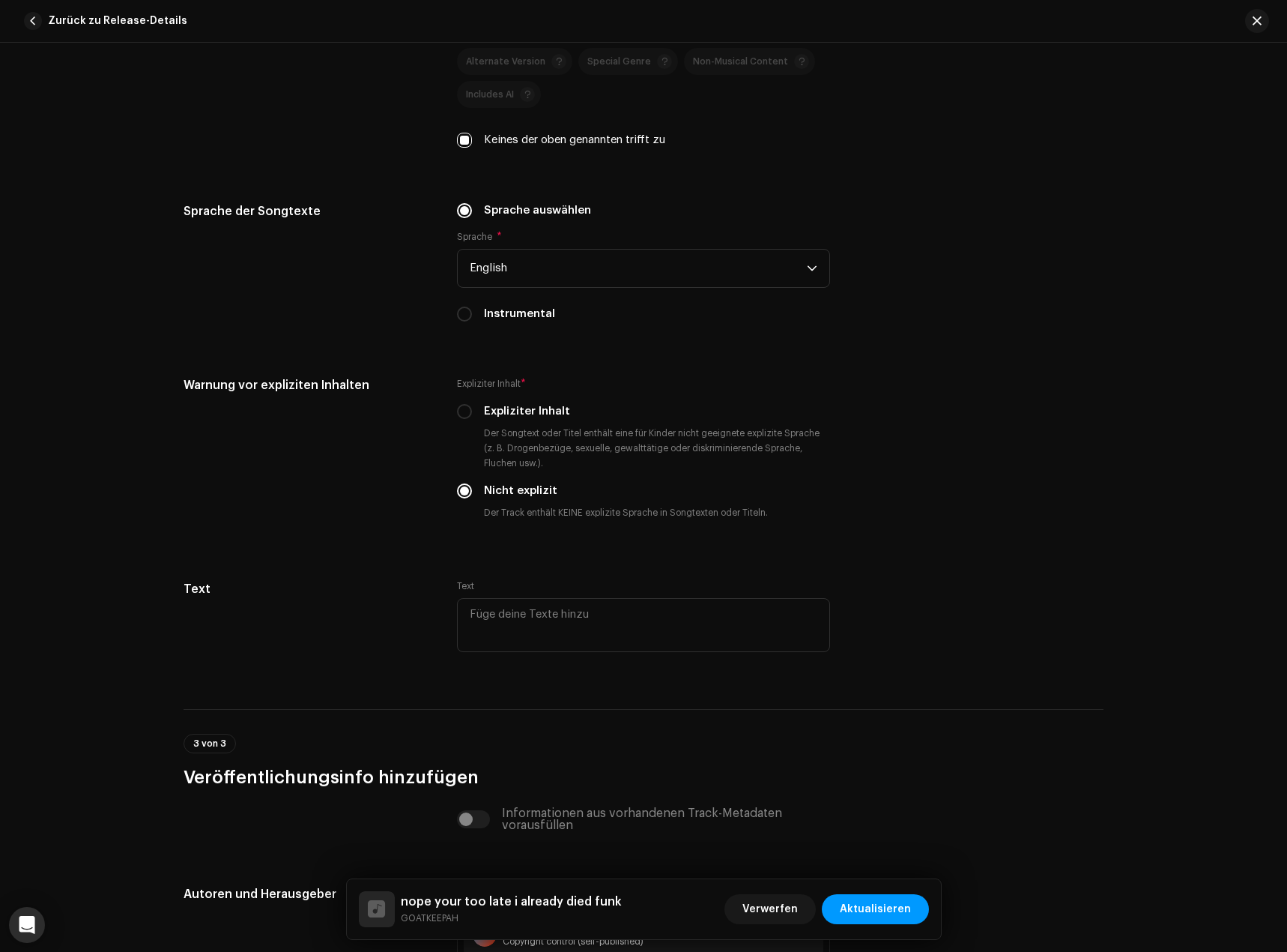
scroll to position [2647, 0]
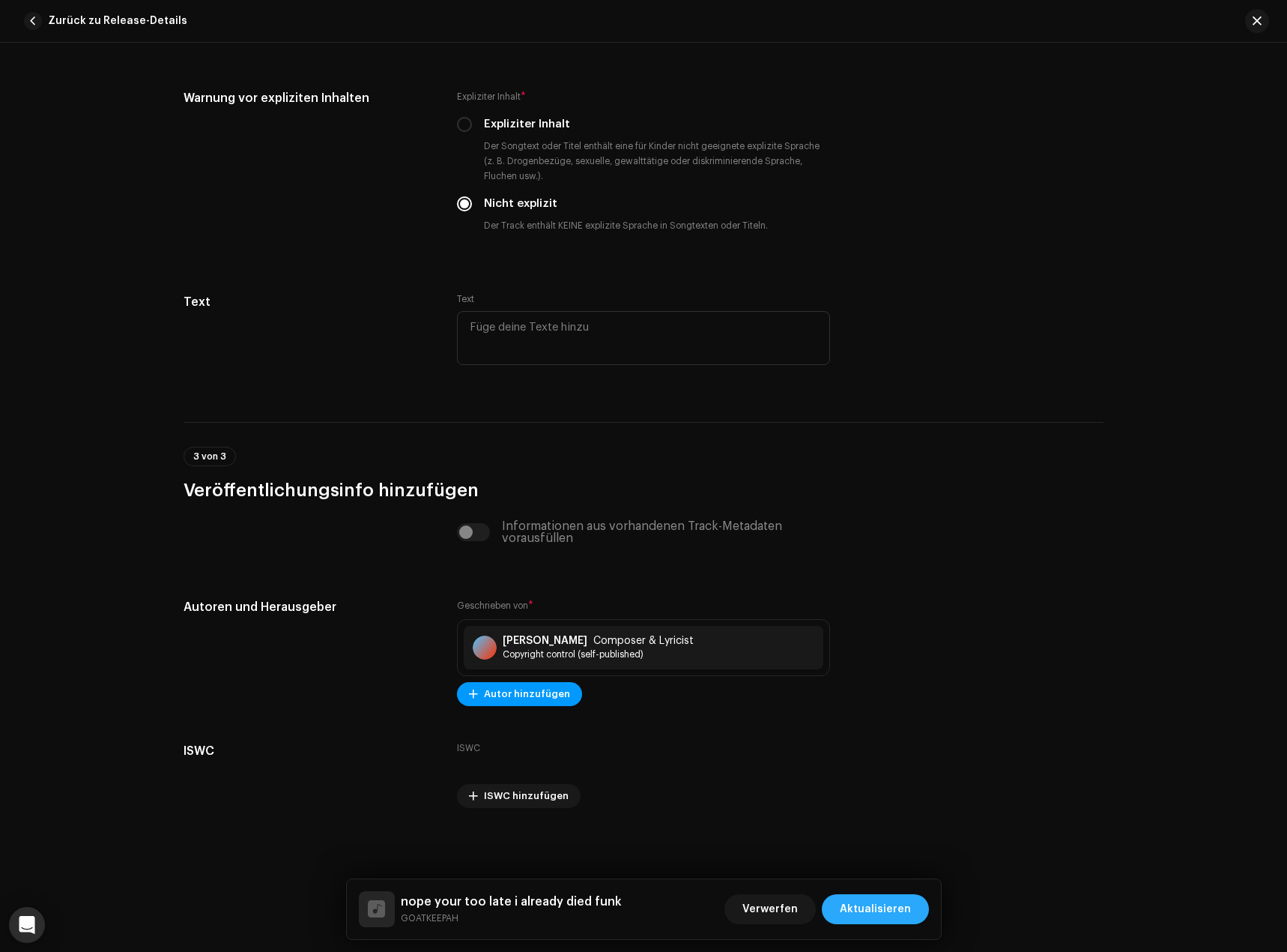
click at [885, 904] on span "Aktualisieren" at bounding box center [875, 909] width 71 height 30
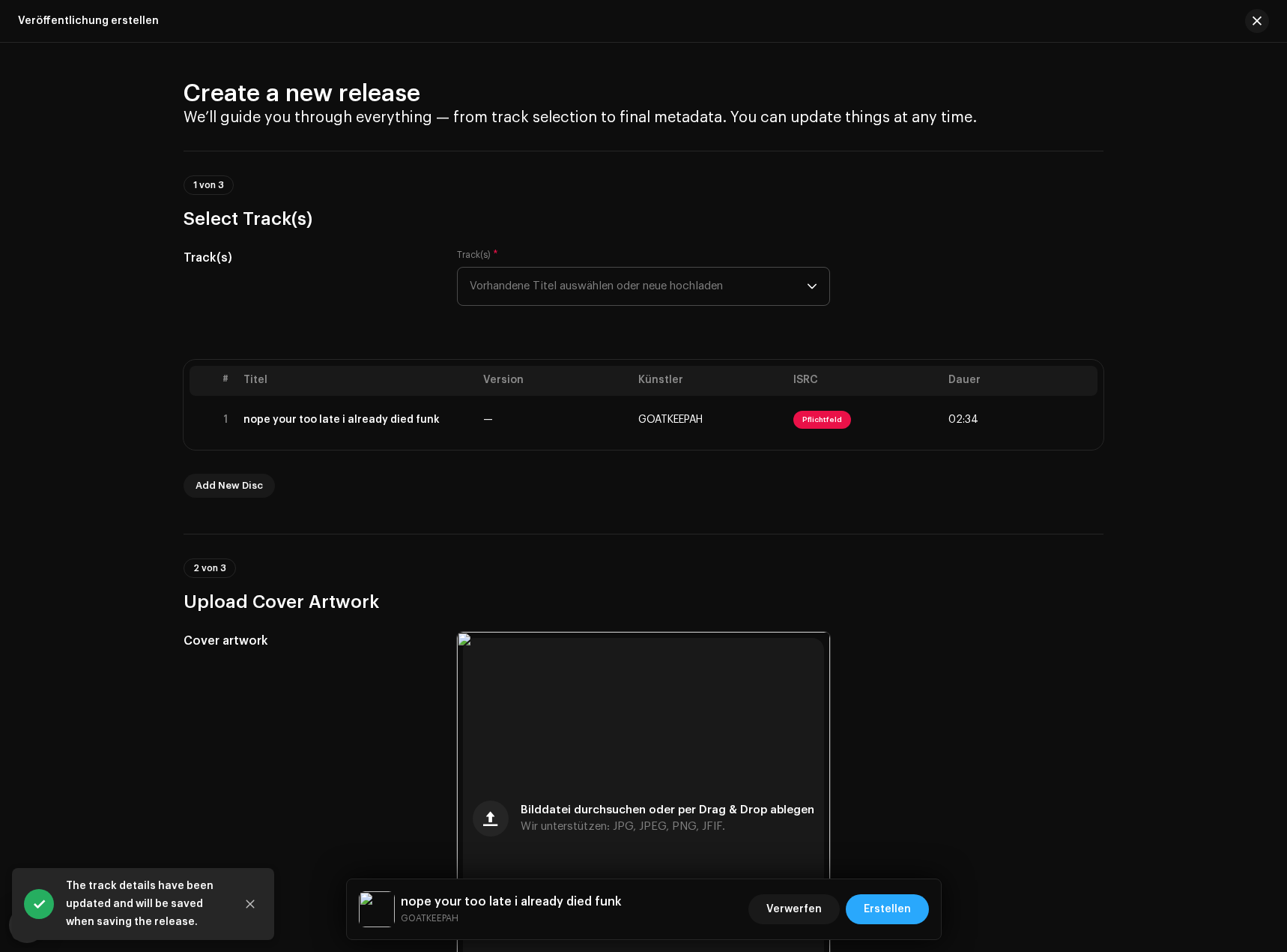
click at [880, 920] on span "Erstellen" at bounding box center [887, 909] width 47 height 30
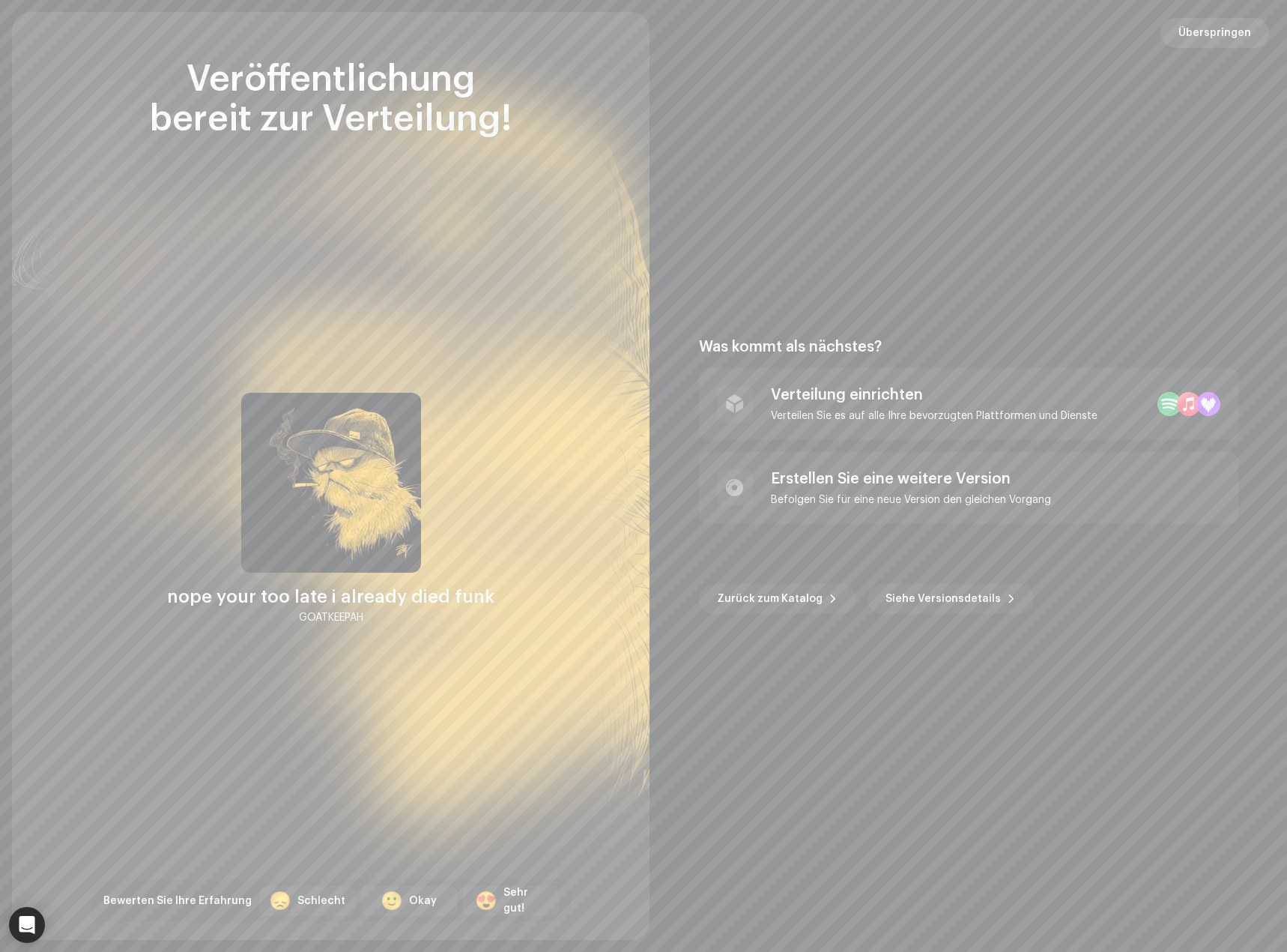
click at [1205, 23] on span "Überspringen" at bounding box center [1215, 32] width 73 height 30
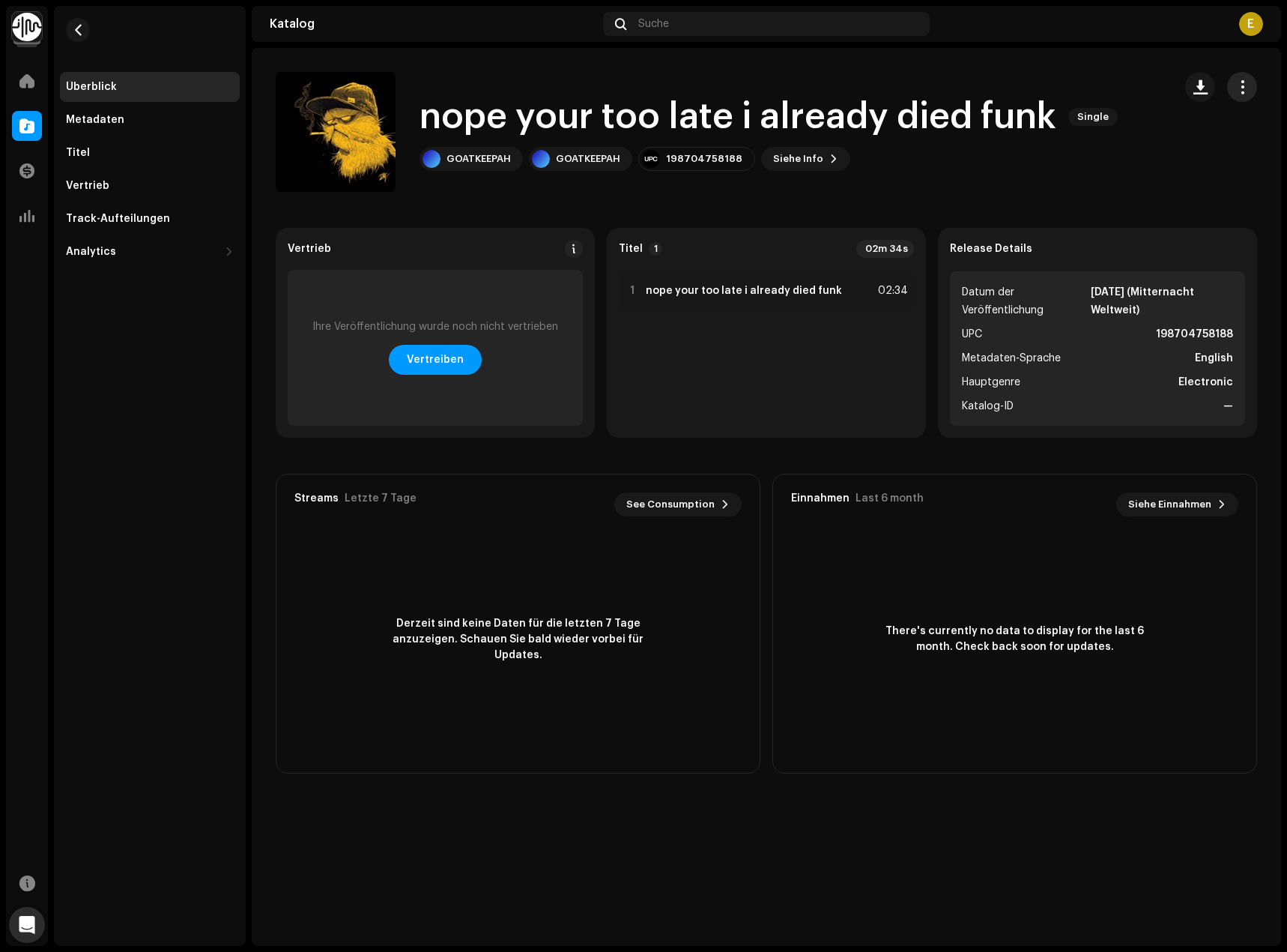
click at [1238, 86] on span "button" at bounding box center [1242, 87] width 14 height 12
click at [1167, 154] on div "Bearbeiten" at bounding box center [1174, 153] width 139 height 12
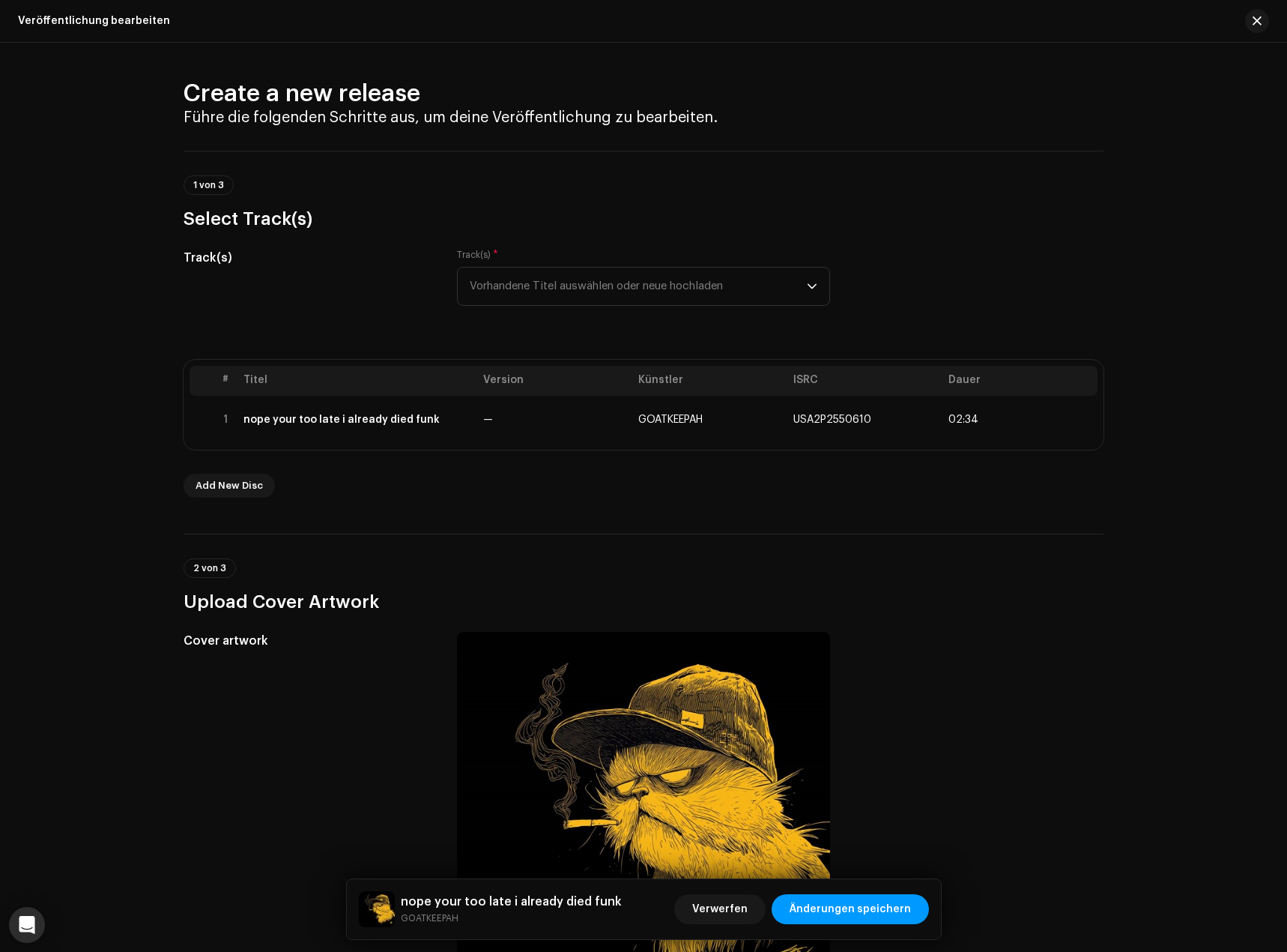
drag, startPoint x: 314, startPoint y: 451, endPoint x: 337, endPoint y: 129, distance: 322.8
click at [696, 284] on span "Vorhandene Titel auswählen oder neue hochladen" at bounding box center [638, 286] width 337 height 38
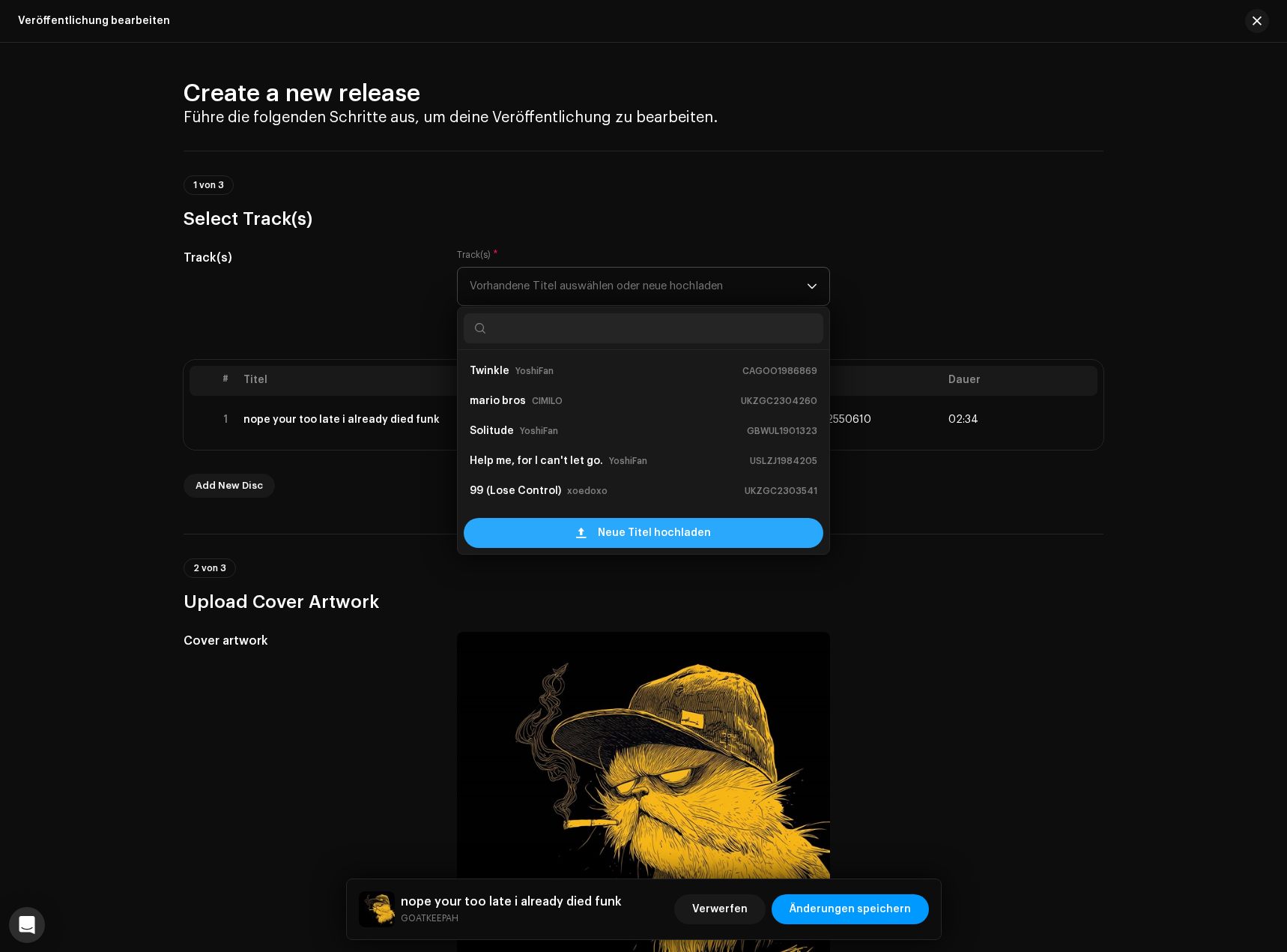
scroll to position [24, 0]
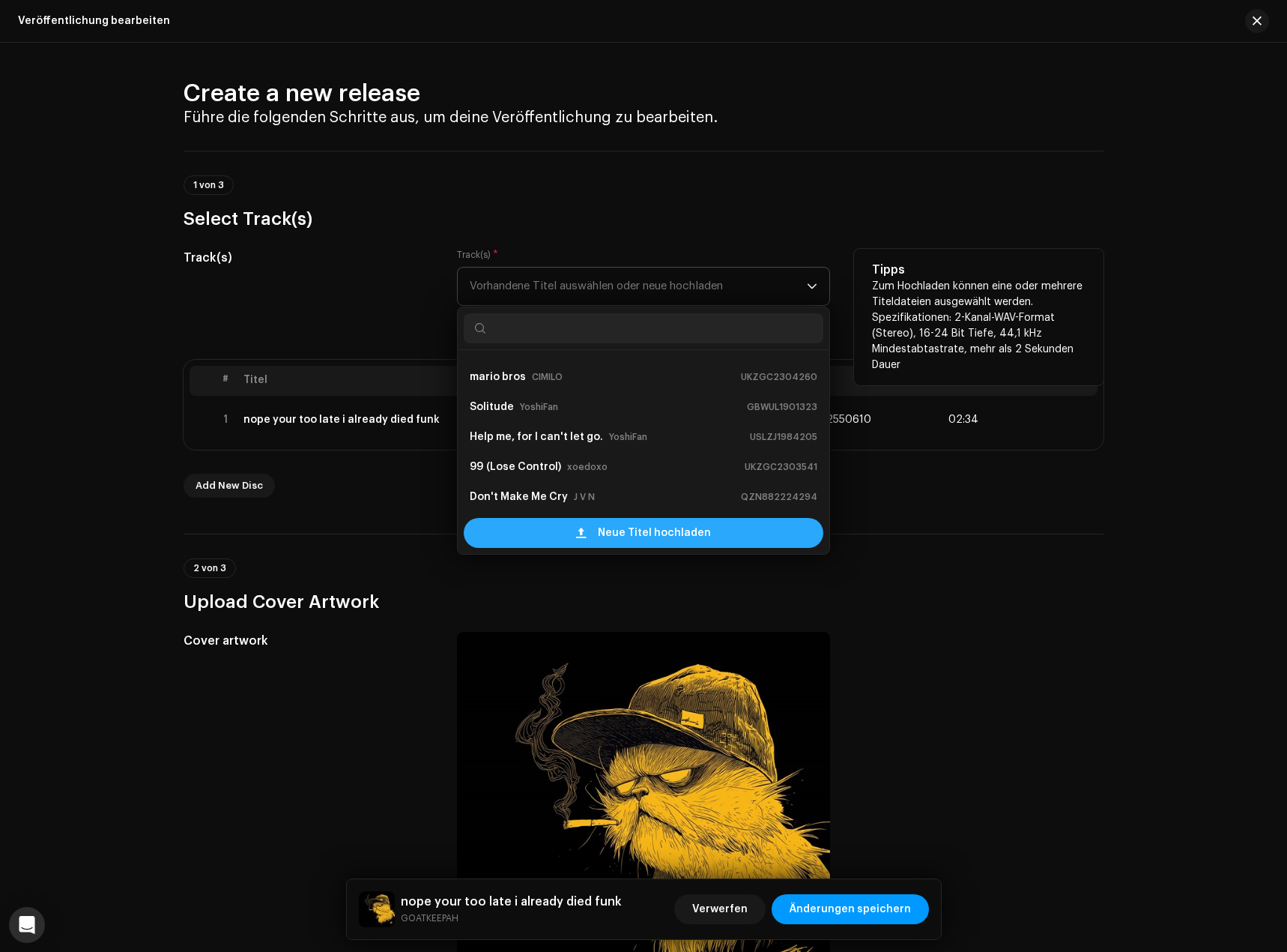
click at [589, 525] on div "Neue Titel hochladen" at bounding box center [644, 532] width 360 height 30
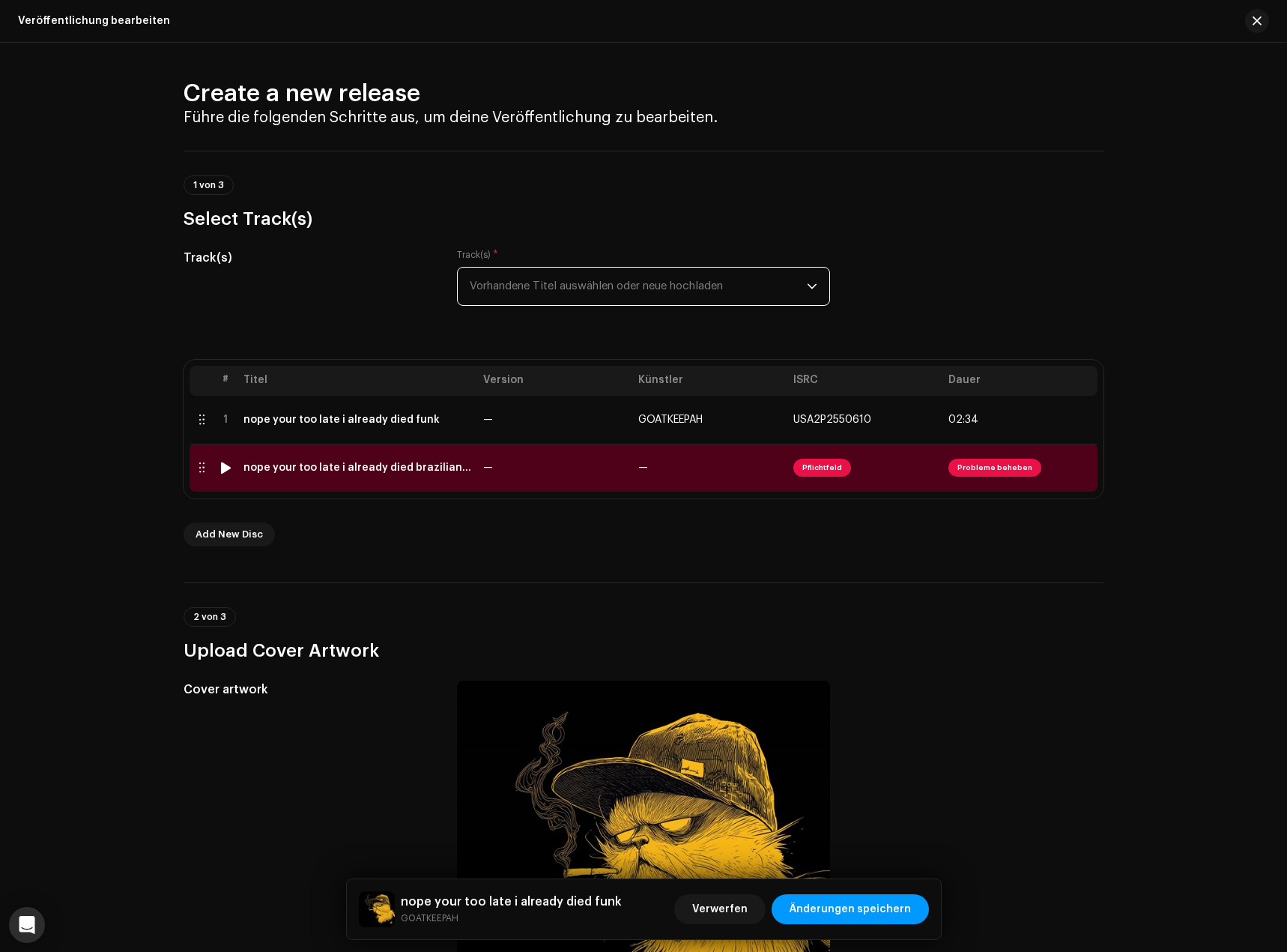
click at [451, 464] on div "nope your too late i already died brazilian funk remix zuki version.wav" at bounding box center [357, 467] width 228 height 12
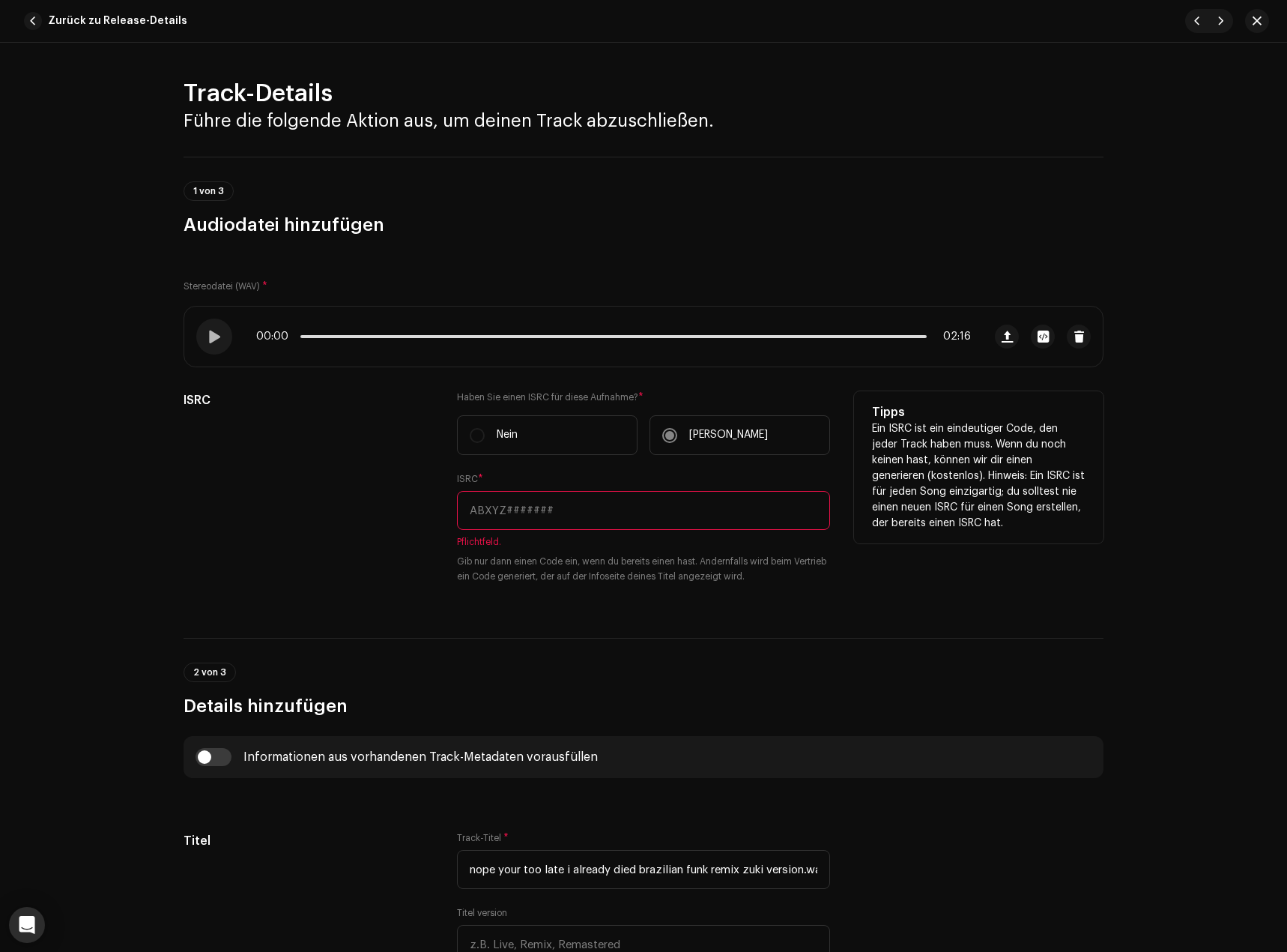
click at [539, 513] on input "text" at bounding box center [643, 510] width 373 height 39
paste input "nope your too late i already died funk"
type input "nope your too late i already died funk"
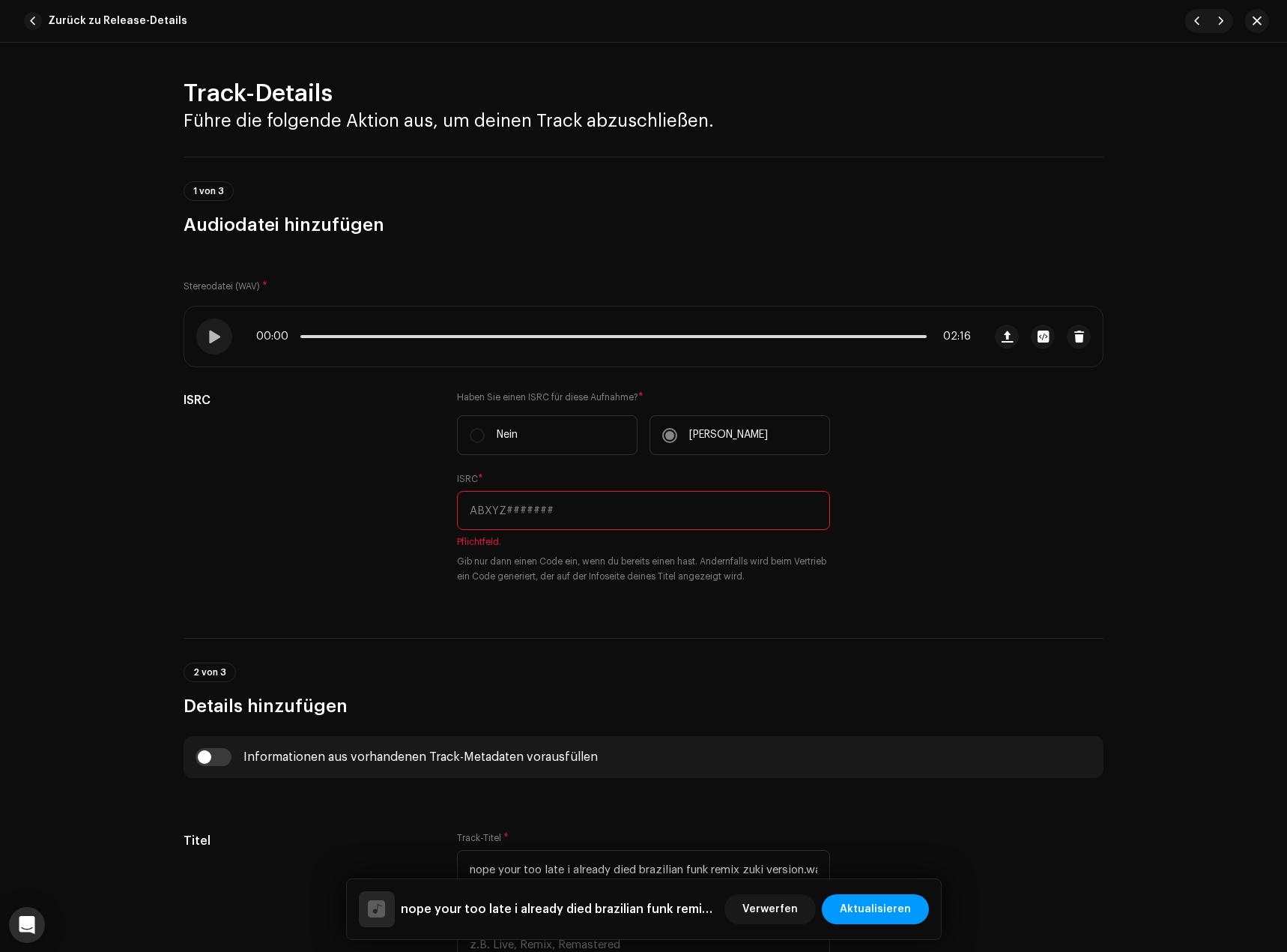
scroll to position [300, 0]
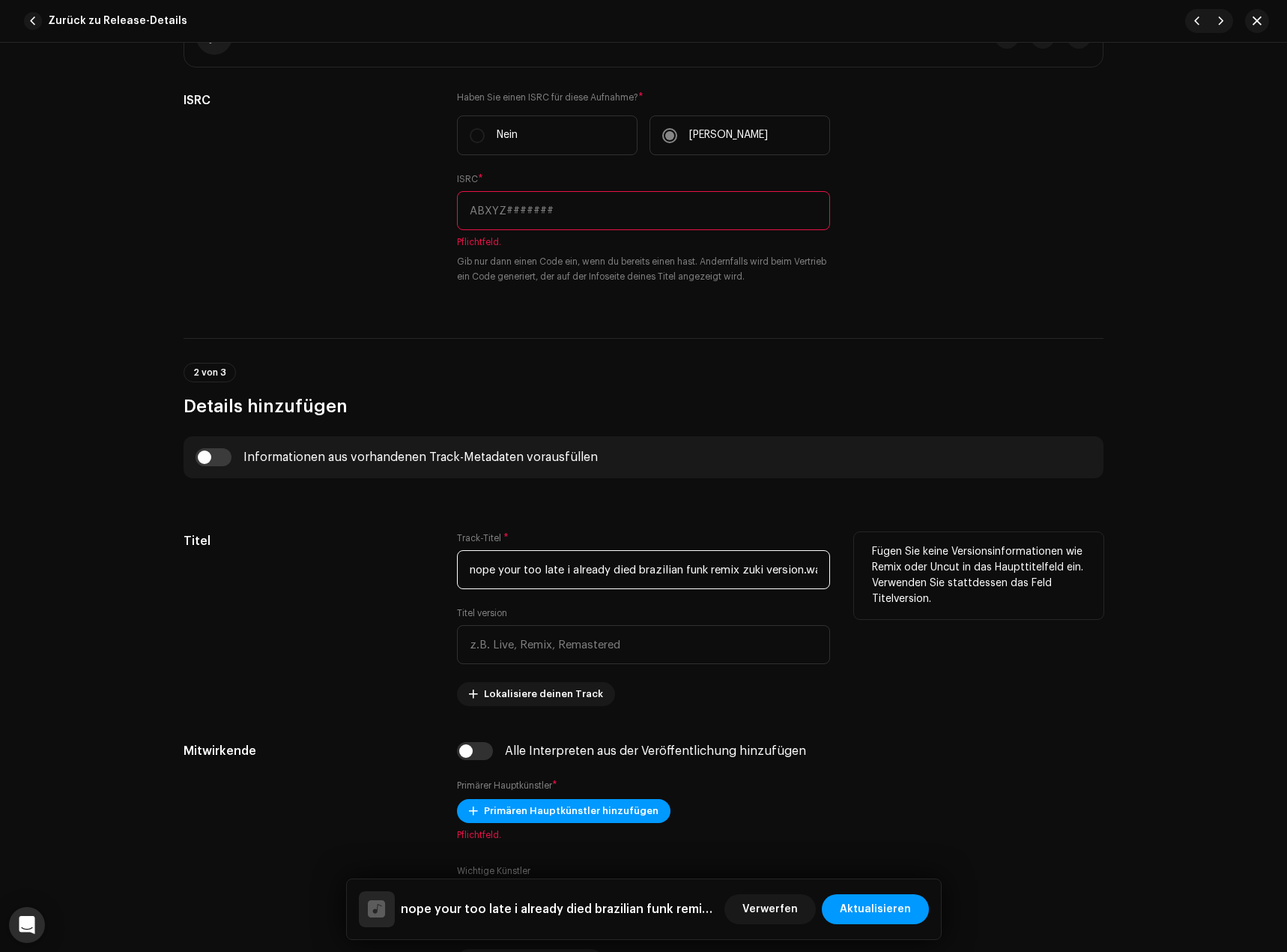
click at [660, 568] on input "nope your too late i already died brazilian funk remix zuki version.wav" at bounding box center [643, 569] width 373 height 39
paste input "funk"
type input "nope your too late i already died funk"
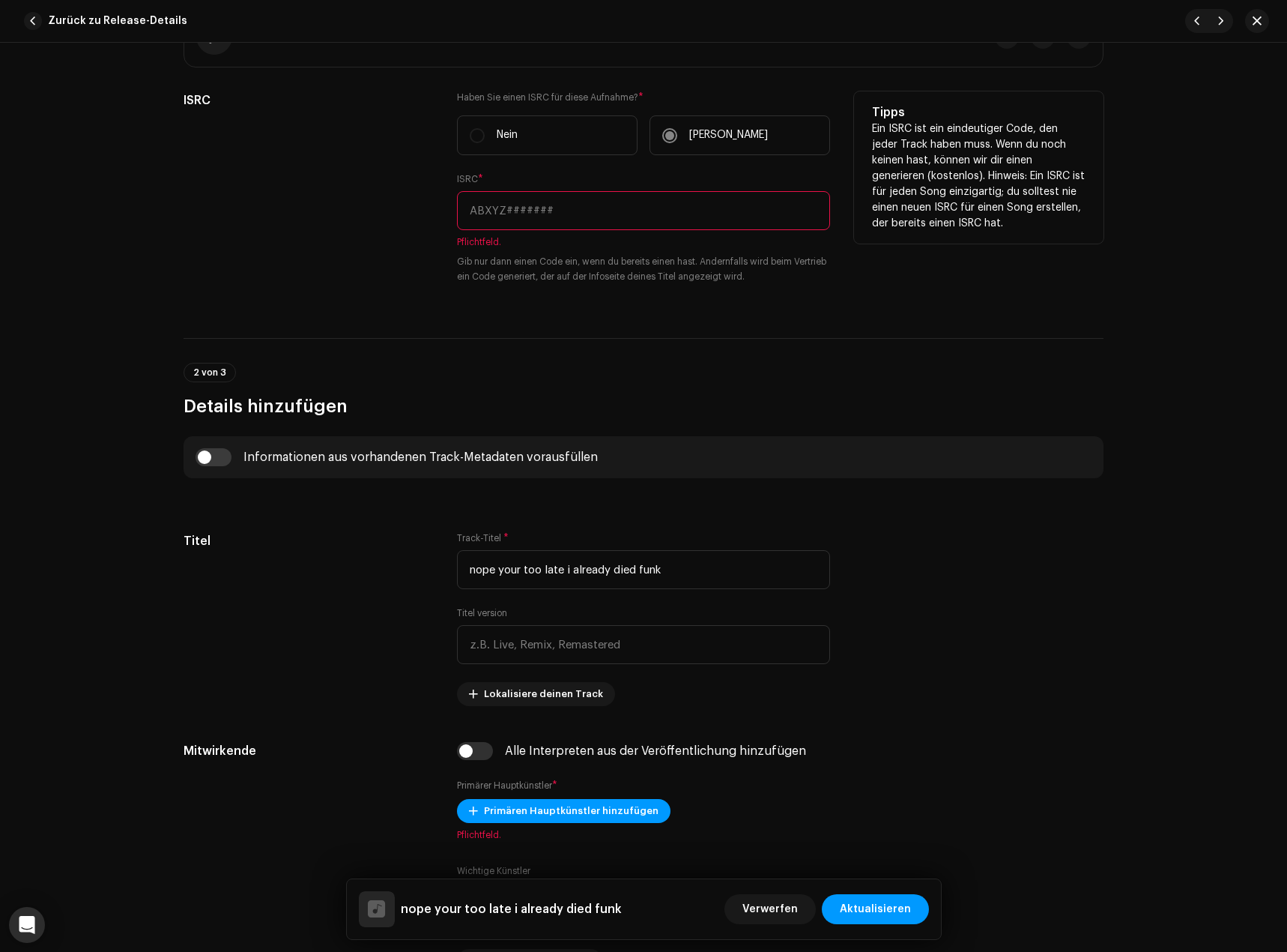
click at [555, 177] on div "ISRC * Pflichtfeld. Gib nur dann einen Code ein, wenn du bereits einen hast. An…" at bounding box center [643, 229] width 373 height 111
click at [557, 185] on div "ISRC * Pflichtfeld. Gib nur dann einen Code ein, wenn du bereits einen hast. An…" at bounding box center [643, 229] width 373 height 111
click at [567, 202] on input "text" at bounding box center [643, 210] width 373 height 39
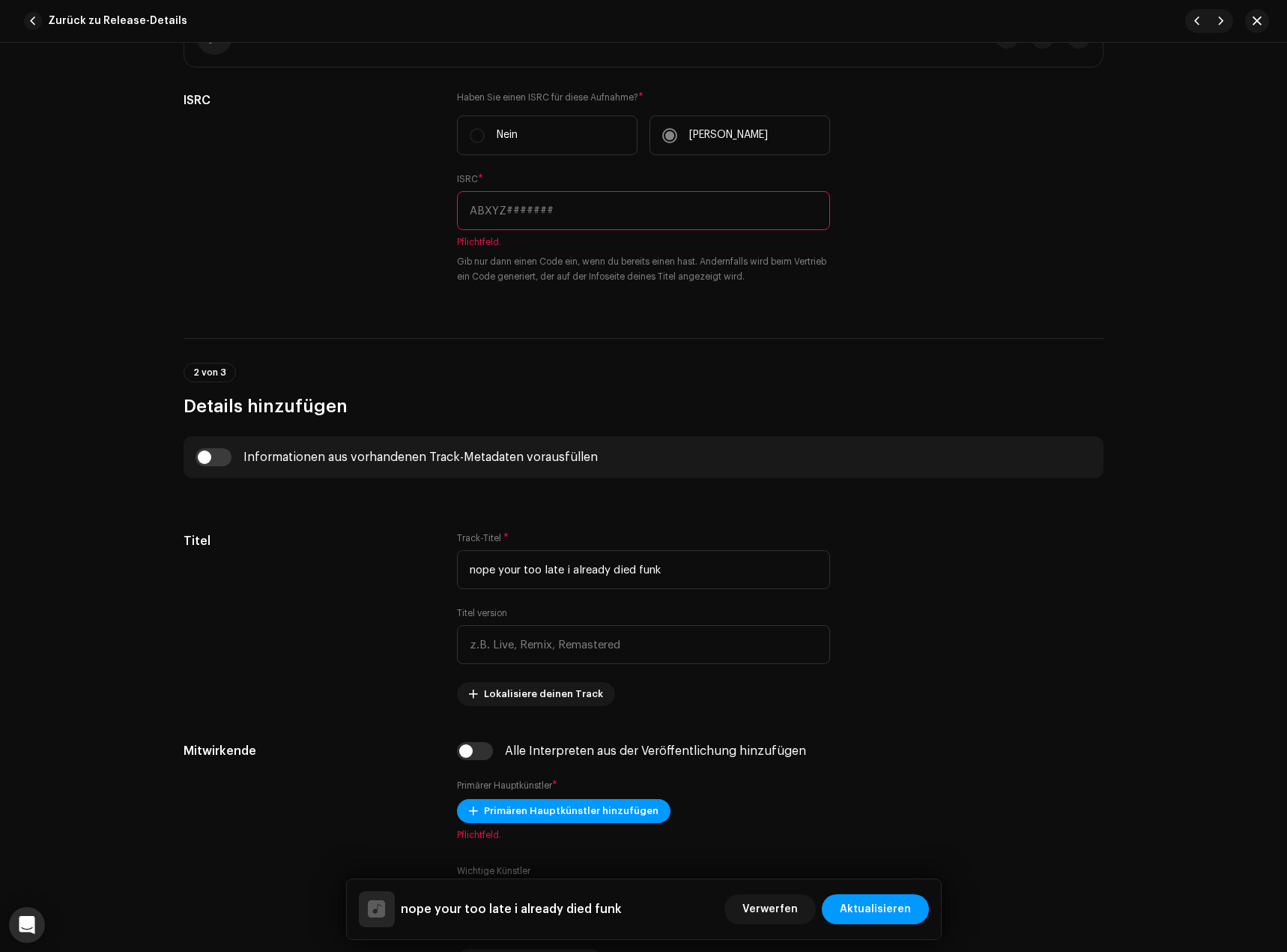
paste input "USA2P2550611"
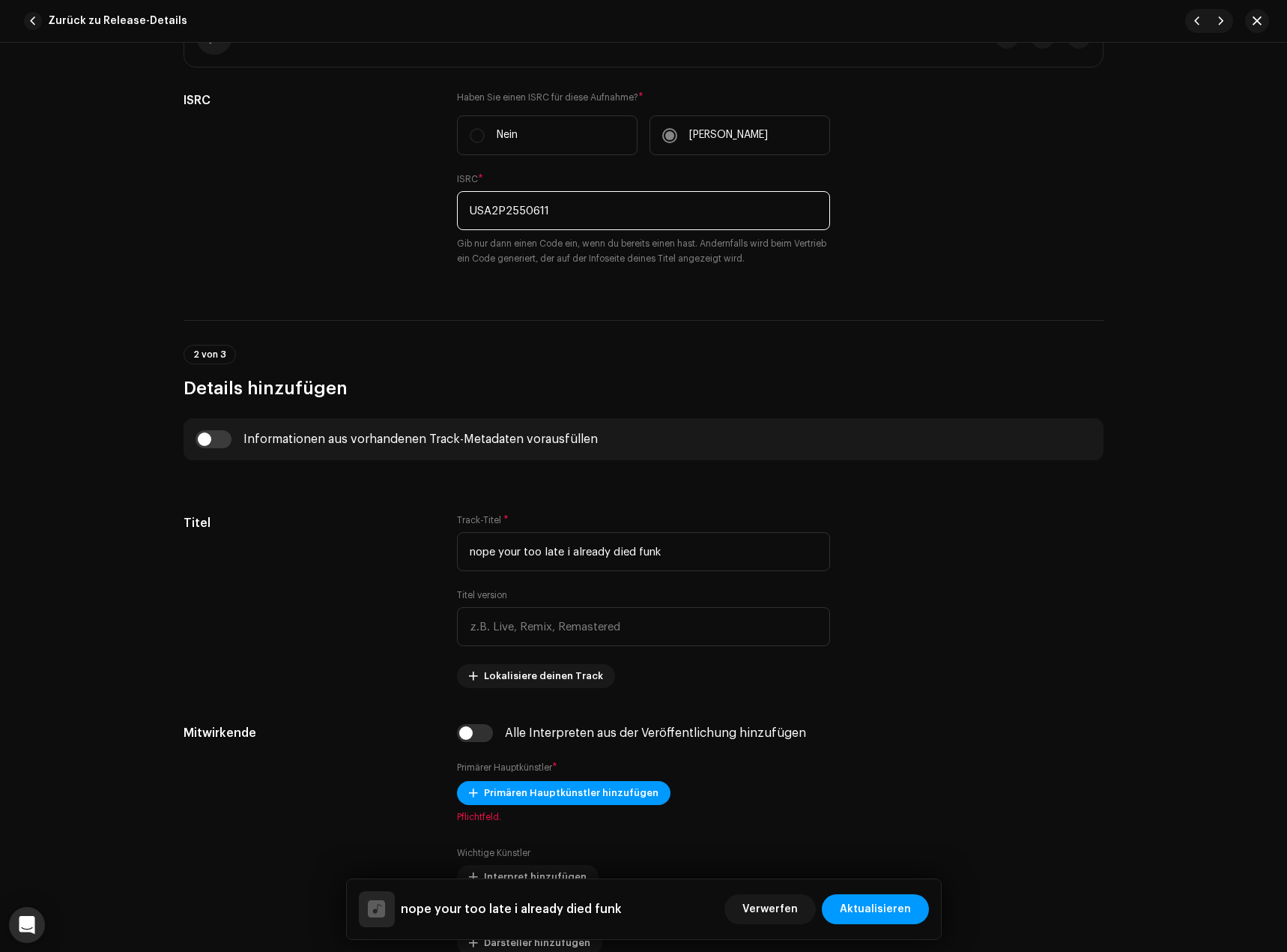
type input "USA2P2550611"
click at [561, 613] on input "text" at bounding box center [643, 626] width 373 height 39
paste input "zuki remix"
type input "zuki remix"
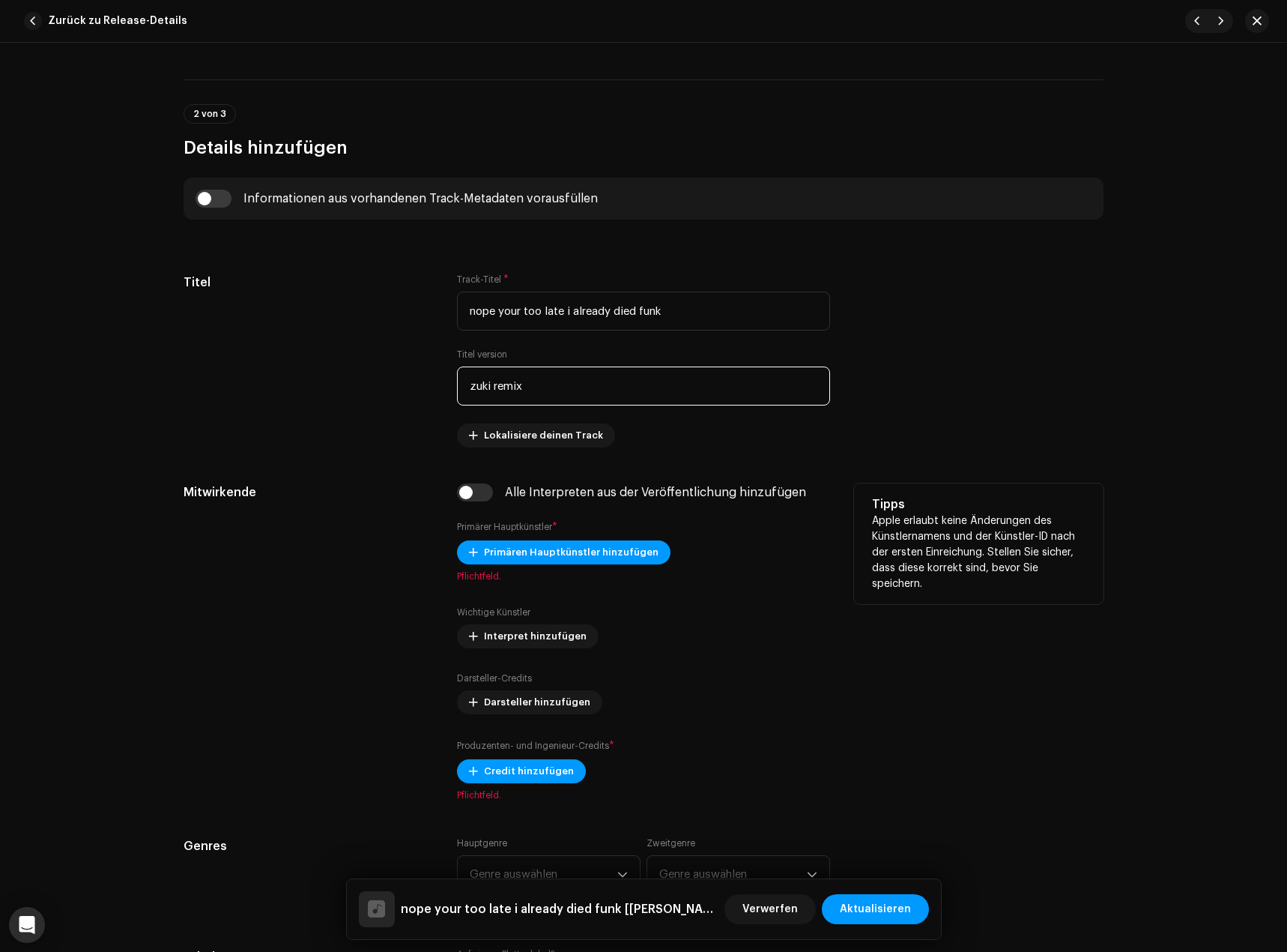
scroll to position [600, 0]
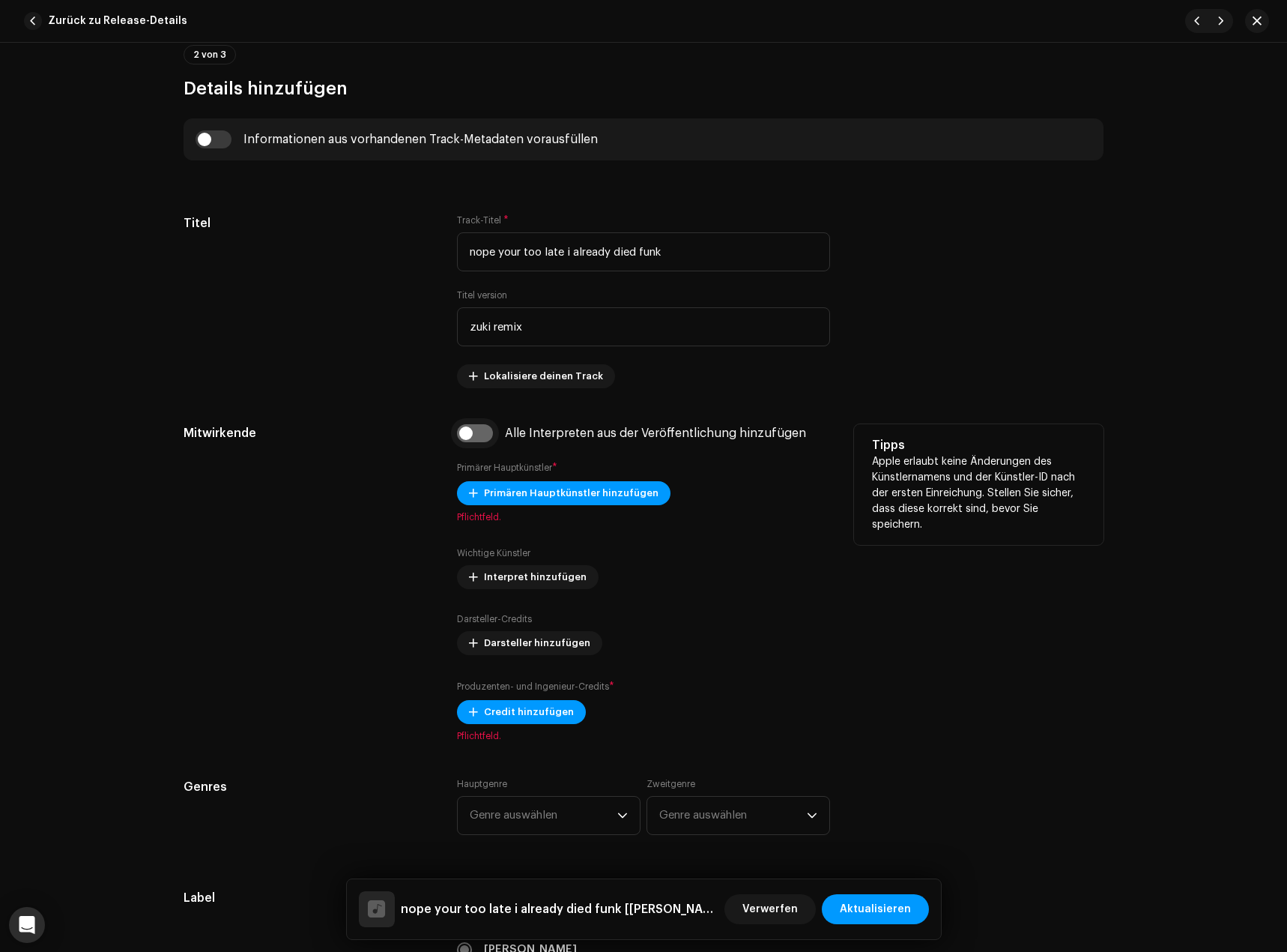
click at [469, 429] on input "checkbox" at bounding box center [474, 433] width 36 height 18
checkbox input "true"
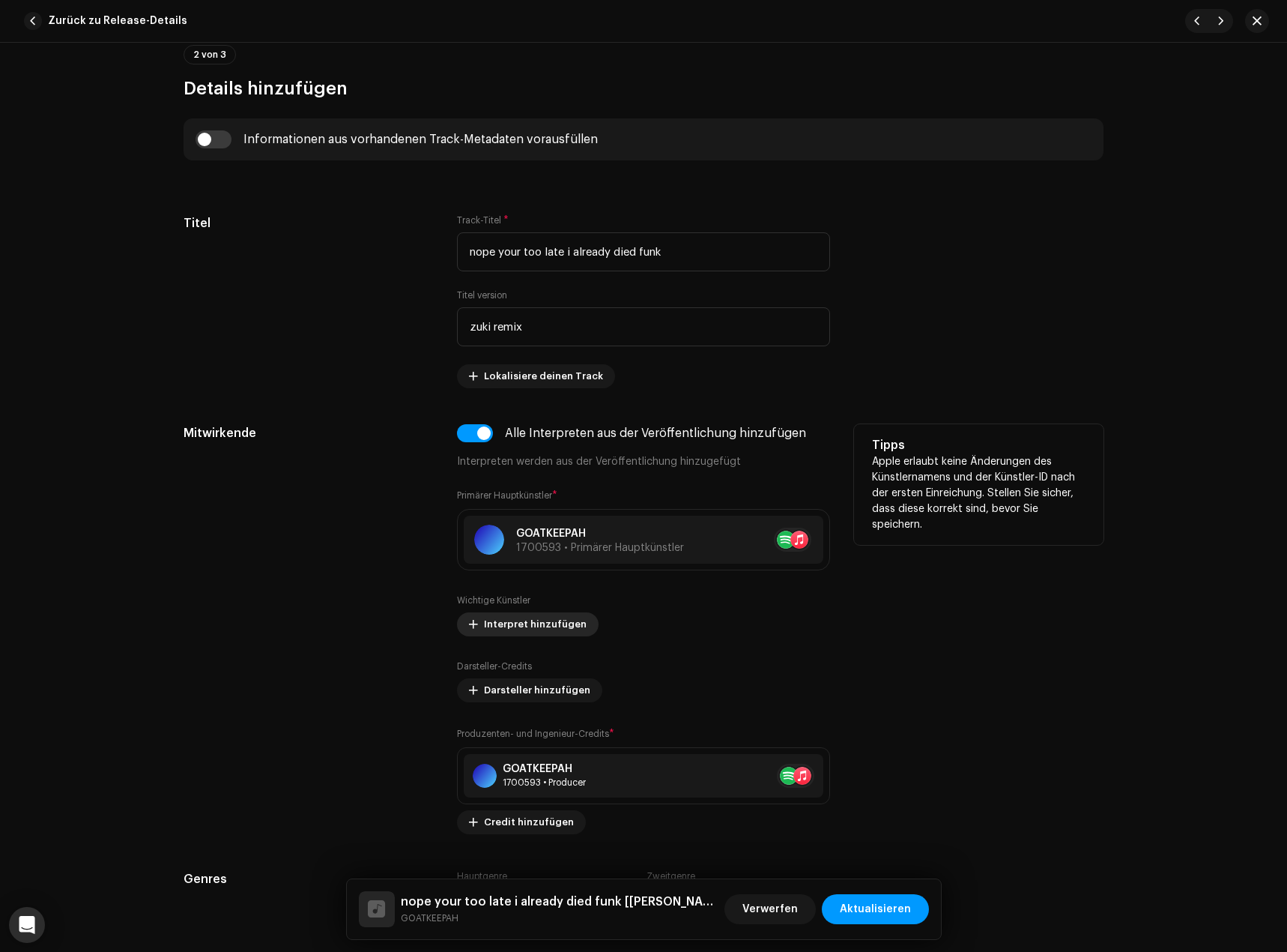
drag, startPoint x: 526, startPoint y: 616, endPoint x: 544, endPoint y: 618, distance: 18.1
click at [544, 618] on span "Interpret hinzufügen" at bounding box center [535, 624] width 102 height 30
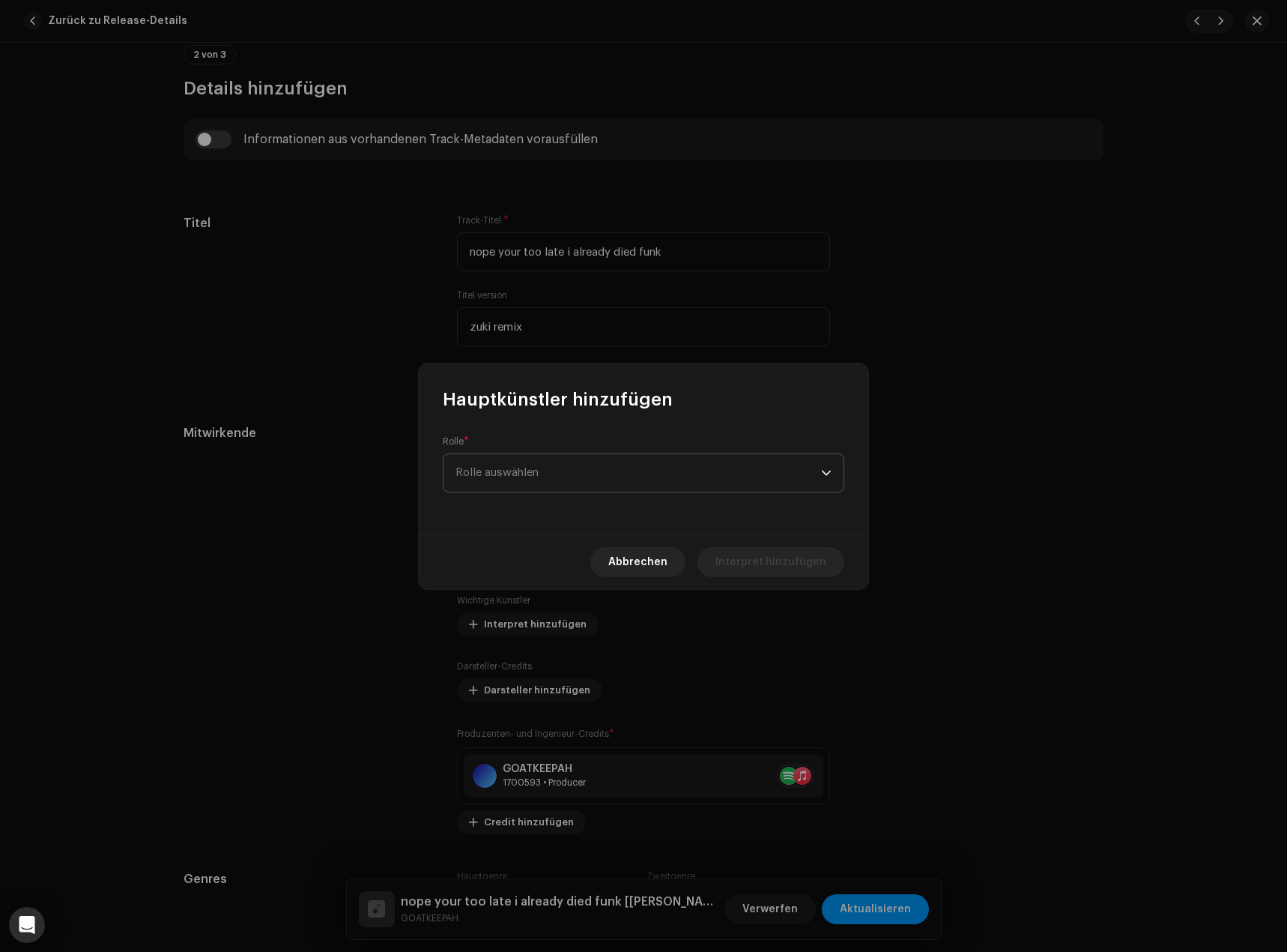
click at [525, 485] on span "Rolle auswählen" at bounding box center [638, 472] width 365 height 38
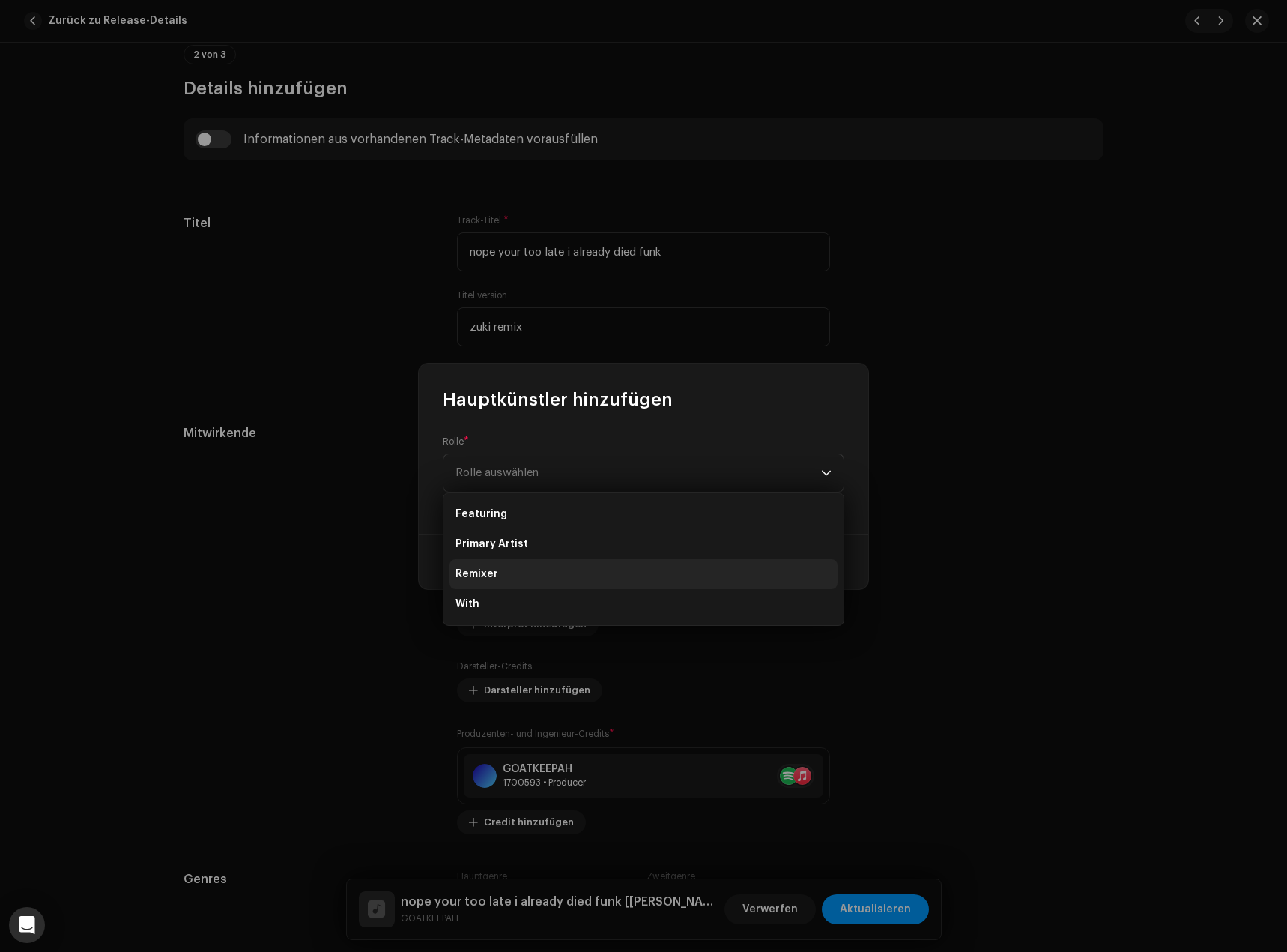
click at [513, 566] on li "Remixer" at bounding box center [643, 574] width 388 height 30
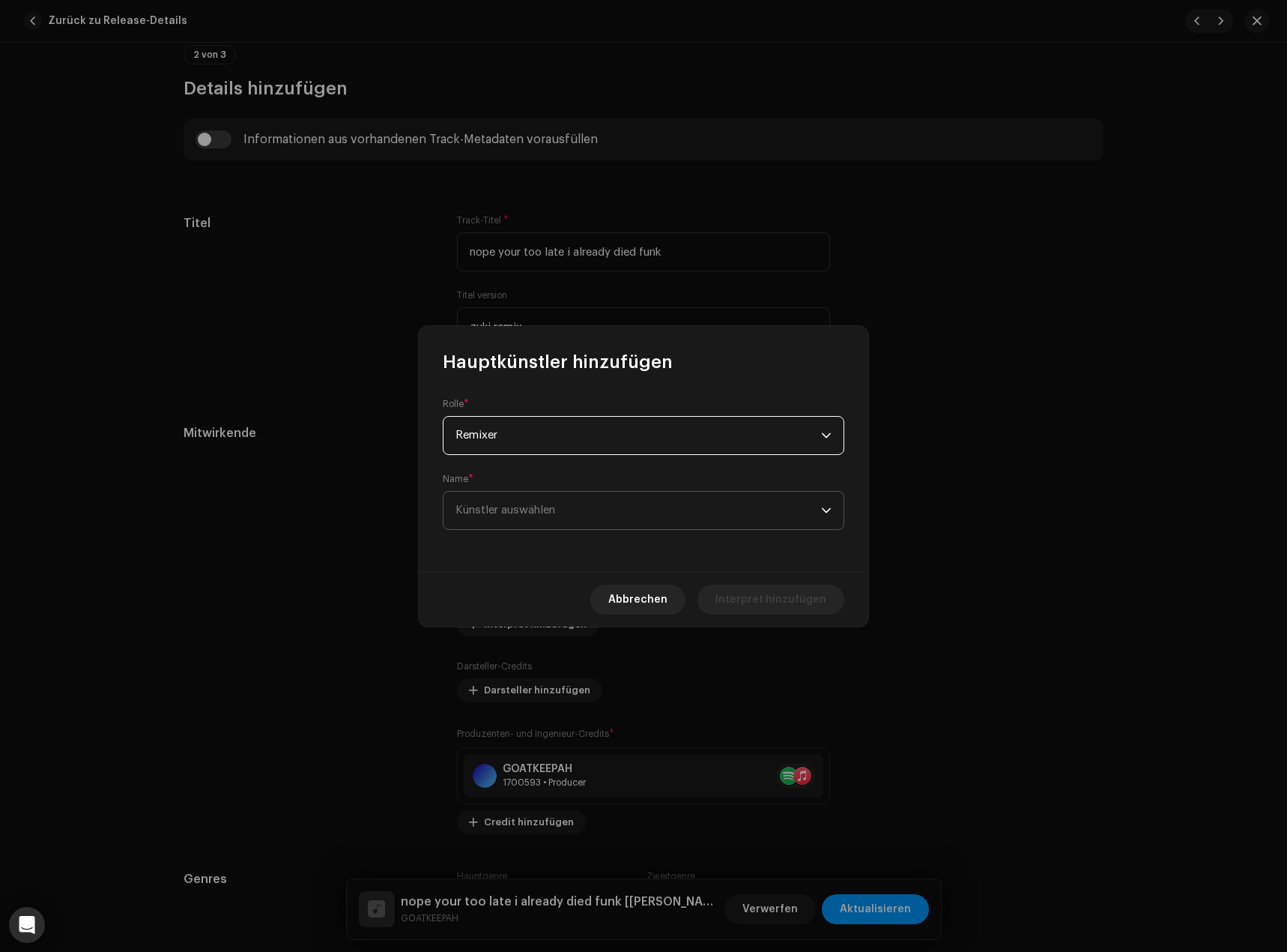
click at [735, 515] on span "Künstler auswählen" at bounding box center [638, 510] width 365 height 38
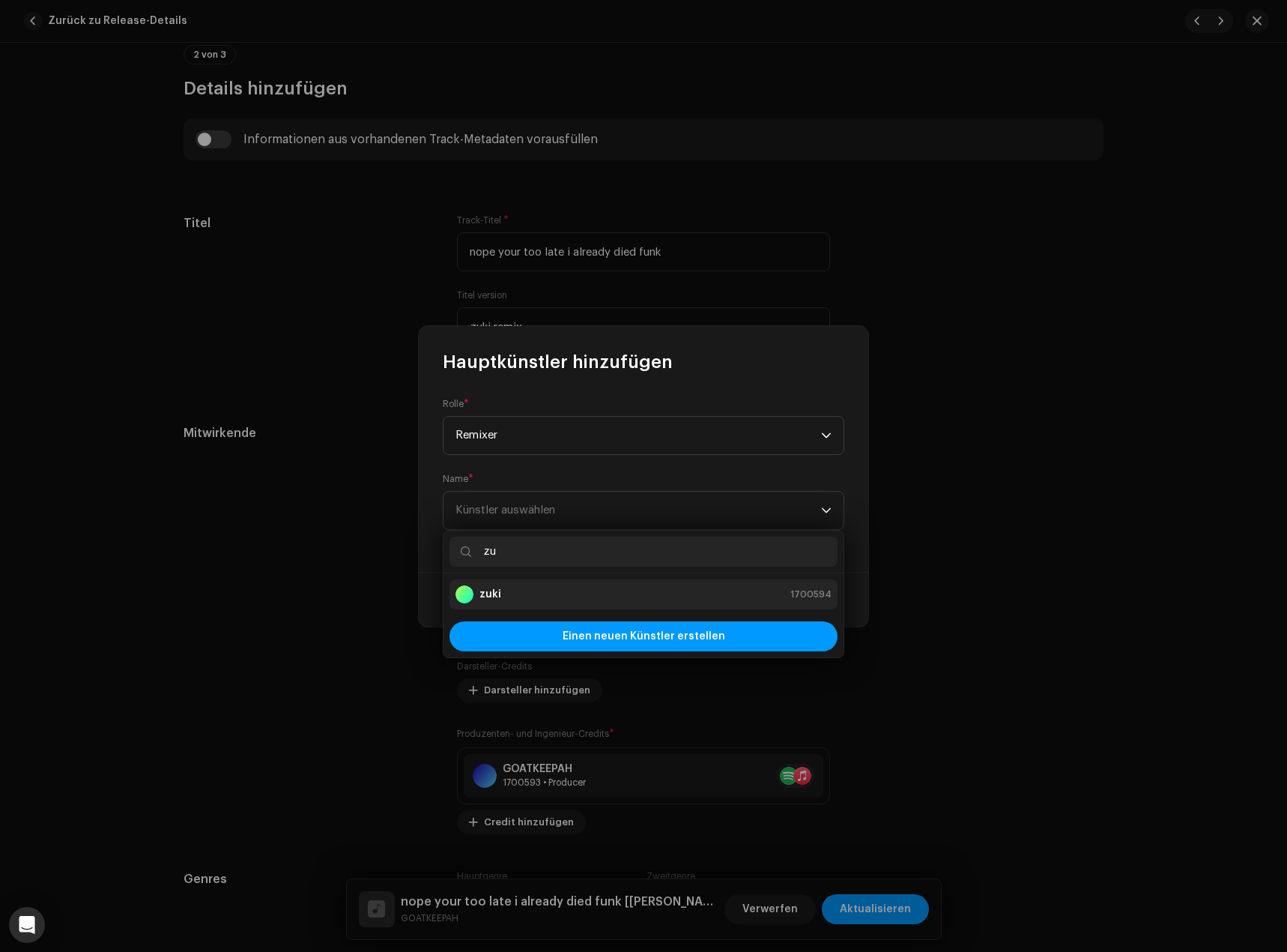
type input "zu"
click at [585, 593] on div "zuki 1700594" at bounding box center [644, 593] width 376 height 18
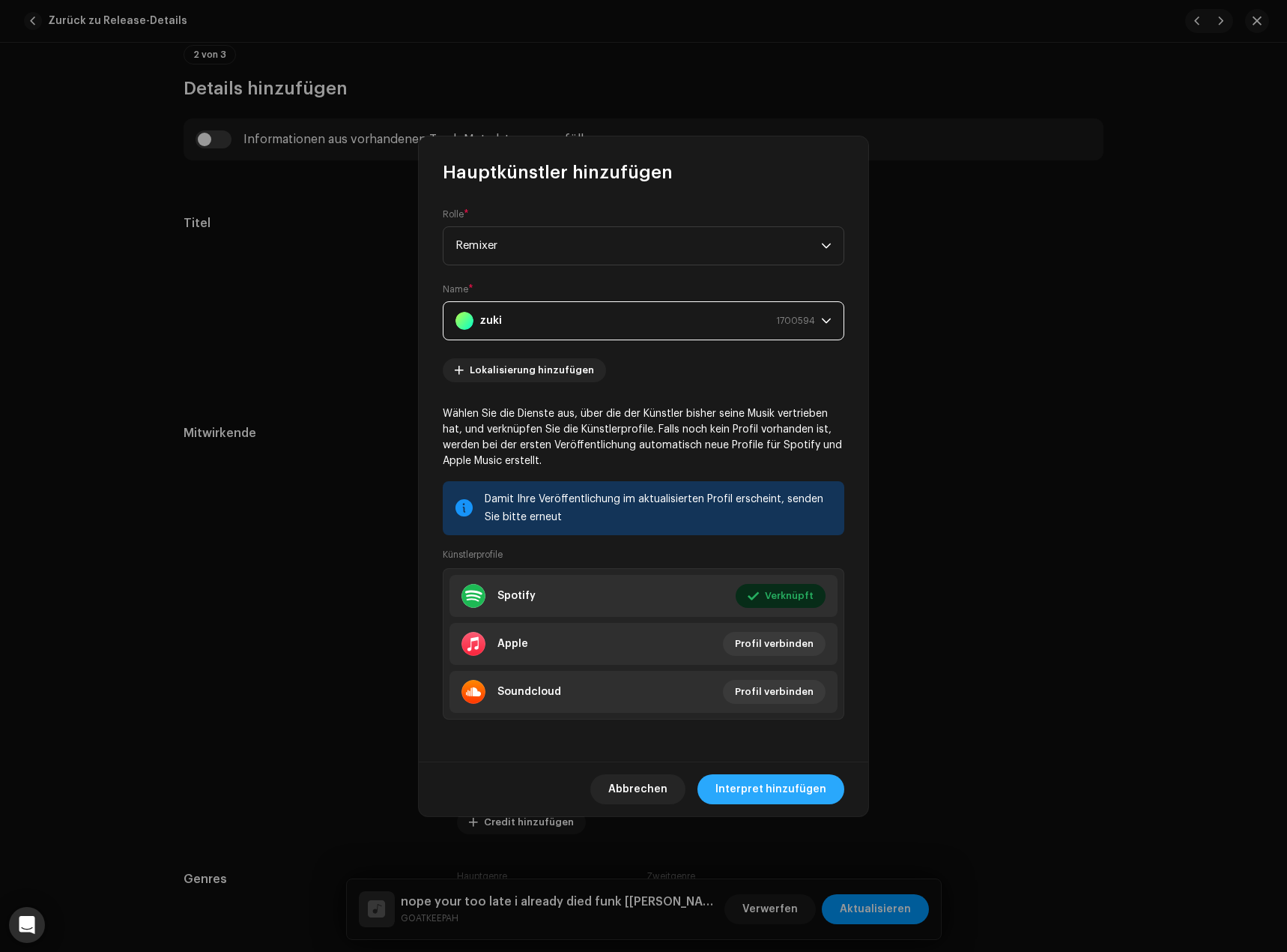
click at [782, 784] on span "Interpret hinzufügen" at bounding box center [771, 789] width 111 height 30
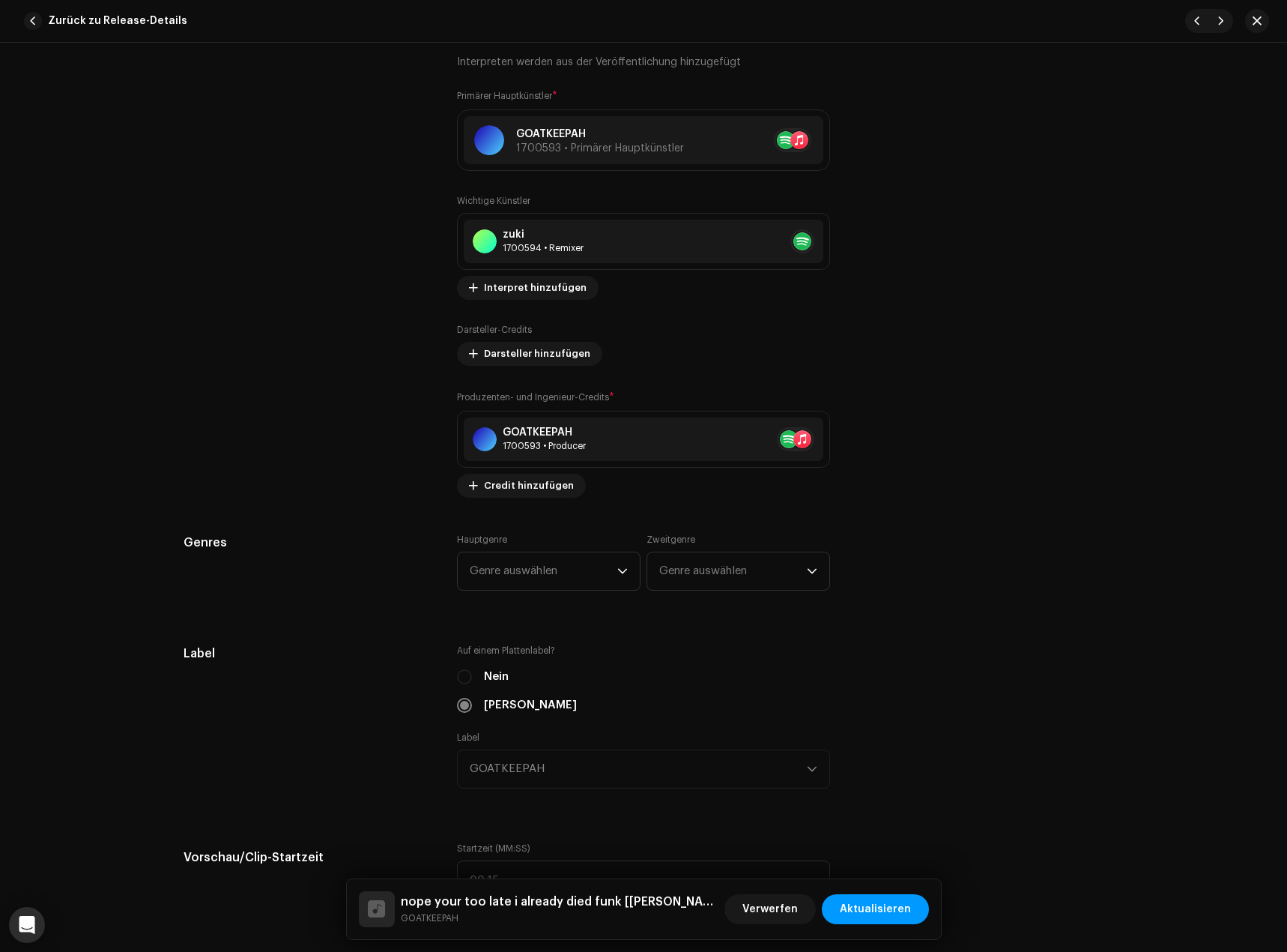
scroll to position [1049, 0]
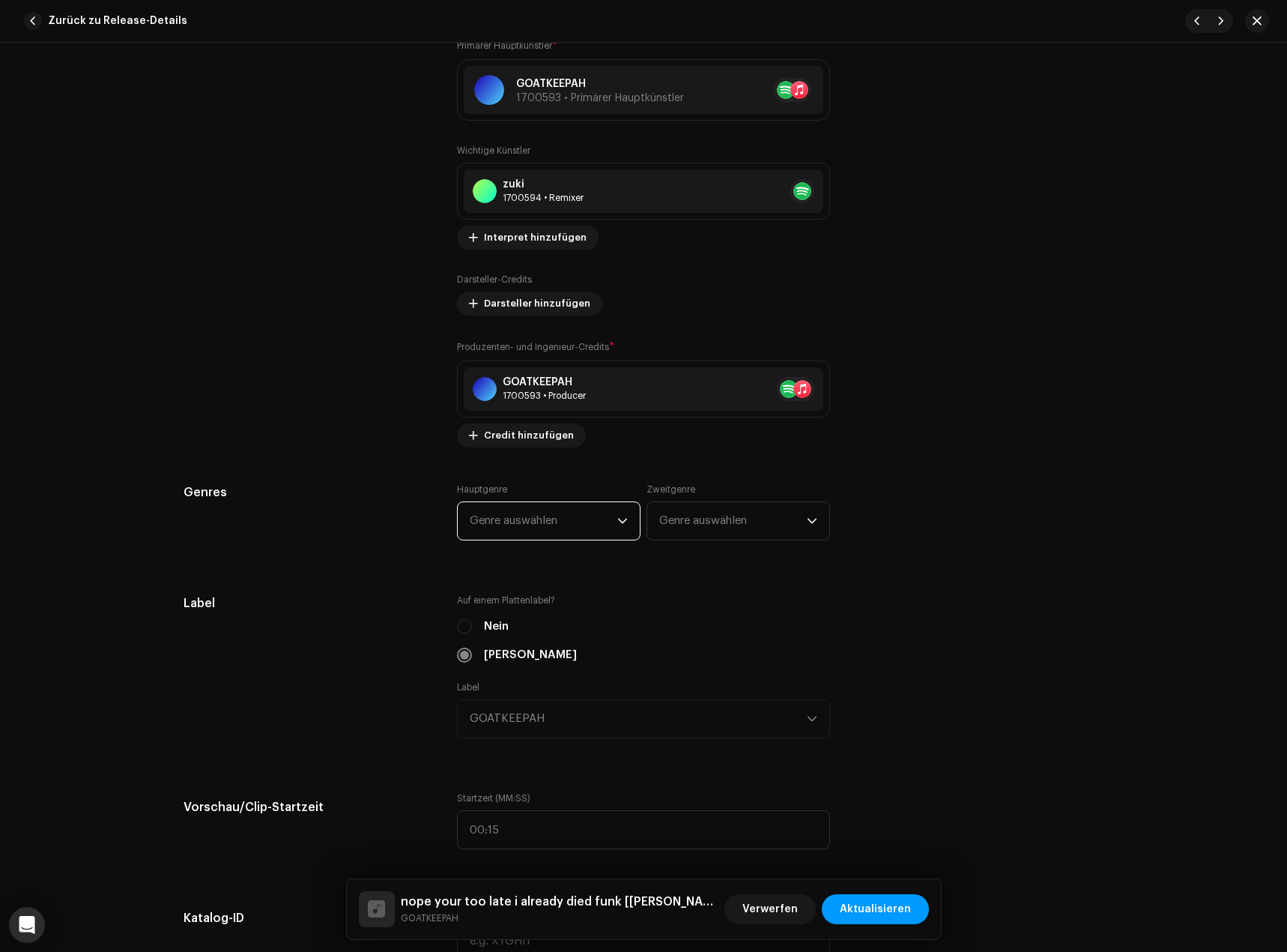
click at [563, 530] on span "Genre auswählen" at bounding box center [543, 520] width 148 height 38
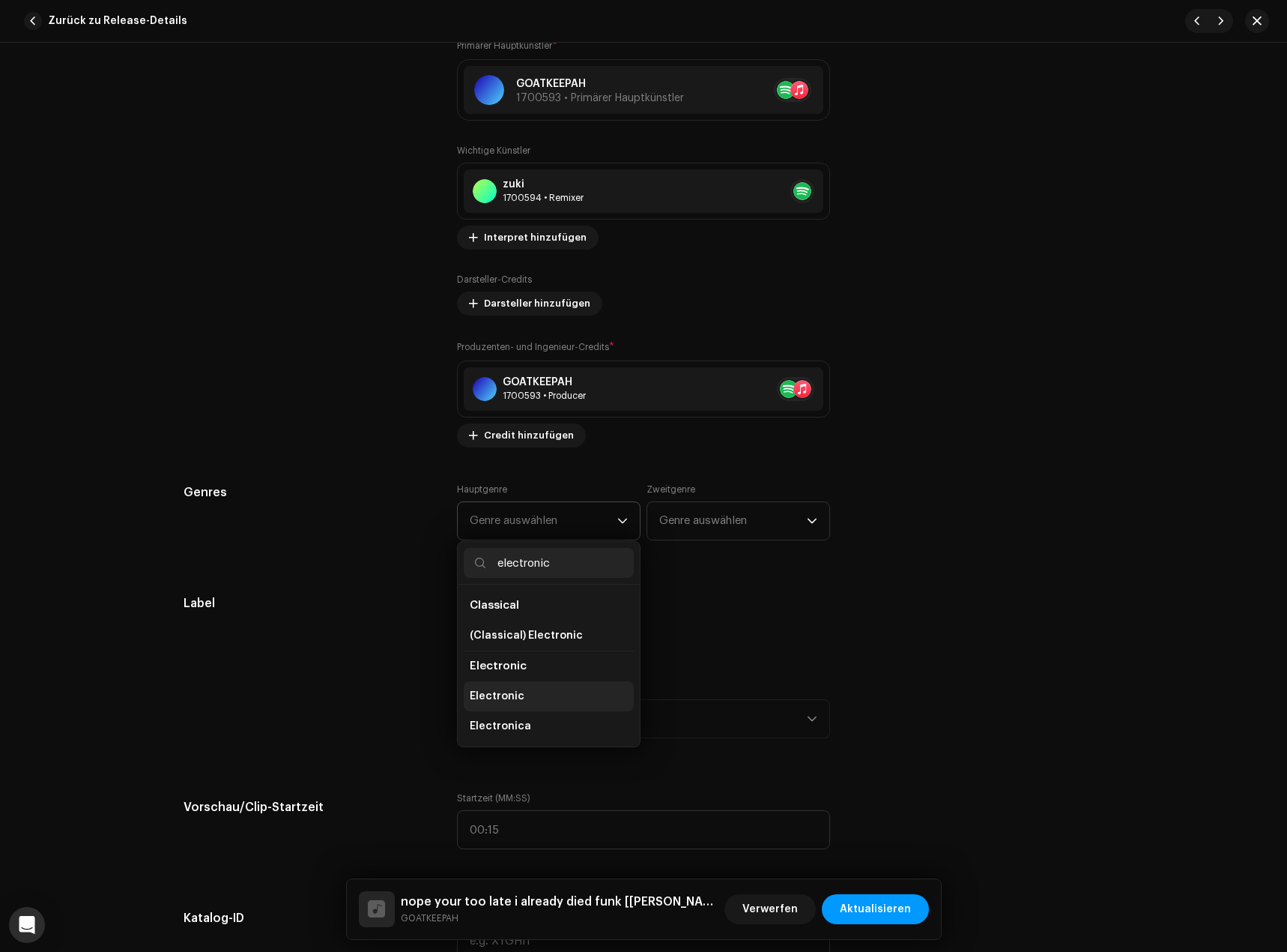
type input "electronic"
click at [521, 688] on li "Electronic" at bounding box center [549, 696] width 170 height 30
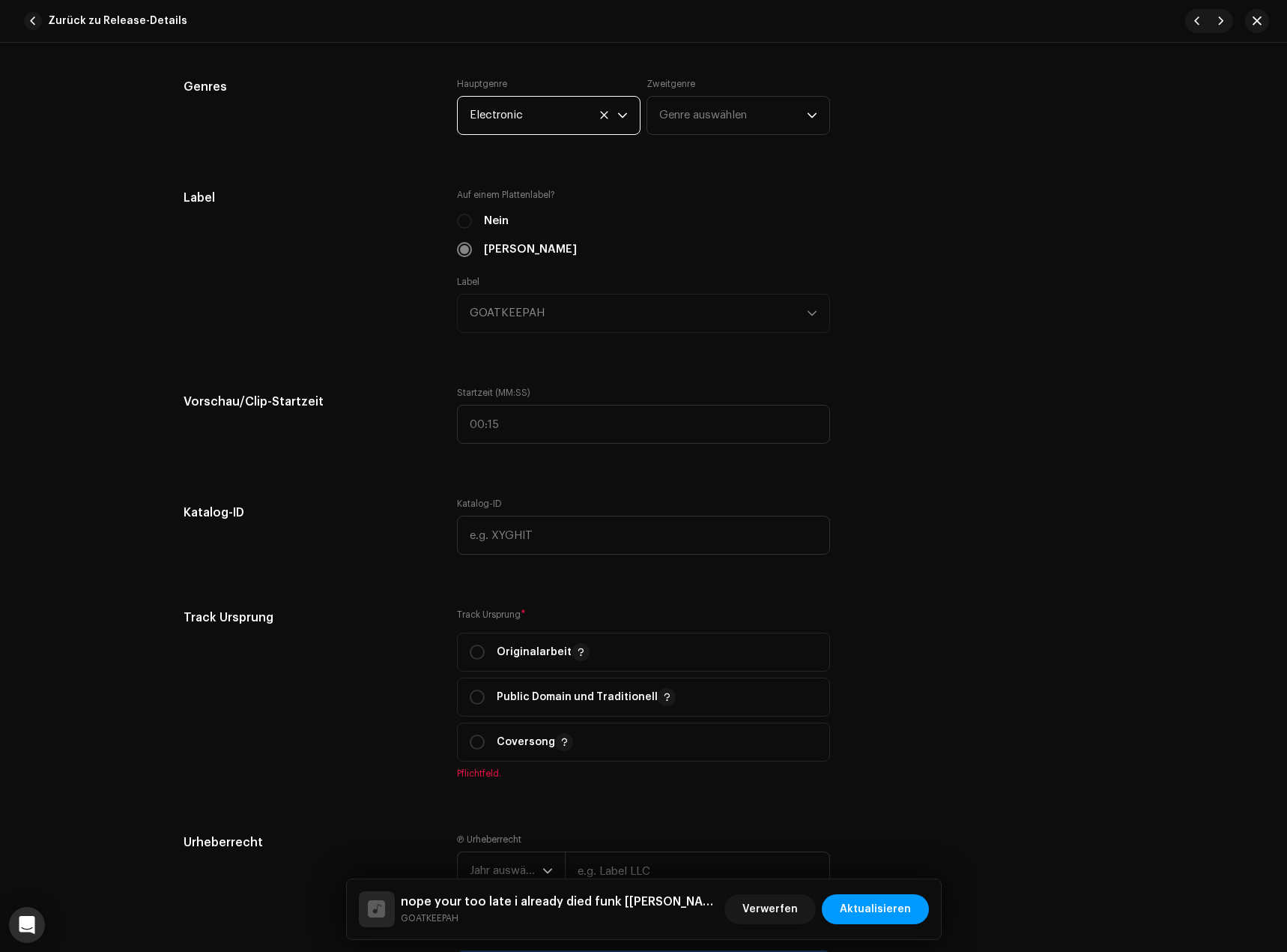
scroll to position [1498, 0]
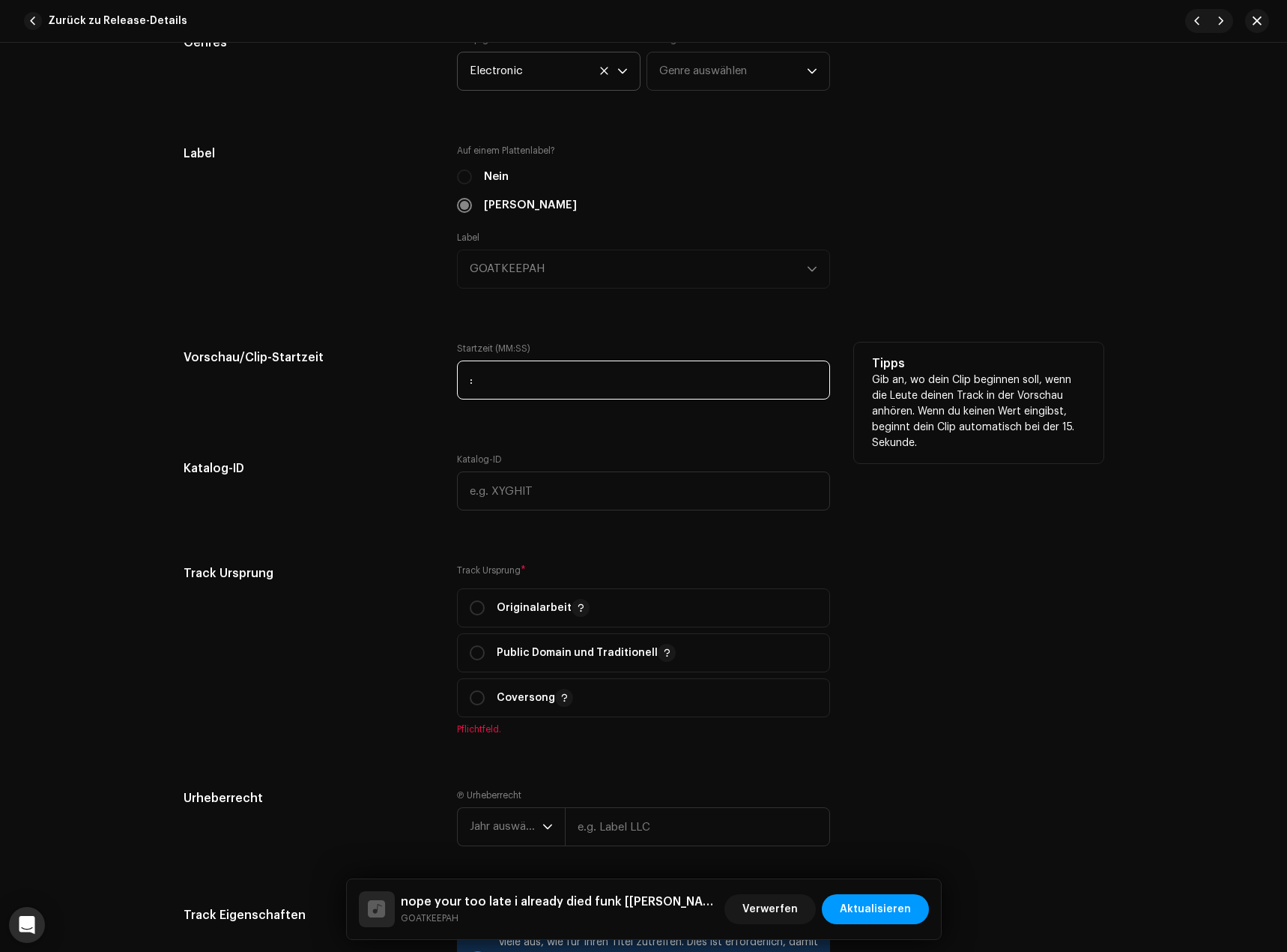
drag, startPoint x: 542, startPoint y: 381, endPoint x: 544, endPoint y: 390, distance: 9.2
click at [542, 381] on input ":" at bounding box center [643, 380] width 373 height 39
type input "00:00"
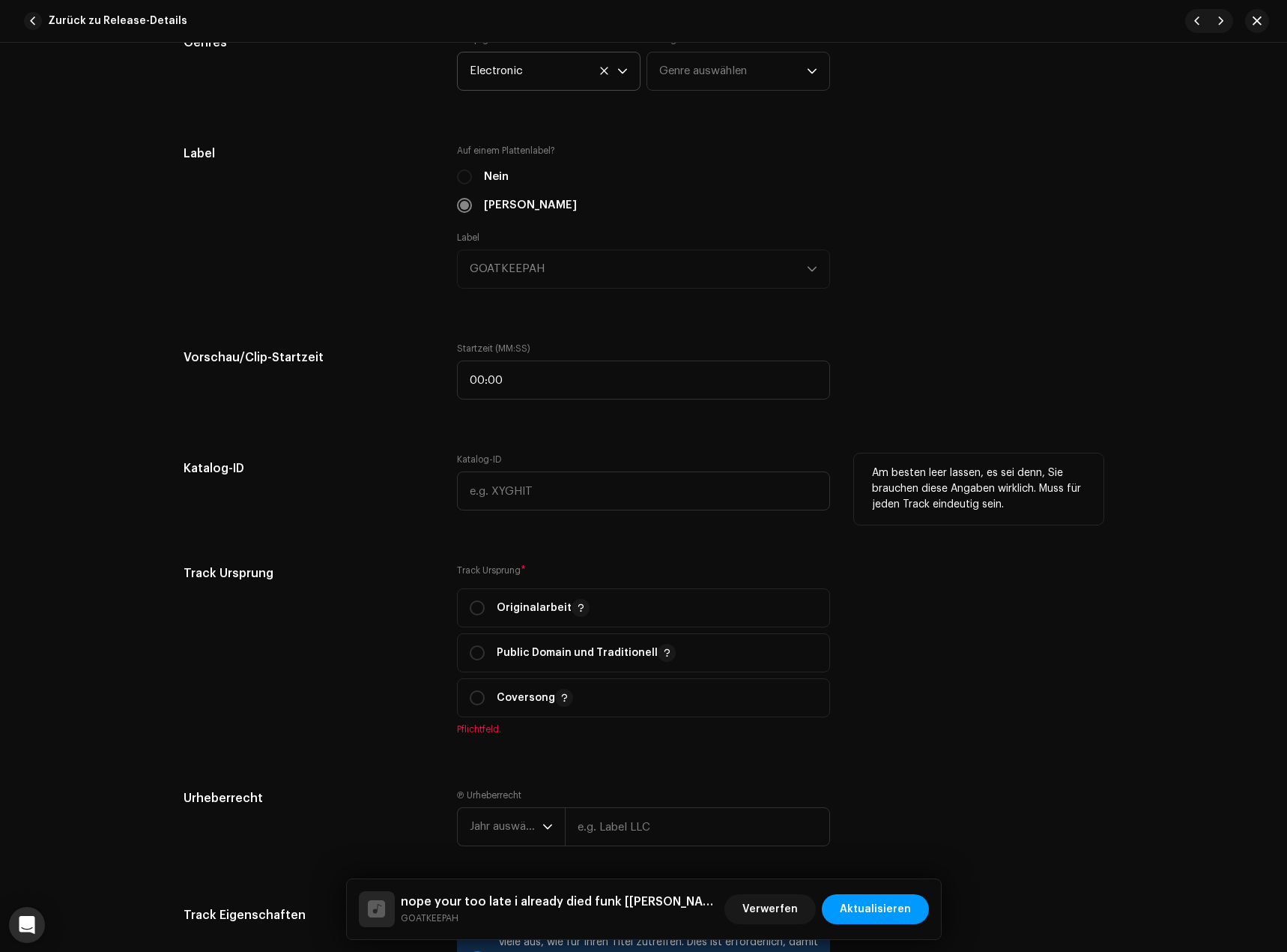
click at [325, 464] on h5 "Katalog-ID" at bounding box center [308, 468] width 249 height 30
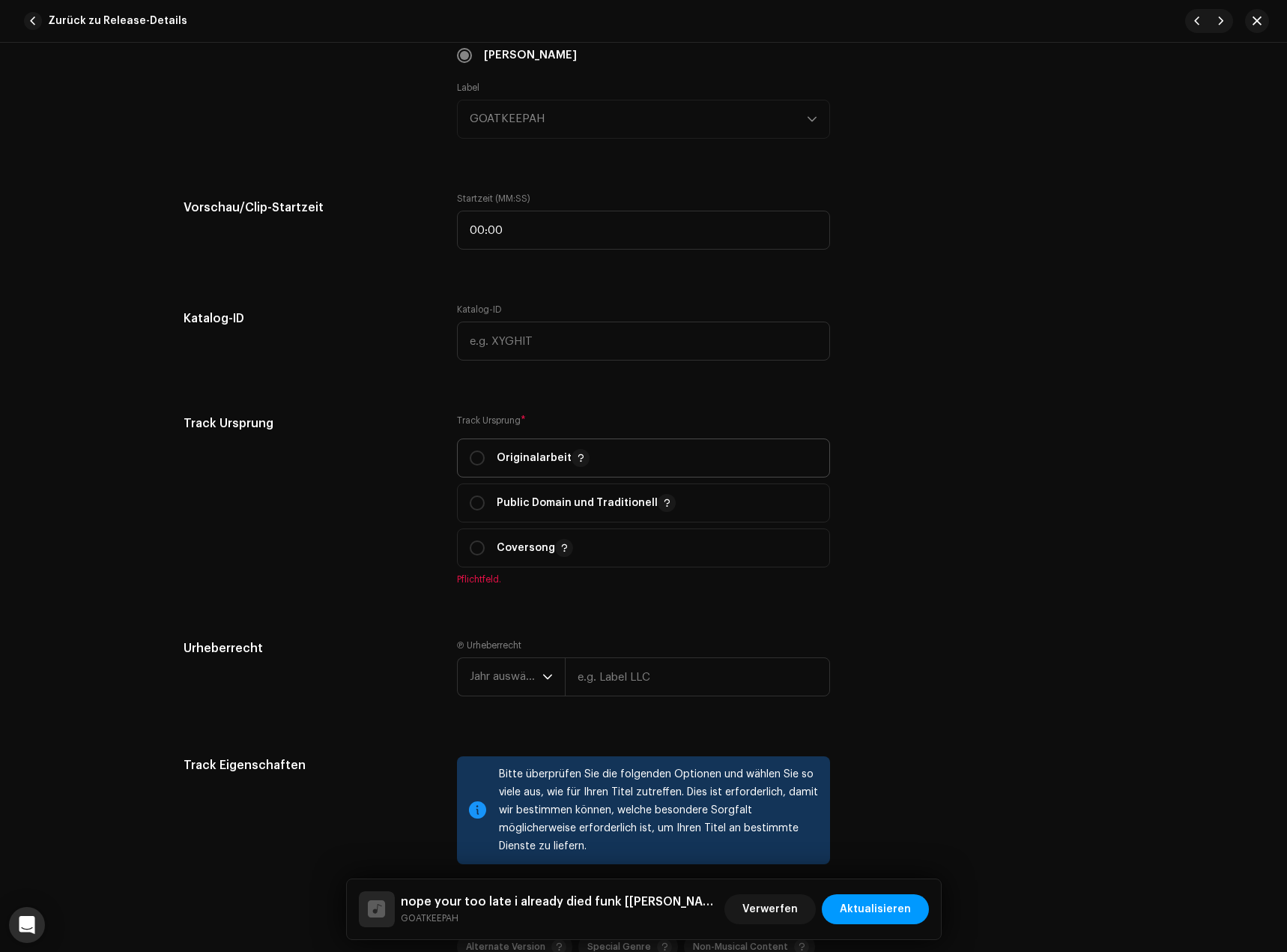
click at [506, 461] on p "Originalarbeit" at bounding box center [542, 458] width 93 height 18
radio input "true"
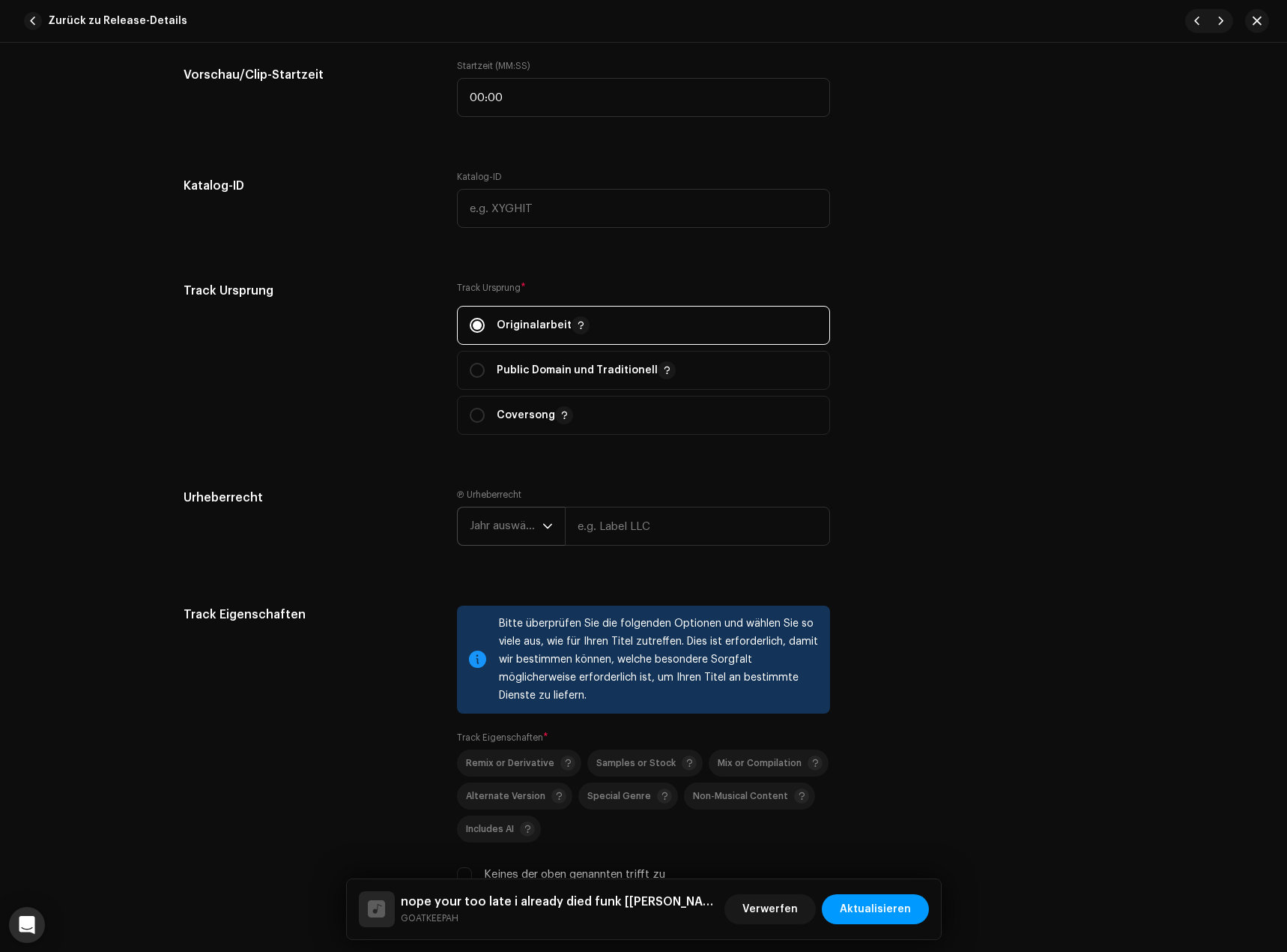
scroll to position [1798, 0]
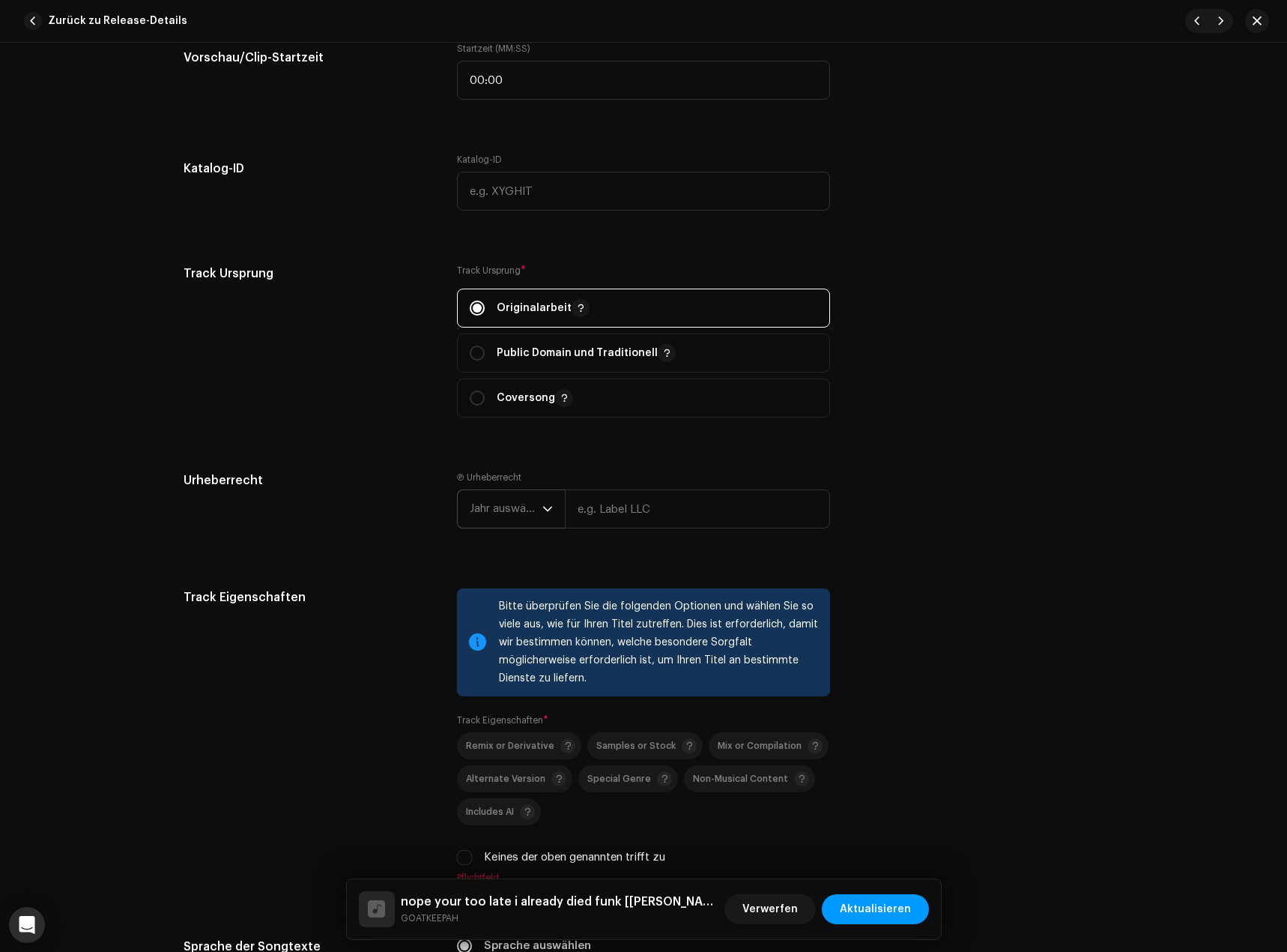
click at [510, 513] on span "Jahr auswählen" at bounding box center [506, 508] width 73 height 38
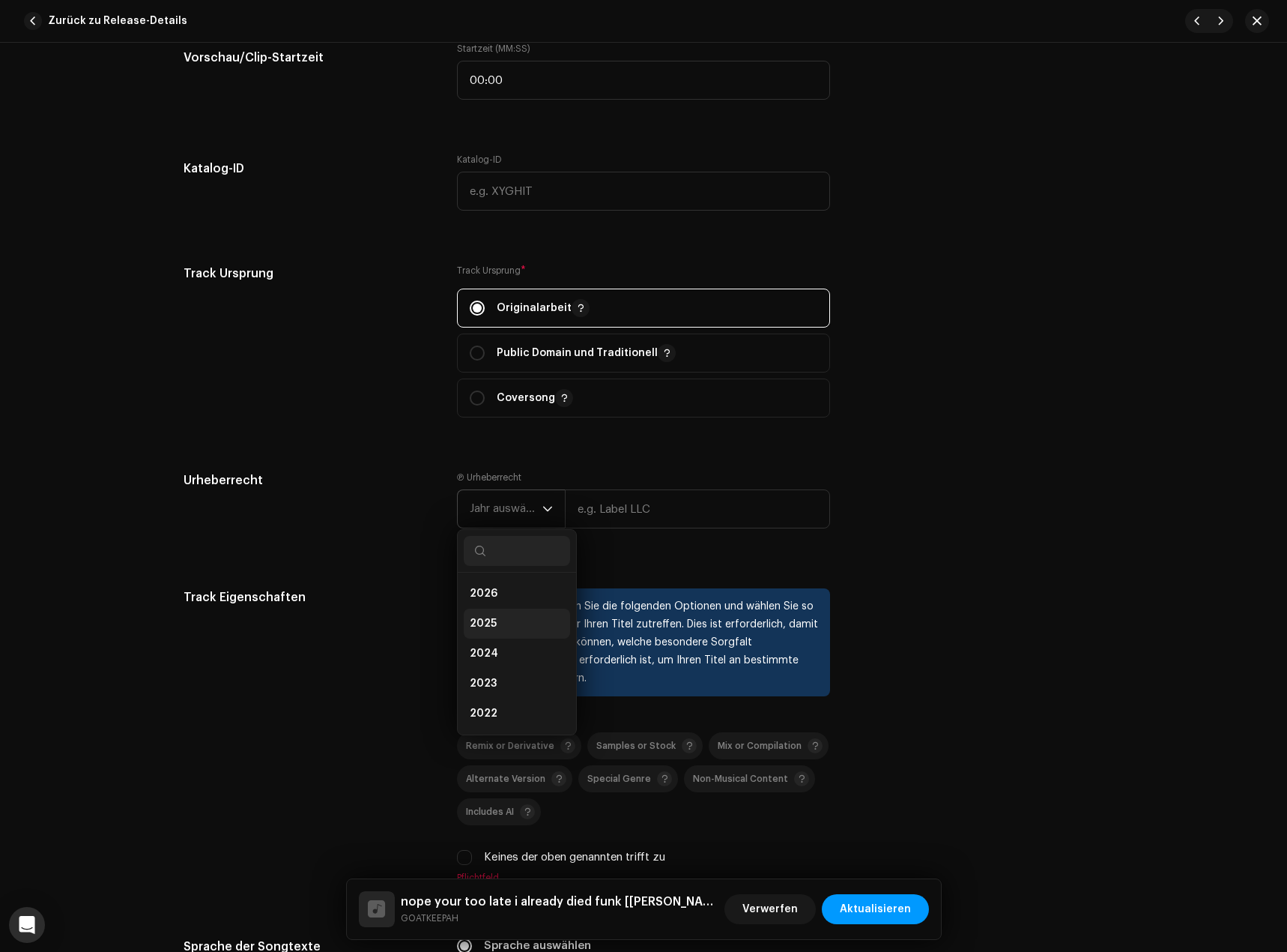
drag, startPoint x: 505, startPoint y: 601, endPoint x: 510, endPoint y: 625, distance: 24.5
click at [510, 625] on ul "2026 2025 2024 2023 2022 2021 2020 2019 2018 2017 2016 2015" at bounding box center [517, 758] width 118 height 372
click at [507, 623] on li "2025" at bounding box center [517, 624] width 106 height 30
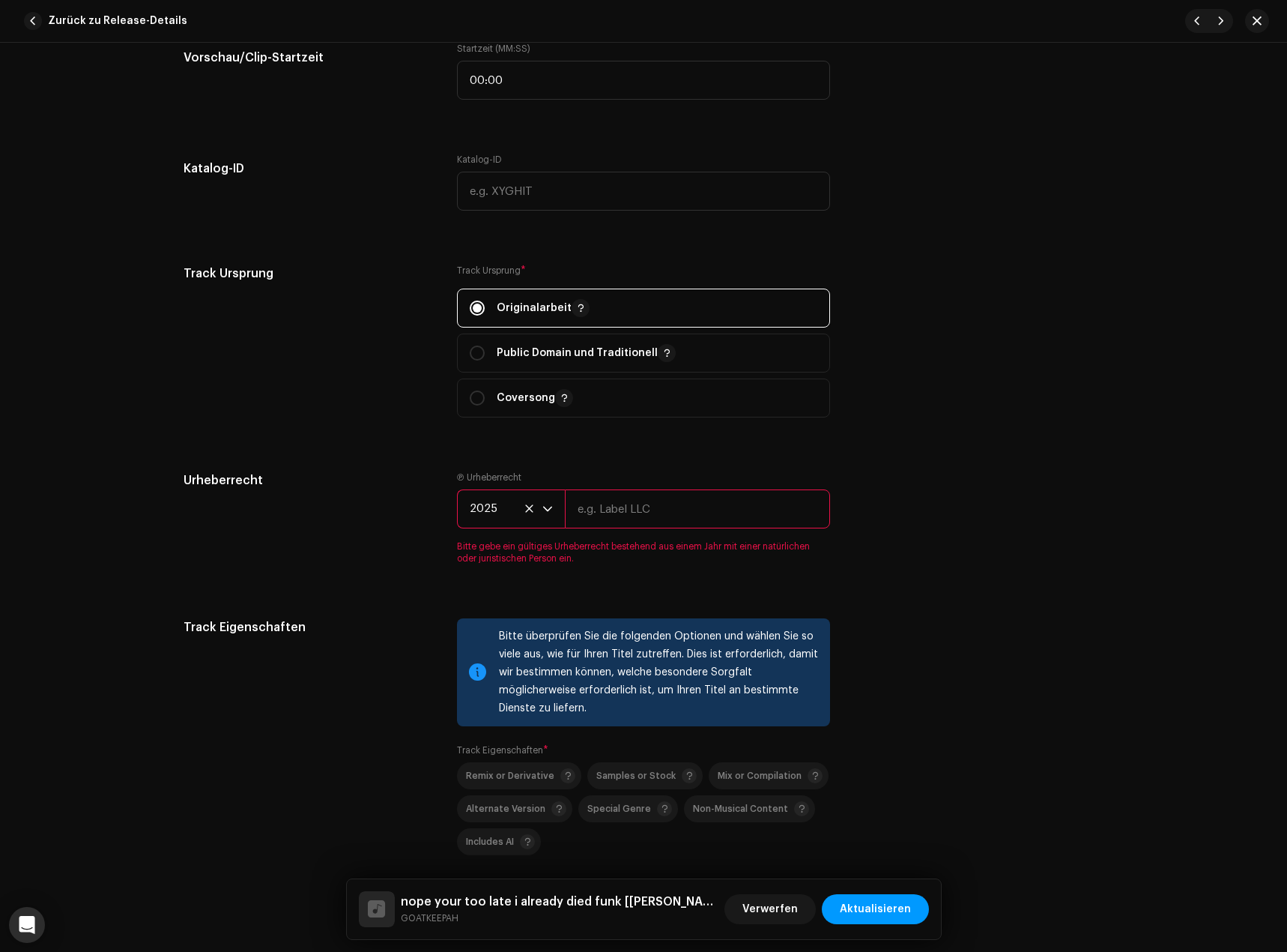
click at [621, 488] on div "Ⓟ Urheberrecht 2025 Bitte gebe ein gültiges Urheberrecht bestehend aus einem Ja…" at bounding box center [643, 518] width 373 height 93
click at [652, 521] on input "text" at bounding box center [697, 508] width 266 height 39
type input "GOATKEEPAH"
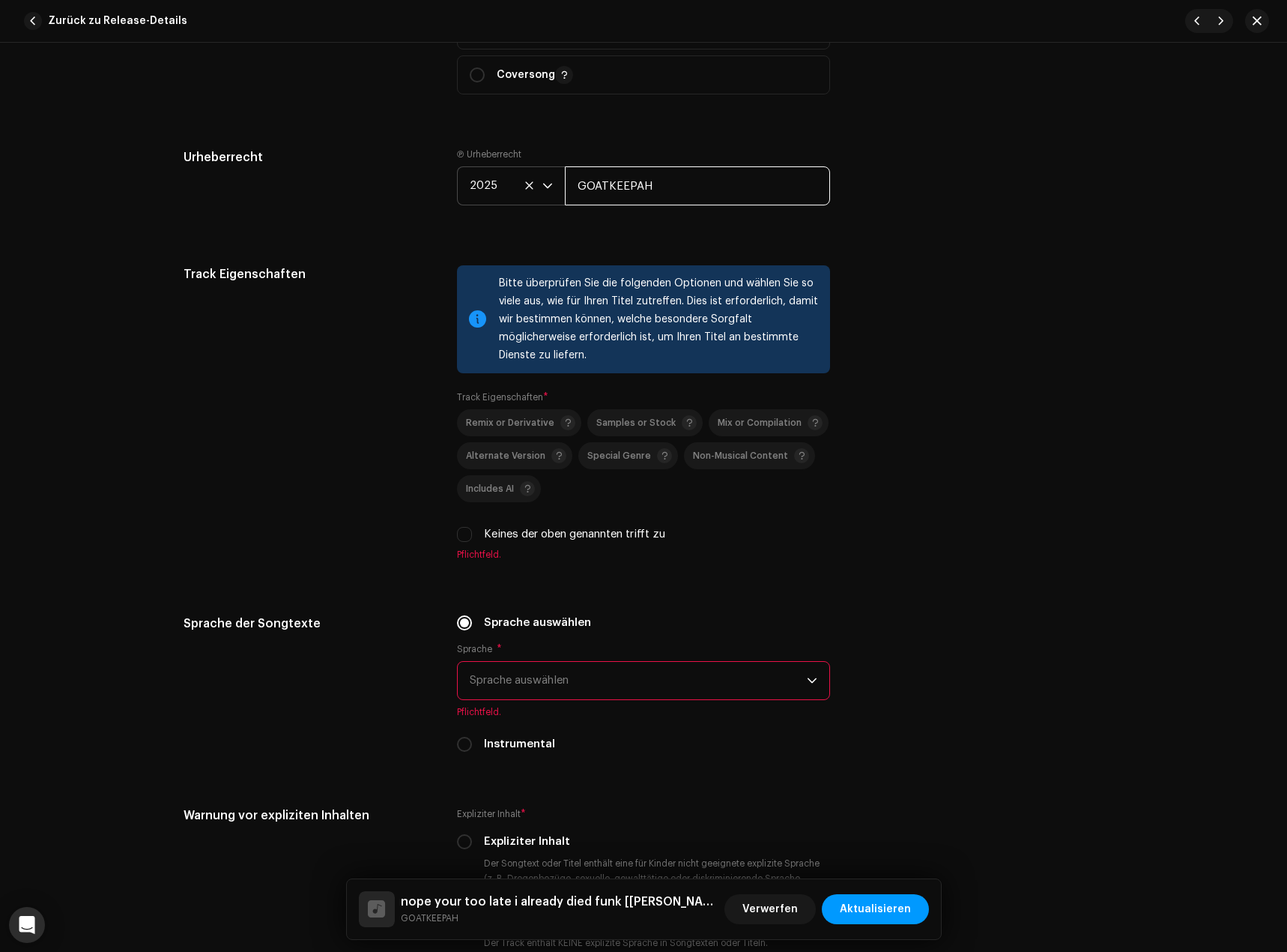
scroll to position [2172, 0]
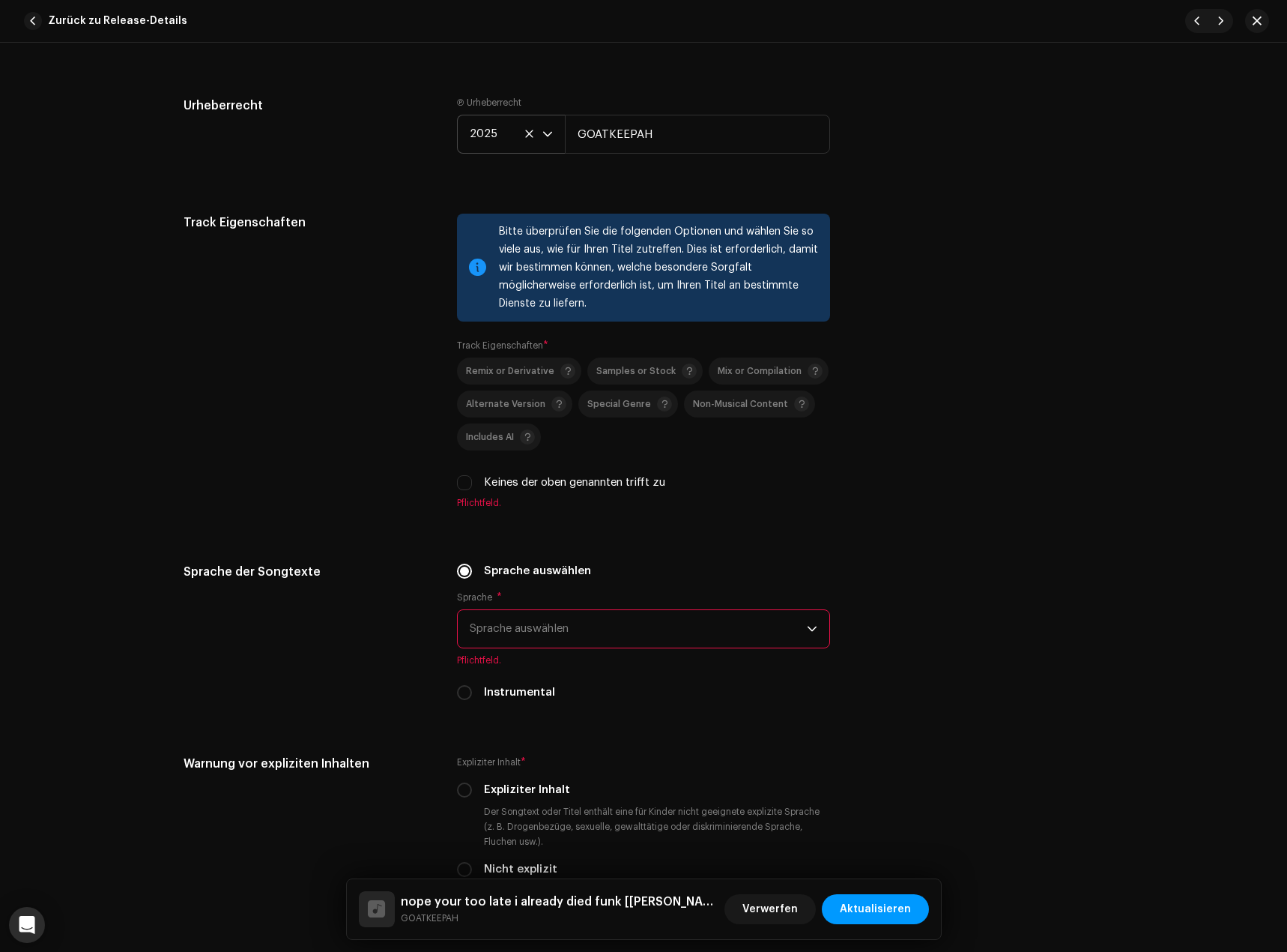
click at [515, 487] on label "Keines der oben genannten trifft zu" at bounding box center [575, 482] width 182 height 17
click at [472, 487] on input "Keines der oben genannten trifft zu" at bounding box center [464, 482] width 15 height 15
checkbox input "true"
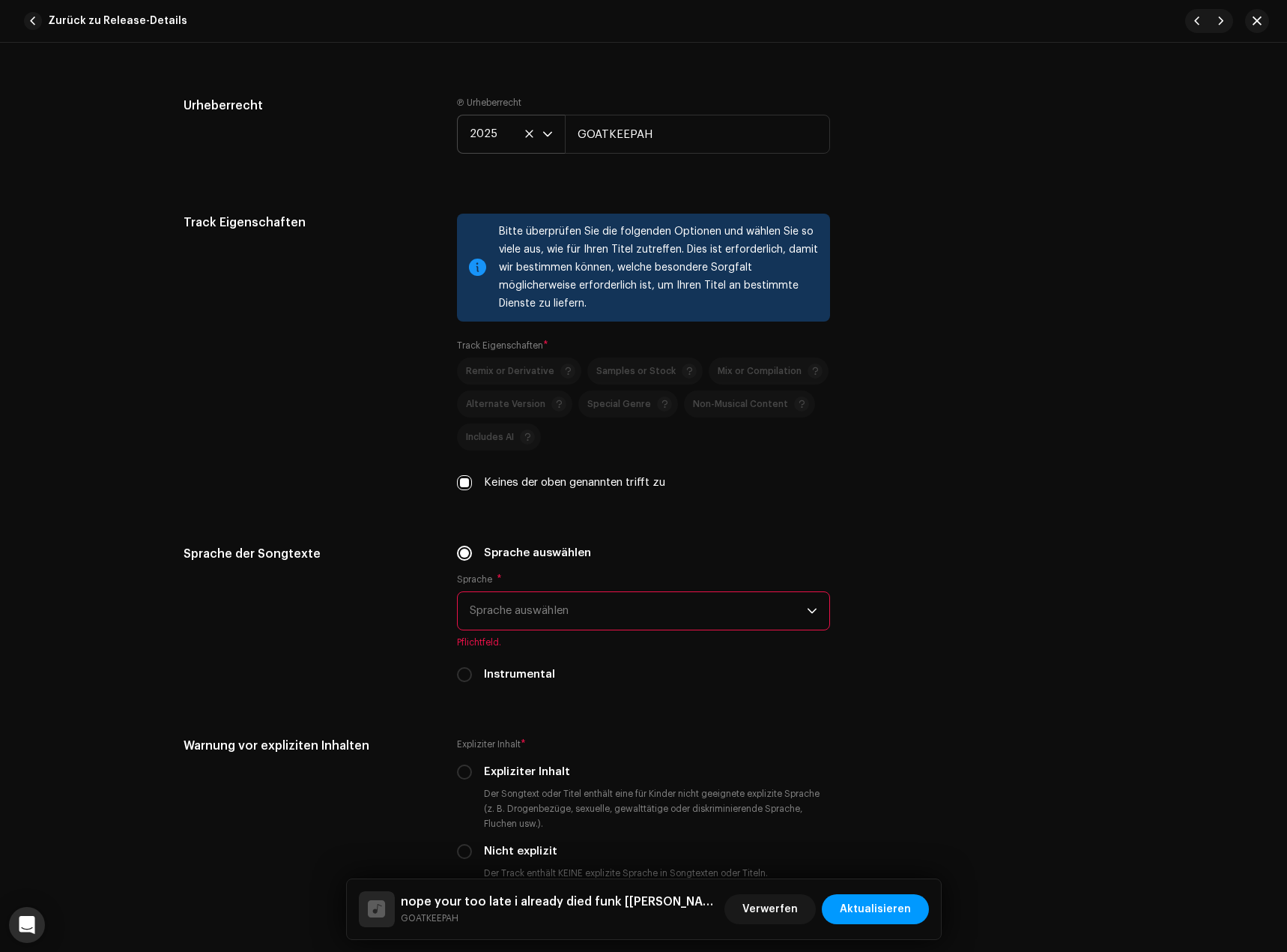
click at [537, 611] on span "Sprache auswählen" at bounding box center [638, 611] width 337 height 38
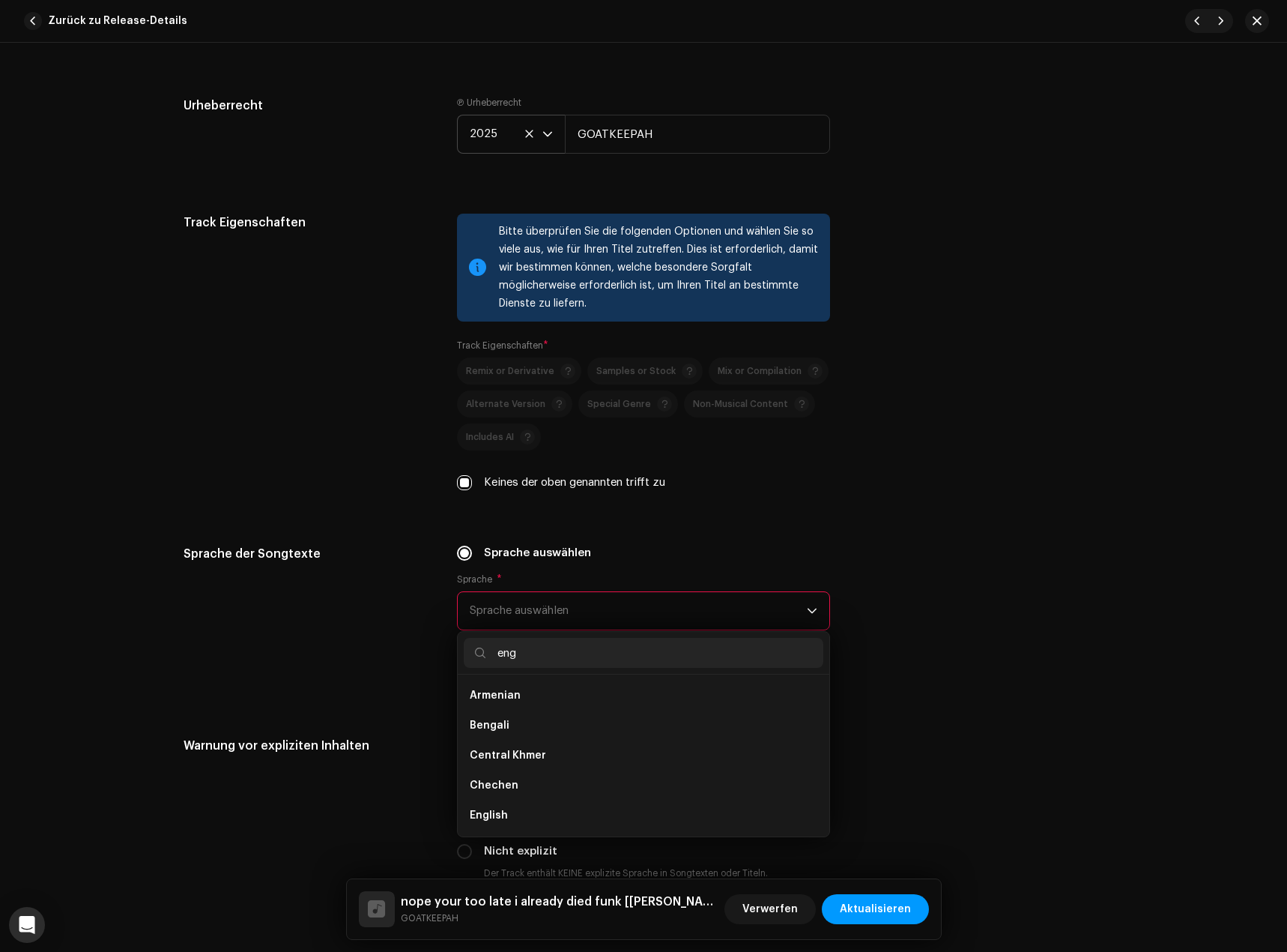
scroll to position [0, 0]
type input "eng"
click at [517, 728] on li "English" at bounding box center [644, 725] width 360 height 30
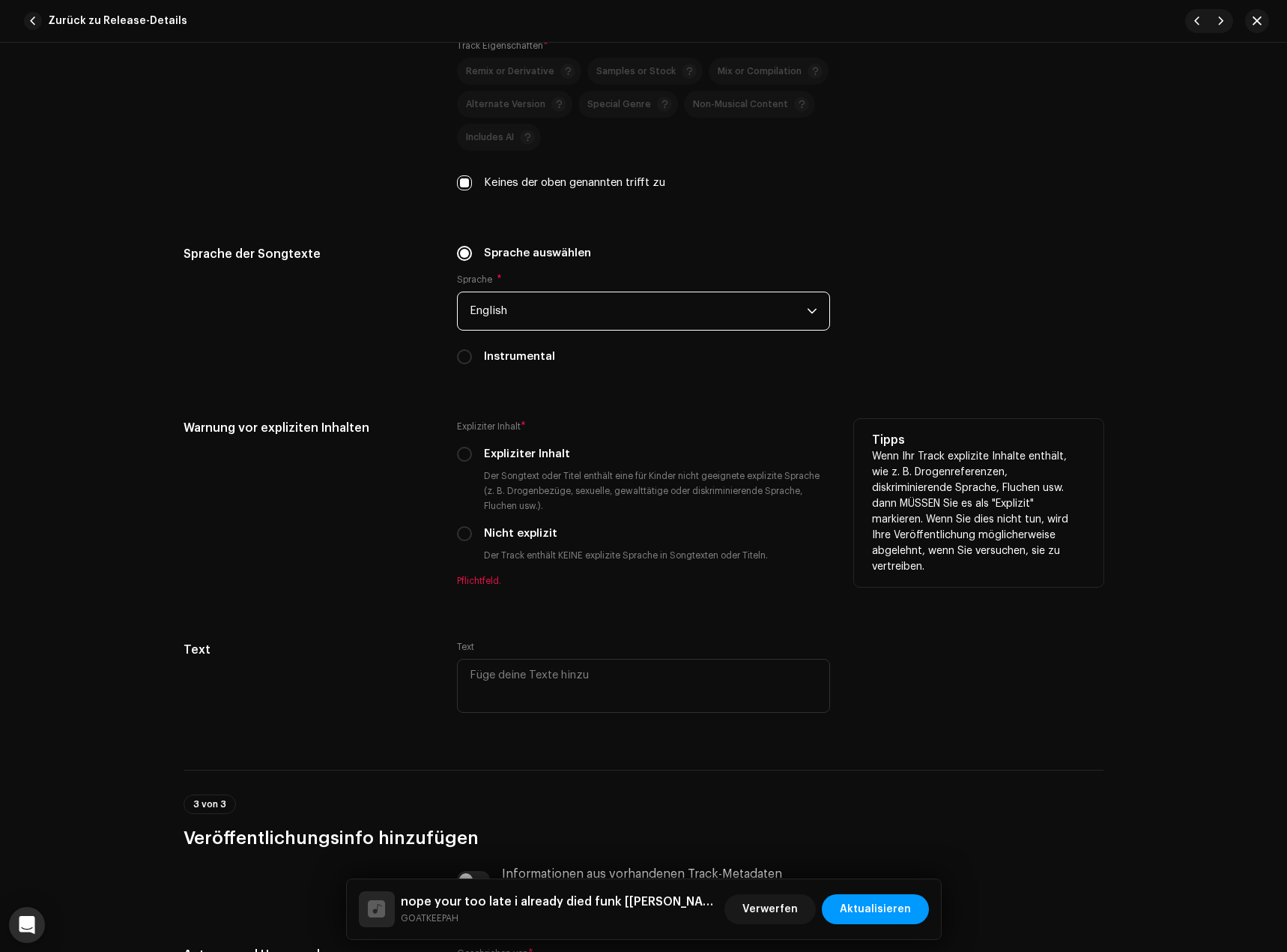
click at [484, 540] on label "Nicht explizit" at bounding box center [521, 533] width 74 height 17
click at [472, 540] on input "Nicht explizit" at bounding box center [464, 533] width 15 height 15
radio input "true"
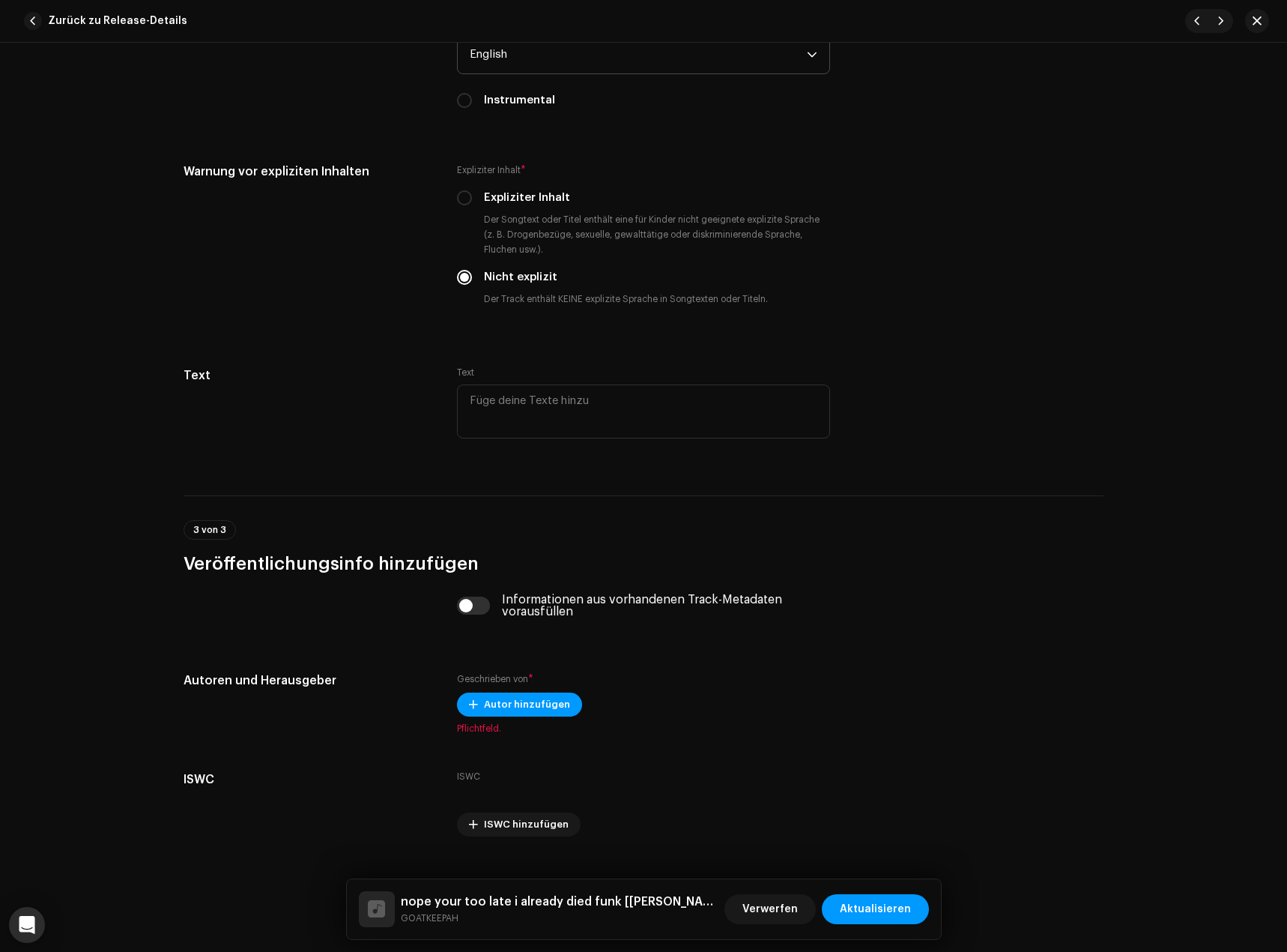
scroll to position [2757, 0]
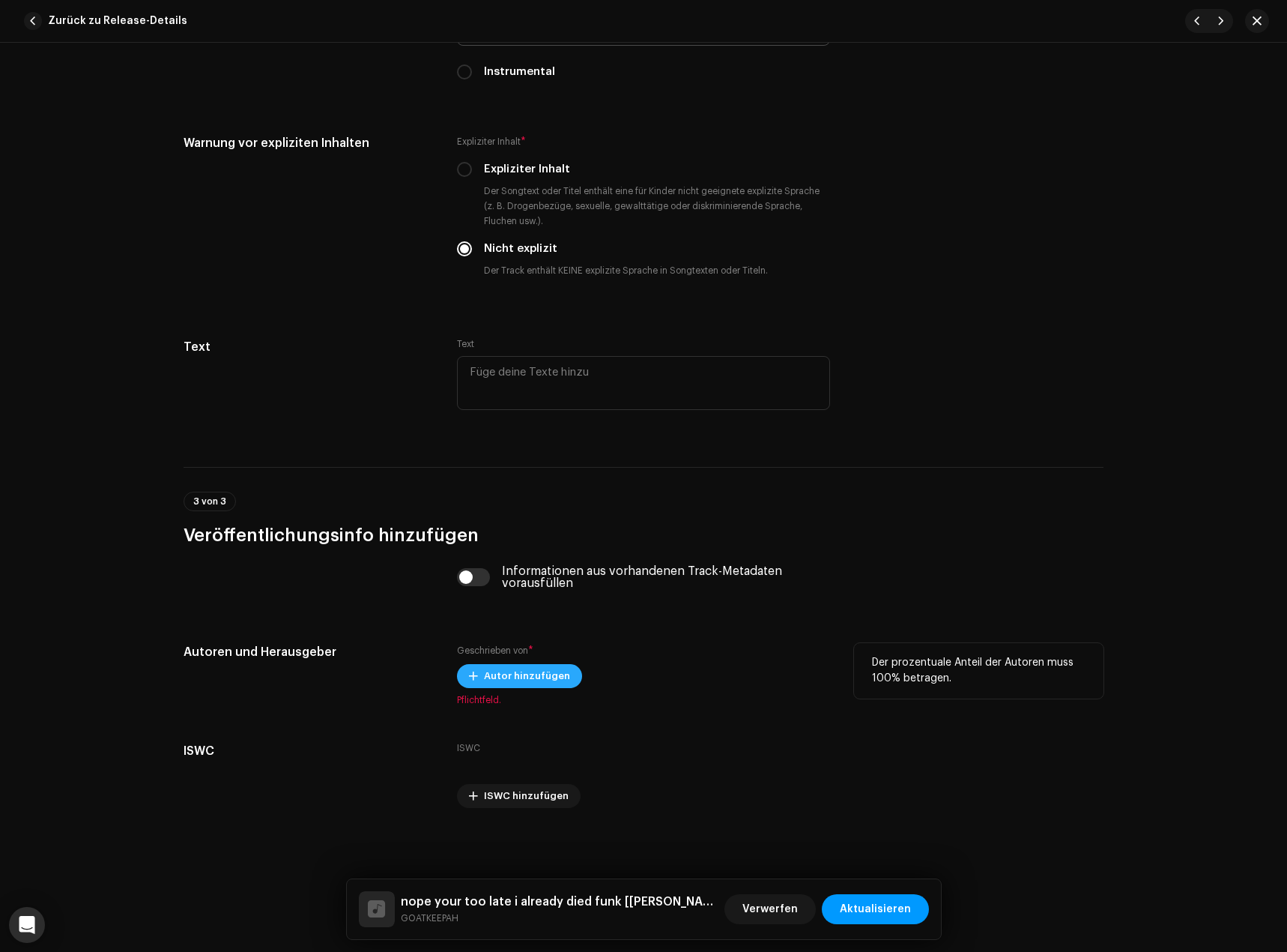
click at [496, 684] on span "Autor hinzufügen" at bounding box center [527, 675] width 86 height 30
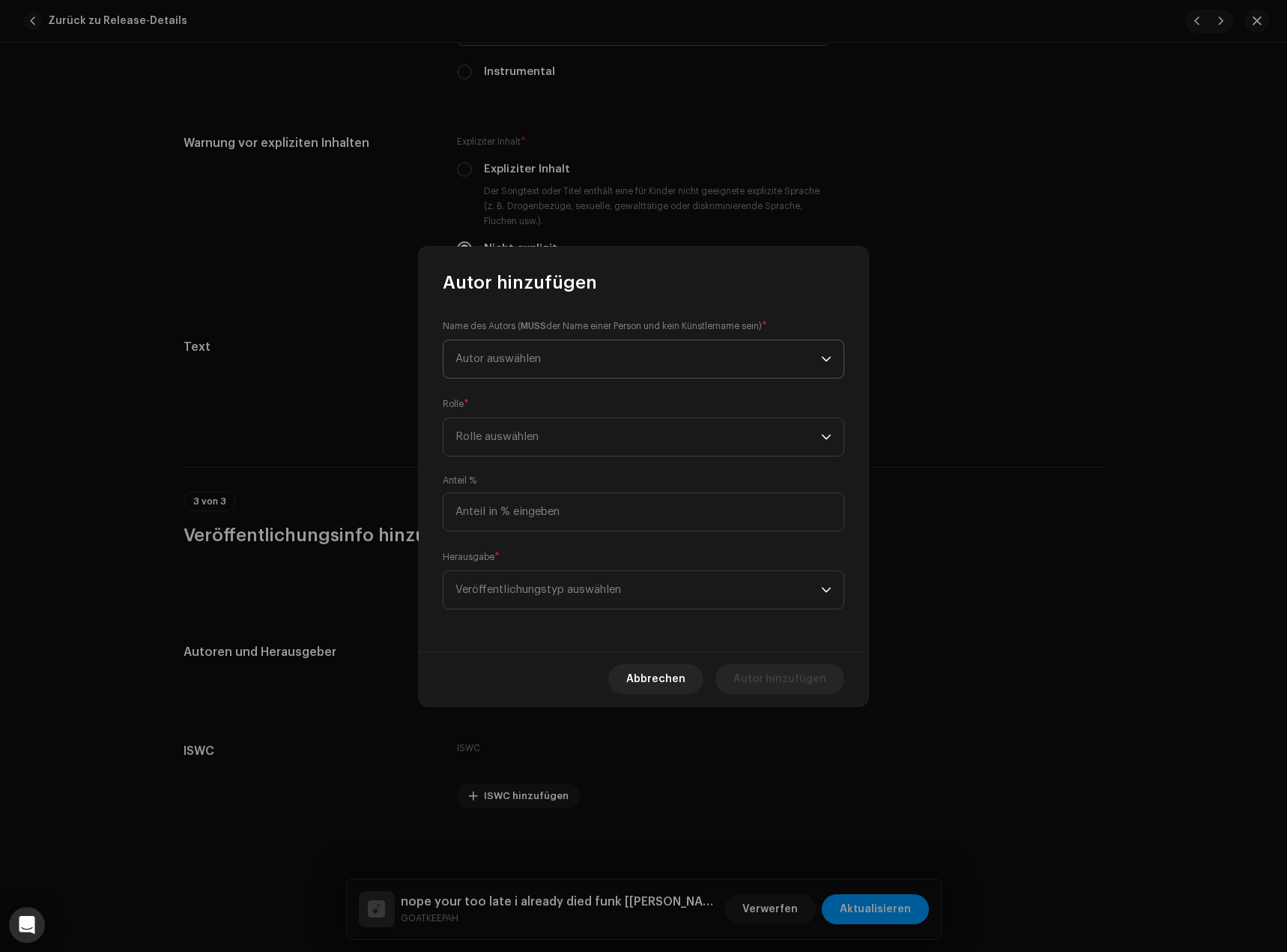
click at [529, 366] on span "Autor auswählen" at bounding box center [638, 359] width 365 height 38
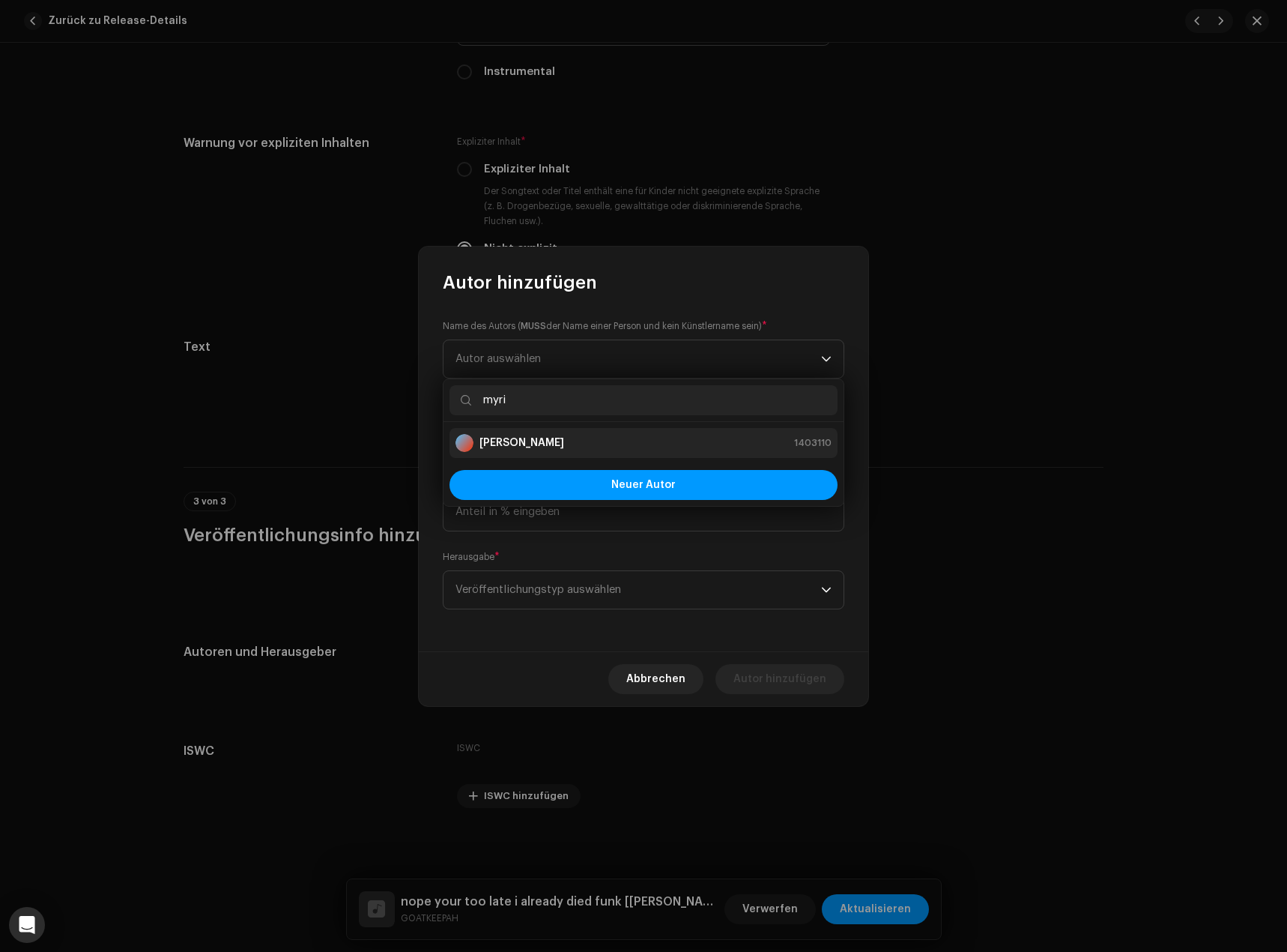
type input "myri"
click at [559, 441] on div "[PERSON_NAME] 1403110" at bounding box center [644, 442] width 376 height 18
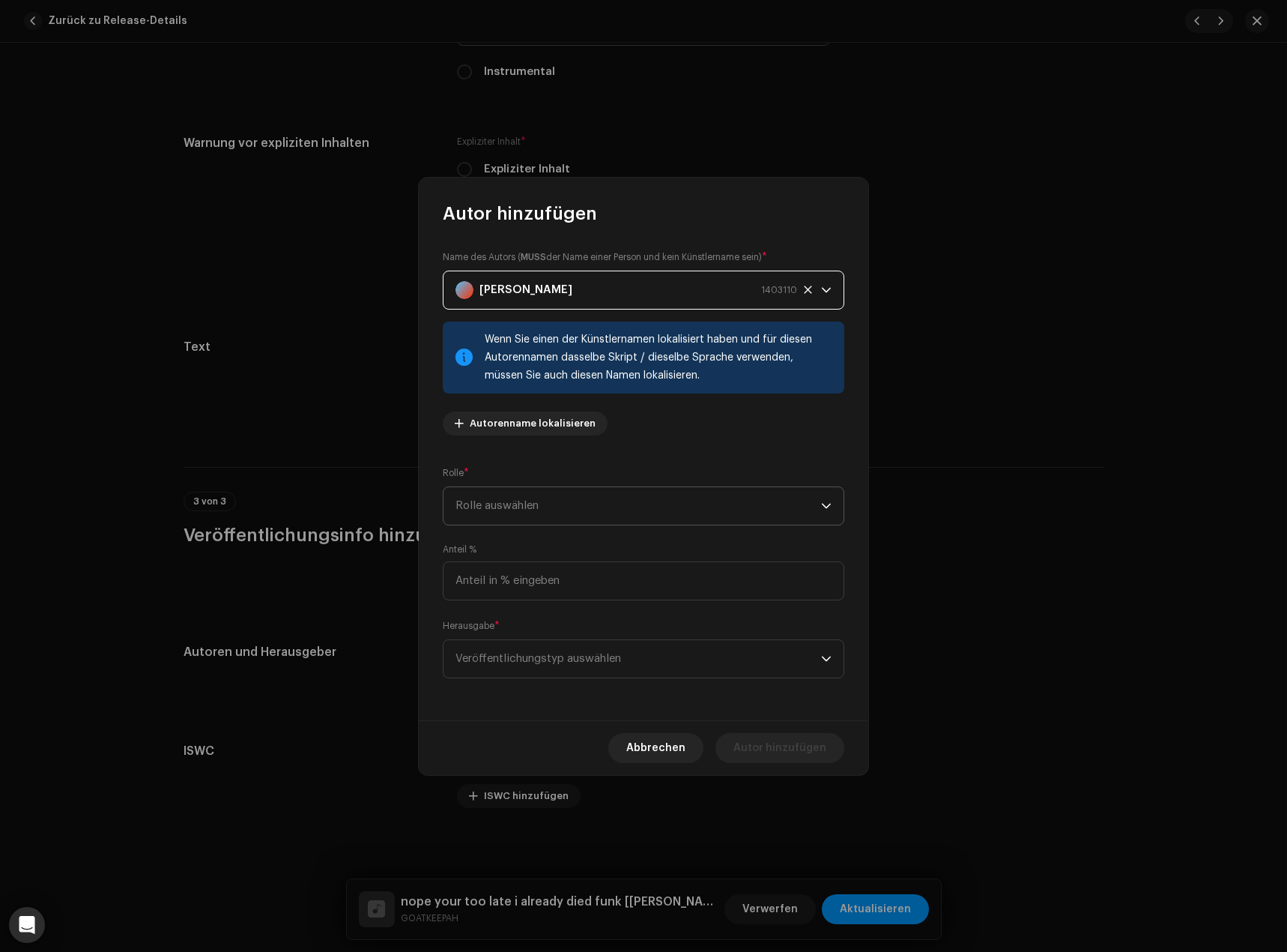
click at [531, 506] on span "Rolle auswählen" at bounding box center [638, 506] width 365 height 38
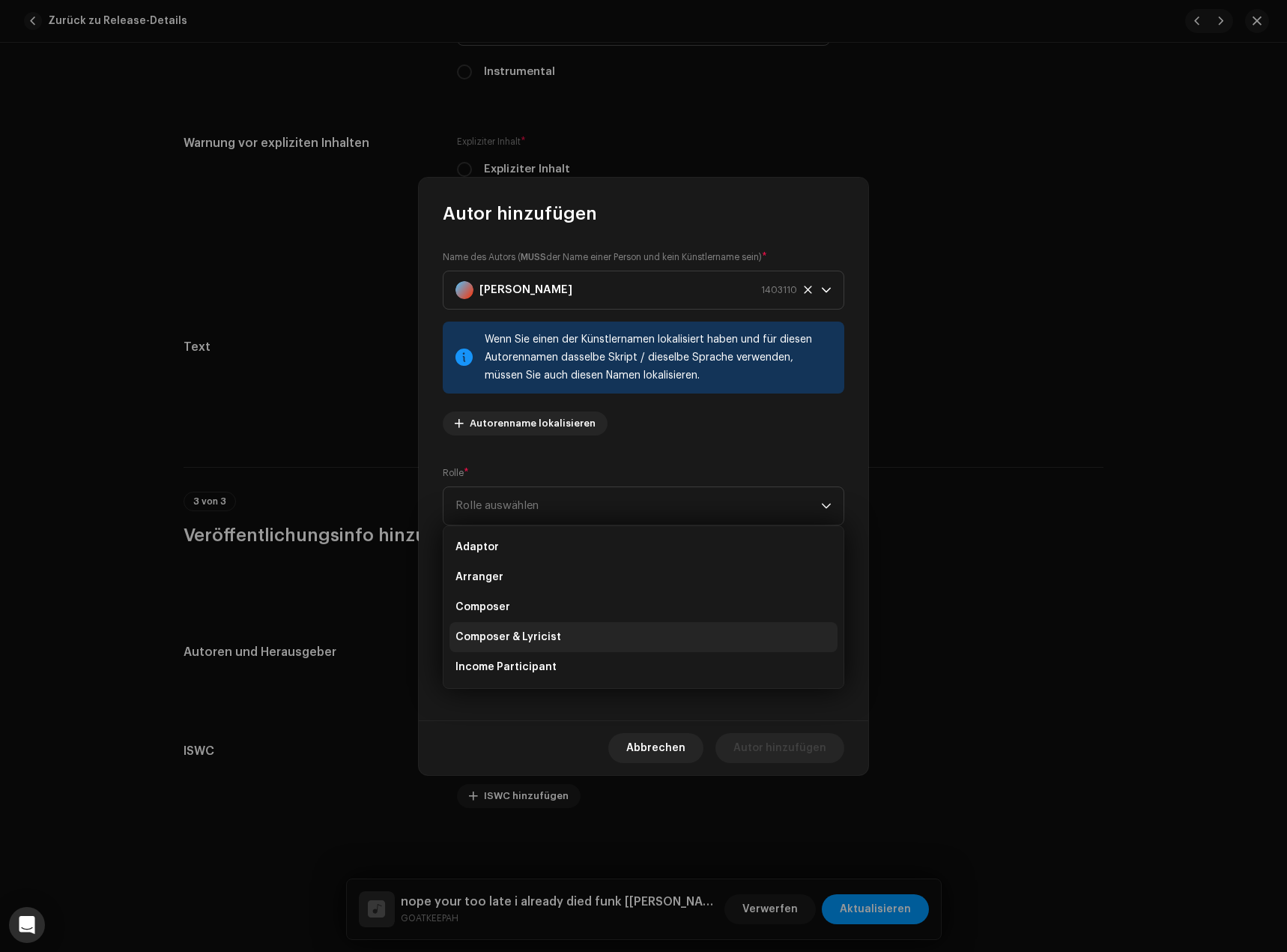
click at [541, 637] on span "Composer & Lyricist" at bounding box center [508, 637] width 106 height 15
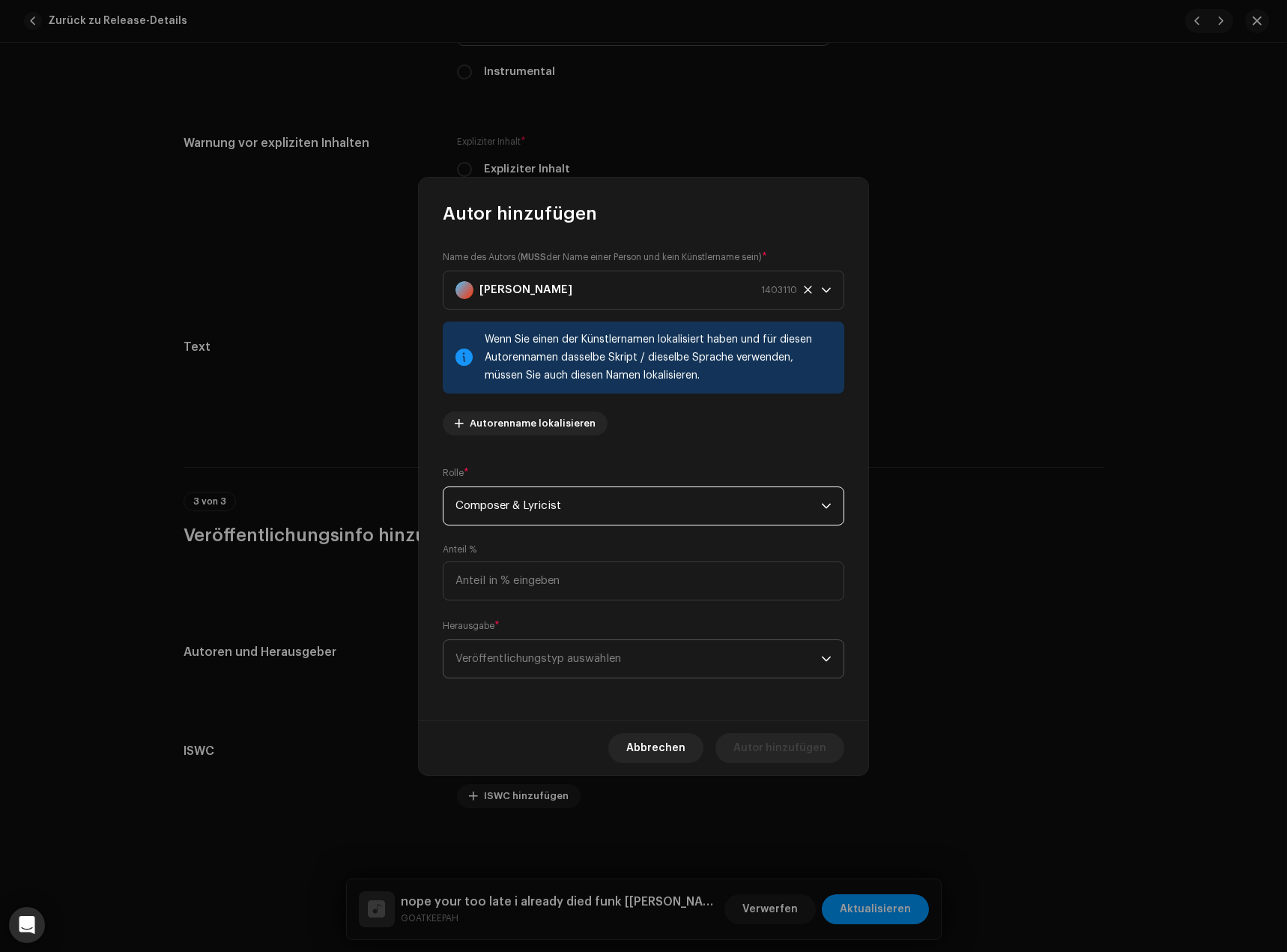
click at [539, 662] on span "Veröffentlichungstyp auswählen" at bounding box center [638, 659] width 365 height 38
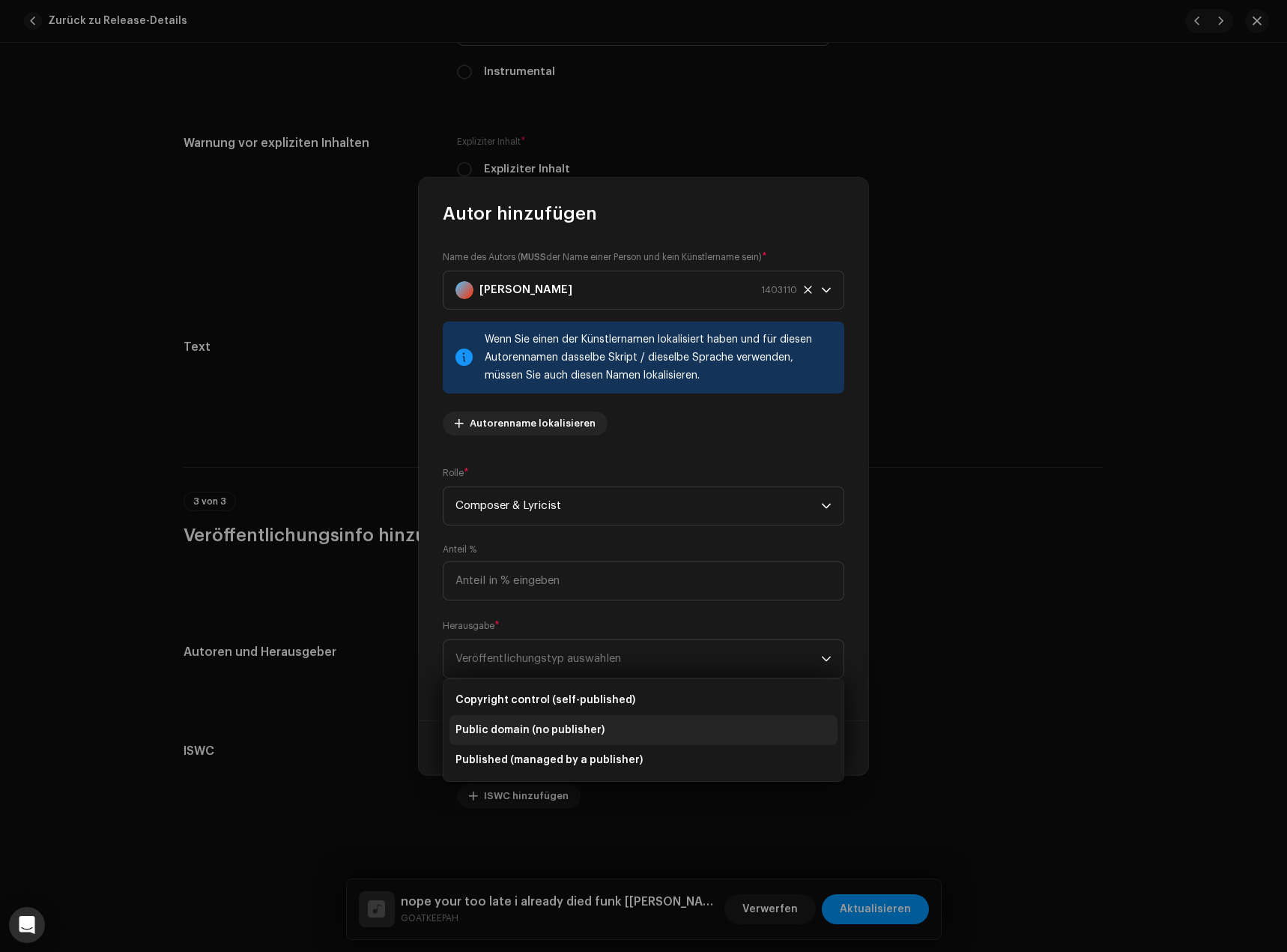
click at [543, 700] on span "Copyright control (self-published)" at bounding box center [545, 699] width 180 height 15
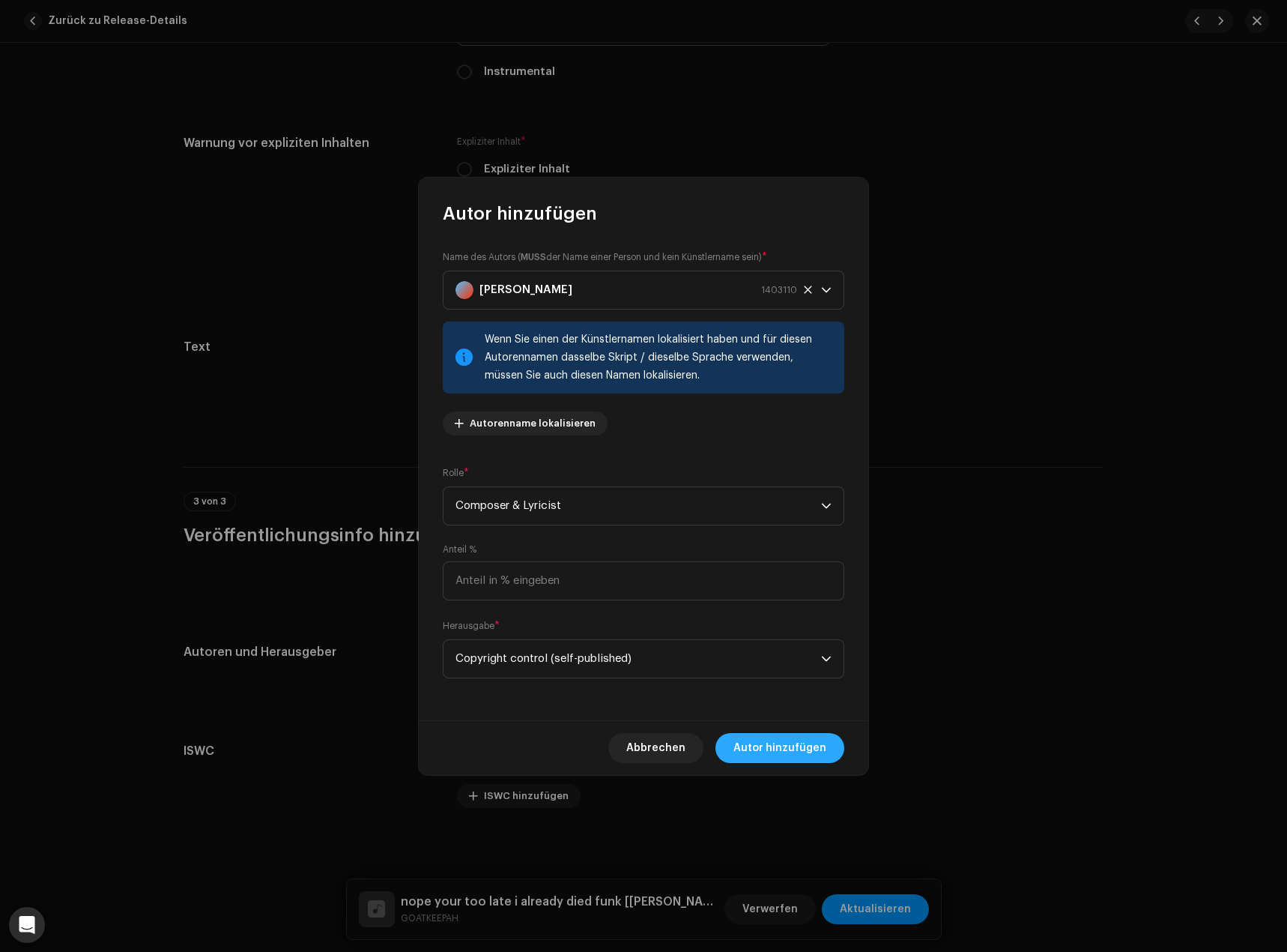
click at [814, 746] on span "Autor hinzufügen" at bounding box center [780, 747] width 93 height 30
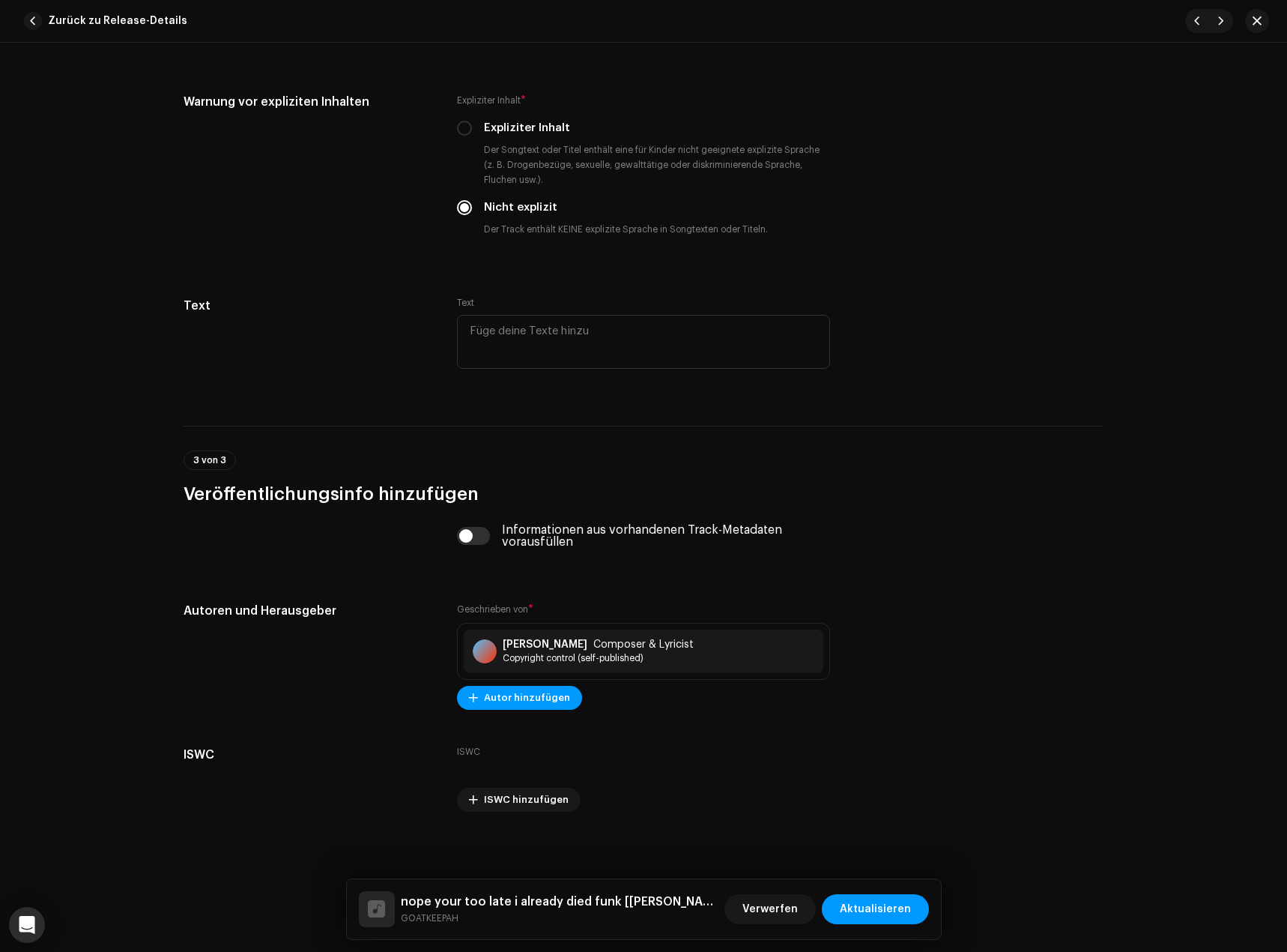
scroll to position [2802, 0]
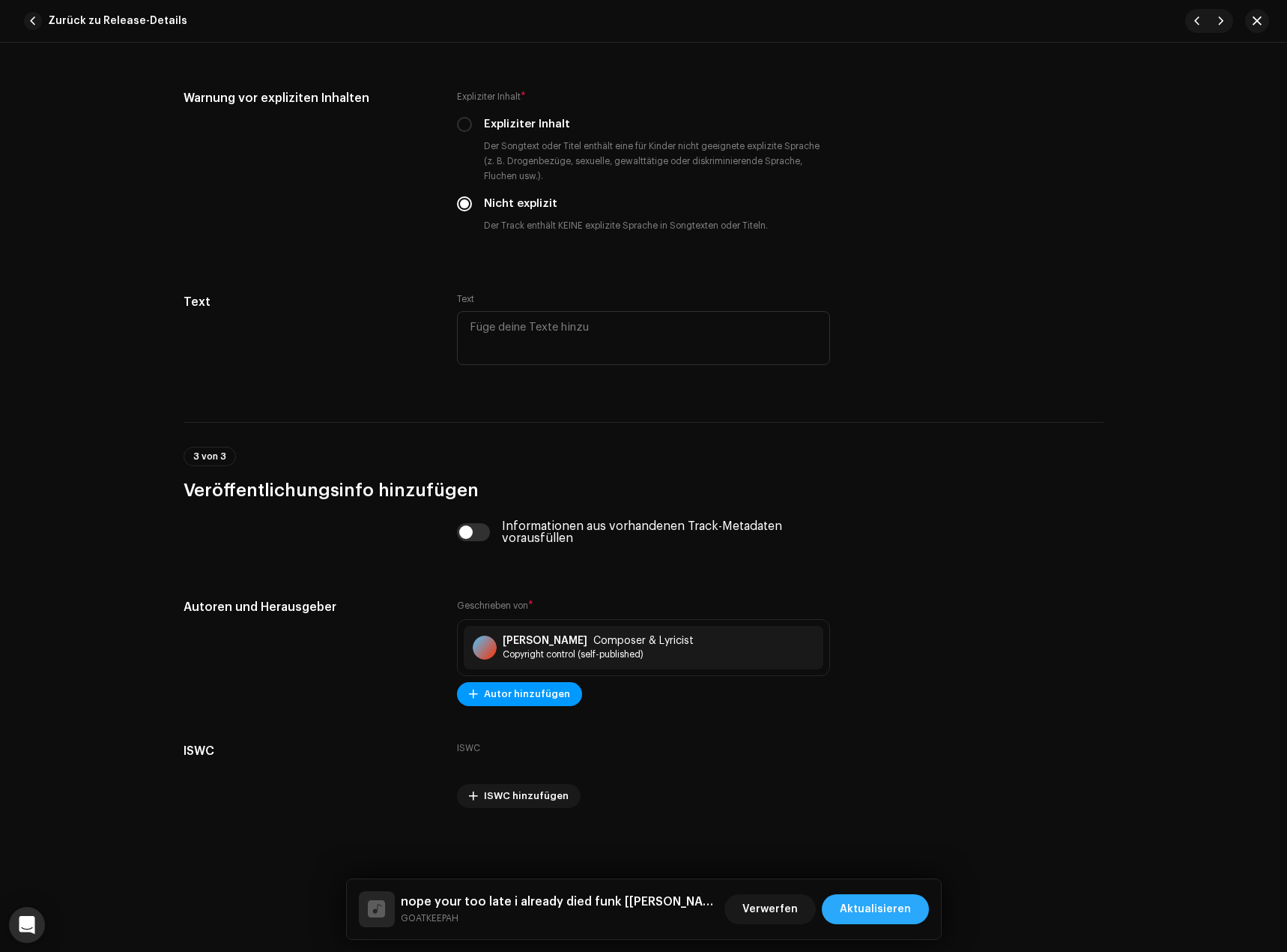
click at [869, 898] on span "Aktualisieren" at bounding box center [875, 909] width 71 height 30
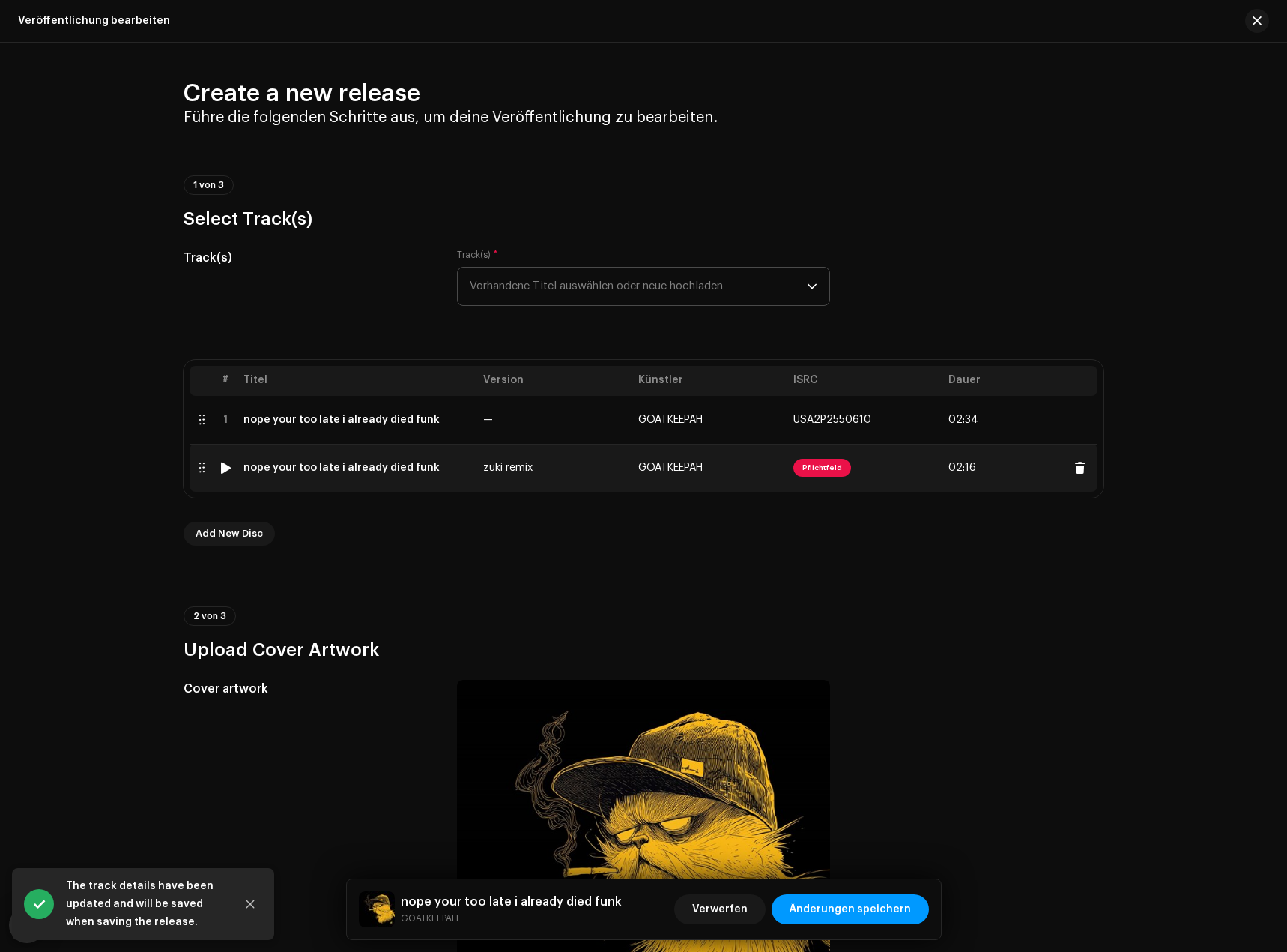
click at [529, 476] on td "zuki remix" at bounding box center [554, 468] width 155 height 48
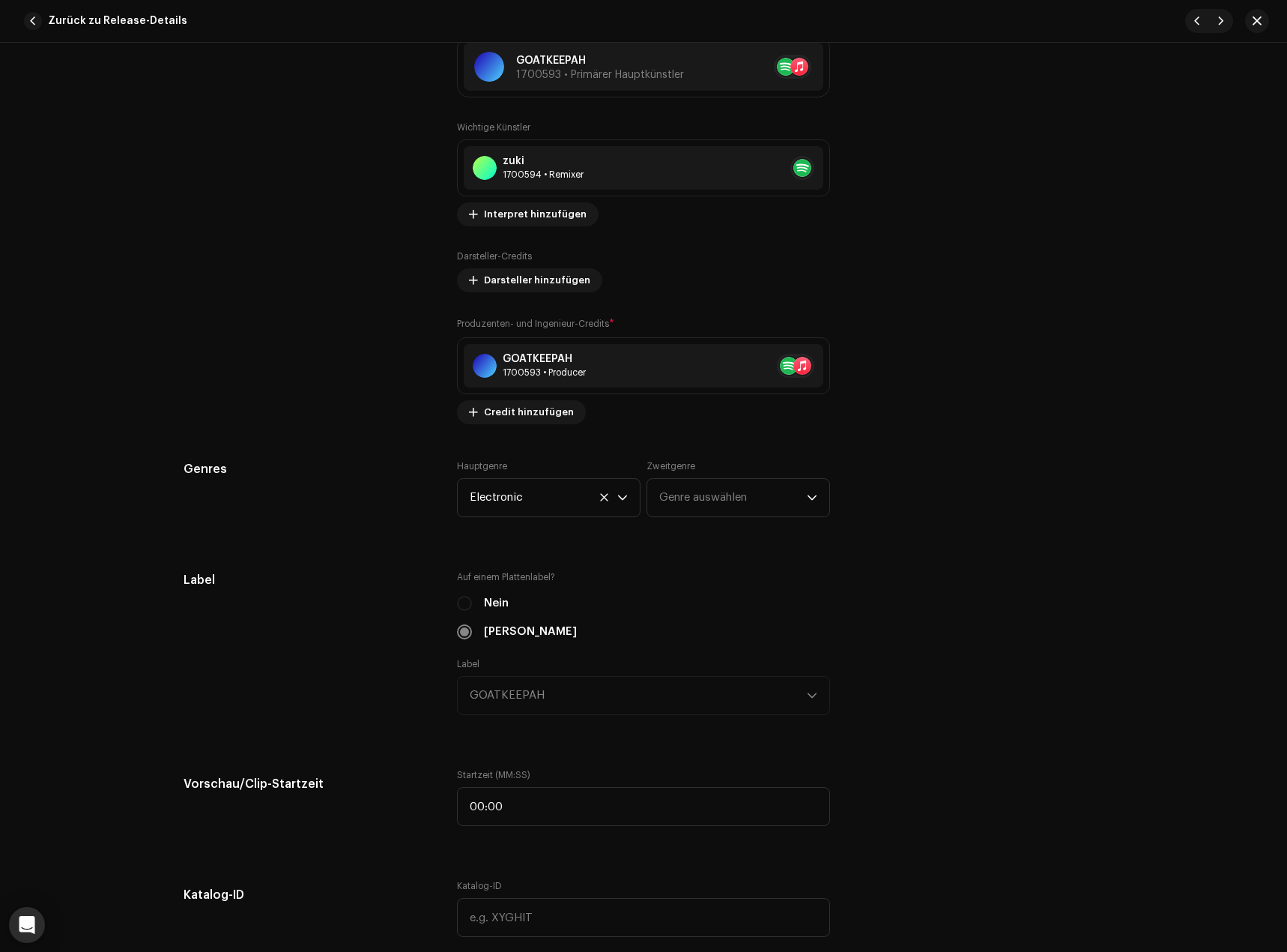
scroll to position [0, 0]
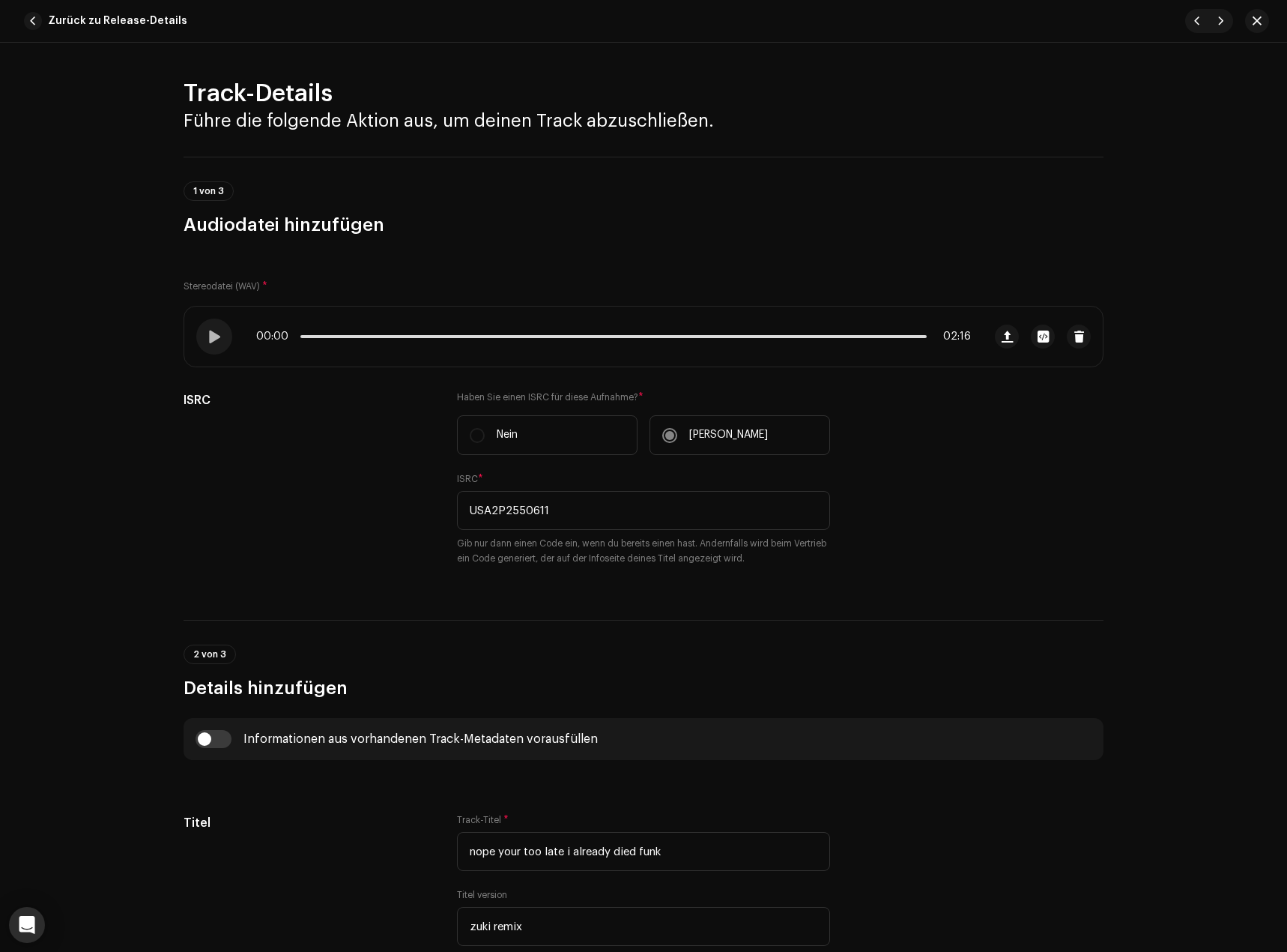
drag, startPoint x: 941, startPoint y: 672, endPoint x: 802, endPoint y: 306, distance: 391.5
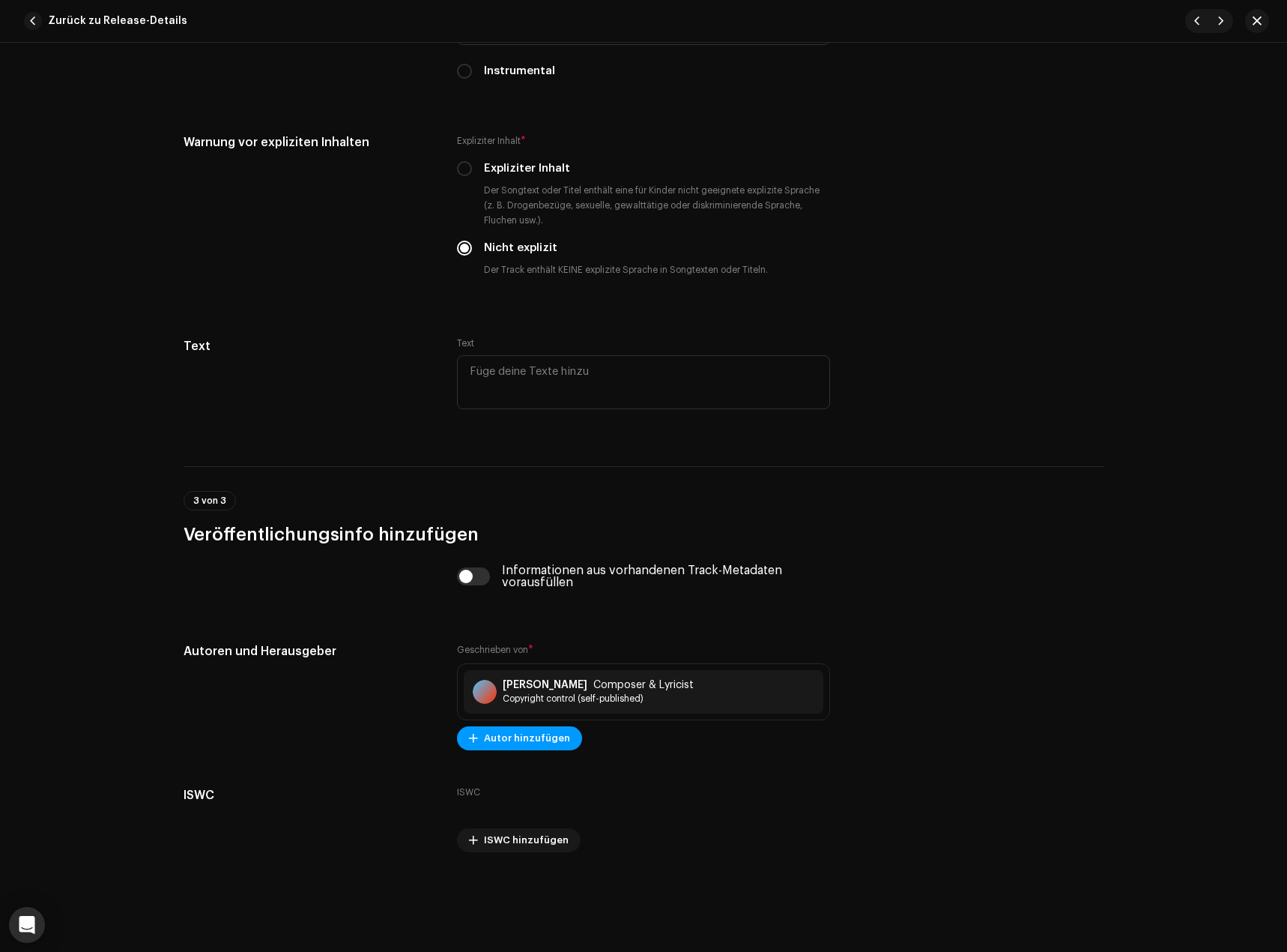
scroll to position [992, 0]
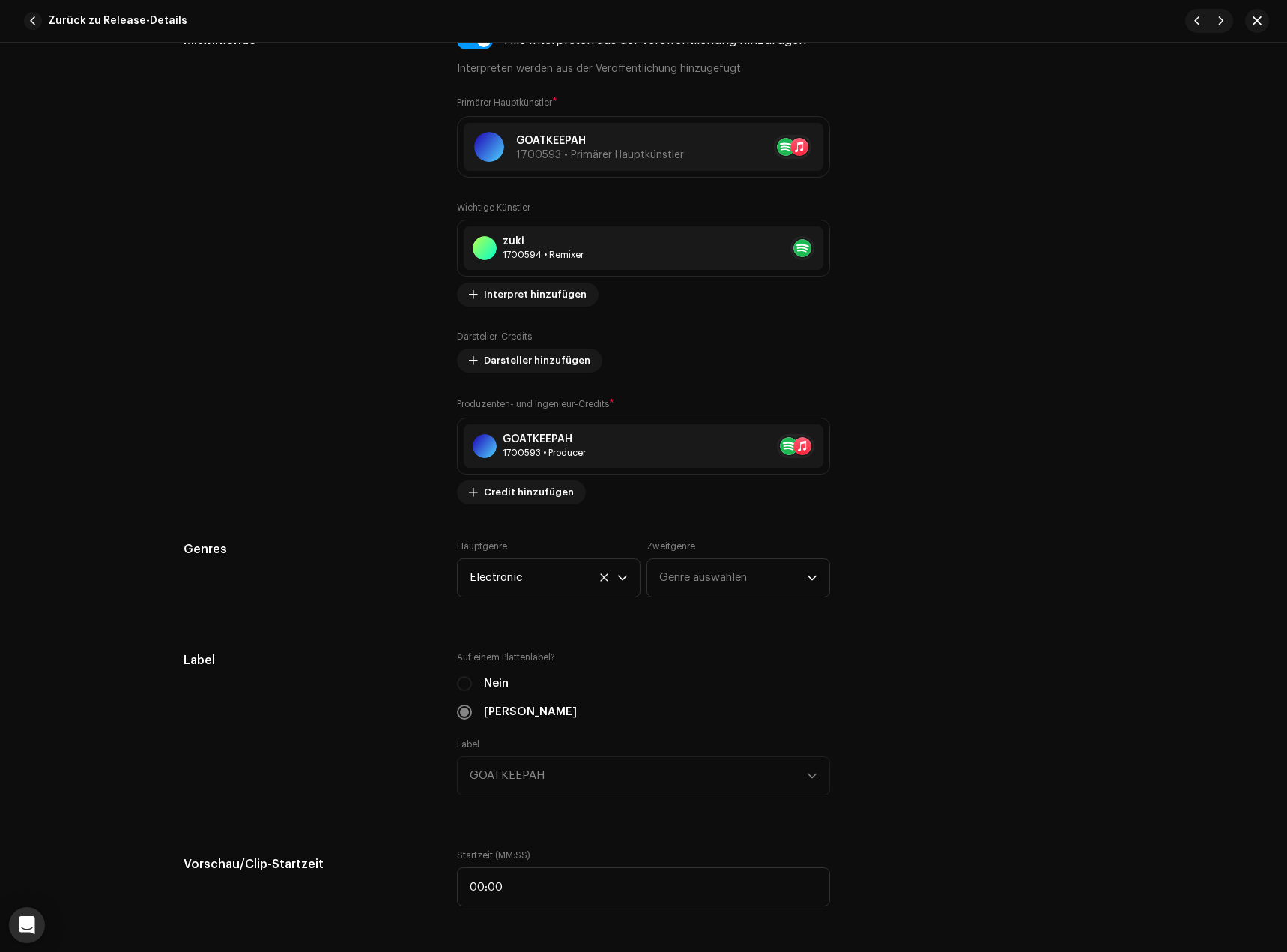
drag, startPoint x: 1109, startPoint y: 149, endPoint x: 1205, endPoint y: -27, distance: 200.5
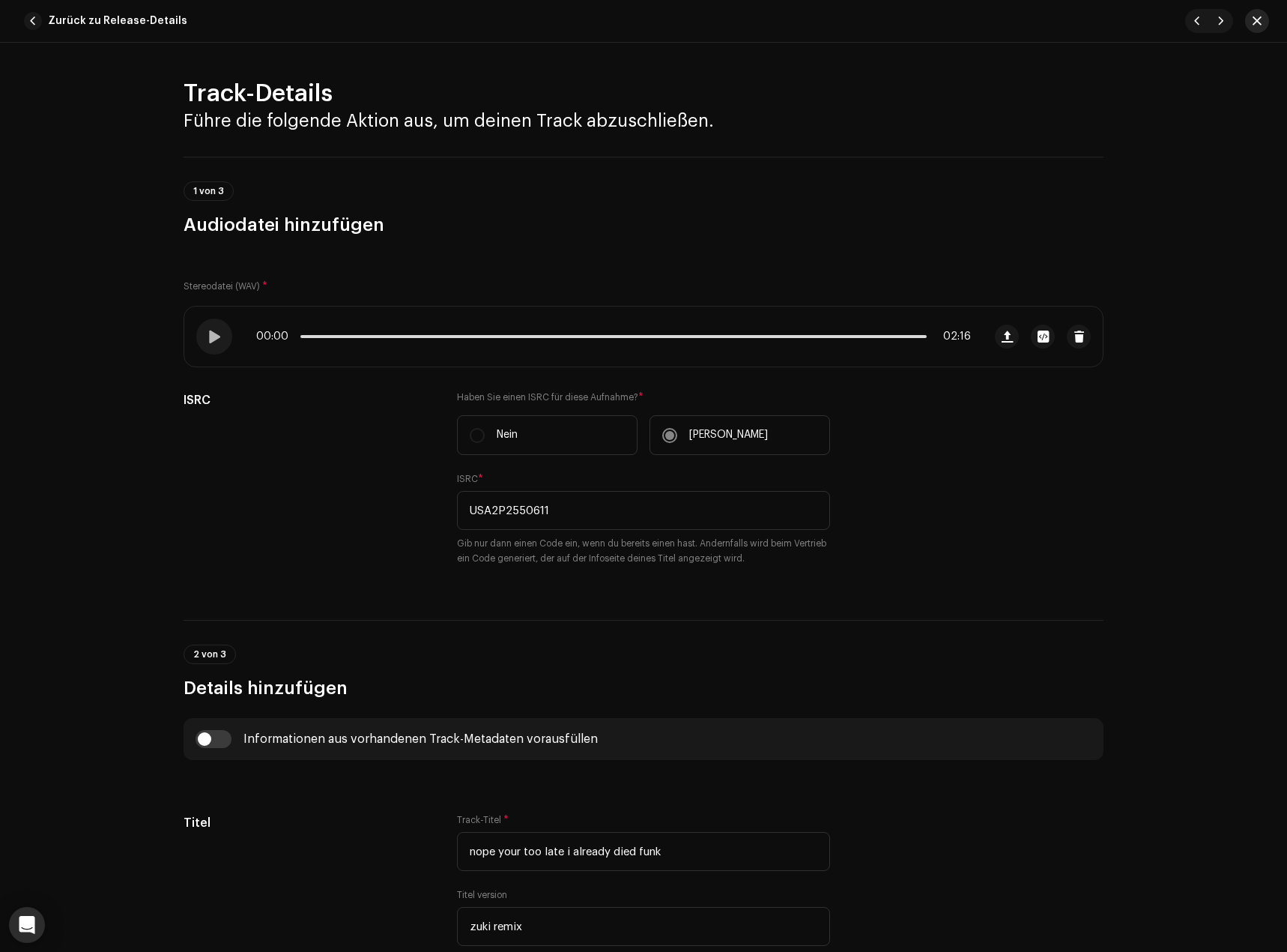
click at [1259, 14] on button "button" at bounding box center [1257, 21] width 24 height 24
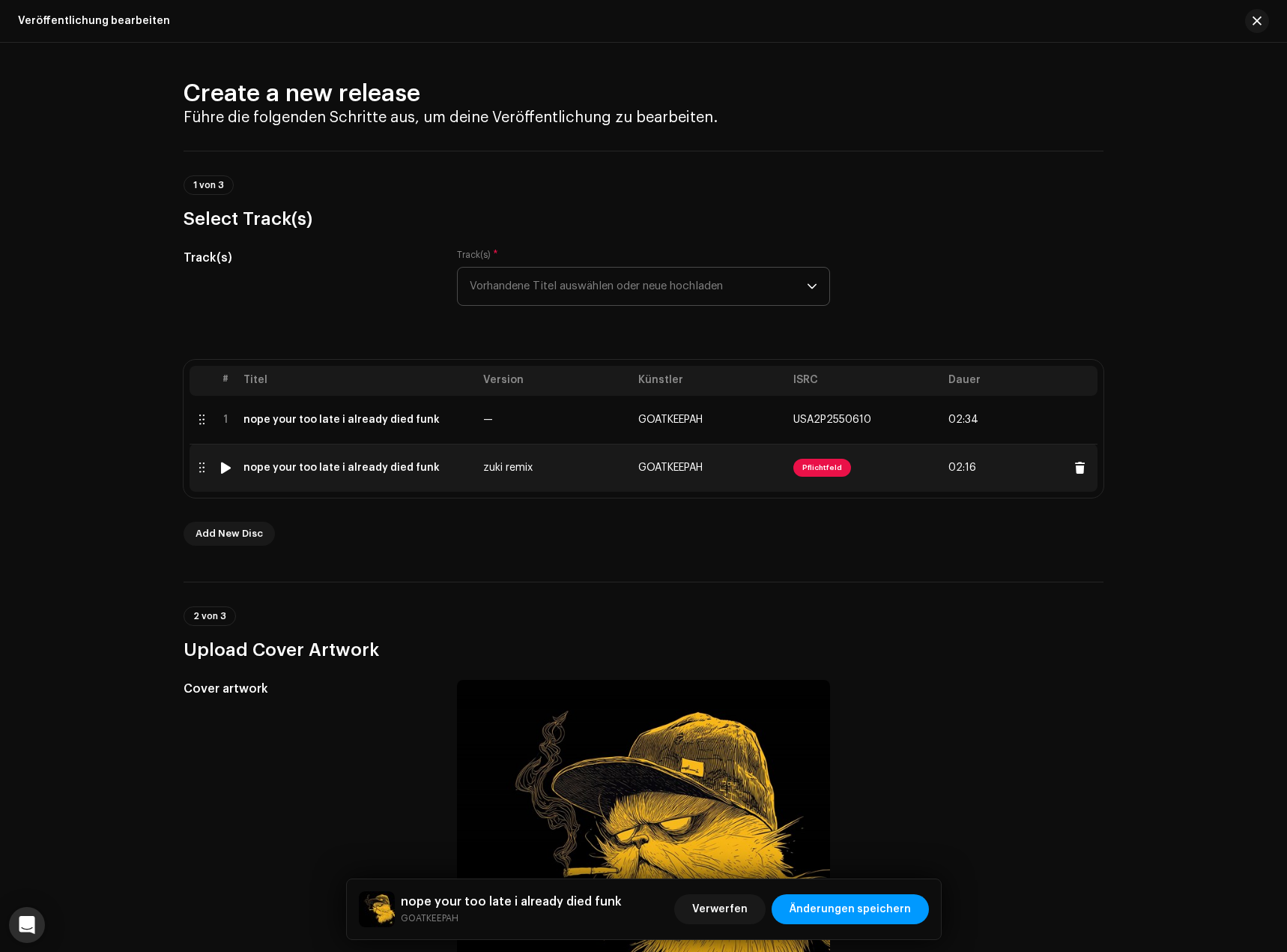
click at [818, 466] on span "Pflichtfeld" at bounding box center [822, 467] width 58 height 18
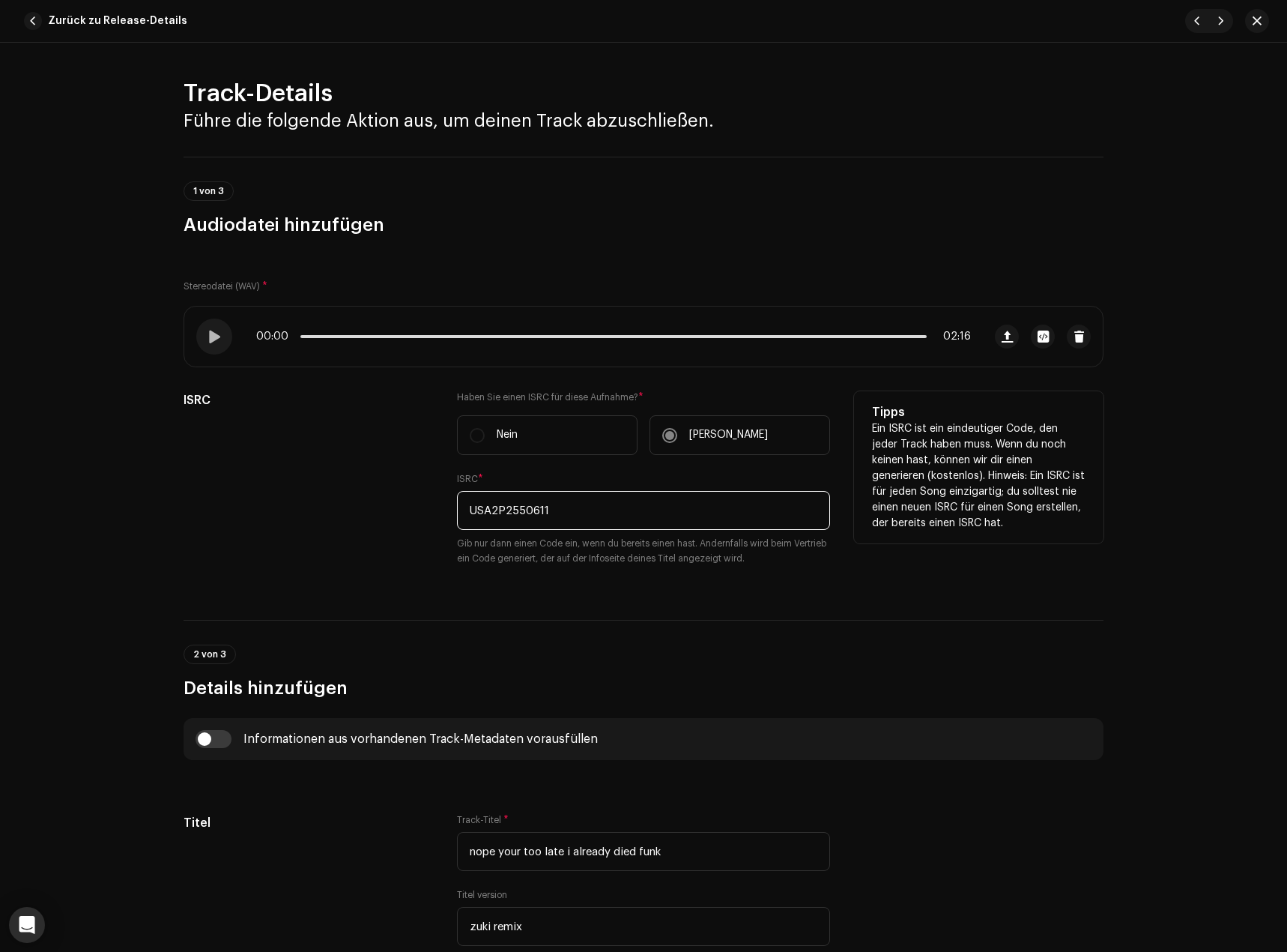
click at [565, 529] on input "USA2P2550611" at bounding box center [643, 510] width 373 height 39
paste input "text"
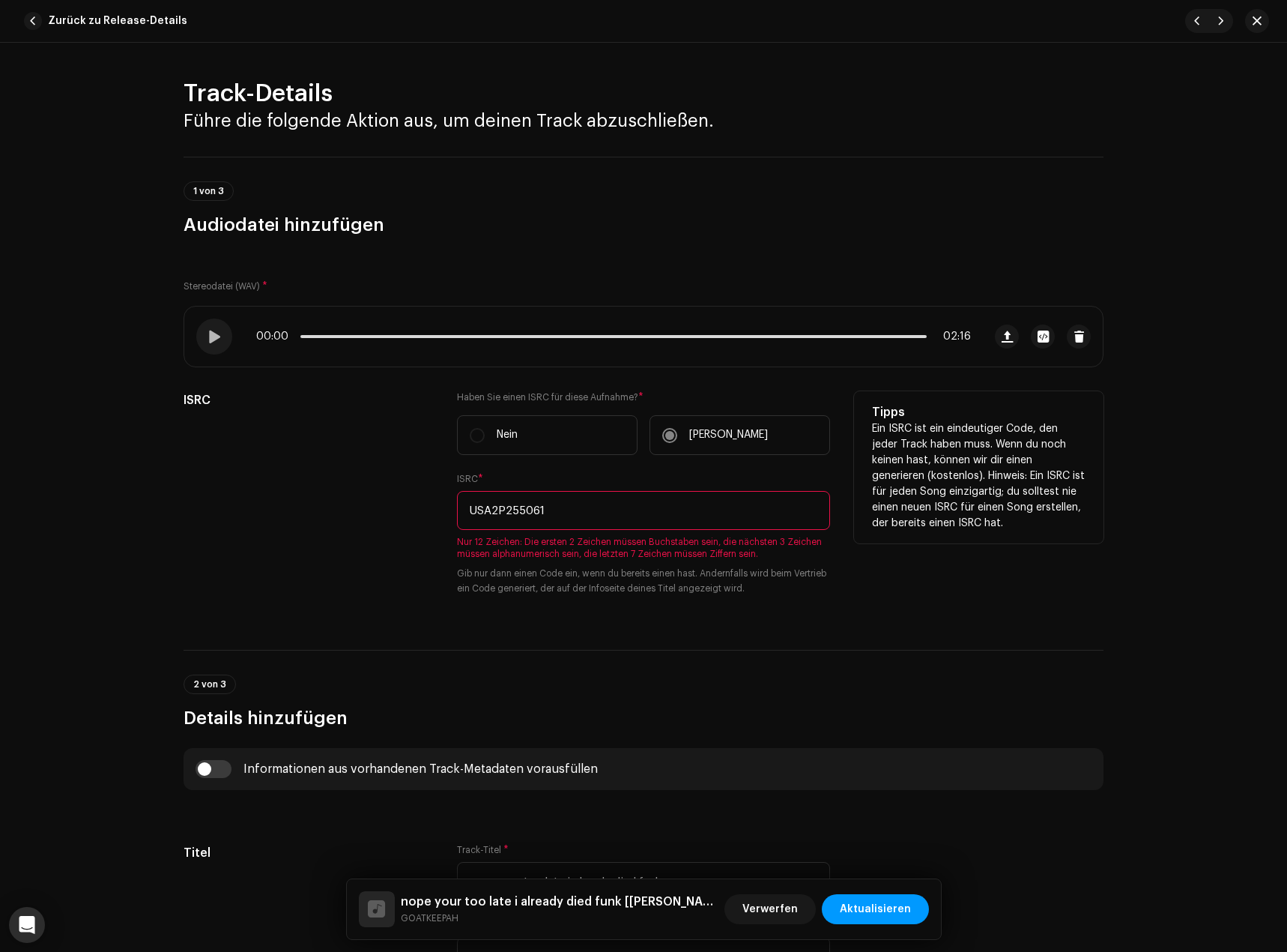
paste input "1"
type input "USA2P2550611"
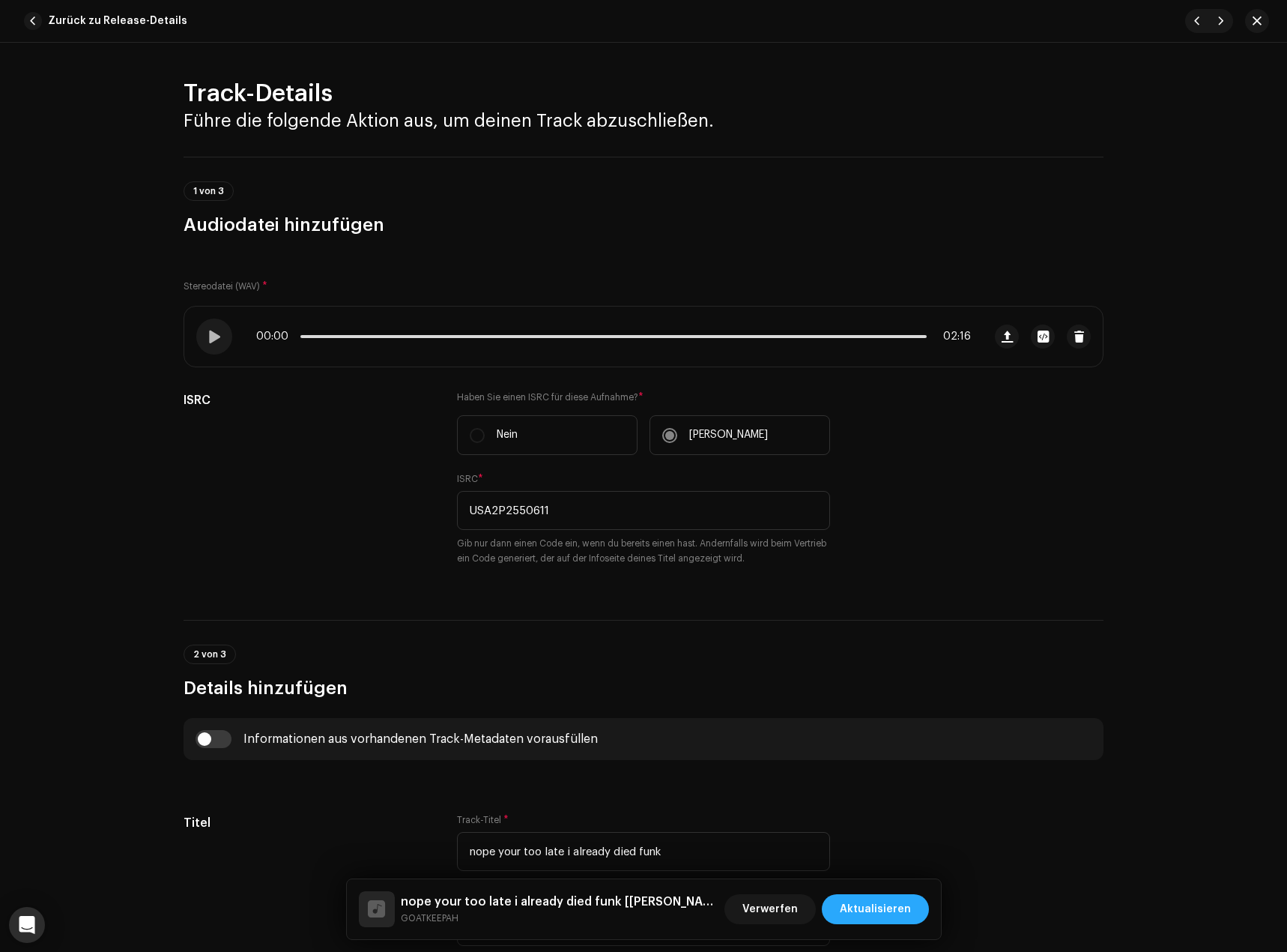
click at [856, 902] on span "Aktualisieren" at bounding box center [875, 909] width 71 height 30
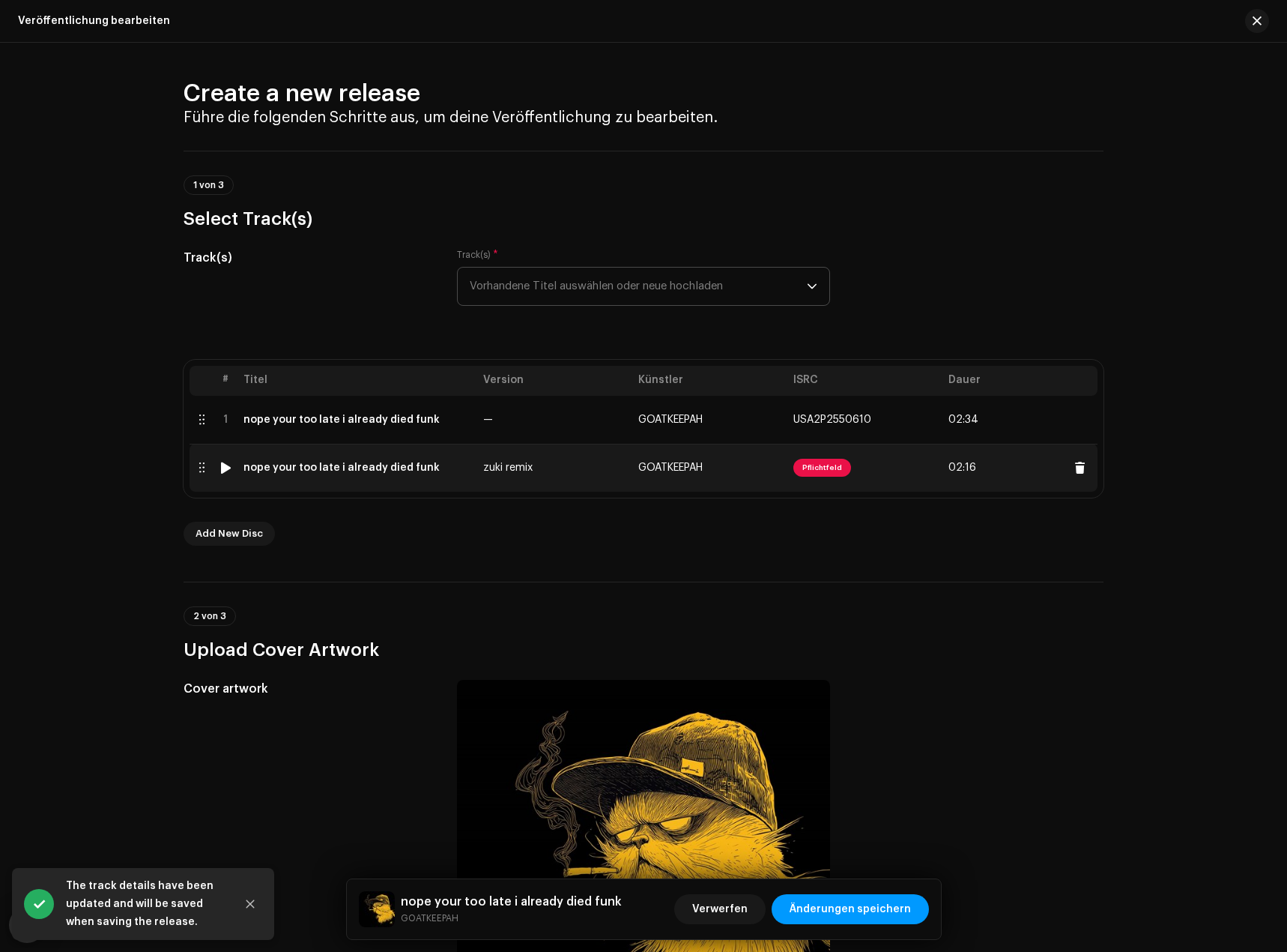
click at [788, 473] on td "Pflichtfeld" at bounding box center [865, 468] width 155 height 48
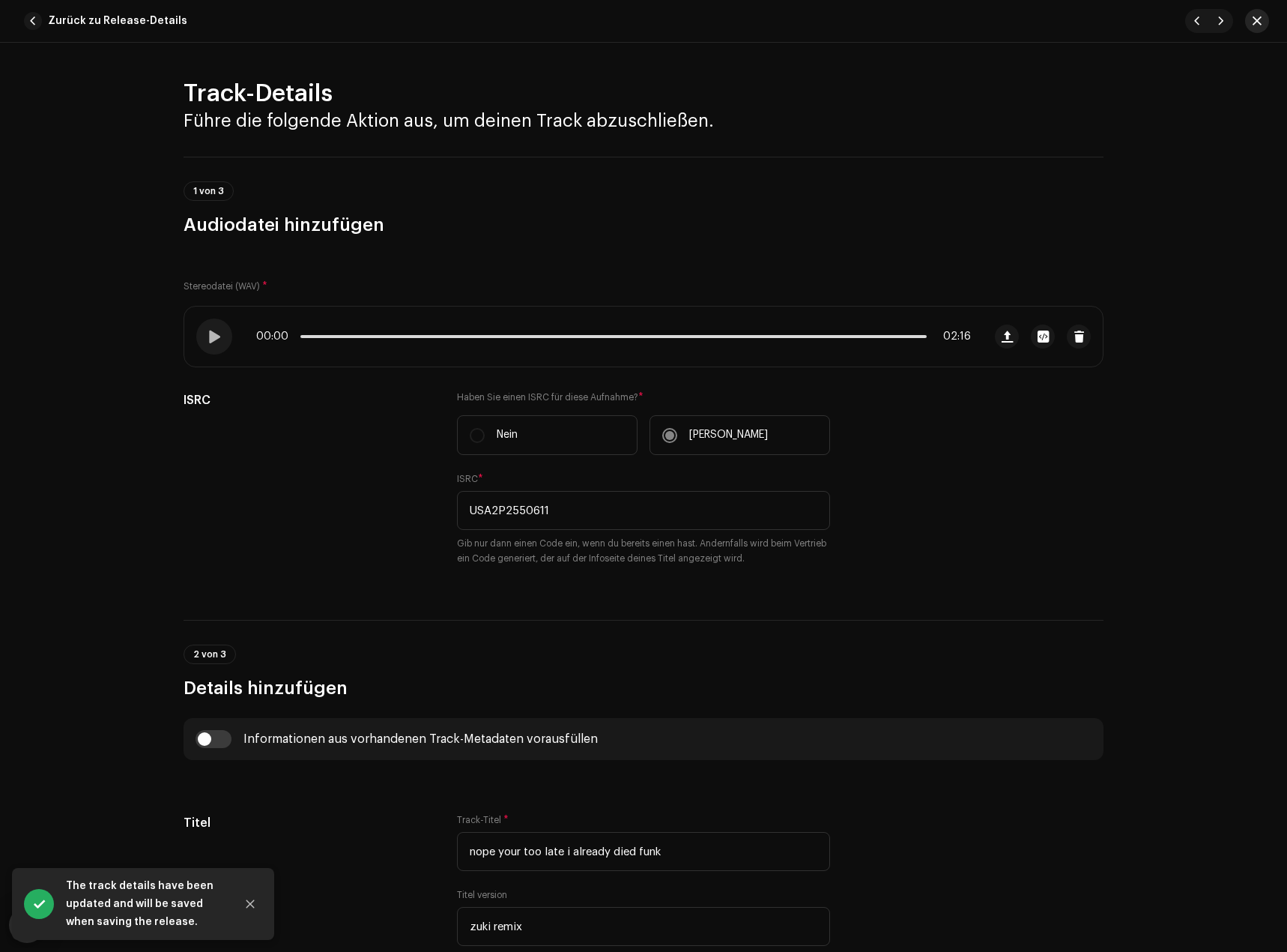
click at [1263, 18] on button "button" at bounding box center [1257, 21] width 24 height 24
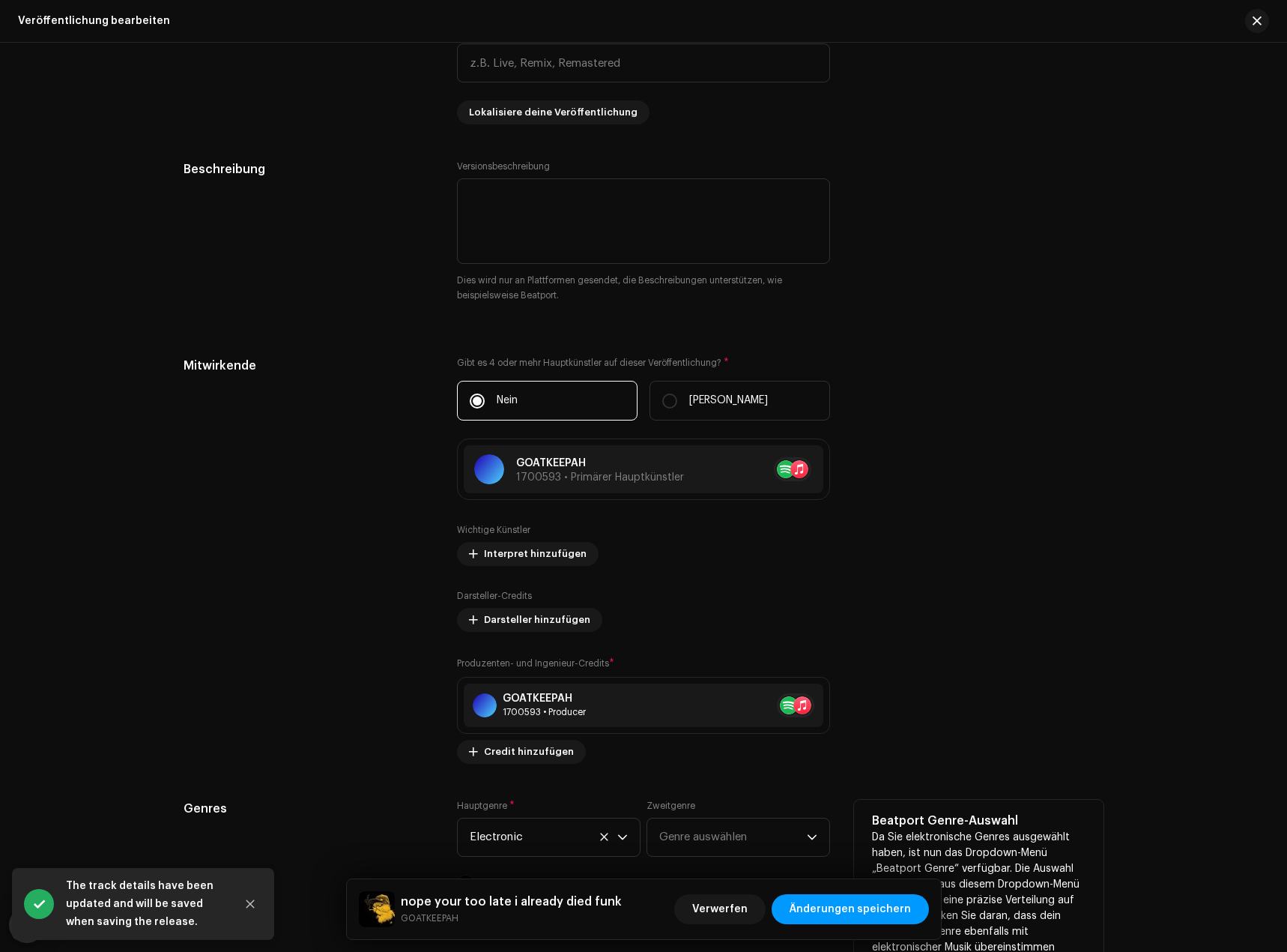
scroll to position [1574, 0]
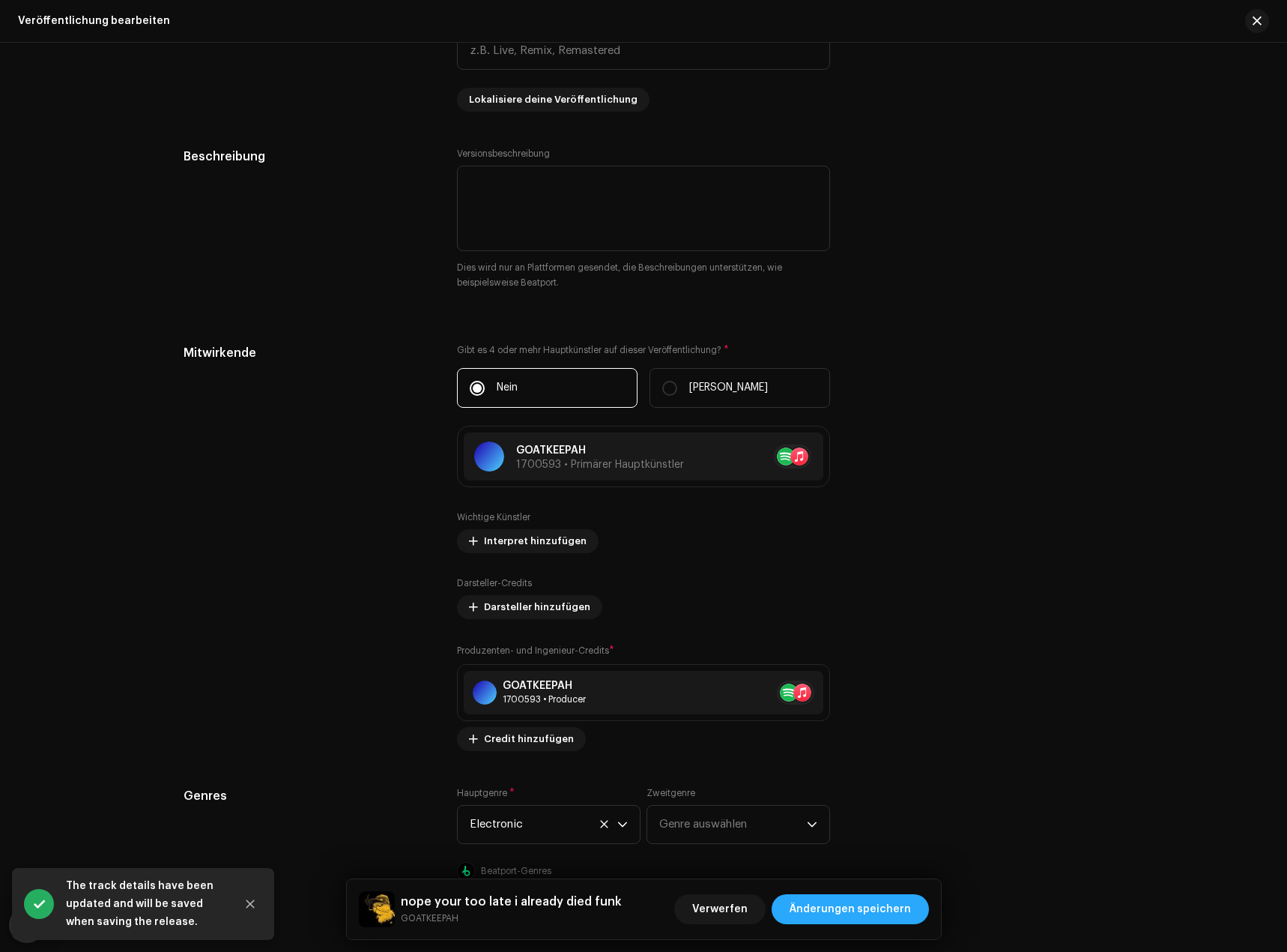
click at [846, 903] on span "Änderungen speichern" at bounding box center [851, 909] width 122 height 30
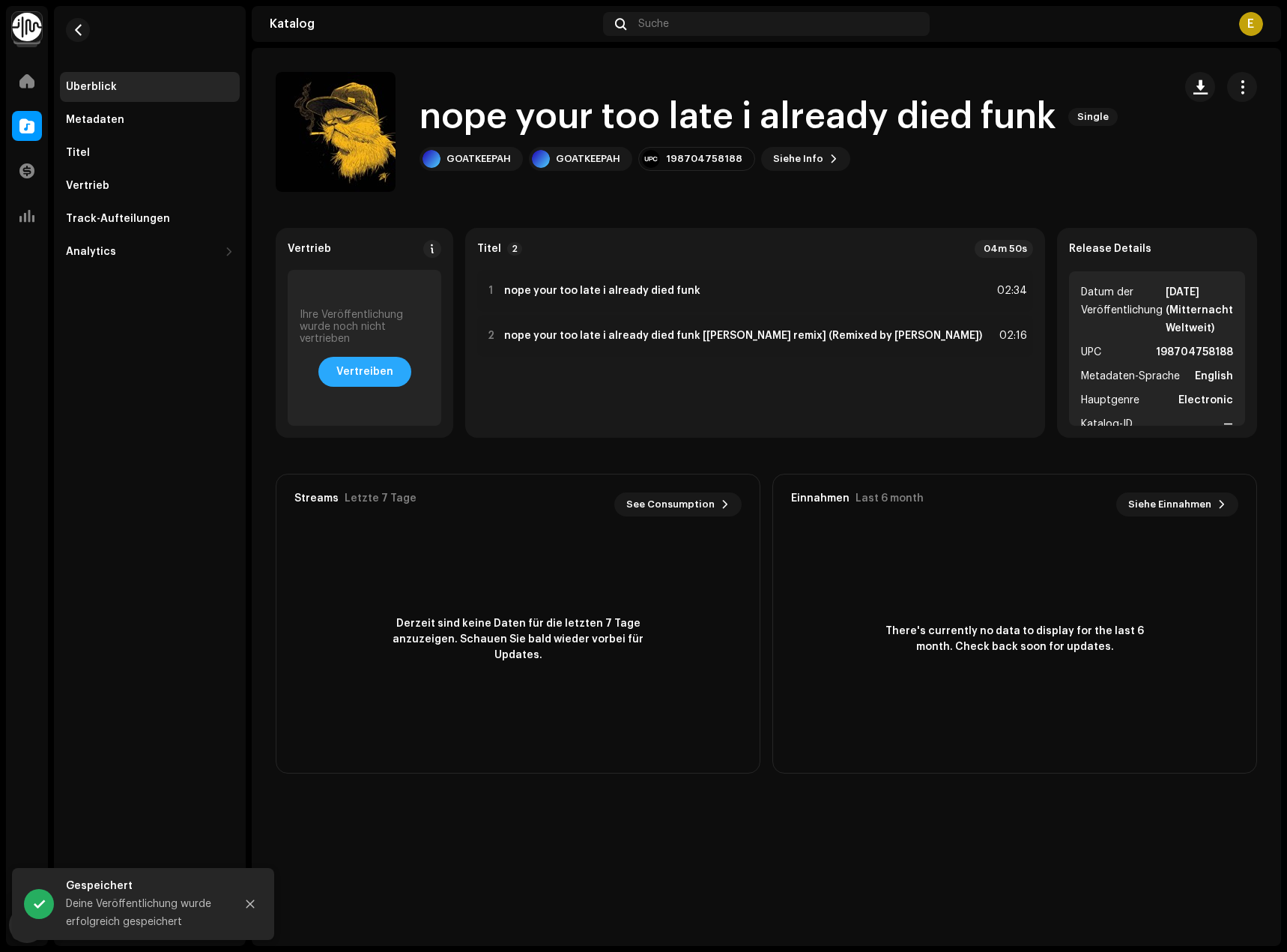
click at [393, 359] on span "Vertreiben" at bounding box center [365, 372] width 57 height 30
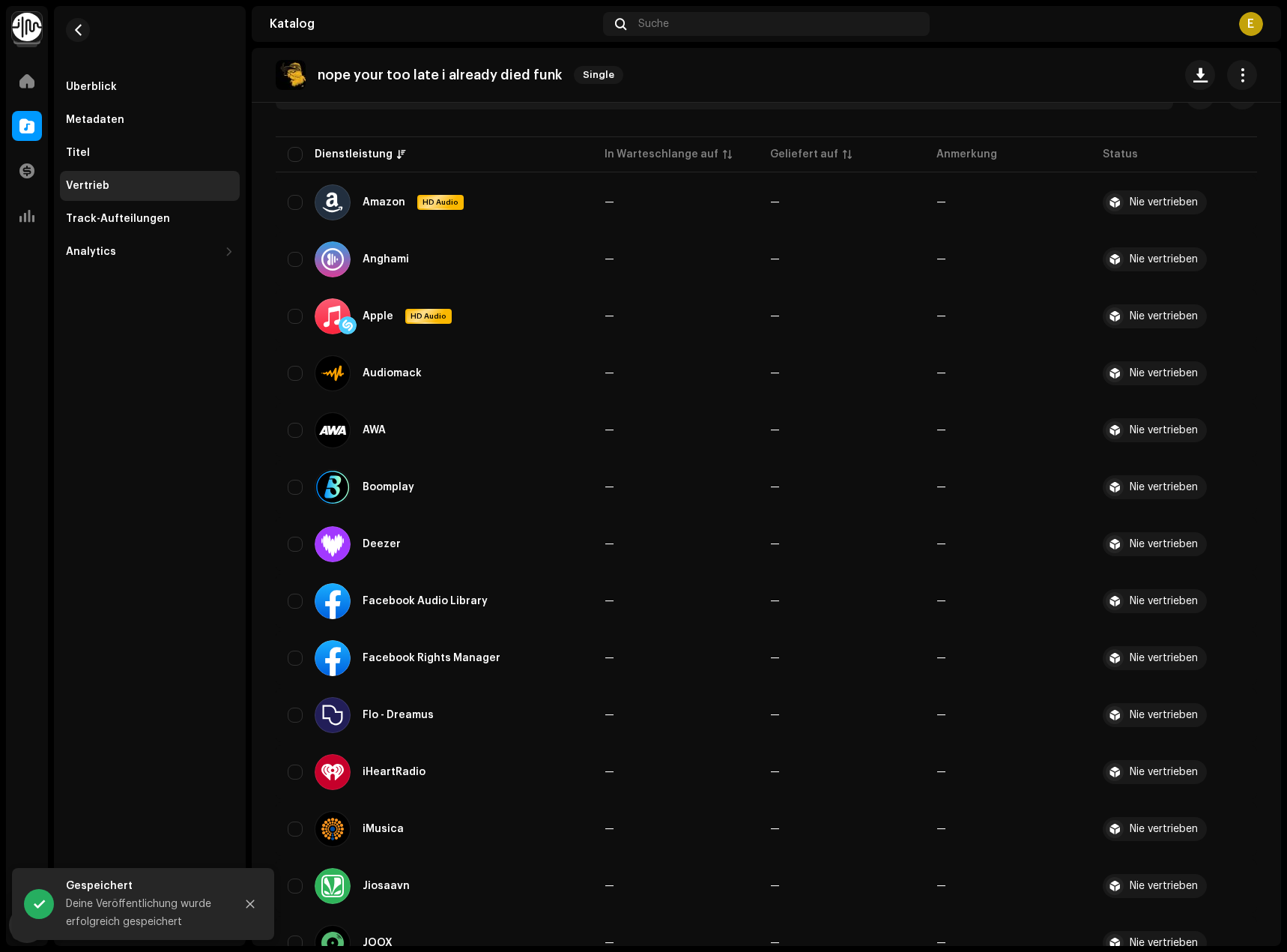
scroll to position [1145, 0]
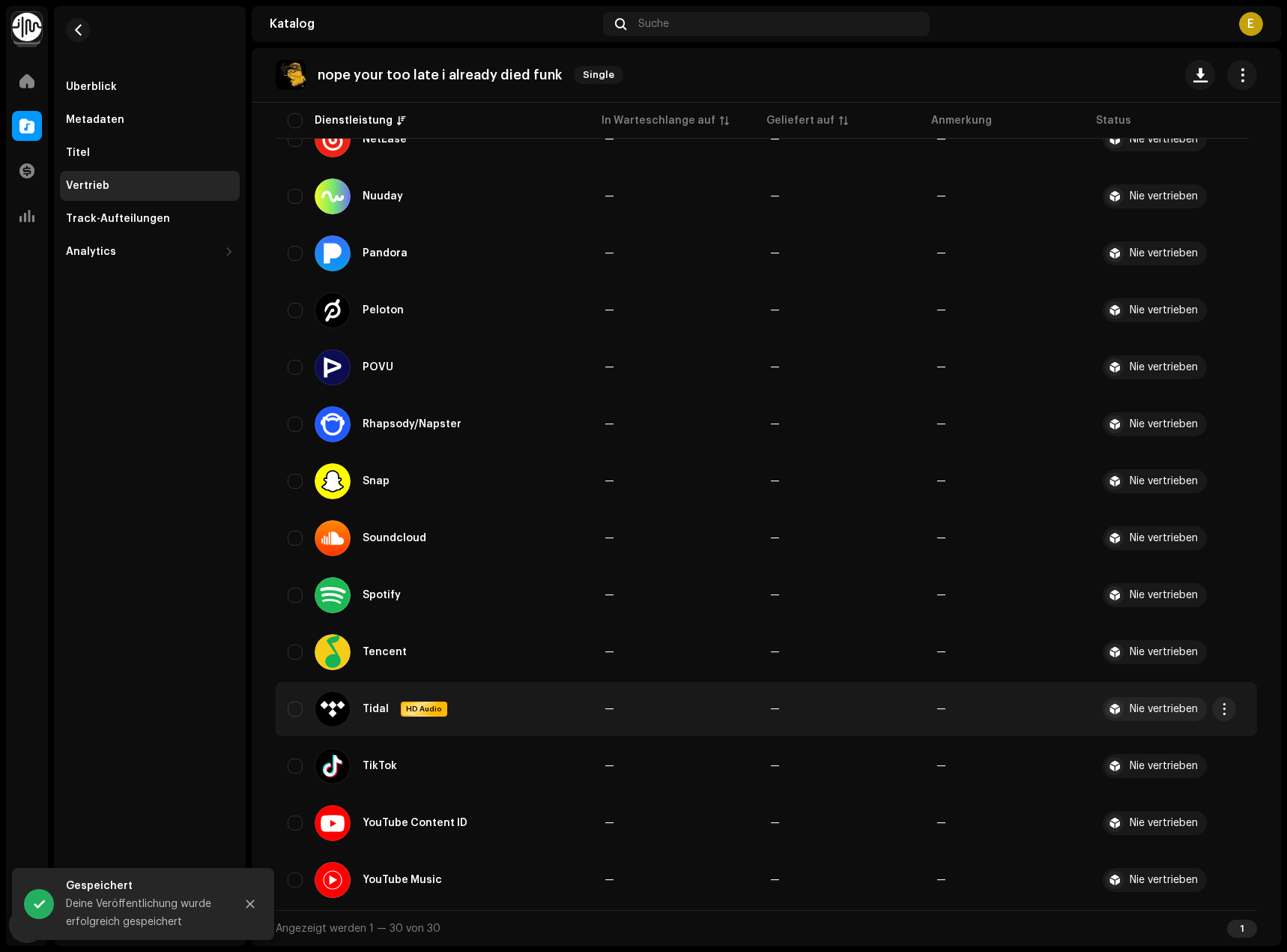
drag, startPoint x: 802, startPoint y: 496, endPoint x: 607, endPoint y: 729, distance: 303.8
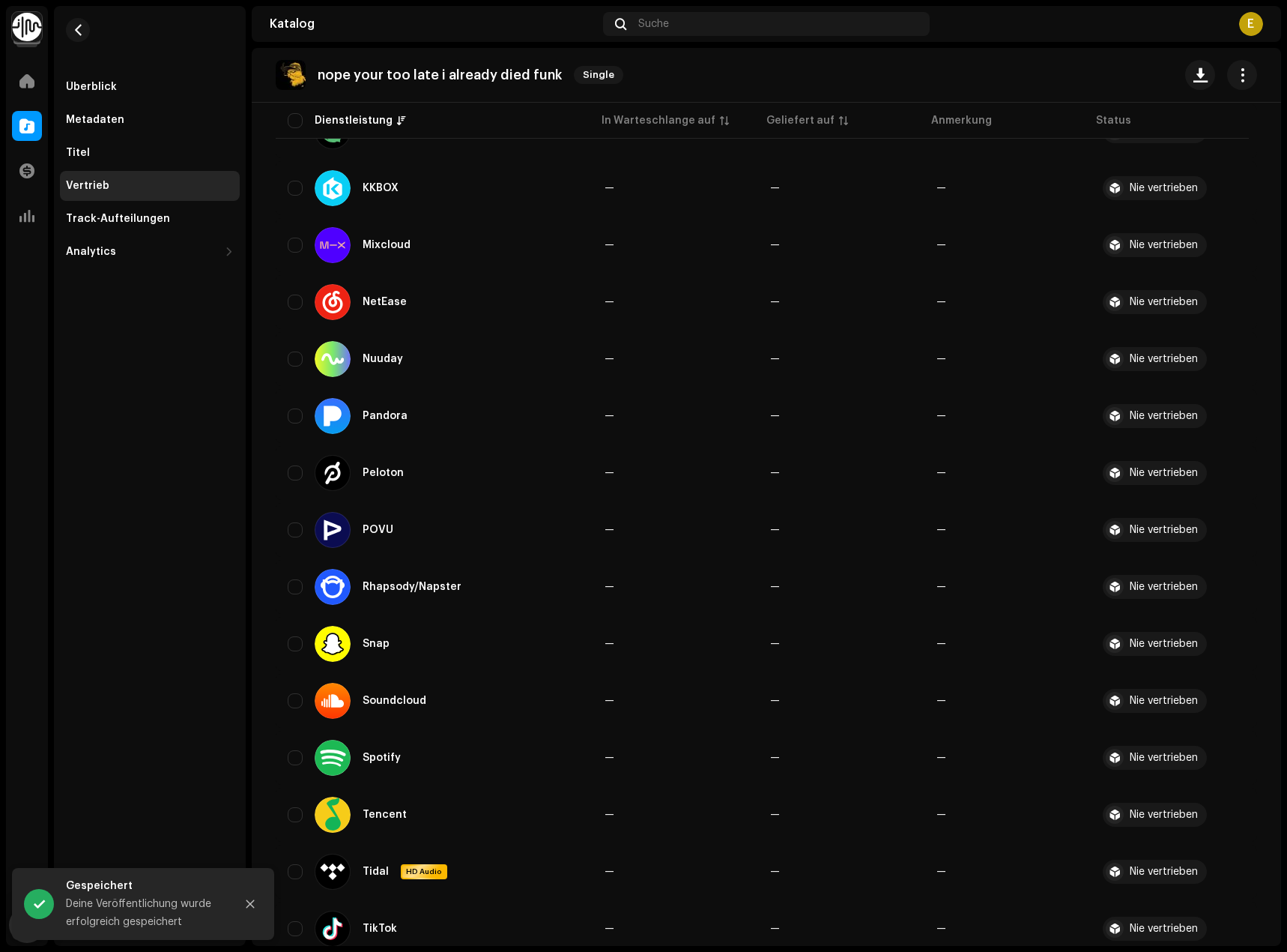
scroll to position [0, 0]
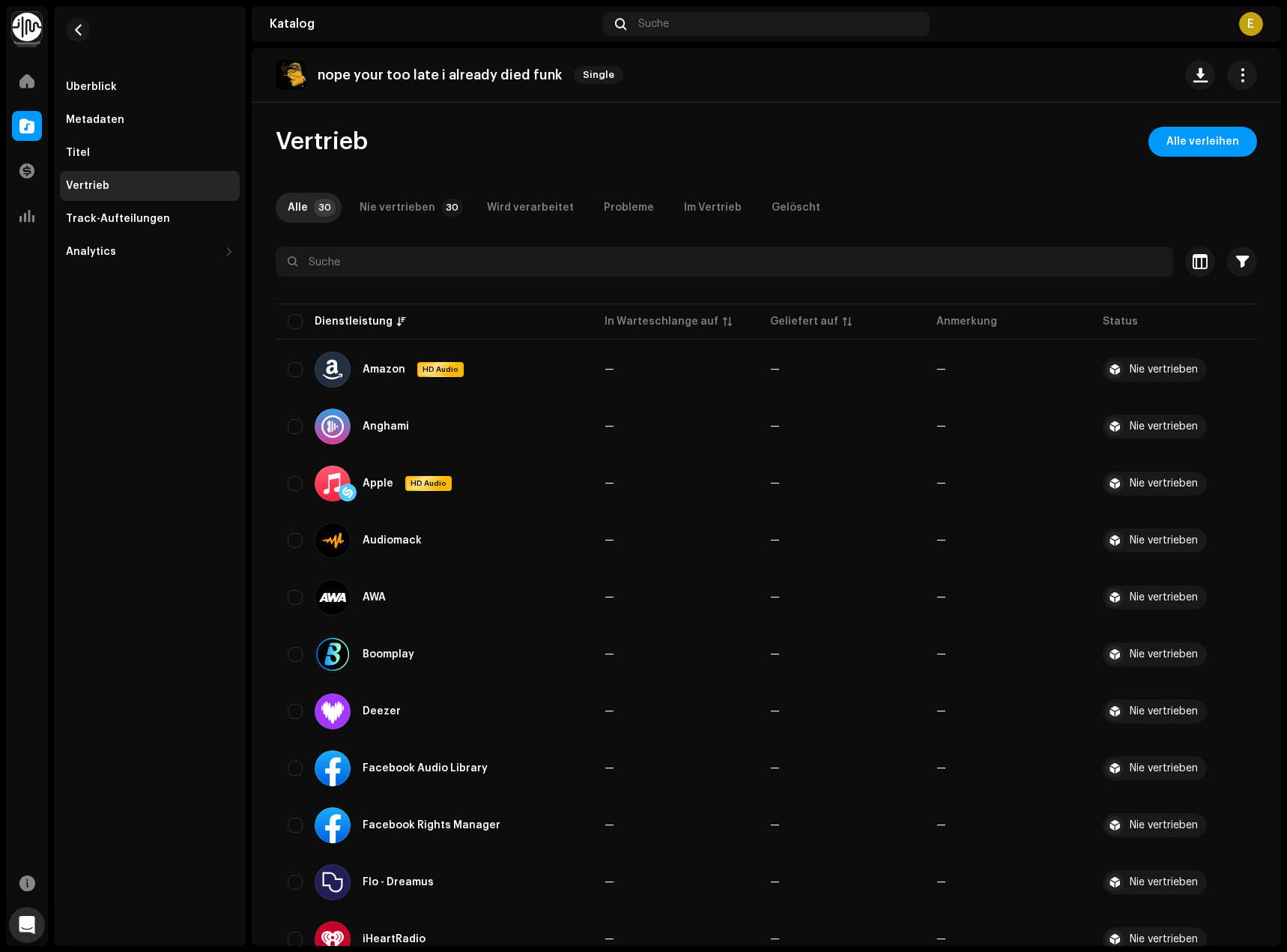
drag, startPoint x: 476, startPoint y: 482, endPoint x: 414, endPoint y: 173, distance: 315.2
click at [289, 315] on input "checkbox" at bounding box center [295, 321] width 15 height 15
checkbox input "true"
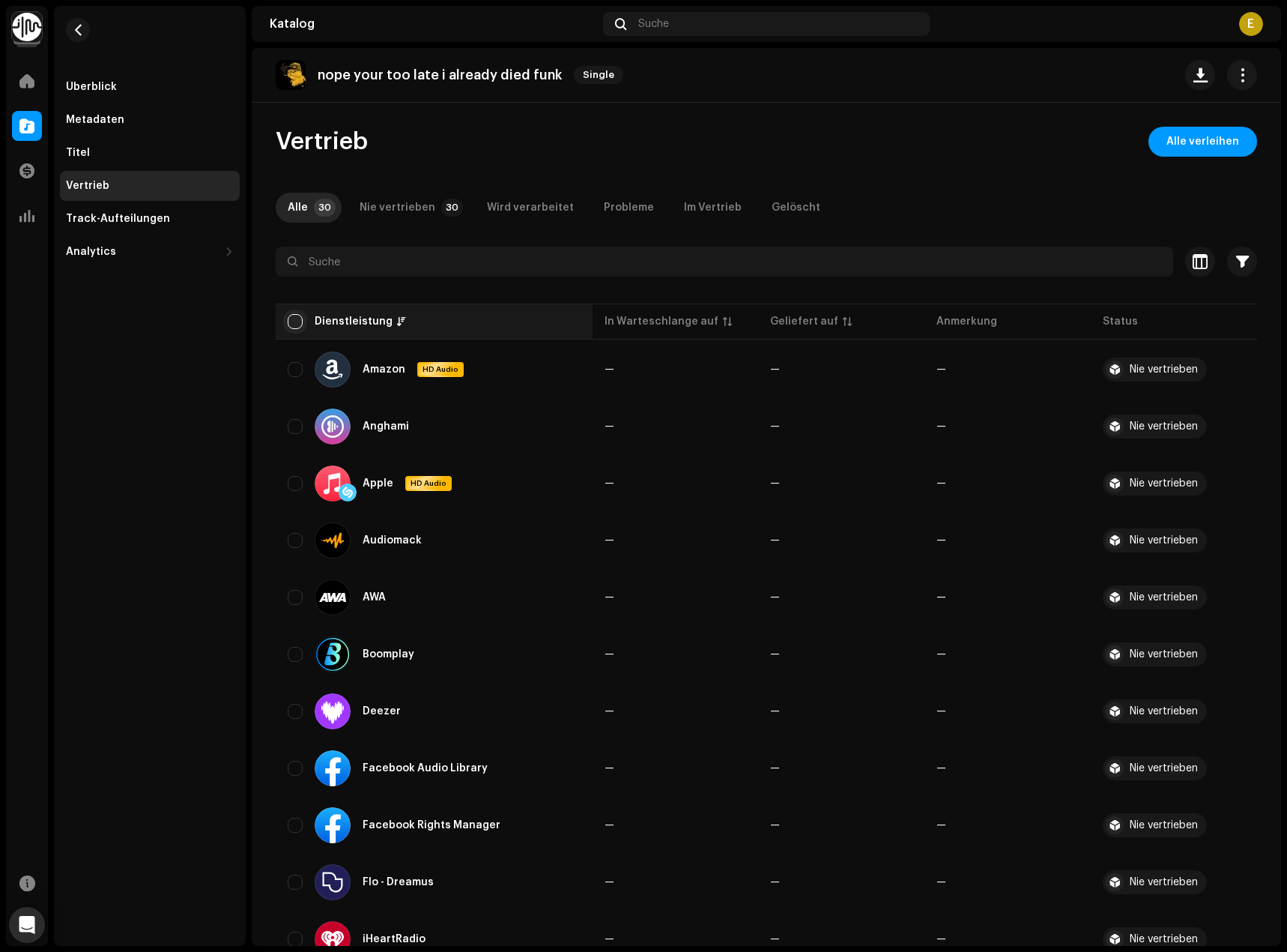
checkbox input "true"
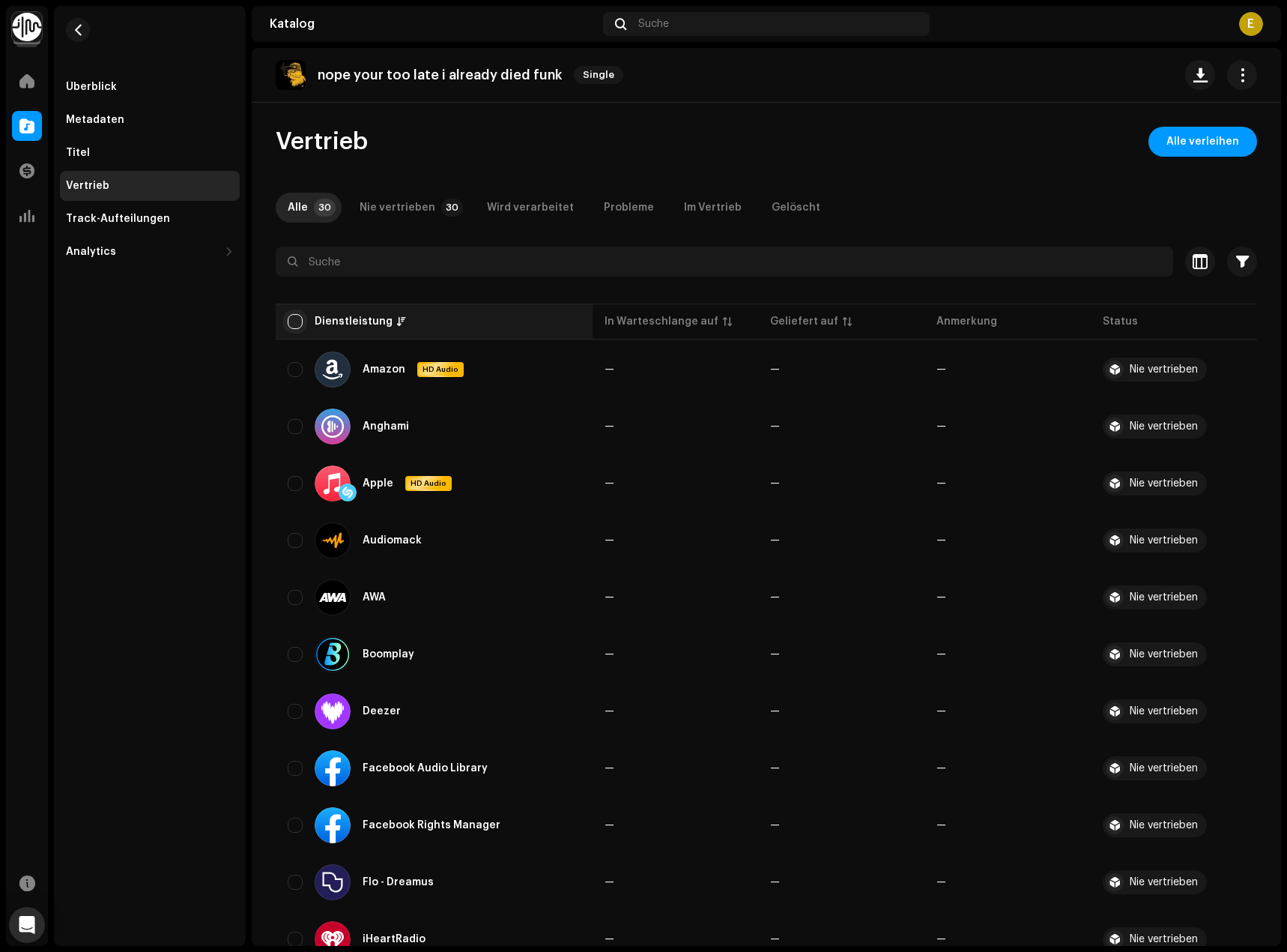
checkbox input "true"
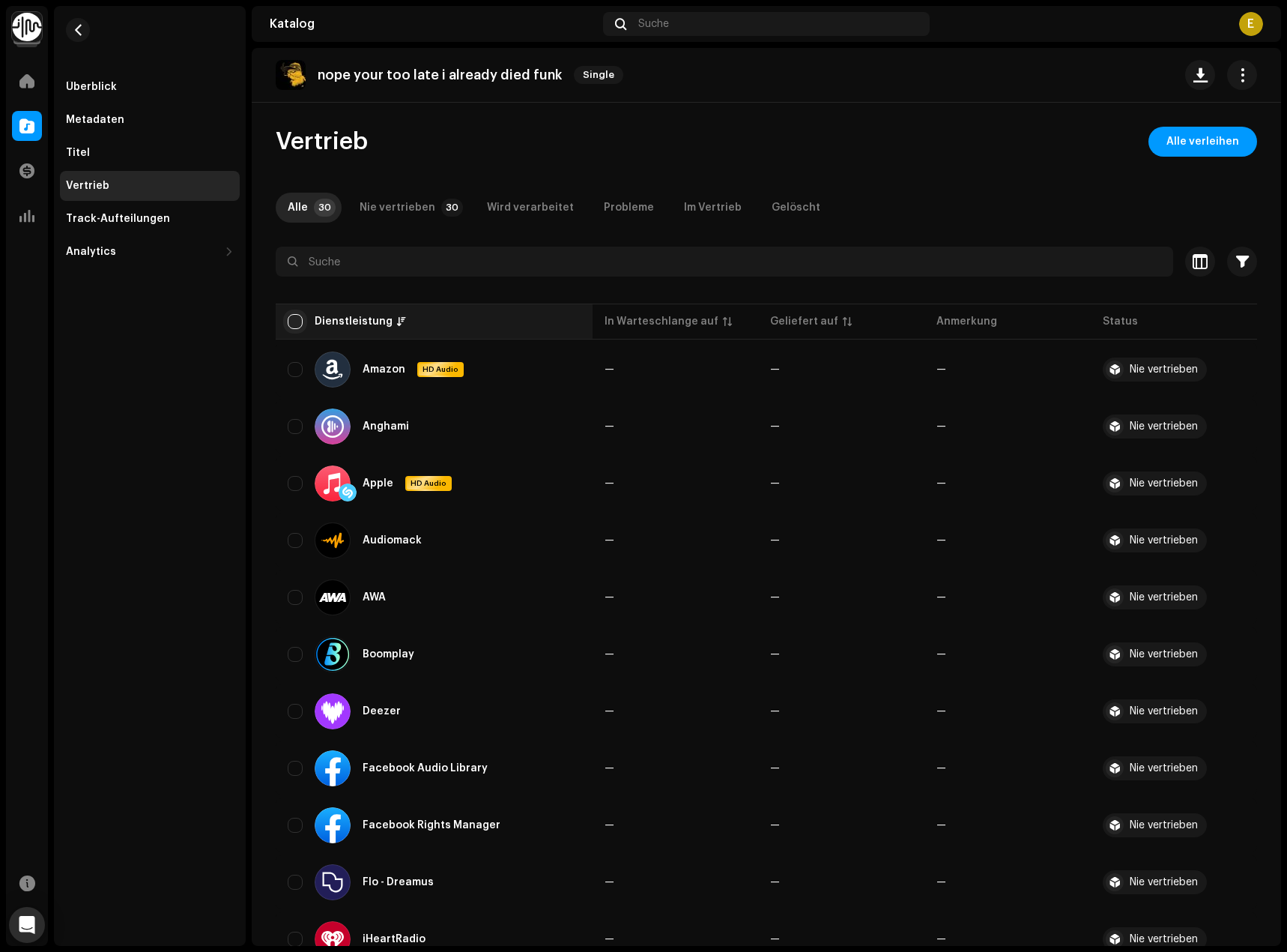
checkbox input "true"
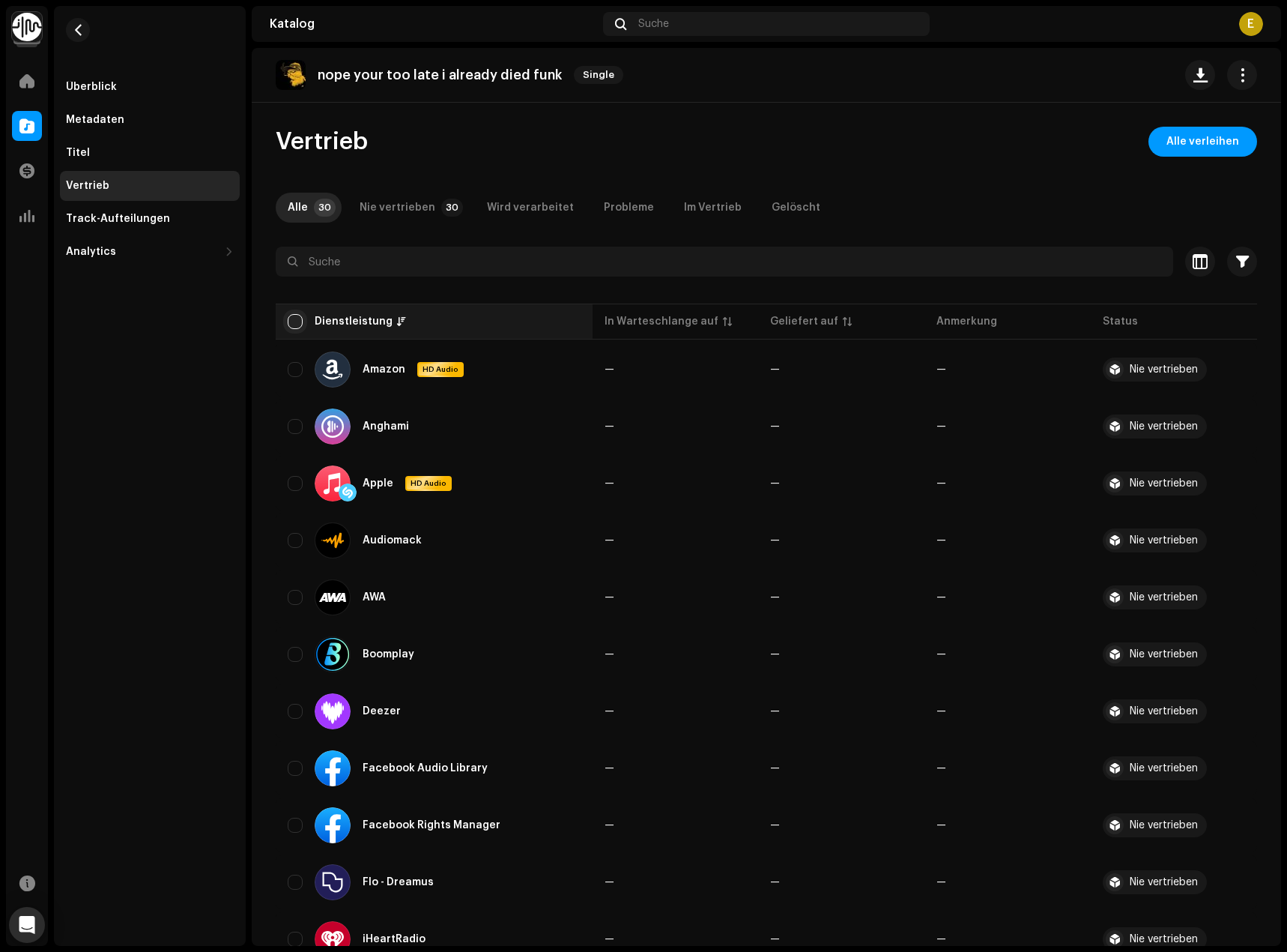
checkbox input "true"
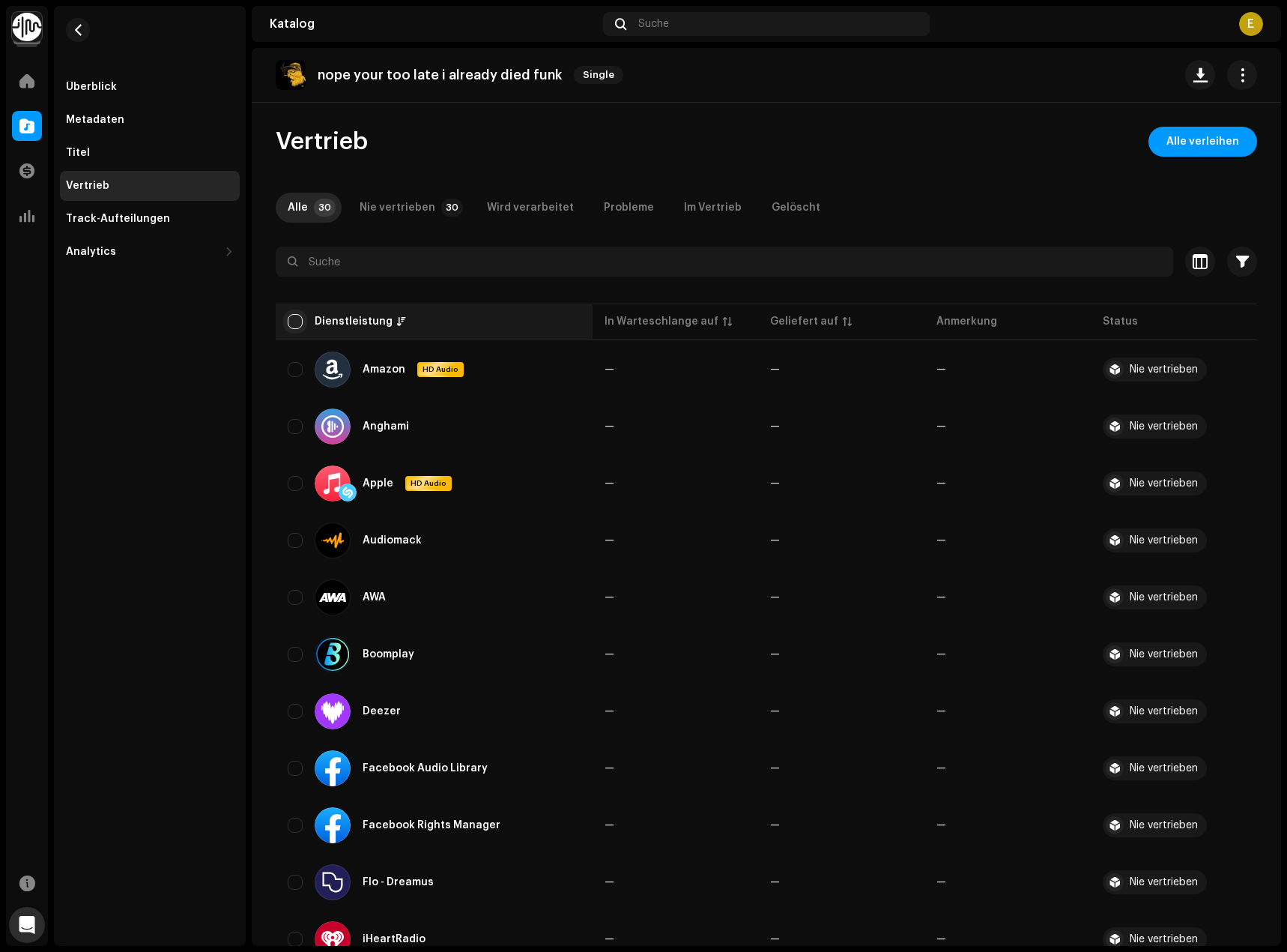
checkbox input "true"
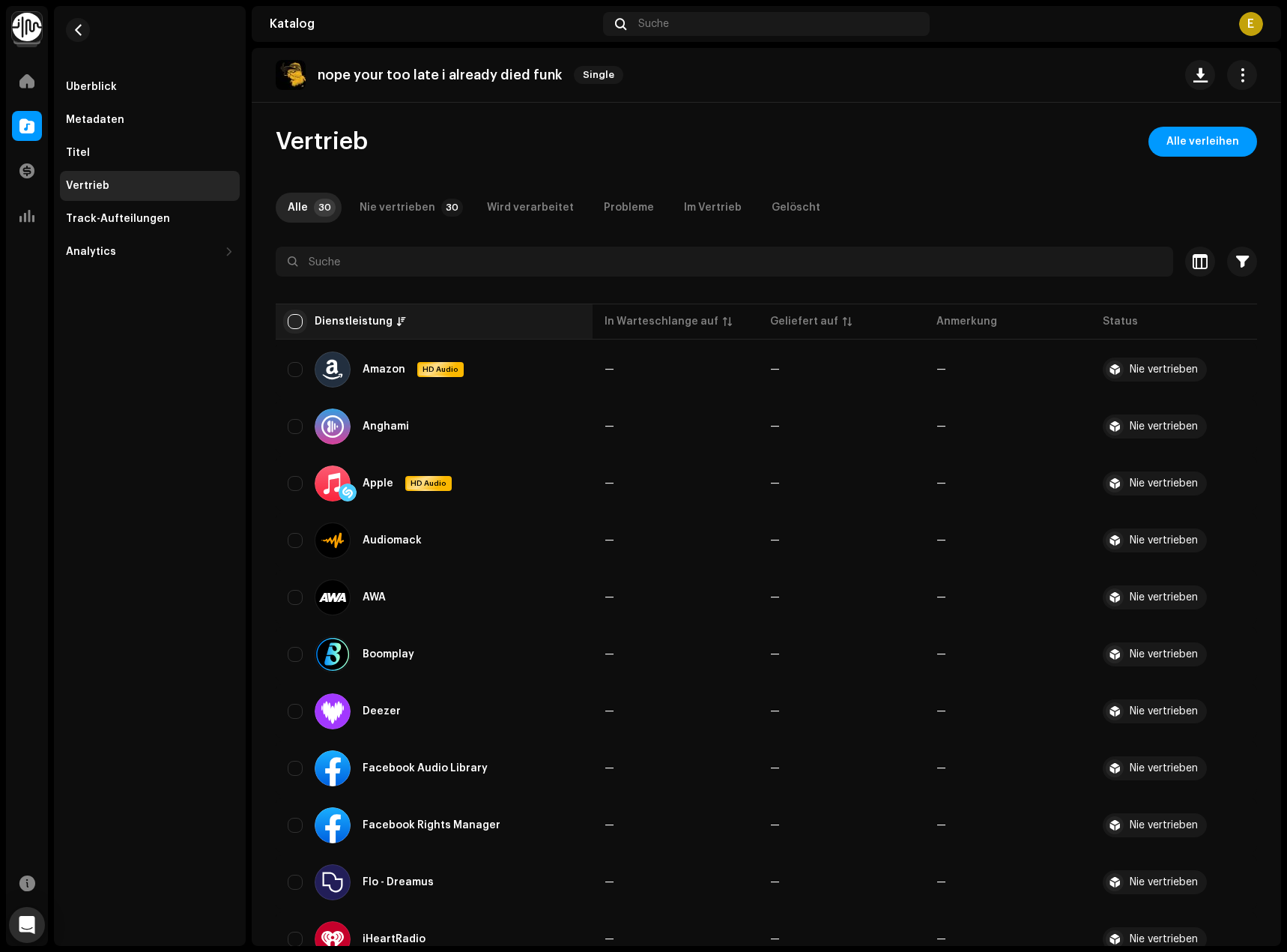
checkbox input "true"
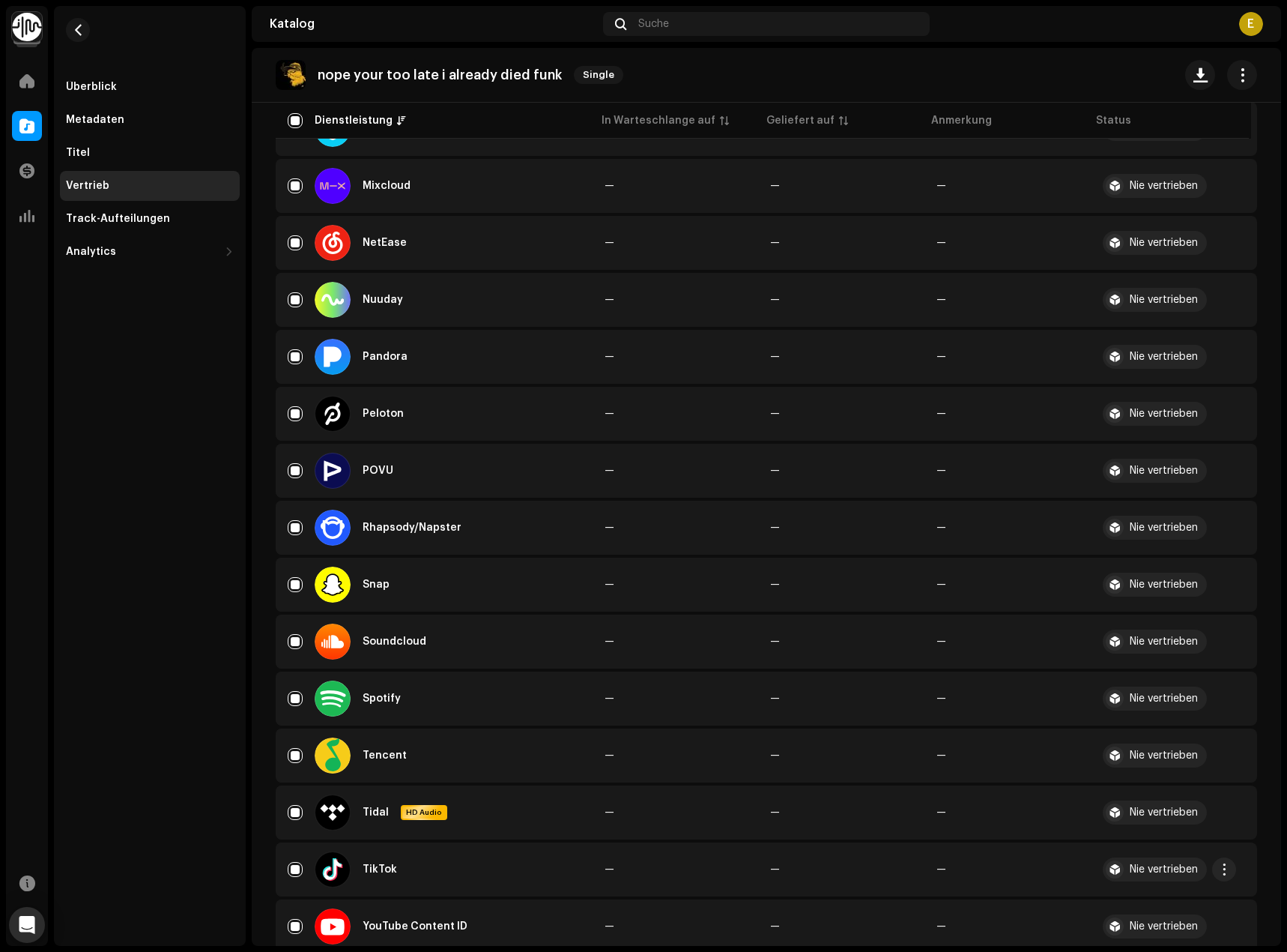
scroll to position [1145, 0]
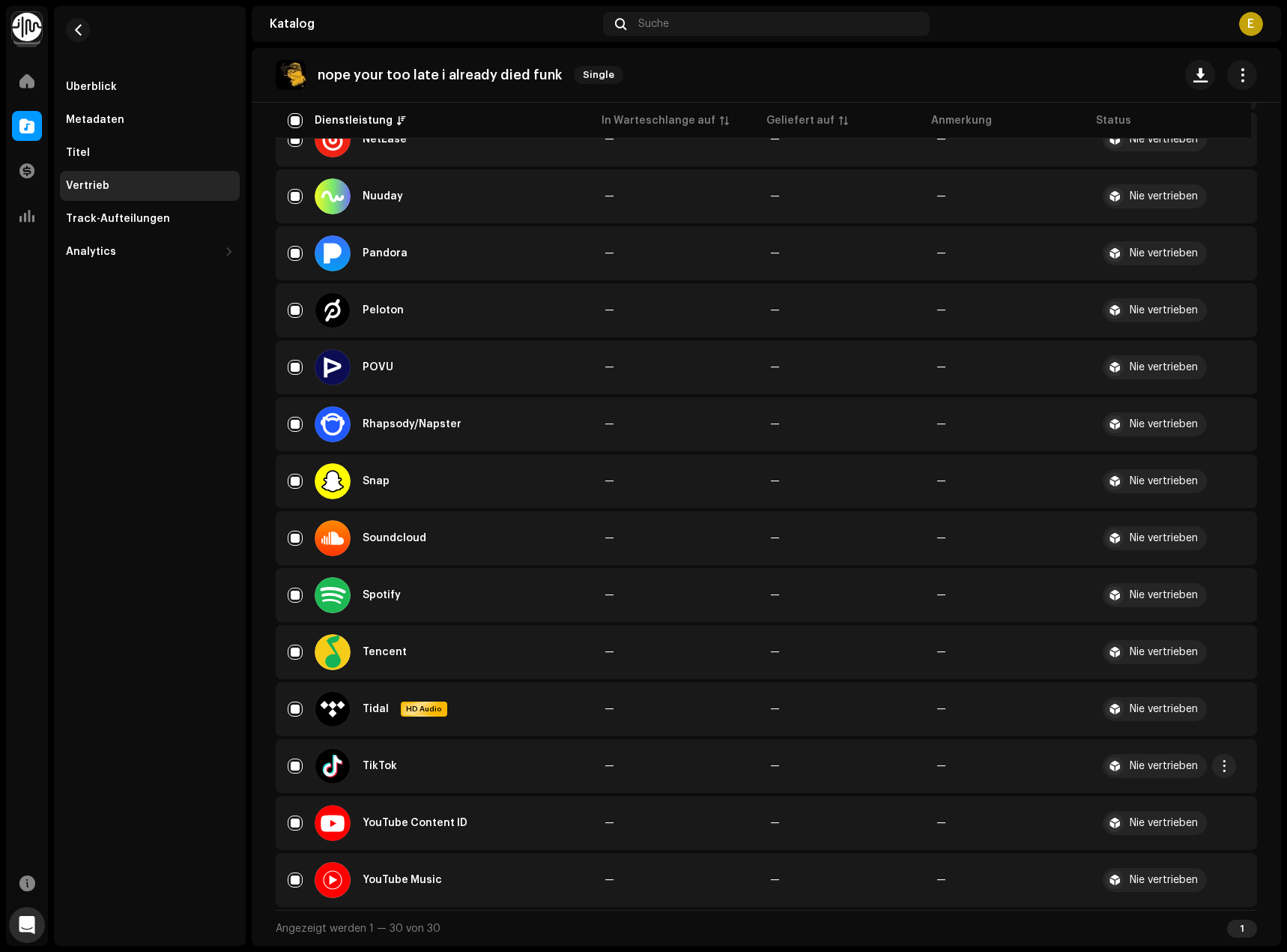
drag, startPoint x: 726, startPoint y: 434, endPoint x: 667, endPoint y: 776, distance: 347.1
click at [301, 826] on input "Row Selected" at bounding box center [295, 823] width 15 height 15
checkbox input "false"
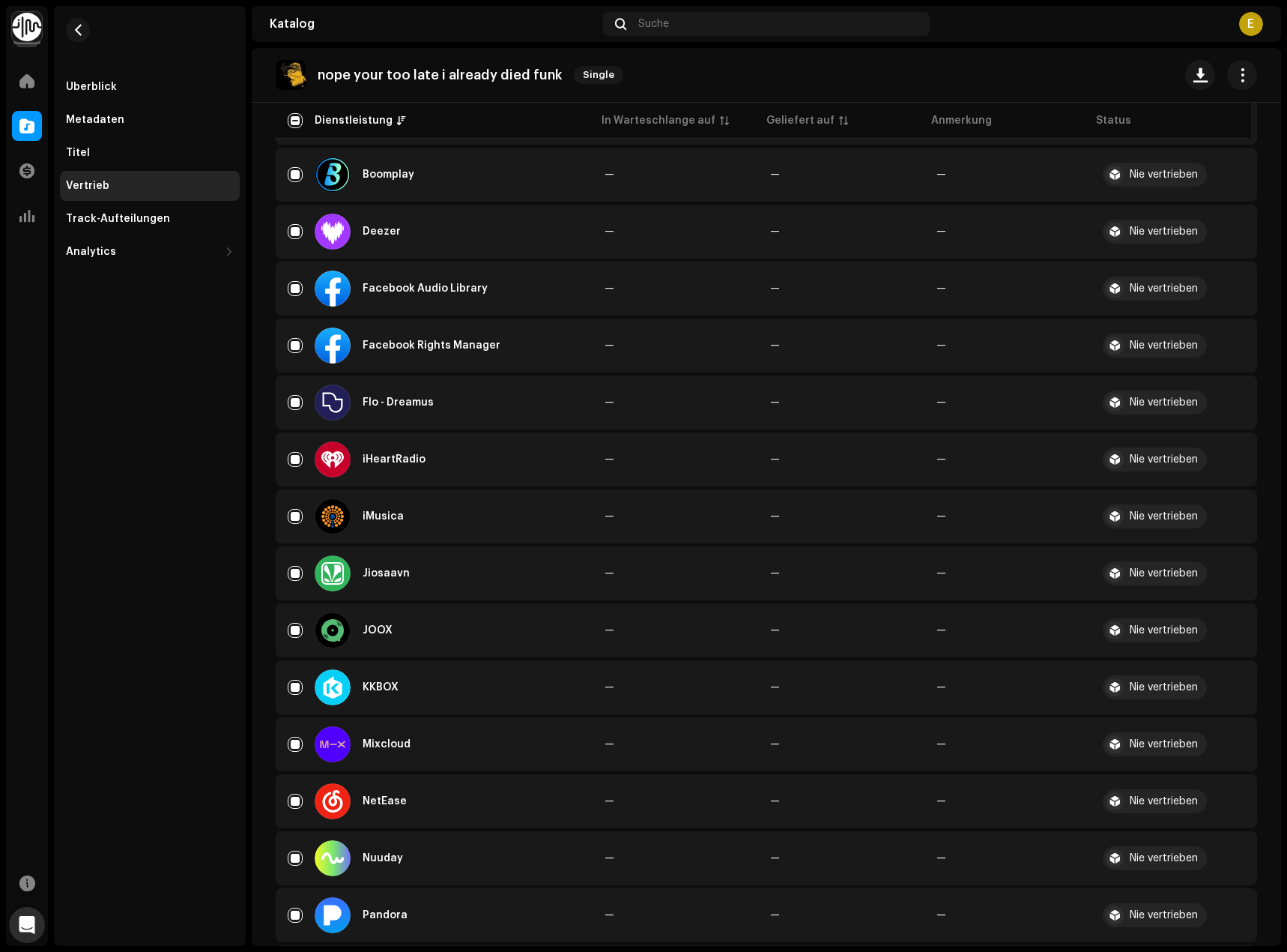
scroll to position [0, 0]
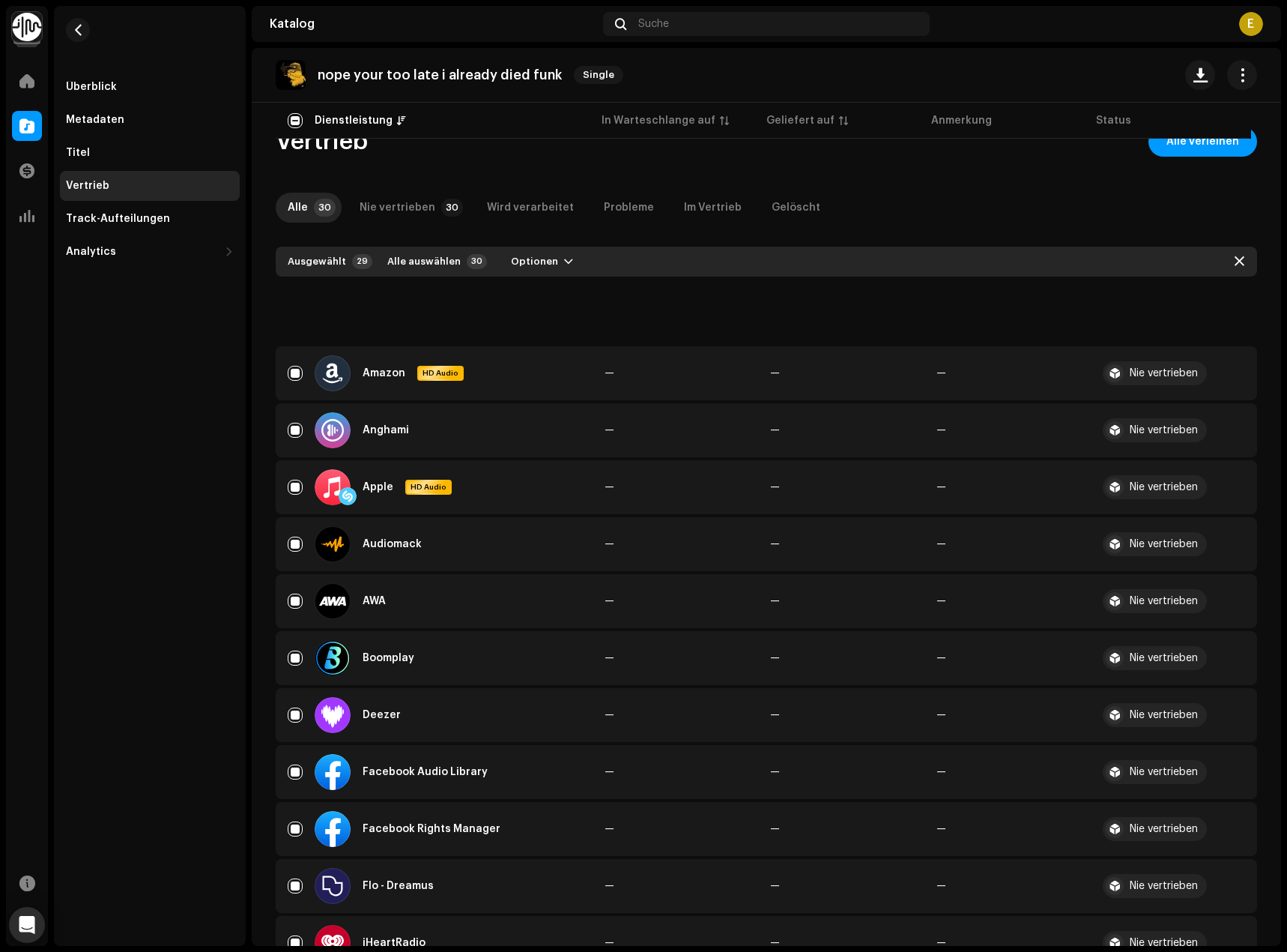
drag, startPoint x: 1036, startPoint y: 201, endPoint x: 1103, endPoint y: 47, distance: 167.9
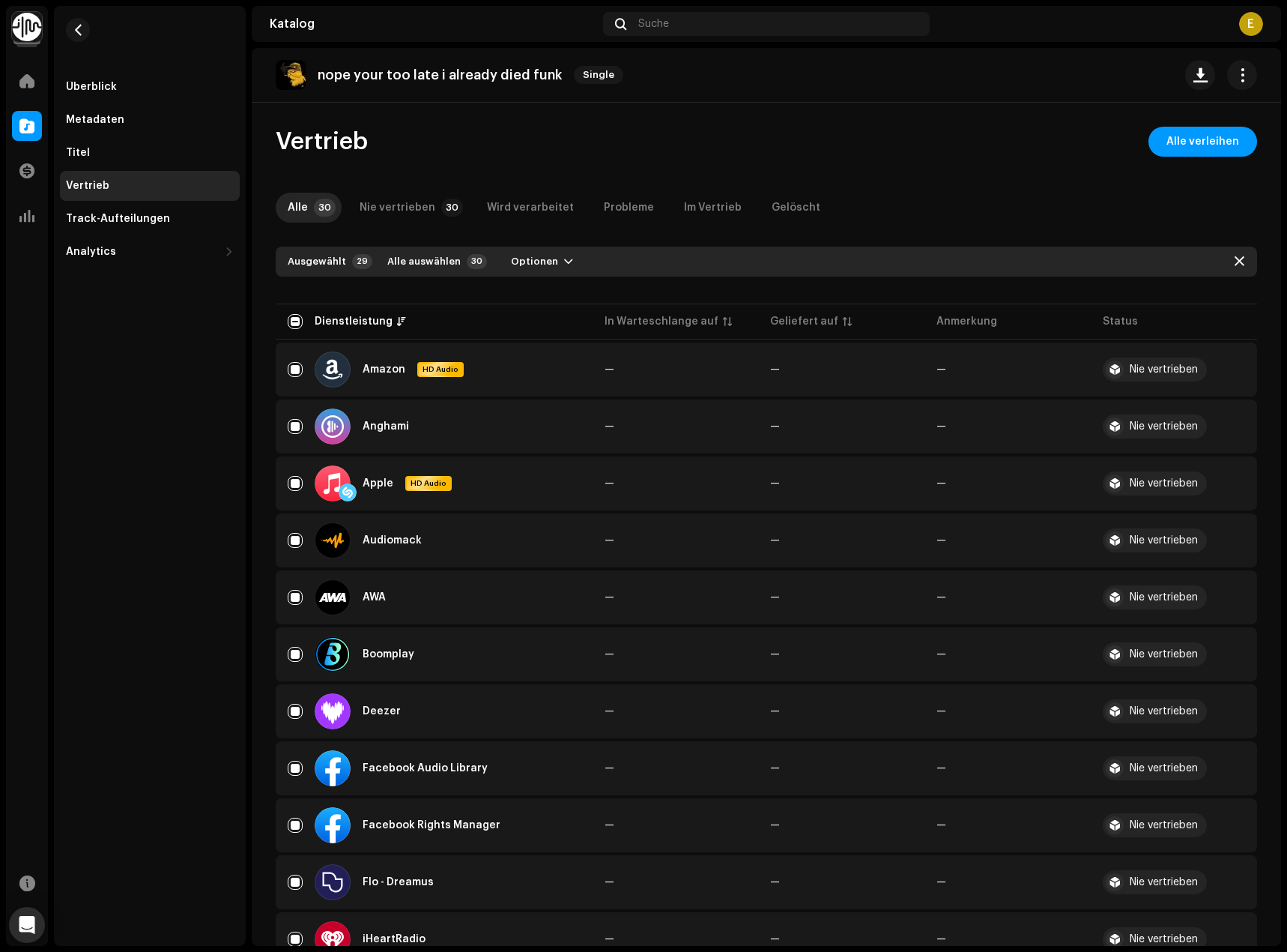
scroll to position [1145, 0]
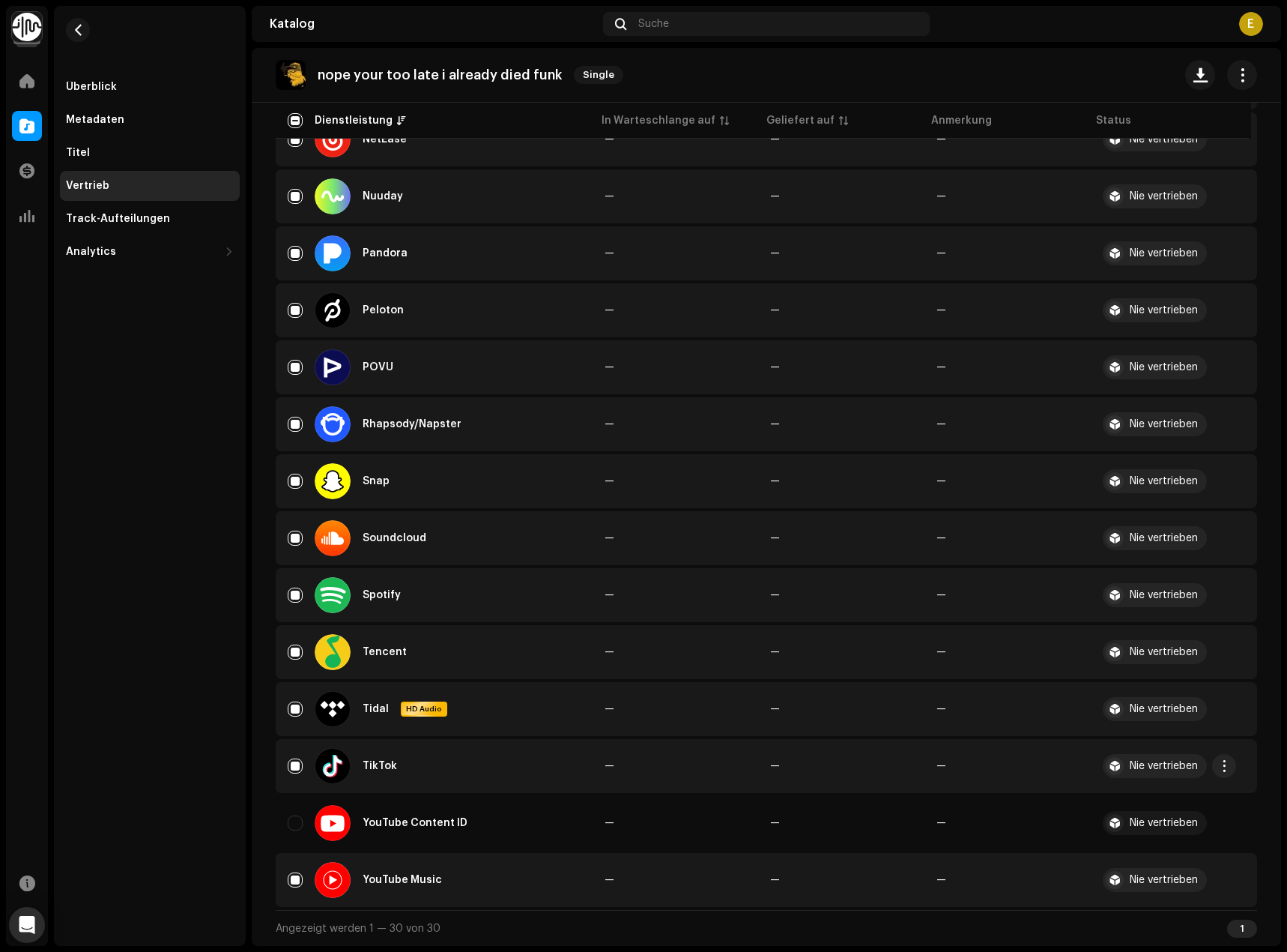
drag, startPoint x: 980, startPoint y: 570, endPoint x: 949, endPoint y: 776, distance: 208.3
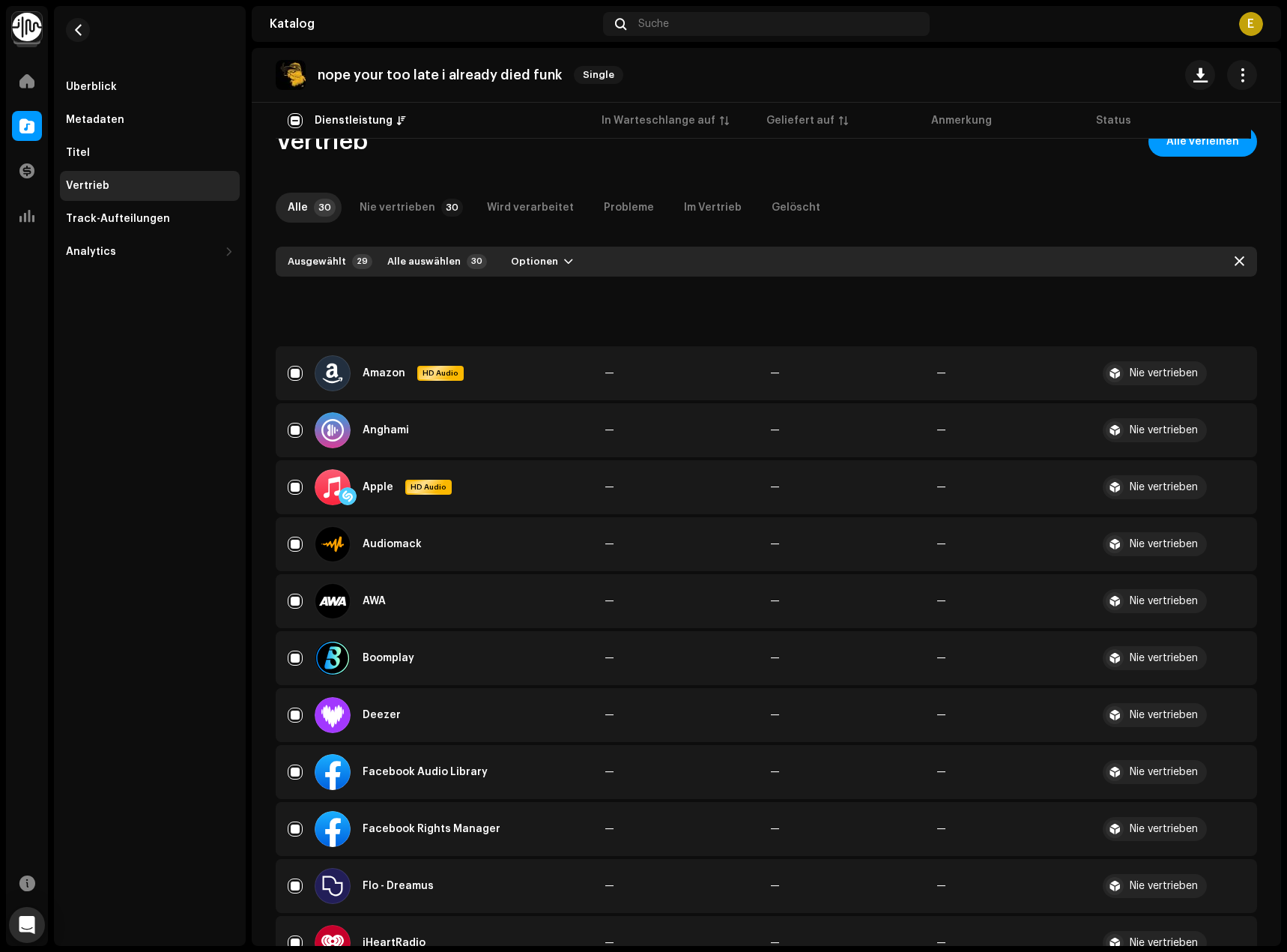
drag, startPoint x: 955, startPoint y: 656, endPoint x: 952, endPoint y: 219, distance: 437.0
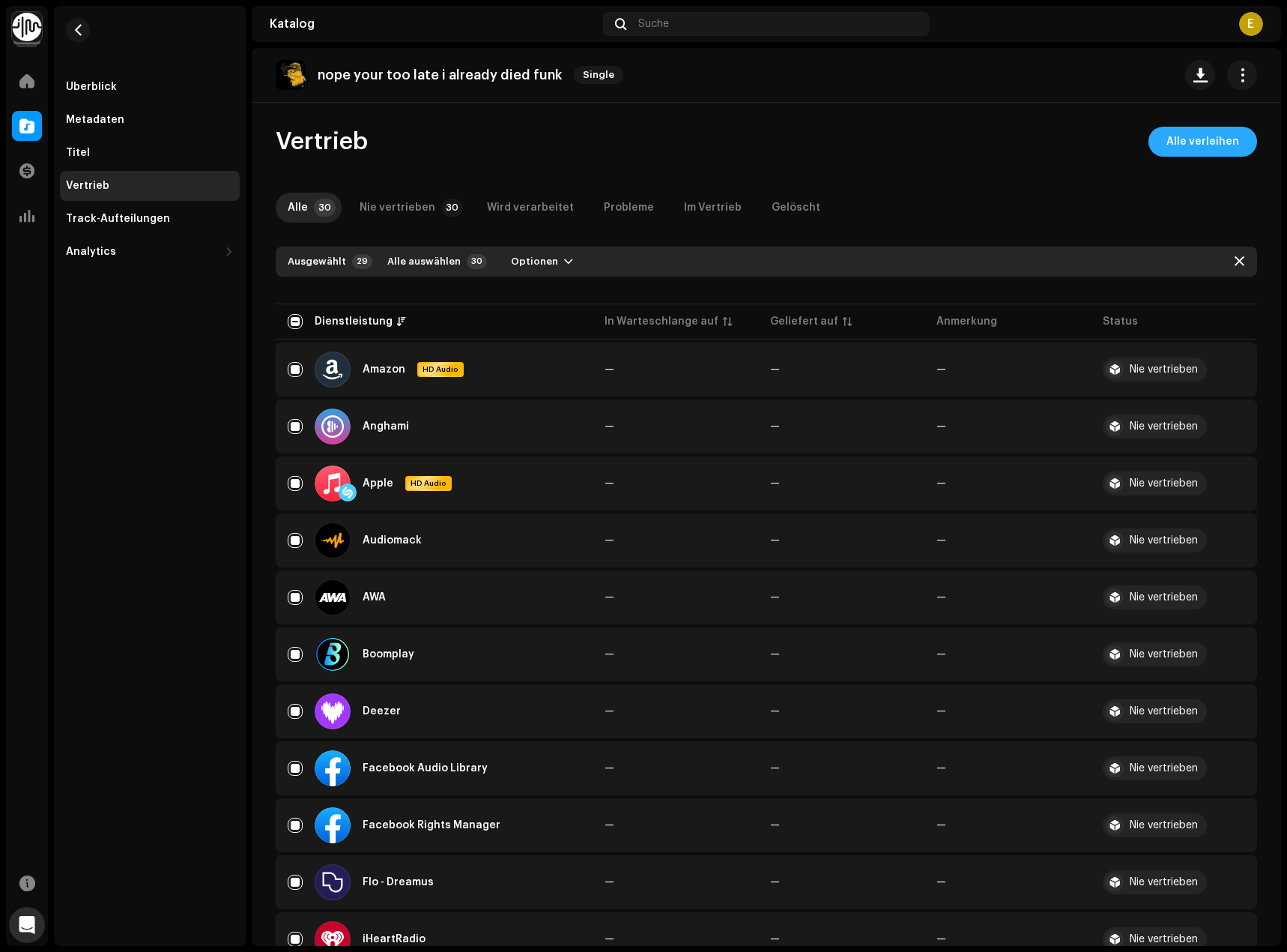
click at [1174, 151] on span "Alle verleihen" at bounding box center [1203, 141] width 73 height 30
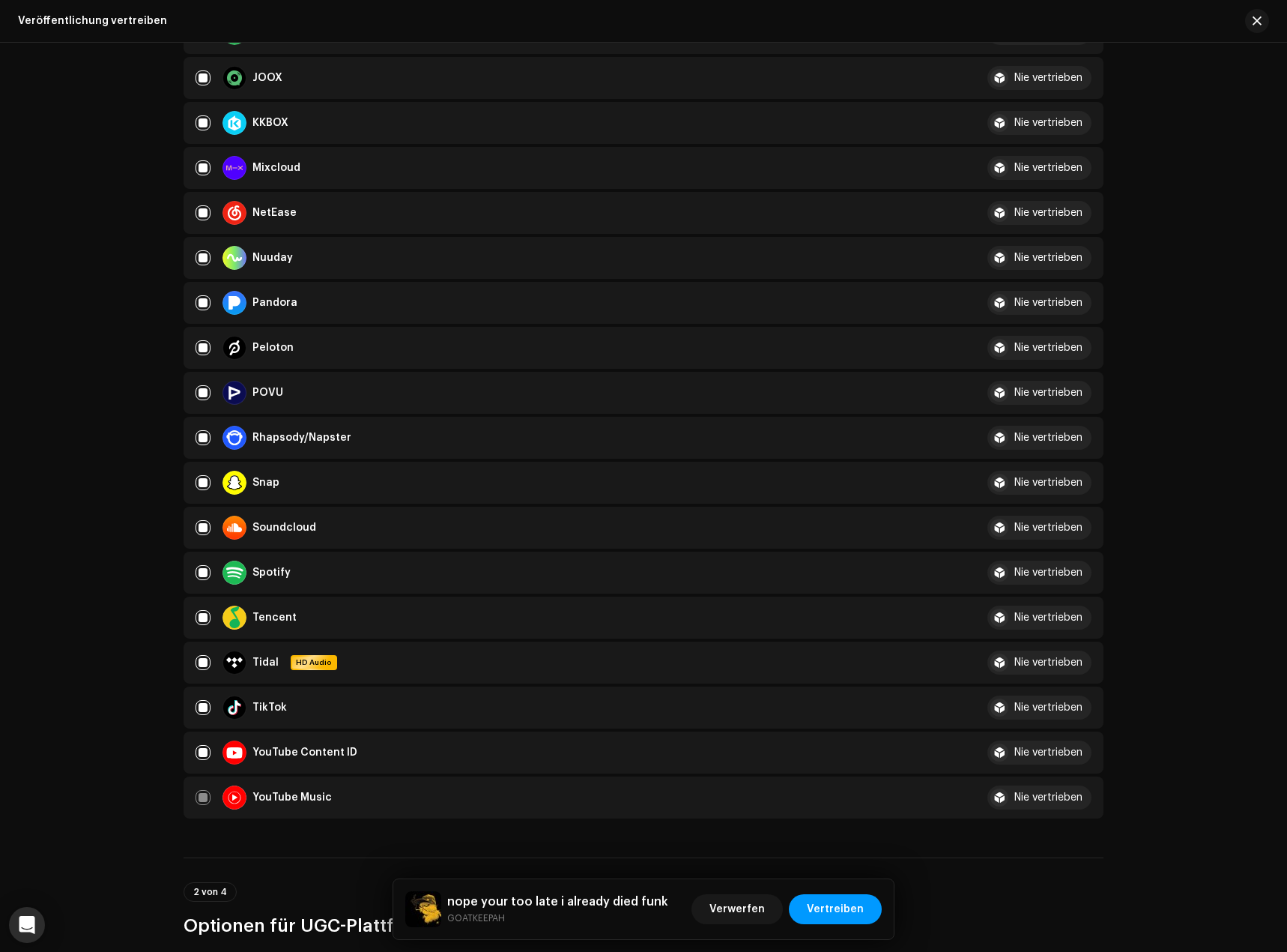
scroll to position [1199, 0]
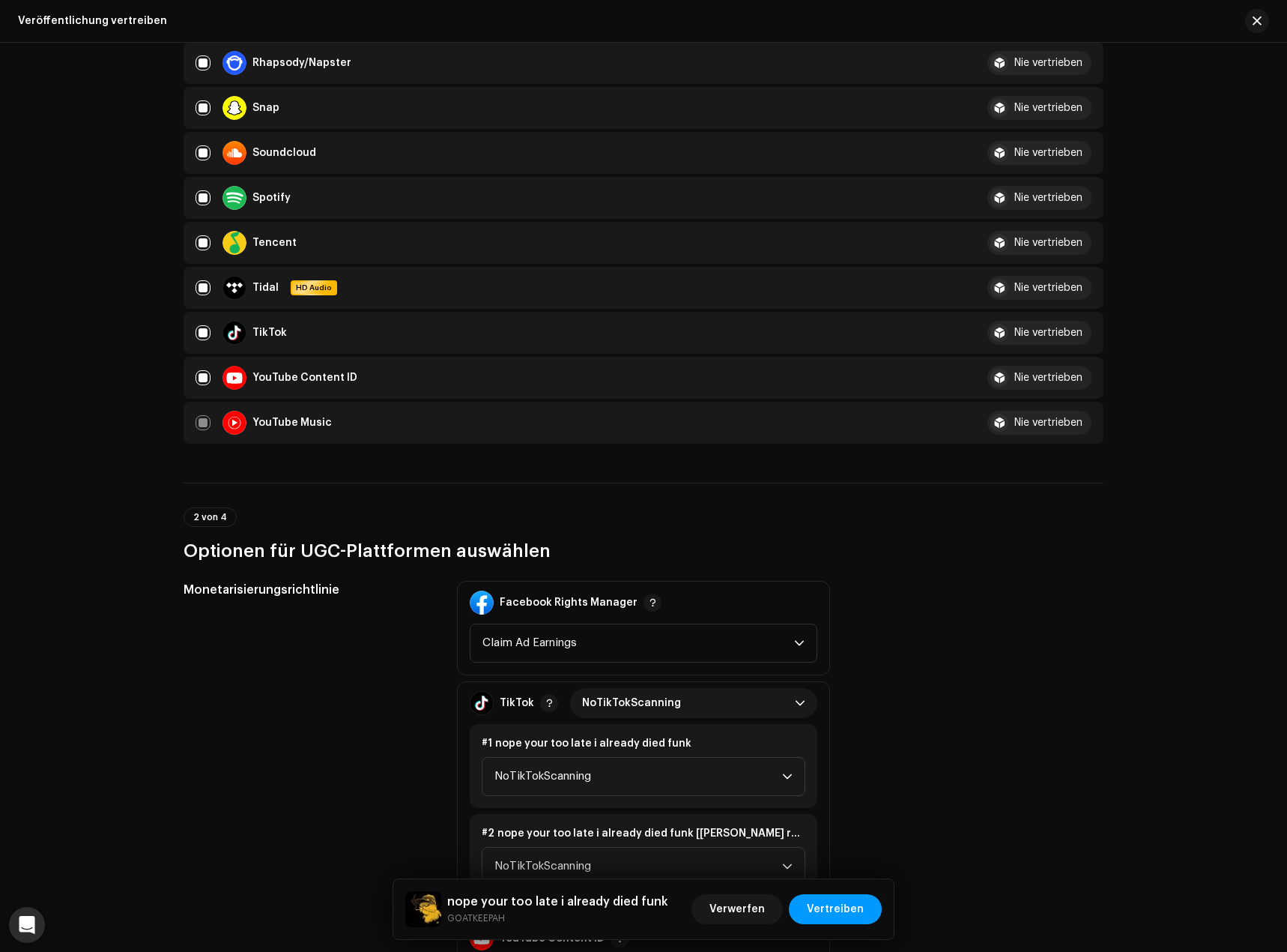
click at [316, 375] on div "YouTube Content ID" at bounding box center [305, 377] width 105 height 10
click at [170, 377] on div "Veröffentlichung vertreiben Fülle die folgenden [PERSON_NAME] aus, um deine Pre…" at bounding box center [643, 303] width 968 height 2846
click at [213, 375] on div "YouTube Content ID" at bounding box center [565, 377] width 739 height 24
click at [207, 379] on input "checkbox" at bounding box center [203, 377] width 15 height 15
checkbox input "false"
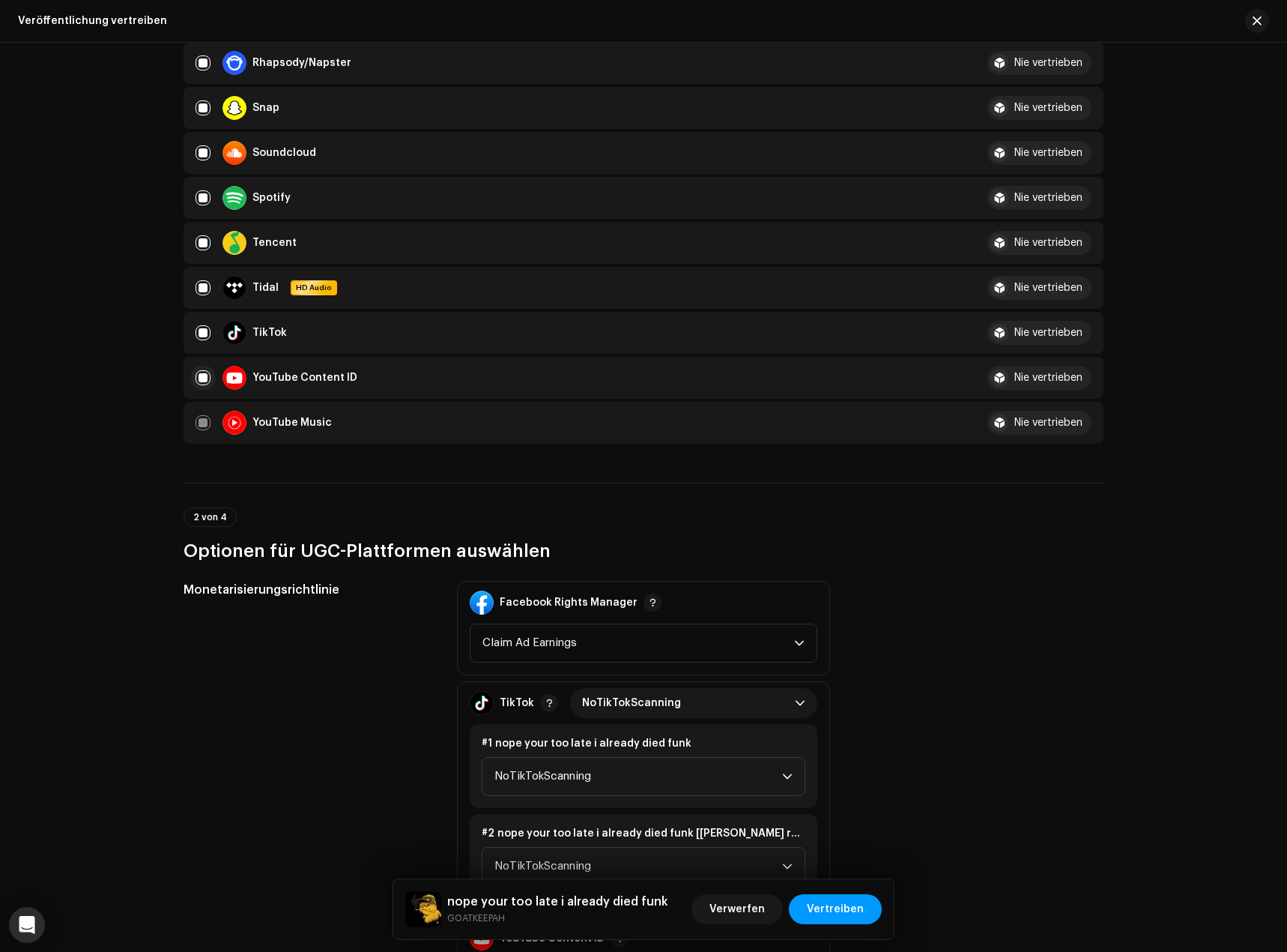
checkbox input "false"
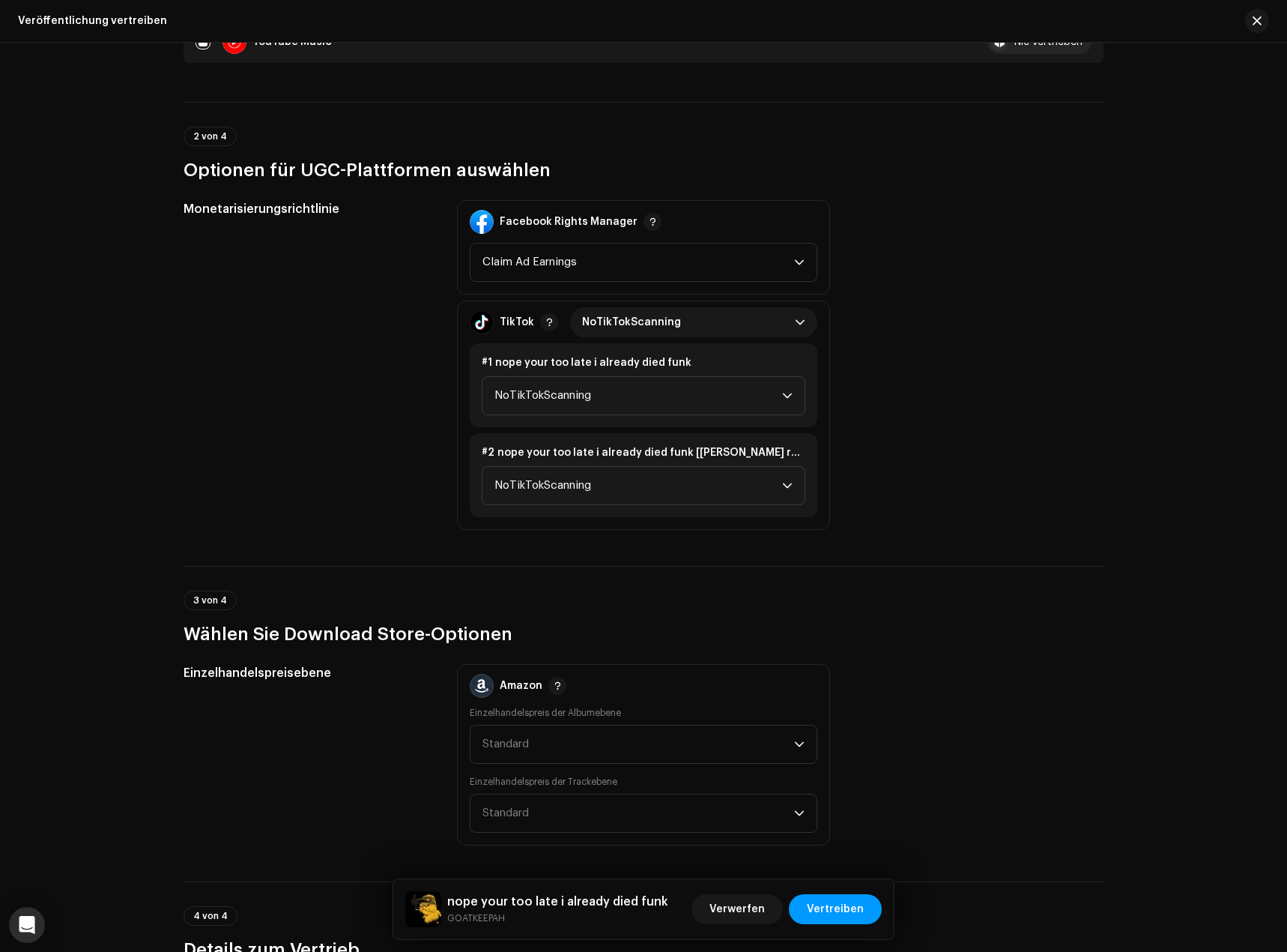
scroll to position [1648, 0]
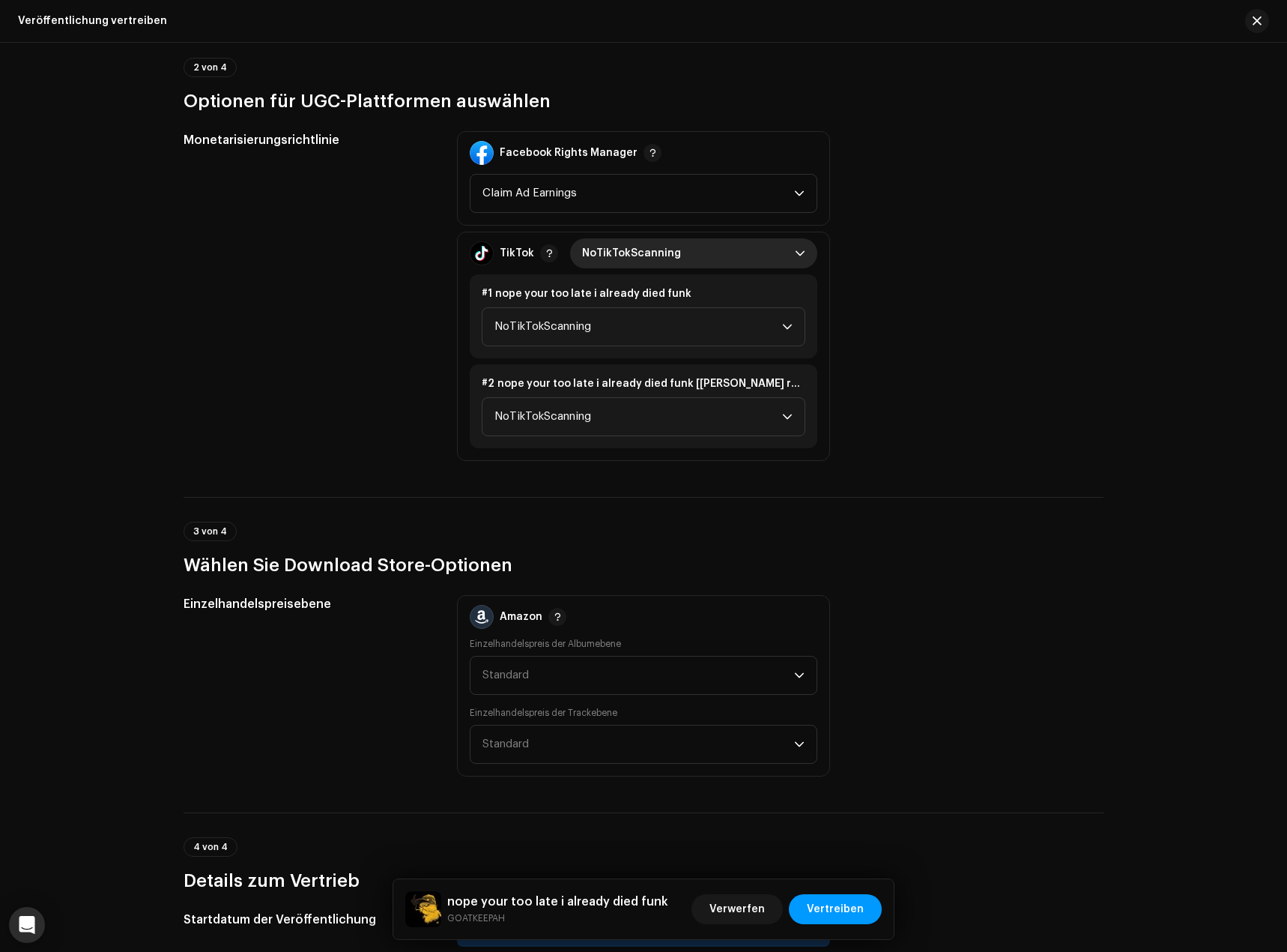
click at [612, 262] on span "NoTikTokScanning" at bounding box center [688, 253] width 213 height 30
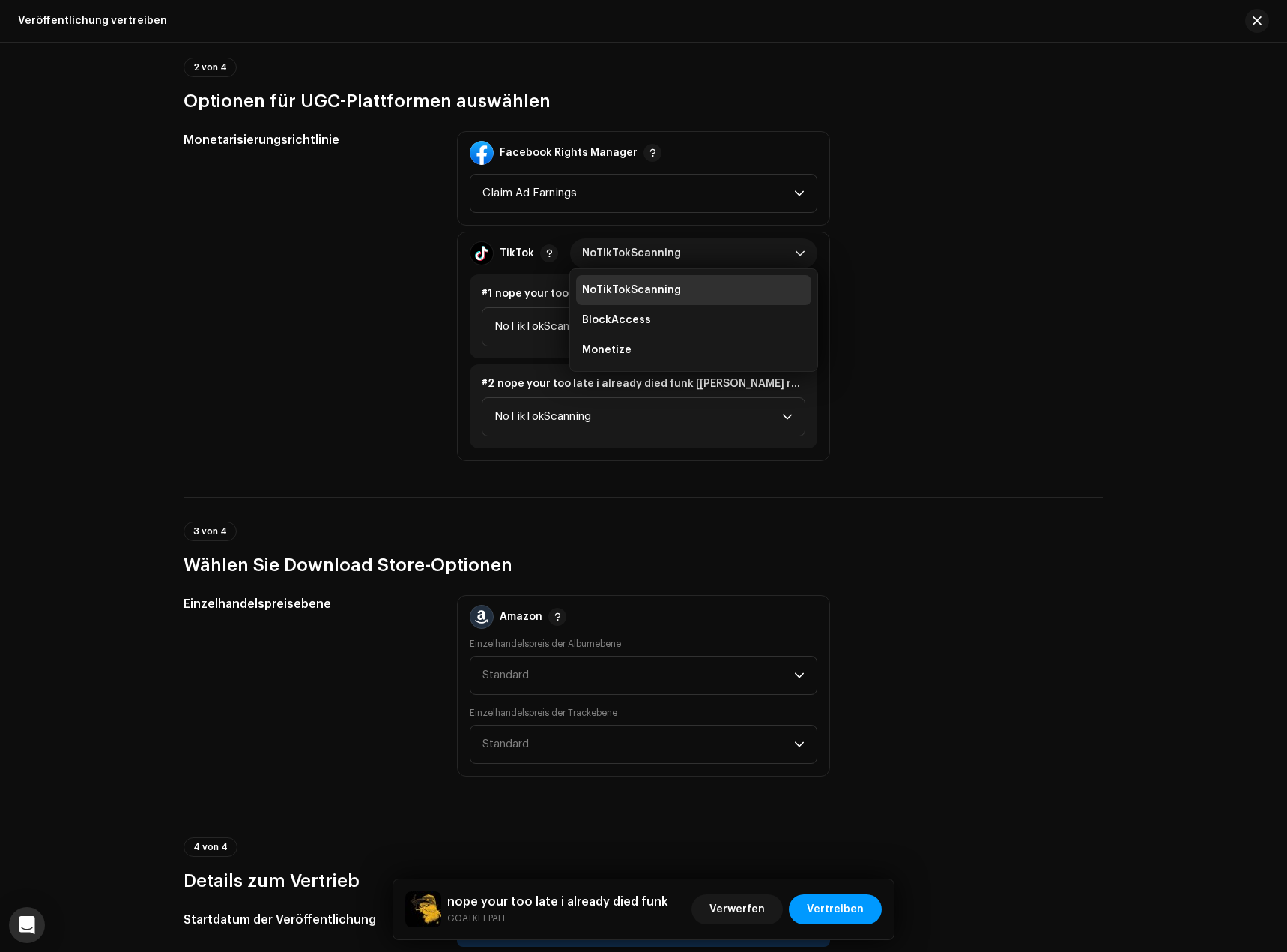
click at [316, 445] on div "Monetarisierungsrichtlinie" at bounding box center [308, 295] width 249 height 329
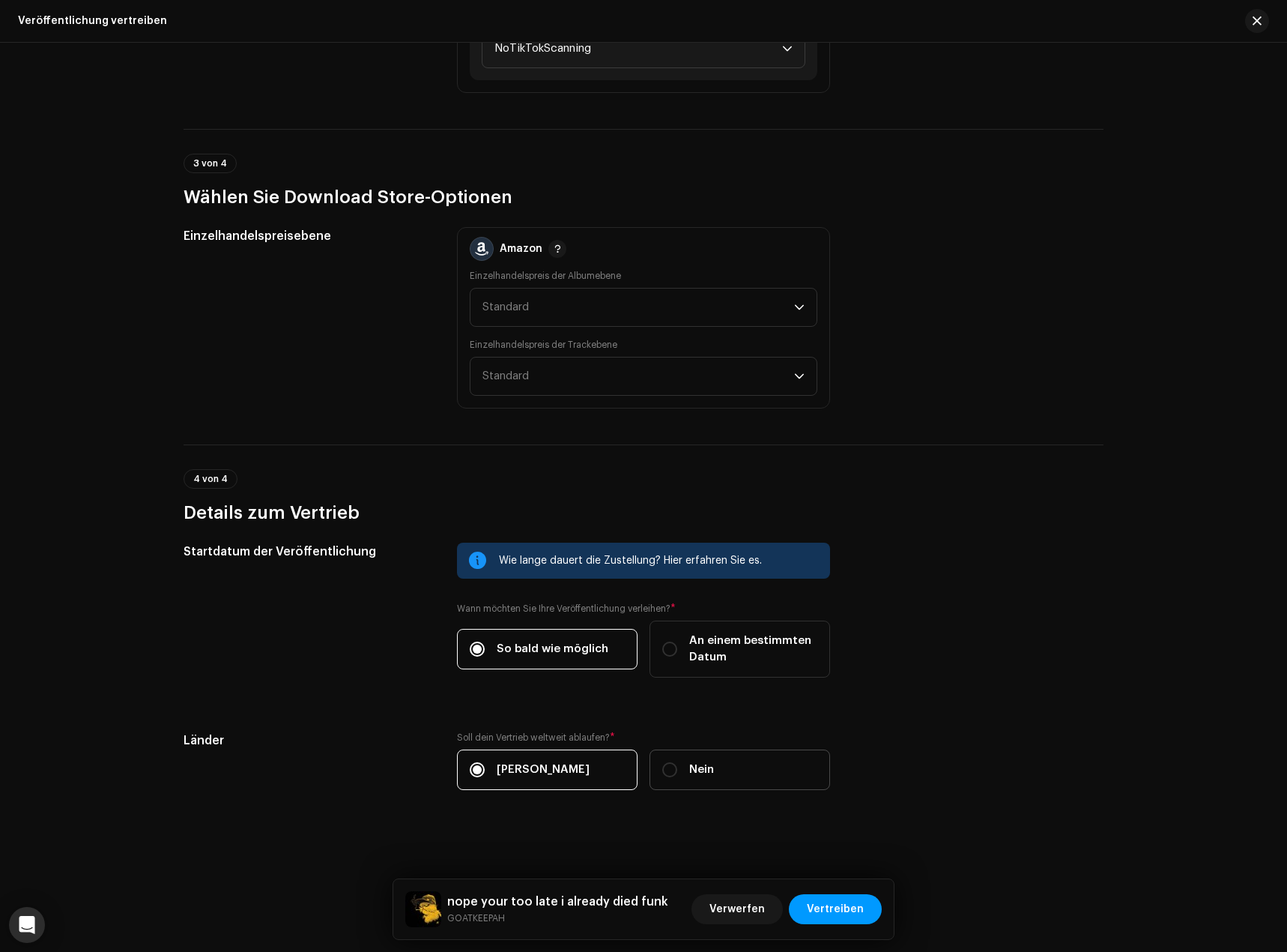
click at [741, 774] on label "Nein" at bounding box center [740, 769] width 181 height 41
click at [677, 774] on input "Nein" at bounding box center [670, 769] width 15 height 15
radio input "true"
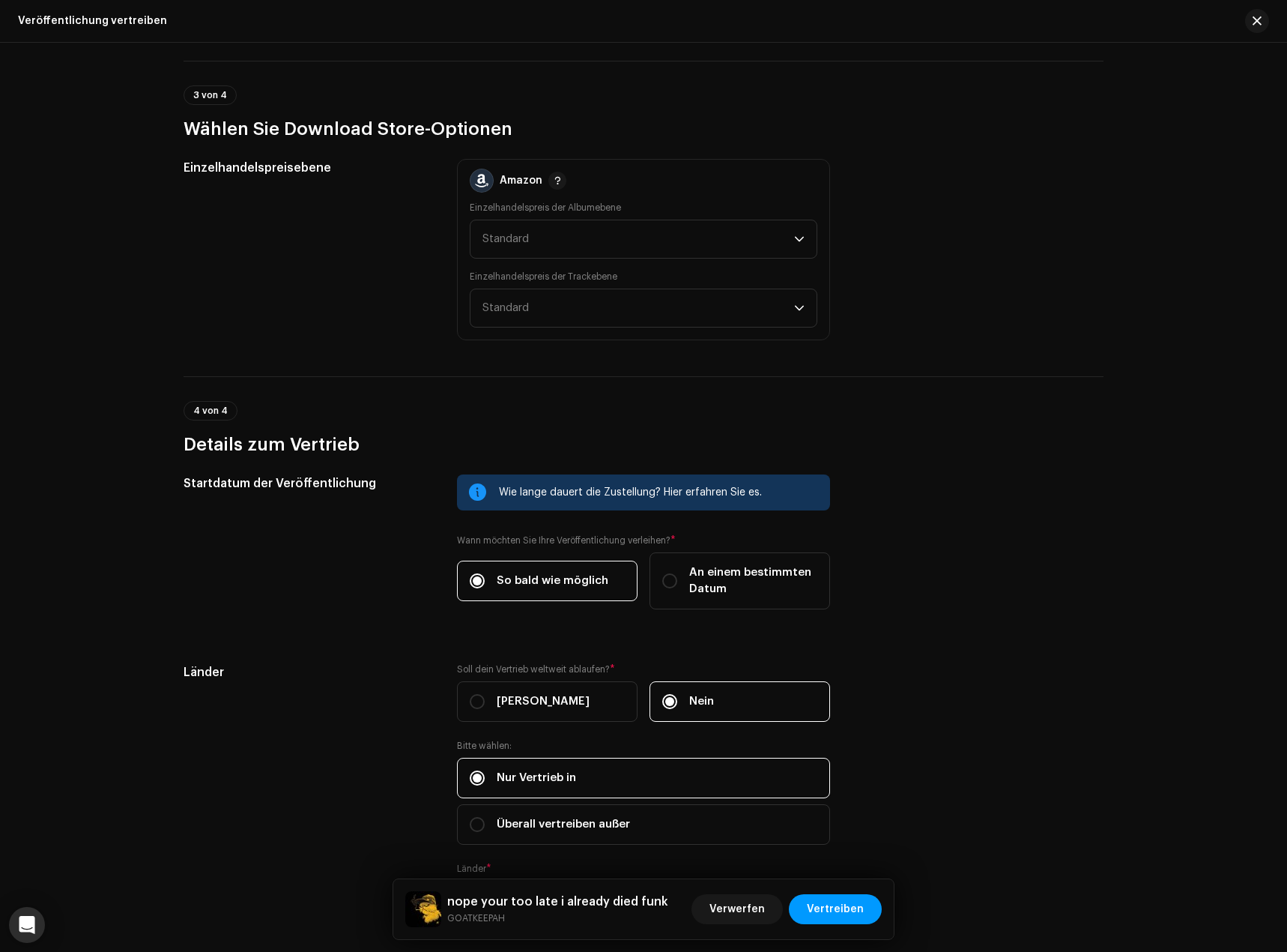
scroll to position [2214, 0]
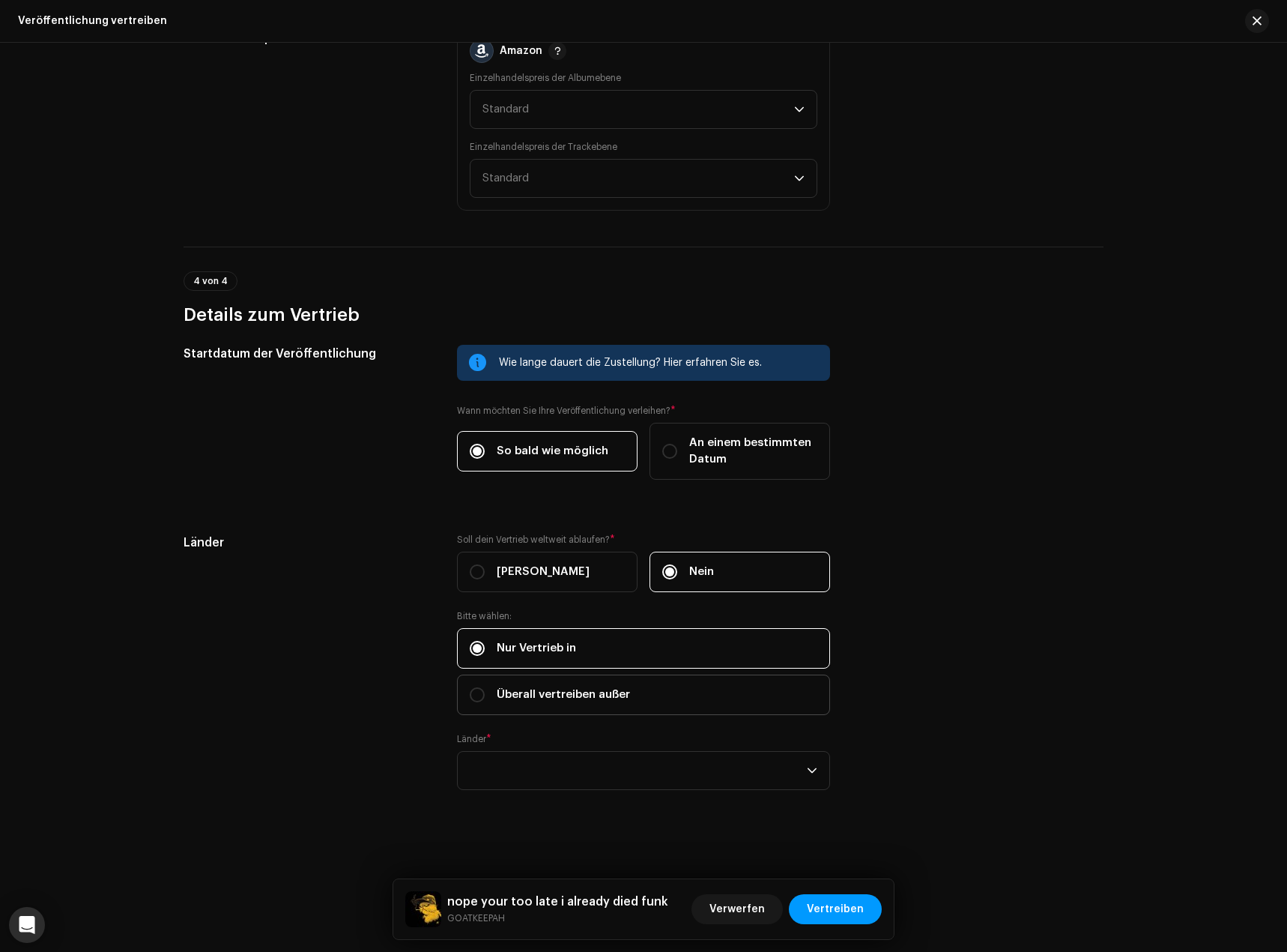
click at [578, 707] on label "Überall vertreiben außer" at bounding box center [643, 695] width 373 height 41
click at [485, 702] on input "Überall vertreiben außer" at bounding box center [477, 695] width 15 height 15
radio input "true"
click at [562, 768] on div "empty" at bounding box center [638, 770] width 337 height 38
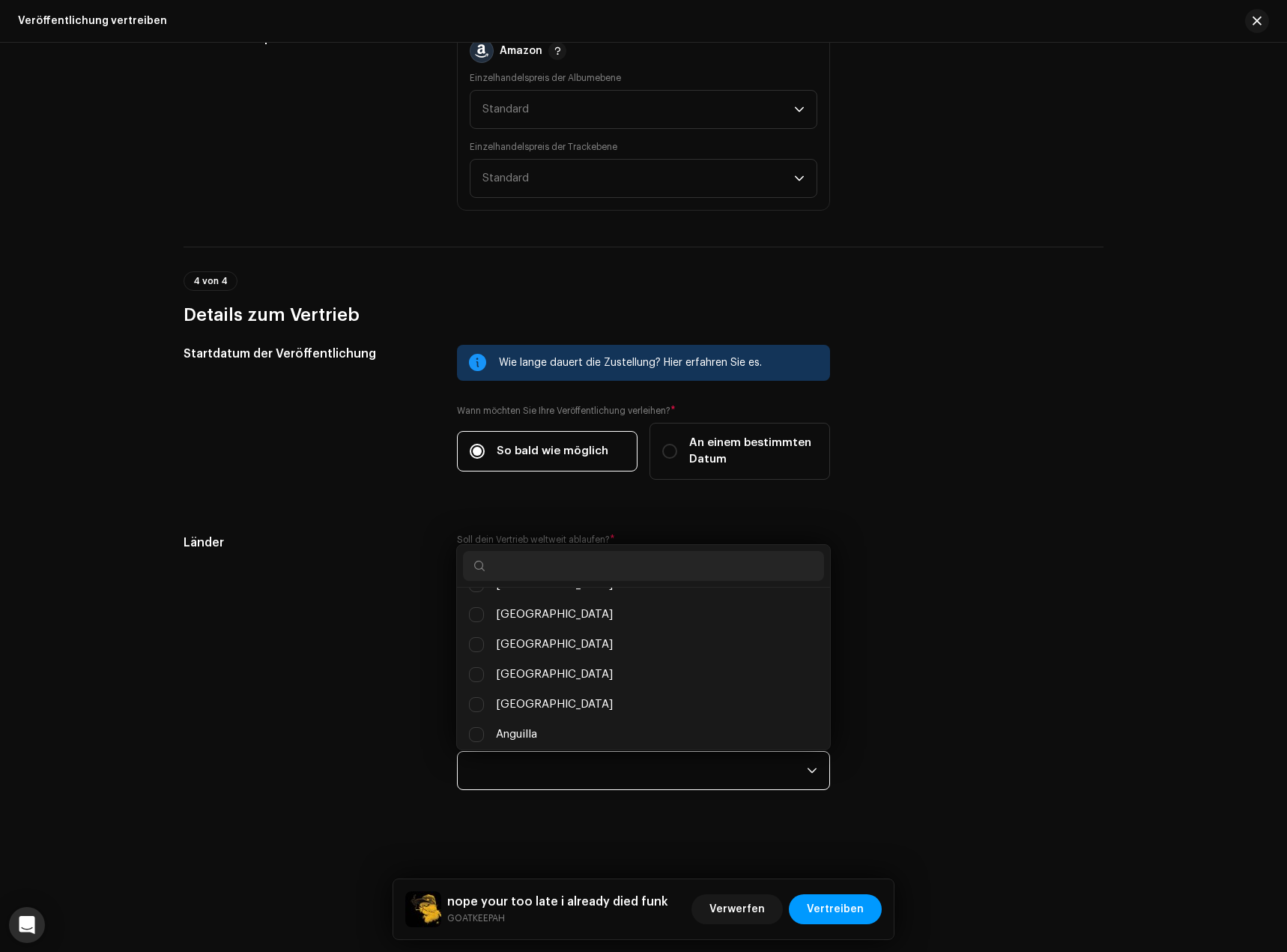
scroll to position [6, 0]
click at [531, 566] on input "text" at bounding box center [643, 565] width 361 height 30
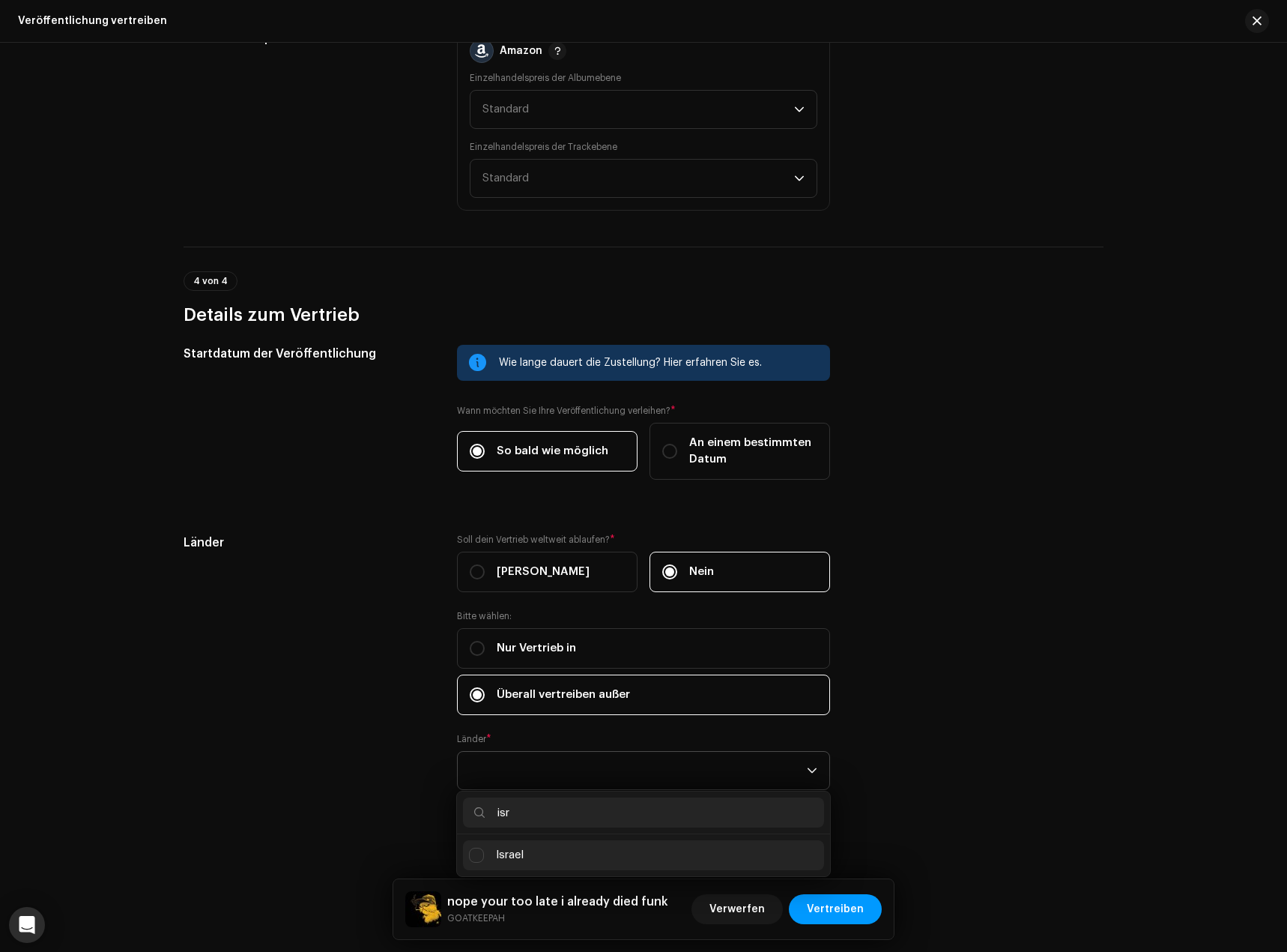
type input "isr"
click at [523, 860] on li "Israel" at bounding box center [643, 854] width 361 height 30
checkbox input "true"
click at [343, 784] on div "Länder" at bounding box center [308, 670] width 249 height 274
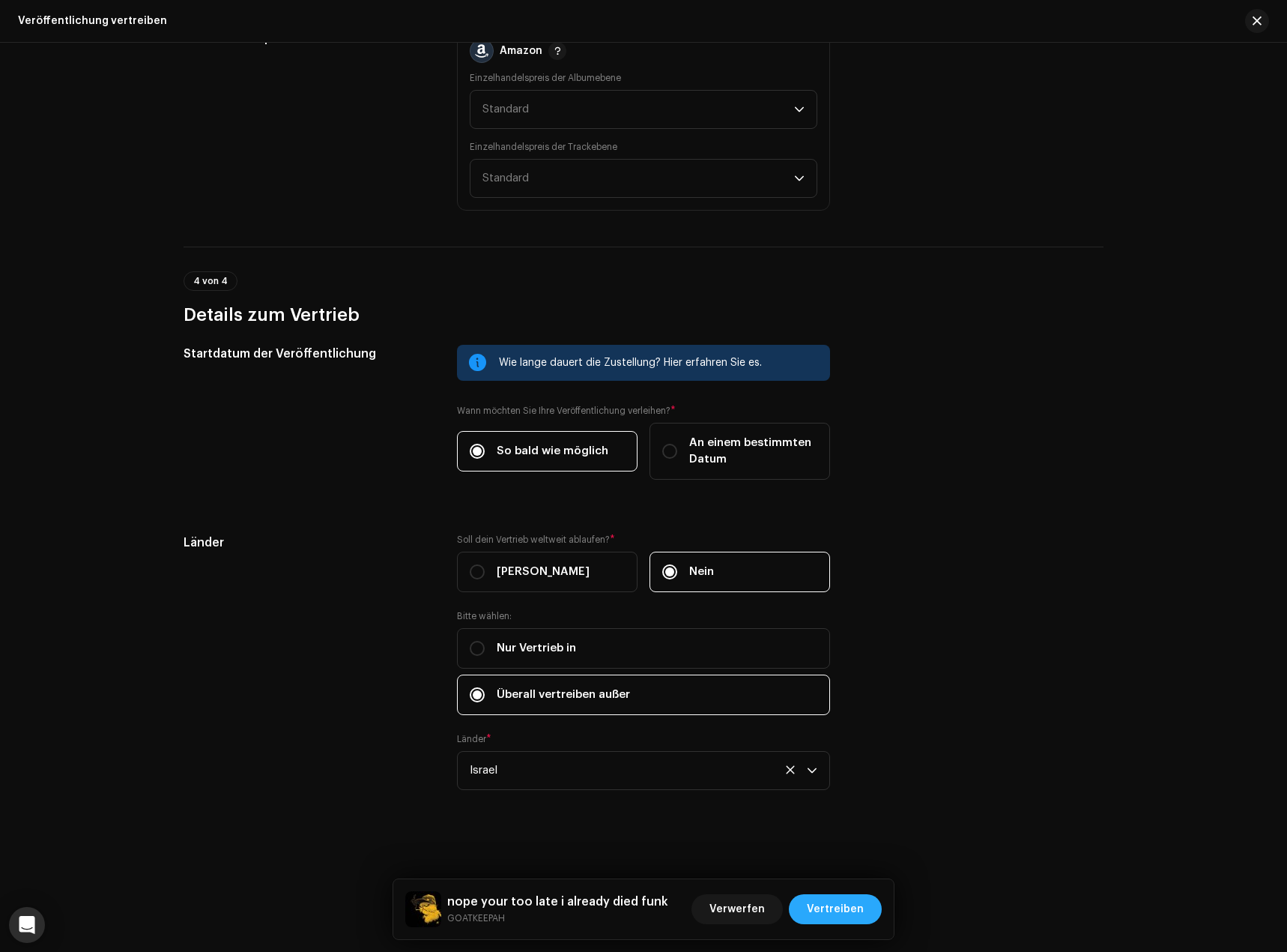
click at [853, 914] on span "Vertreiben" at bounding box center [836, 909] width 57 height 30
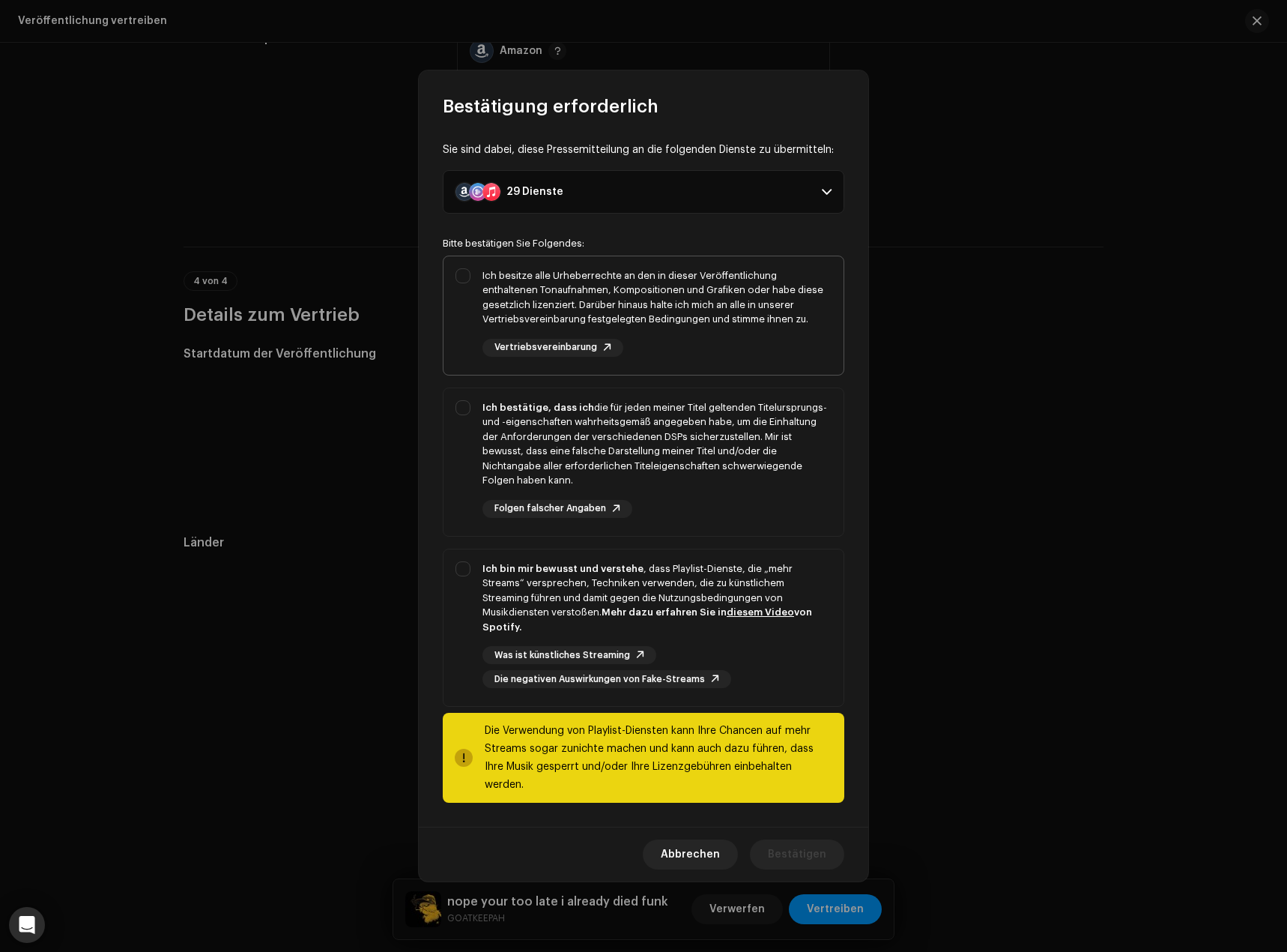
click at [670, 326] on div "Ich besitze alle Urheberrechte an den in dieser Veröffentlichung enthaltenen To…" at bounding box center [657, 297] width 349 height 58
checkbox input "true"
click at [688, 439] on div "Ich bestätige, dass ich die für jeden meiner Titel geltenden Titelursprungs- un…" at bounding box center [657, 444] width 349 height 88
checkbox input "true"
click at [721, 567] on div "Ich bin mir bewusst und verstehe , dass Playlist-Dienste, die „mehr Streams“ ve…" at bounding box center [644, 625] width 400 height 151
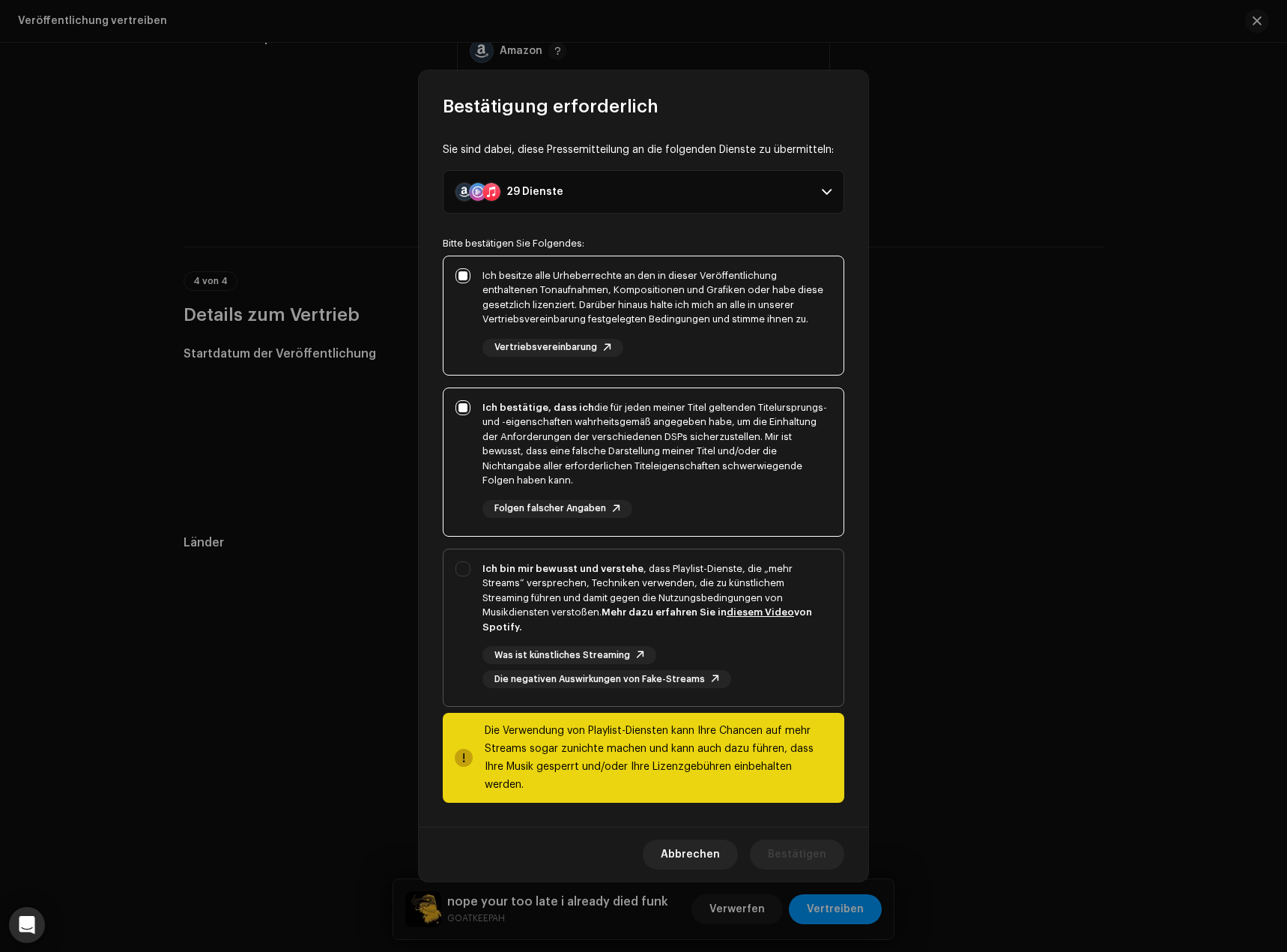
checkbox input "true"
click at [791, 839] on span "Bestätigen" at bounding box center [797, 854] width 58 height 30
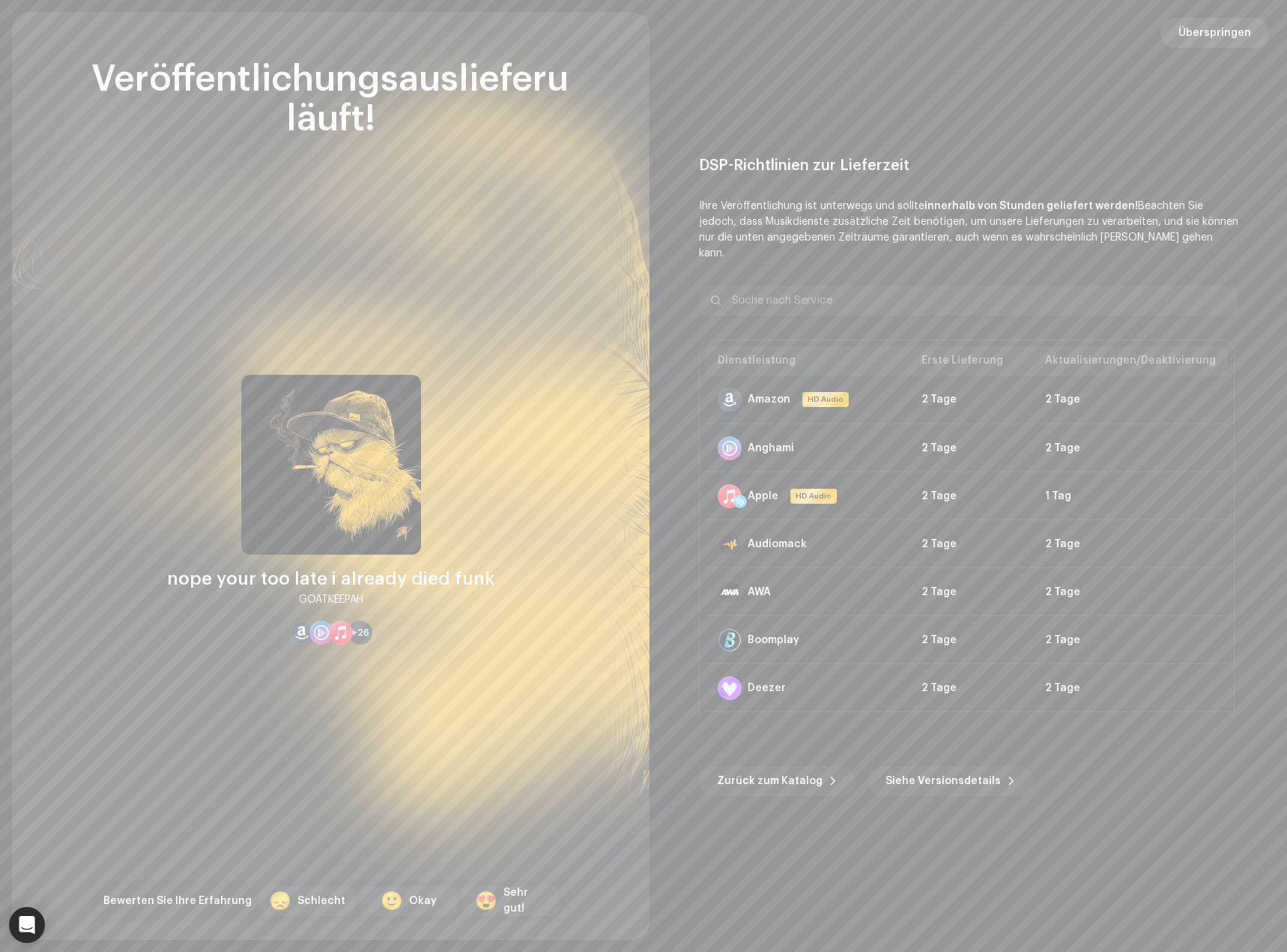
click at [1210, 28] on span "Überspringen" at bounding box center [1215, 32] width 73 height 30
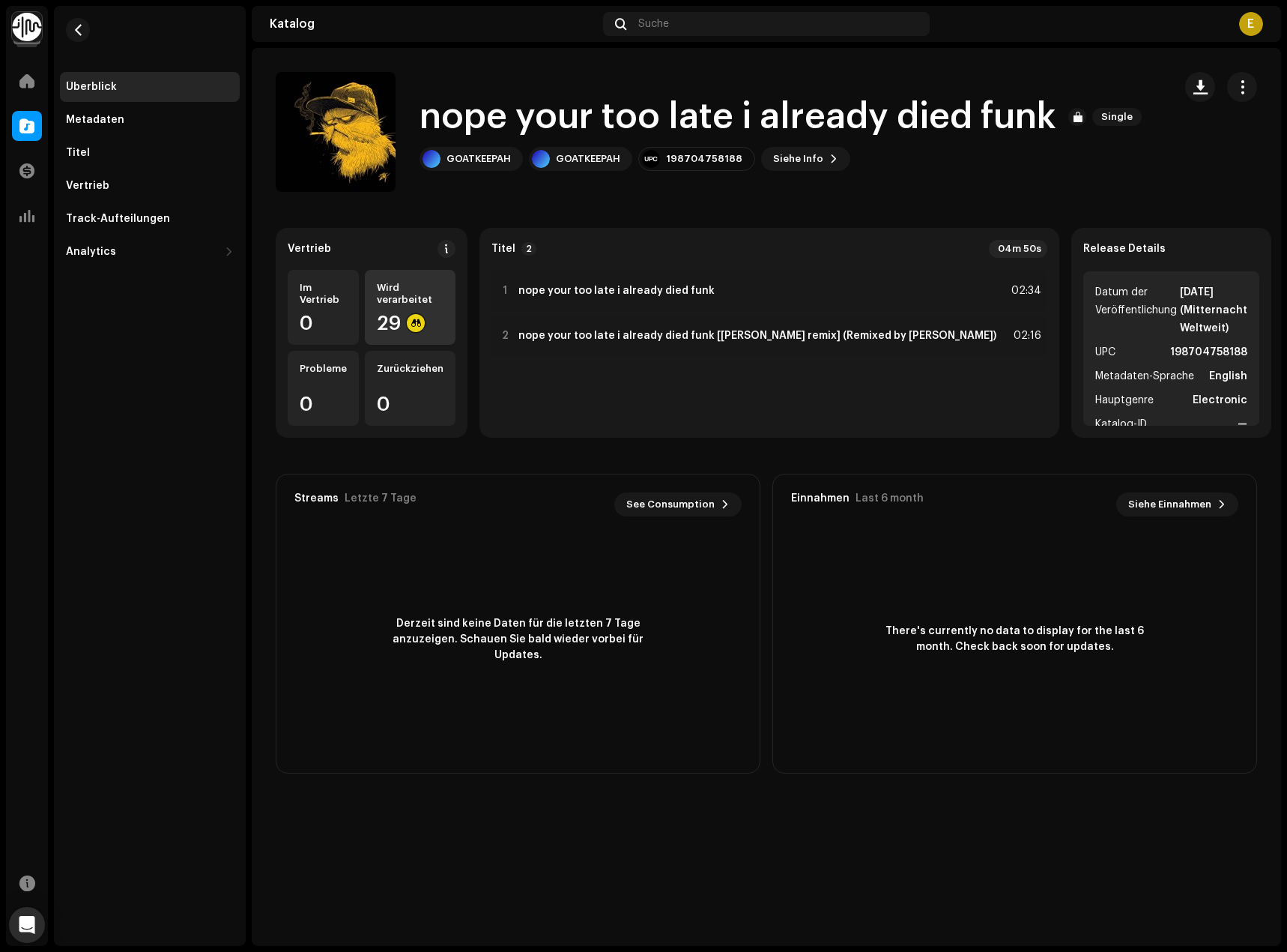
click at [456, 313] on div "Wird verarbeitet 29" at bounding box center [411, 306] width 90 height 75
